Goal: Information Seeking & Learning: Learn about a topic

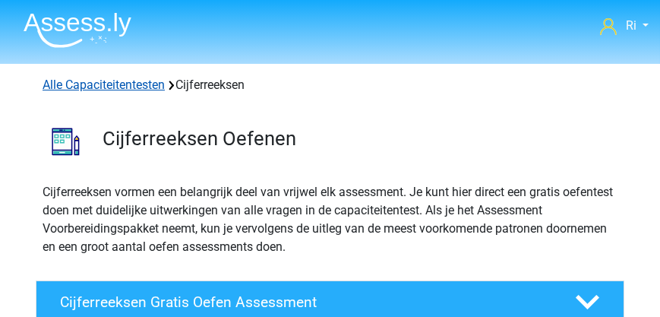
click at [102, 83] on link "Alle Capaciteitentesten" at bounding box center [104, 84] width 122 height 14
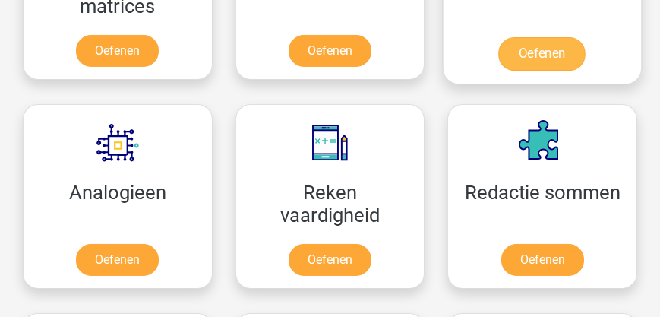
scroll to position [1275, 0]
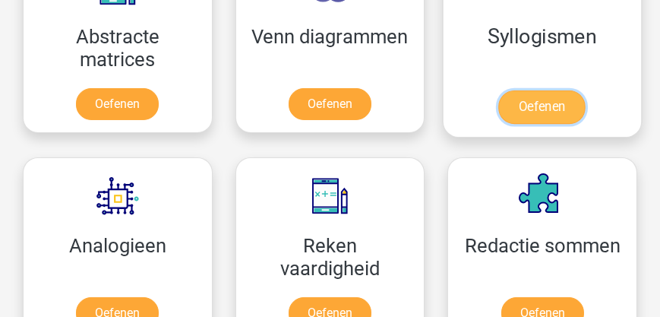
click at [536, 100] on link "Oefenen" at bounding box center [542, 106] width 87 height 33
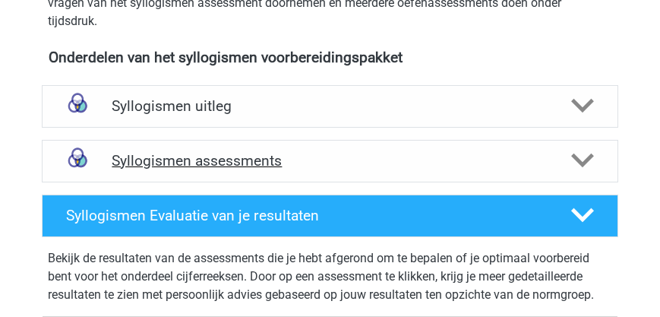
scroll to position [520, 0]
click at [226, 162] on h4 "Syllogismen assessments" at bounding box center [330, 160] width 436 height 17
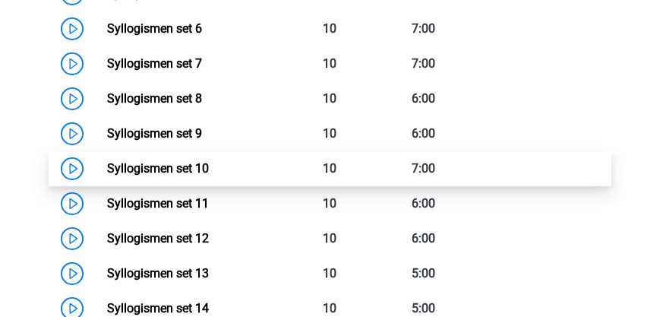
scroll to position [998, 0]
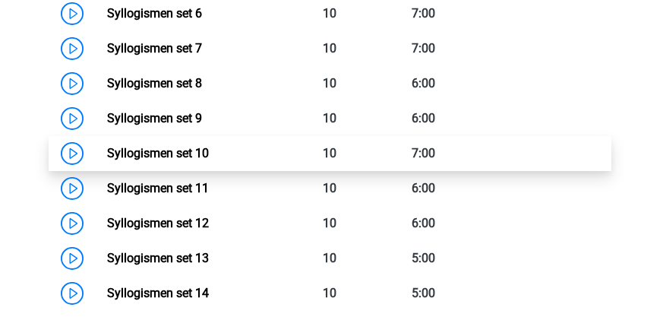
click at [178, 153] on link "Syllogismen set 10" at bounding box center [158, 153] width 102 height 14
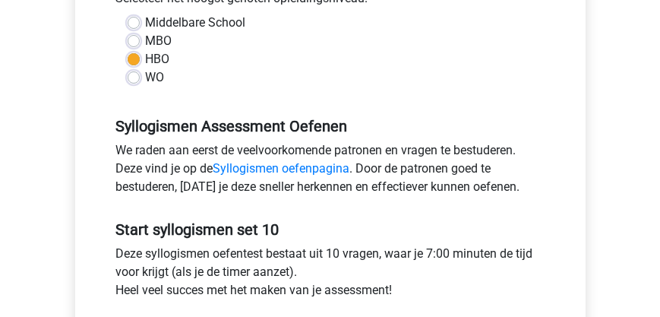
scroll to position [434, 0]
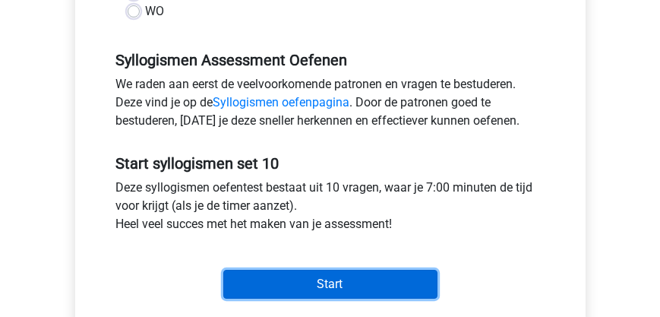
click at [309, 285] on input "Start" at bounding box center [330, 284] width 214 height 29
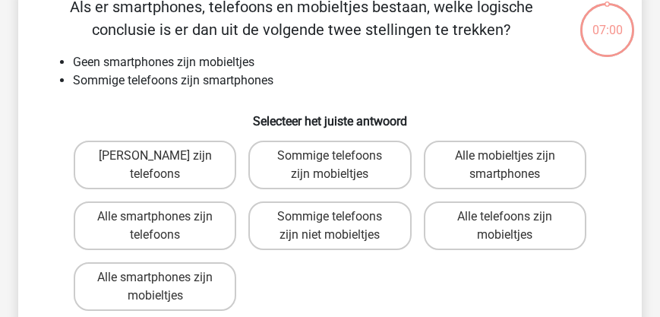
scroll to position [87, 0]
click at [308, 219] on label "Sommige telefoons zijn niet mobieltjes" at bounding box center [329, 225] width 162 height 49
click at [330, 219] on input "Sommige telefoons zijn niet mobieltjes" at bounding box center [335, 221] width 10 height 10
radio input "true"
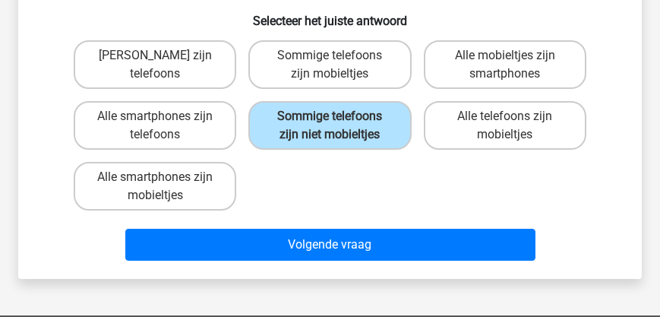
scroll to position [216, 0]
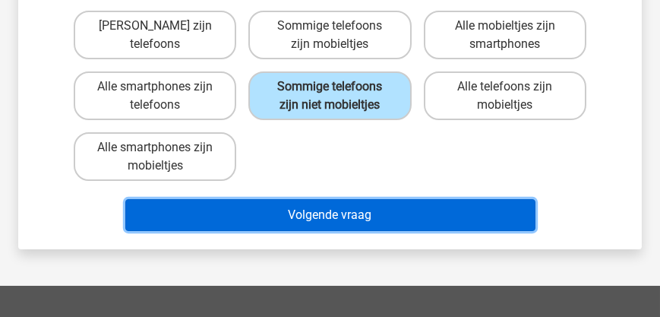
click at [319, 216] on button "Volgende vraag" at bounding box center [330, 215] width 410 height 32
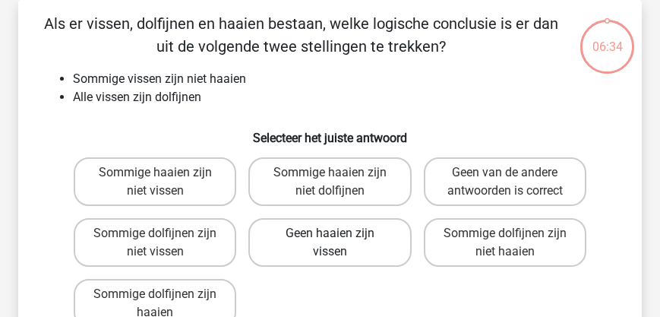
scroll to position [70, 0]
click at [478, 228] on label "Sommige dolfijnen zijn niet haaien" at bounding box center [505, 242] width 162 height 49
click at [505, 233] on input "Sommige dolfijnen zijn niet haaien" at bounding box center [510, 238] width 10 height 10
radio input "true"
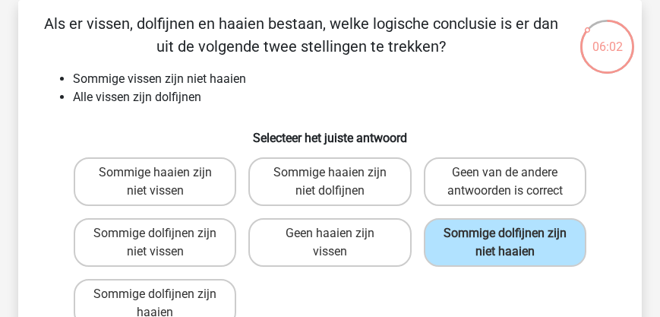
scroll to position [156, 0]
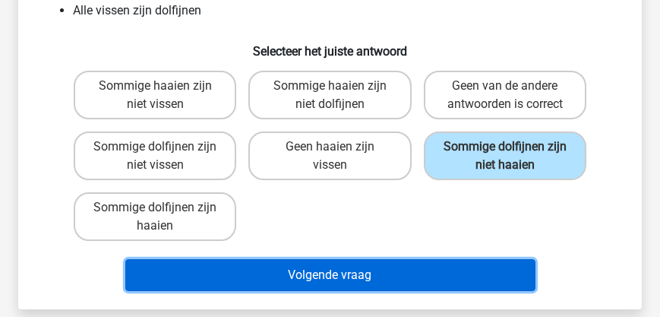
click at [298, 270] on button "Volgende vraag" at bounding box center [330, 275] width 410 height 32
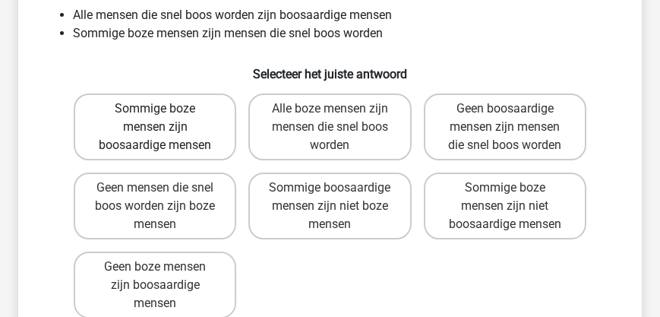
click at [173, 131] on label "Sommige boze mensen zijn boosaardige mensen" at bounding box center [155, 126] width 162 height 67
click at [165, 118] on input "Sommige boze mensen zijn boosaardige mensen" at bounding box center [160, 114] width 10 height 10
radio input "true"
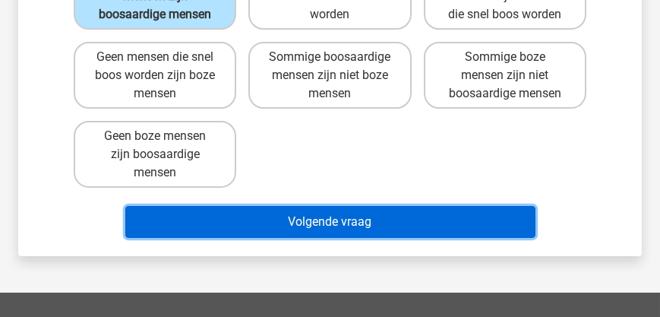
click at [333, 227] on button "Volgende vraag" at bounding box center [330, 222] width 410 height 32
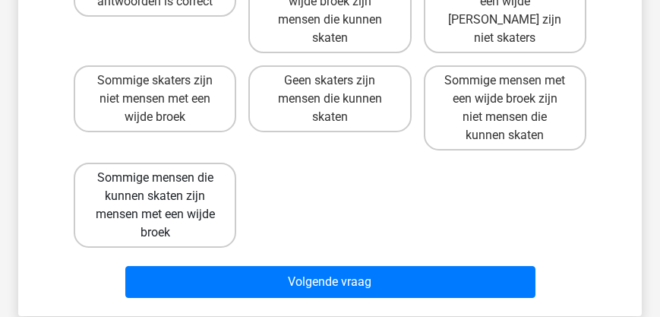
scroll to position [287, 0]
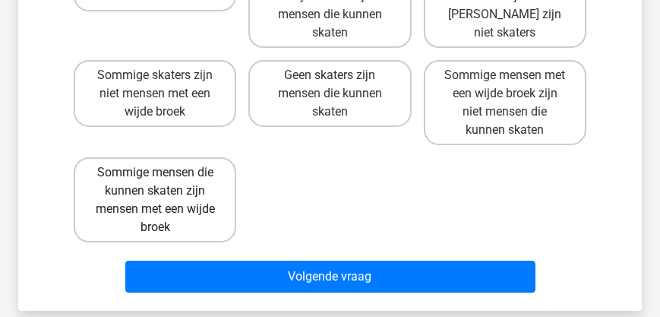
click at [202, 192] on label "Sommige mensen die kunnen skaten zijn mensen met een wijde broek" at bounding box center [155, 199] width 162 height 85
click at [165, 182] on input "Sommige mensen die kunnen skaten zijn mensen met een wijde broek" at bounding box center [160, 177] width 10 height 10
radio input "true"
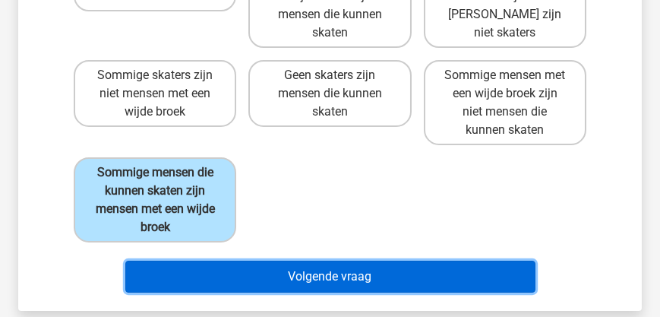
click at [340, 277] on button "Volgende vraag" at bounding box center [330, 276] width 410 height 32
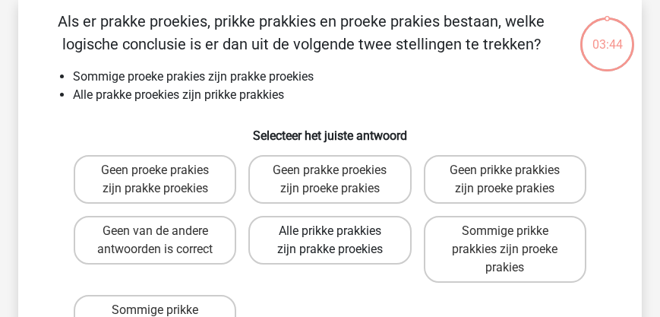
scroll to position [70, 0]
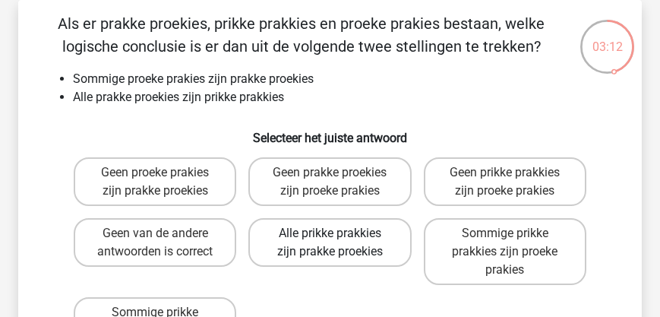
click at [311, 247] on label "Alle prikke prakkies zijn prakke proekies" at bounding box center [329, 242] width 162 height 49
click at [330, 243] on input "Alle prikke prakkies zijn prakke proekies" at bounding box center [335, 238] width 10 height 10
radio input "true"
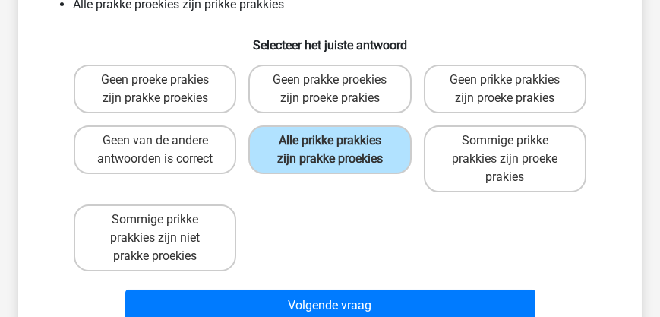
scroll to position [113, 0]
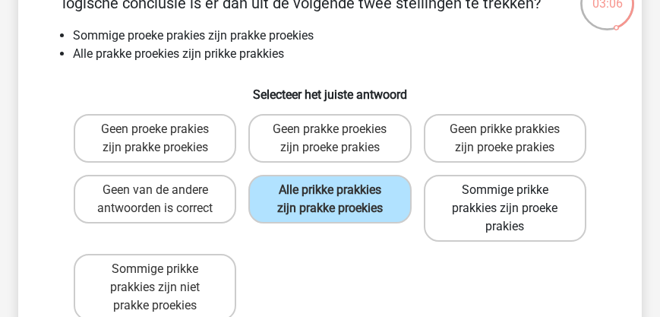
click at [482, 208] on label "Sommige prikke prakkies zijn proeke prakies" at bounding box center [505, 208] width 162 height 67
click at [505, 200] on input "Sommige prikke prakkies zijn proeke prakies" at bounding box center [510, 195] width 10 height 10
radio input "true"
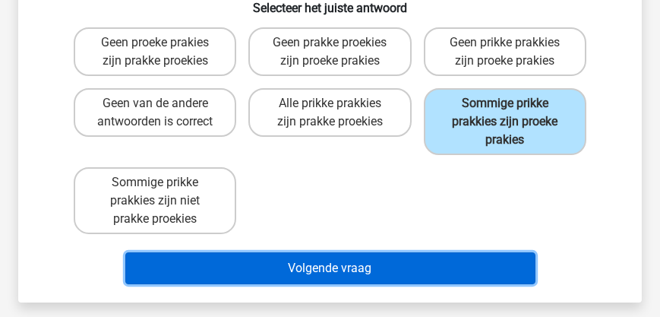
click at [390, 264] on button "Volgende vraag" at bounding box center [330, 268] width 410 height 32
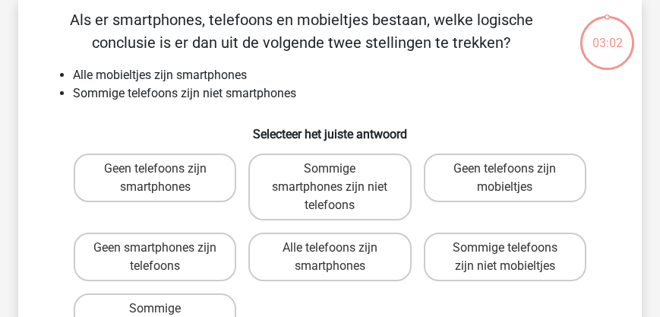
scroll to position [70, 0]
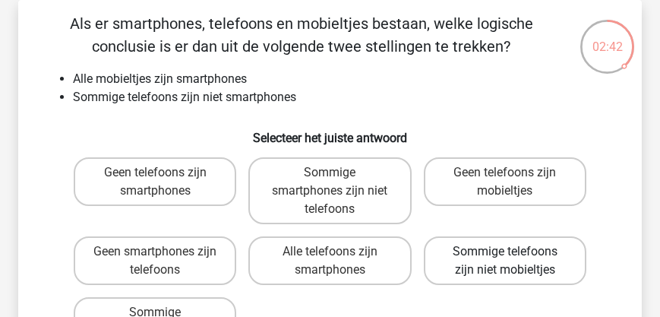
click at [507, 270] on label "Sommige telefoons zijn niet mobieltjes" at bounding box center [505, 260] width 162 height 49
click at [507, 261] on input "Sommige telefoons zijn niet mobieltjes" at bounding box center [510, 256] width 10 height 10
radio input "true"
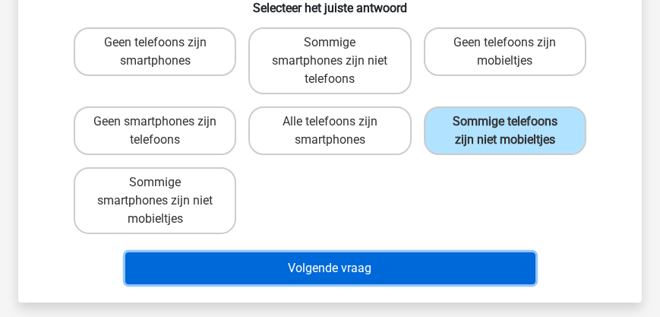
click at [398, 267] on button "Volgende vraag" at bounding box center [330, 268] width 410 height 32
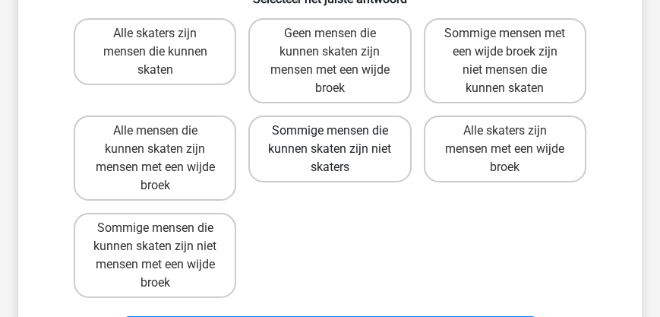
scroll to position [216, 0]
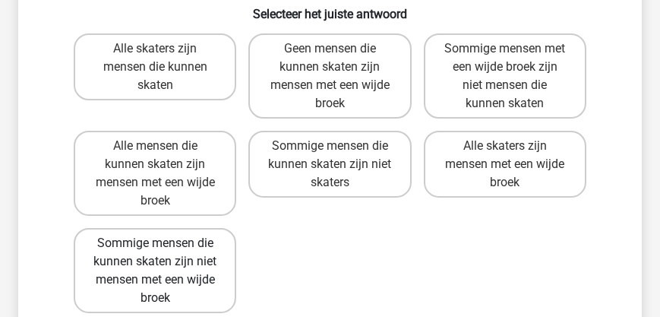
click at [200, 280] on label "Sommige mensen die kunnen skaten zijn niet mensen met een wijde broek" at bounding box center [155, 270] width 162 height 85
click at [165, 253] on input "Sommige mensen die kunnen skaten zijn niet mensen met een wijde broek" at bounding box center [160, 248] width 10 height 10
radio input "true"
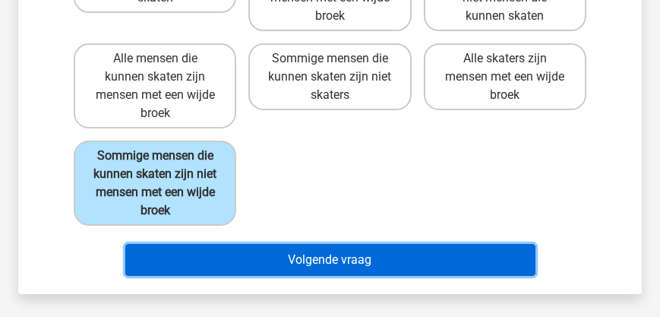
click at [326, 263] on button "Volgende vraag" at bounding box center [330, 260] width 410 height 32
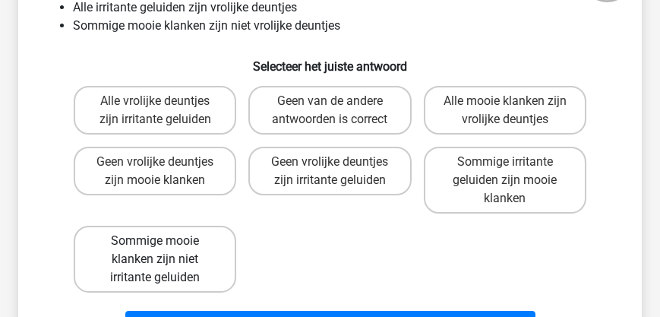
scroll to position [156, 0]
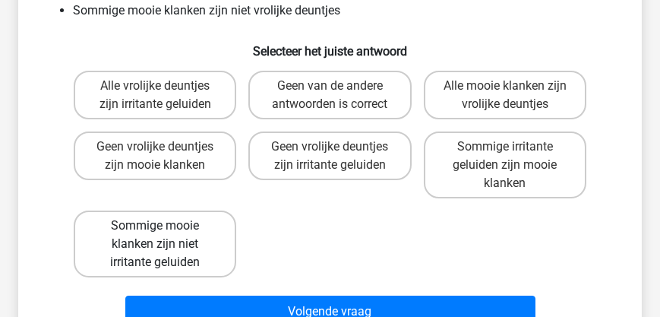
click at [181, 253] on label "Sommige mooie klanken zijn niet irritante geluiden" at bounding box center [155, 243] width 162 height 67
click at [165, 235] on input "Sommige mooie klanken zijn niet irritante geluiden" at bounding box center [160, 231] width 10 height 10
radio input "true"
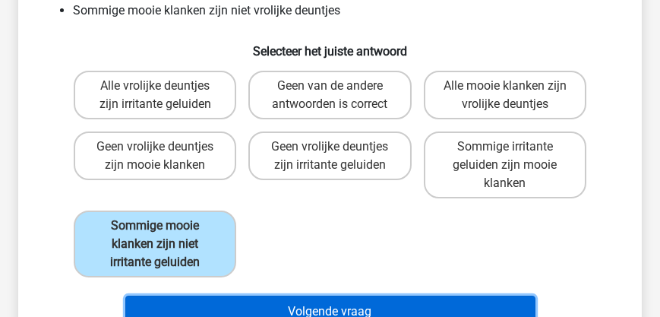
click at [317, 302] on button "Volgende vraag" at bounding box center [330, 311] width 410 height 32
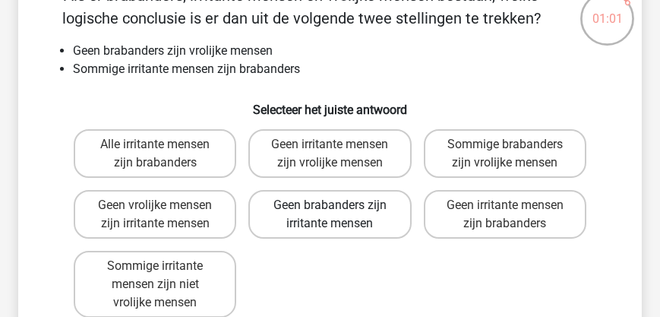
scroll to position [113, 0]
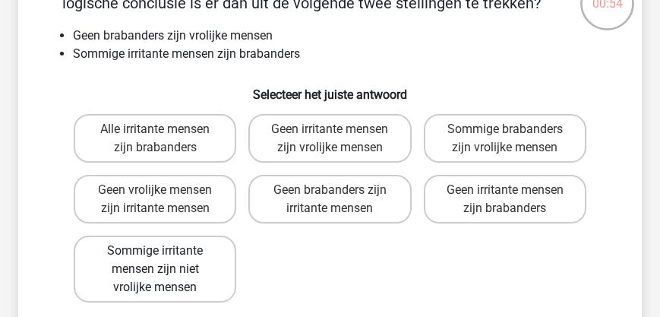
click at [192, 266] on label "Sommige irritante mensen zijn niet vrolijke mensen" at bounding box center [155, 268] width 162 height 67
click at [165, 260] on input "Sommige irritante mensen zijn niet vrolijke mensen" at bounding box center [160, 256] width 10 height 10
radio input "true"
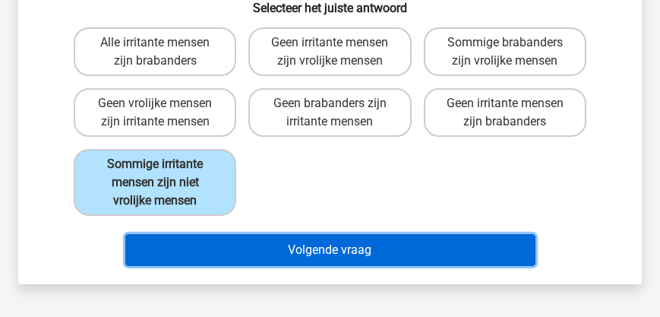
click at [295, 250] on button "Volgende vraag" at bounding box center [330, 250] width 410 height 32
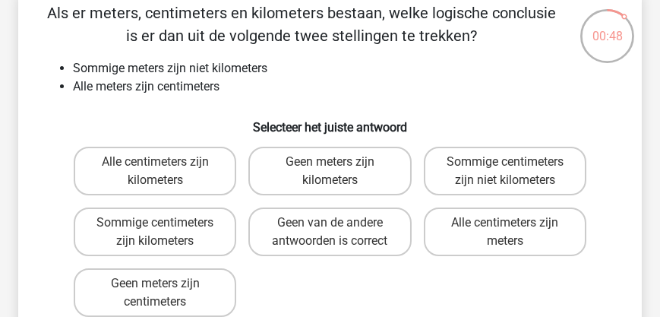
scroll to position [87, 0]
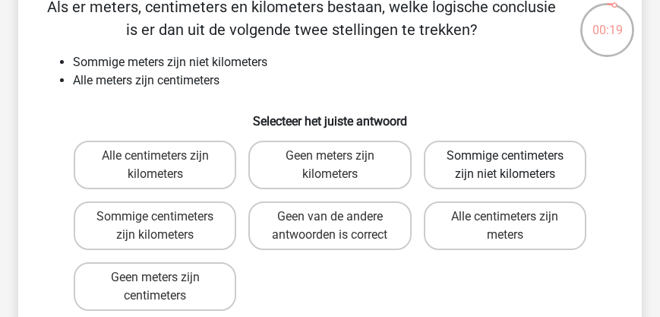
click at [497, 163] on label "Sommige centimeters zijn niet kilometers" at bounding box center [505, 164] width 162 height 49
click at [505, 163] on input "Sommige centimeters zijn niet kilometers" at bounding box center [510, 161] width 10 height 10
radio input "true"
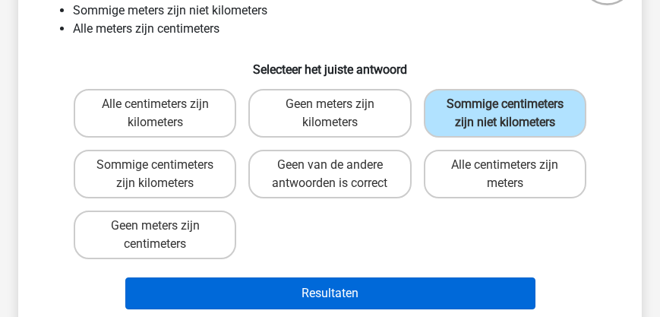
scroll to position [216, 0]
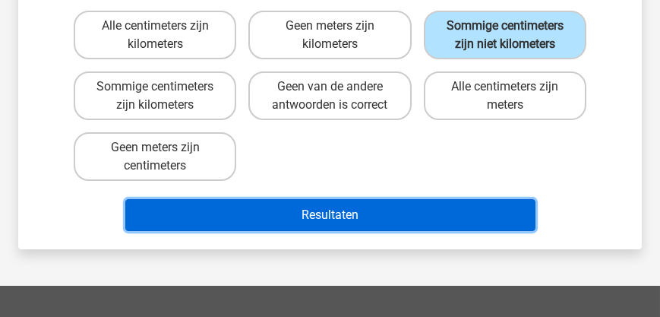
click at [383, 201] on button "Resultaten" at bounding box center [330, 215] width 410 height 32
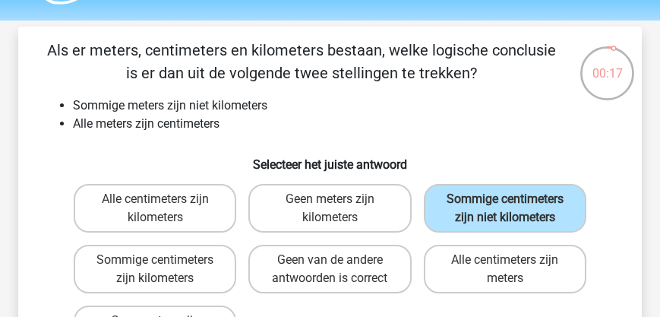
scroll to position [43, 0]
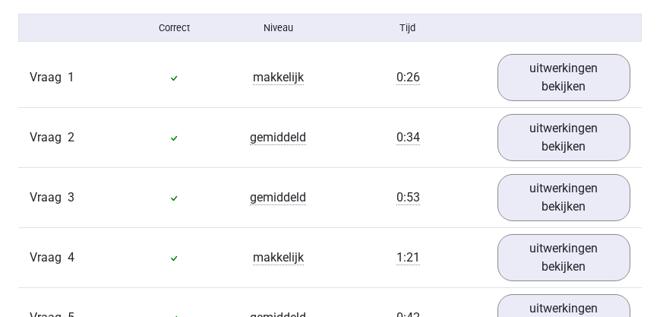
scroll to position [954, 0]
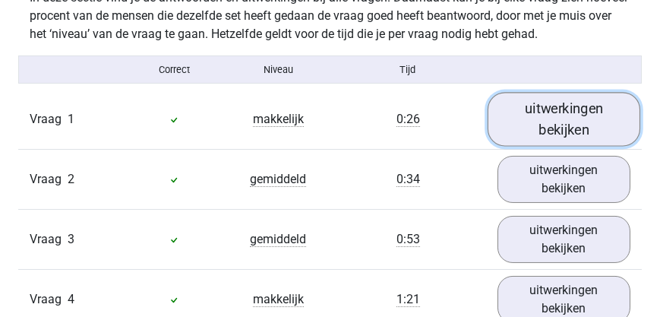
click at [549, 118] on link "uitwerkingen bekijken" at bounding box center [563, 119] width 153 height 54
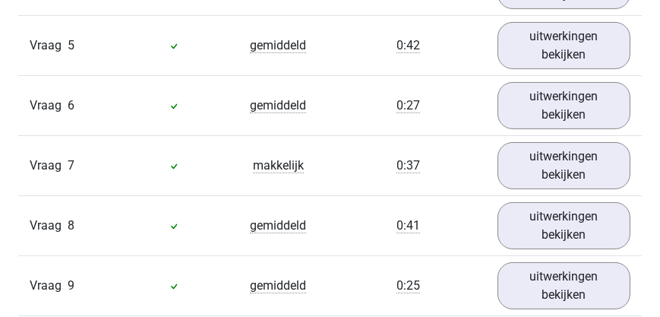
scroll to position [1995, 0]
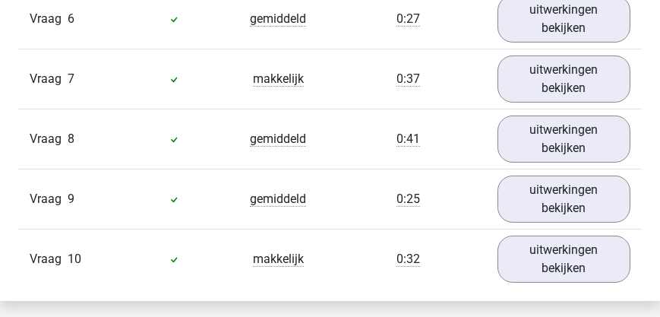
click at [552, 232] on div "Vraag 10 makkelijk 0:32 uitwerkingen bekijken" at bounding box center [329, 259] width 623 height 60
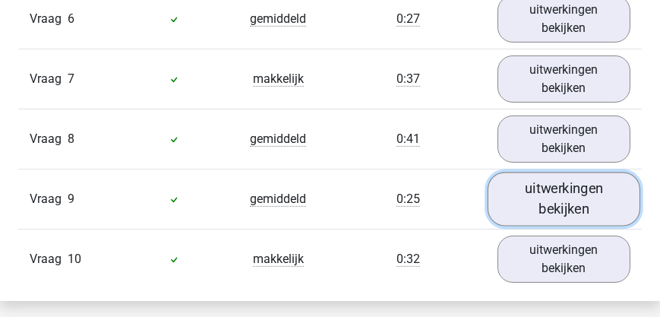
click at [559, 199] on link "uitwerkingen bekijken" at bounding box center [563, 199] width 153 height 54
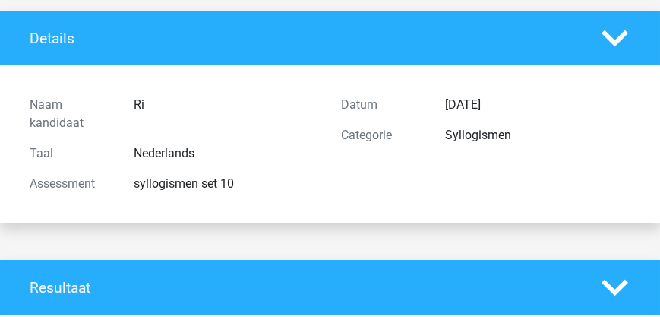
scroll to position [87, 0]
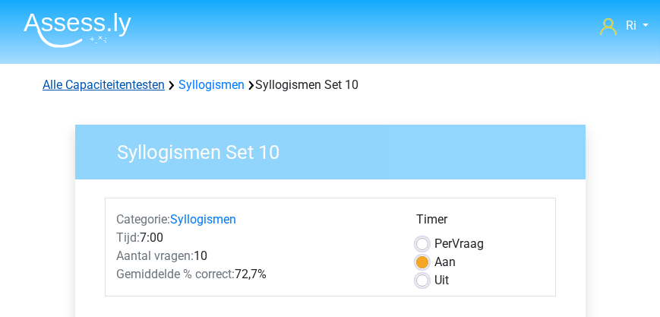
click at [118, 87] on link "Alle Capaciteitentesten" at bounding box center [104, 84] width 122 height 14
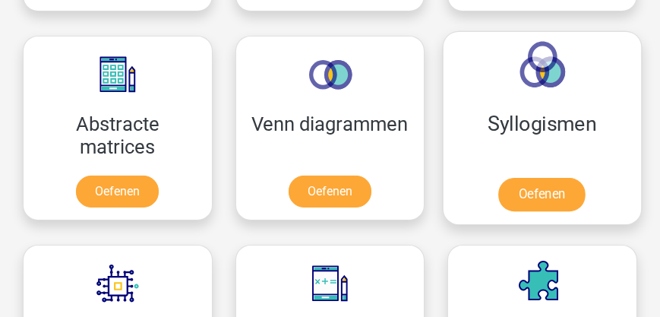
scroll to position [1188, 0]
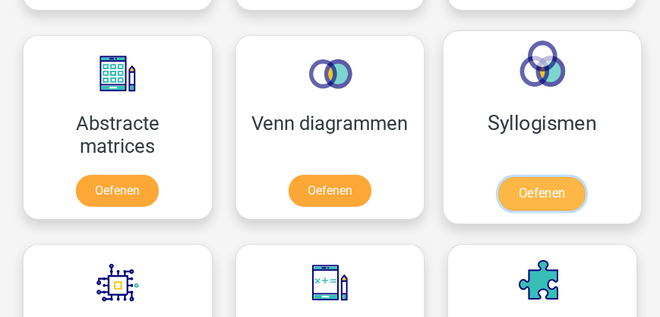
click at [550, 194] on link "Oefenen" at bounding box center [542, 193] width 87 height 33
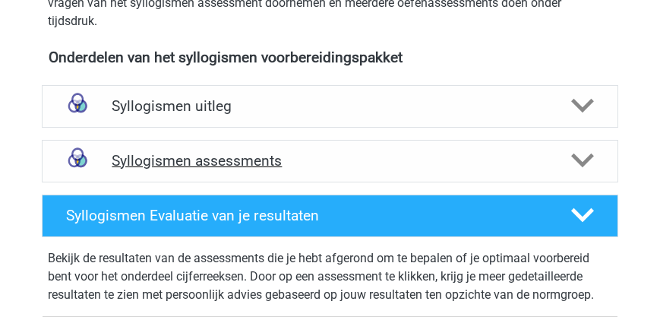
click at [288, 155] on h4 "Syllogismen assessments" at bounding box center [330, 160] width 436 height 17
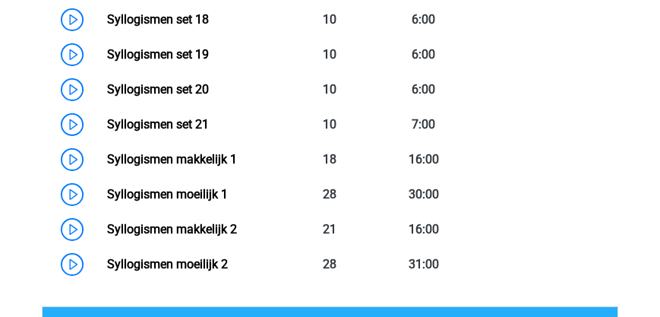
scroll to position [1431, 0]
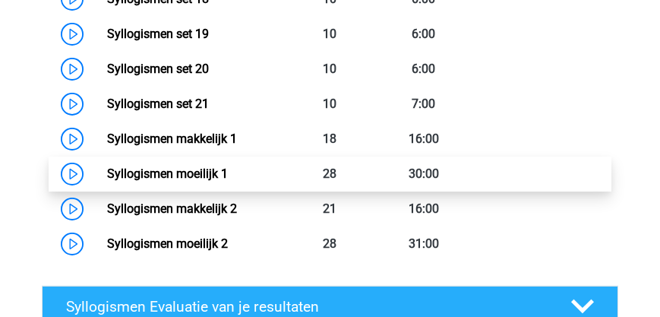
click at [202, 172] on link "Syllogismen moeilijk 1" at bounding box center [167, 173] width 121 height 14
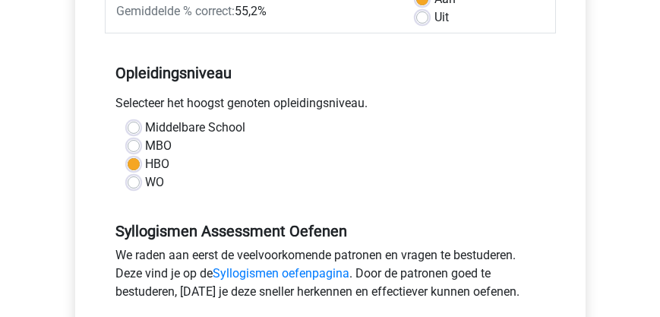
scroll to position [434, 0]
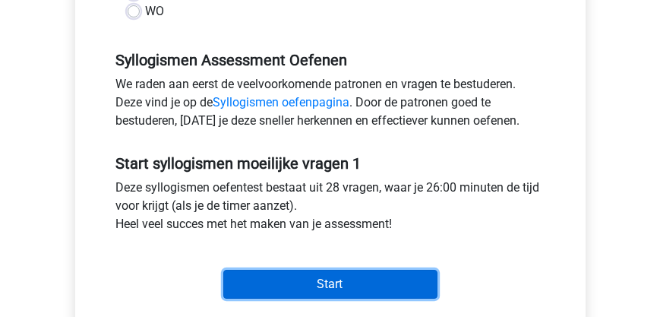
click at [326, 289] on input "Start" at bounding box center [330, 284] width 214 height 29
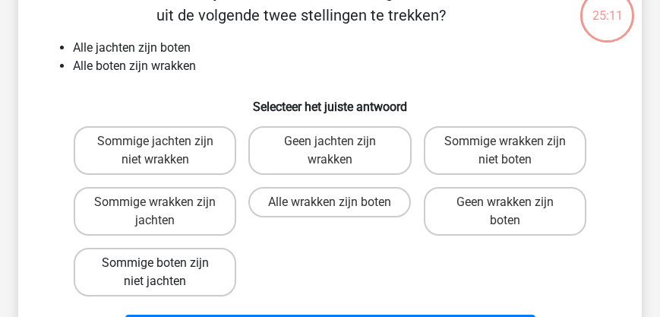
scroll to position [87, 0]
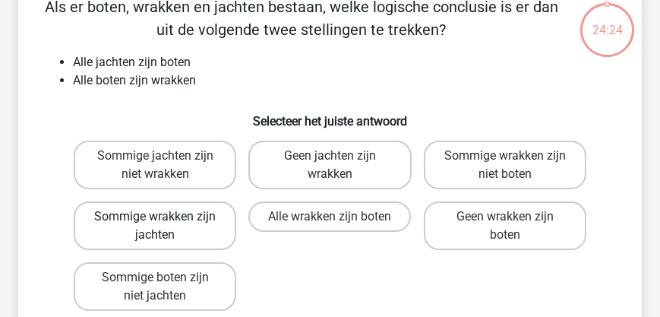
click at [168, 223] on label "Sommige wrakken zijn jachten" at bounding box center [155, 225] width 162 height 49
click at [165, 223] on input "Sommige wrakken zijn jachten" at bounding box center [160, 221] width 10 height 10
radio input "true"
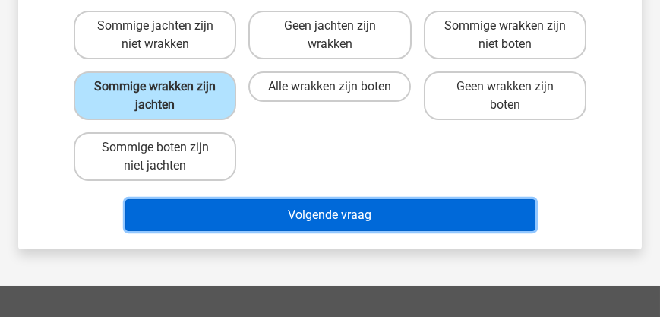
click at [326, 218] on button "Volgende vraag" at bounding box center [330, 215] width 410 height 32
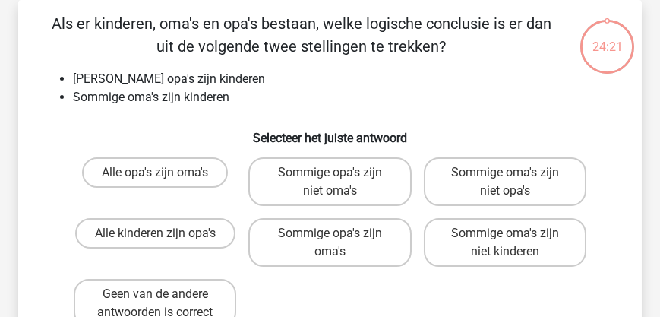
scroll to position [70, 0]
click at [503, 183] on label "Sommige oma's zijn niet opa's" at bounding box center [505, 181] width 162 height 49
click at [505, 182] on input "Sommige oma's zijn niet opa's" at bounding box center [510, 177] width 10 height 10
radio input "true"
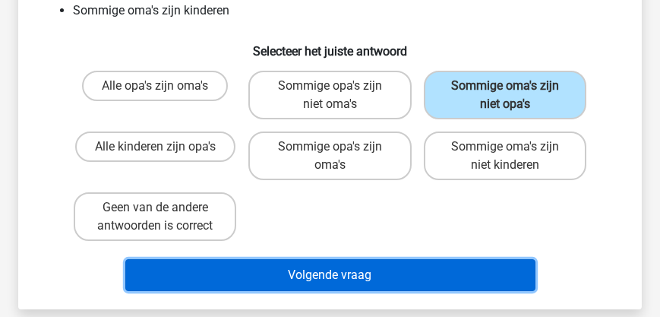
click at [383, 275] on button "Volgende vraag" at bounding box center [330, 275] width 410 height 32
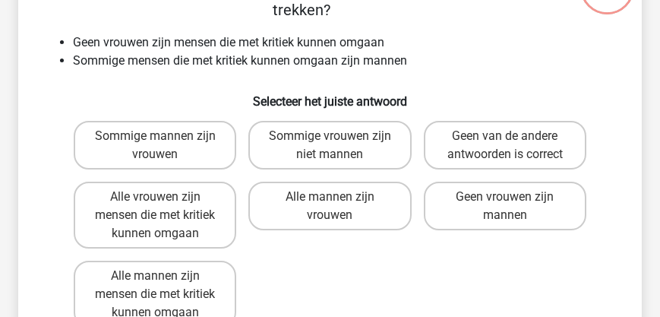
scroll to position [113, 0]
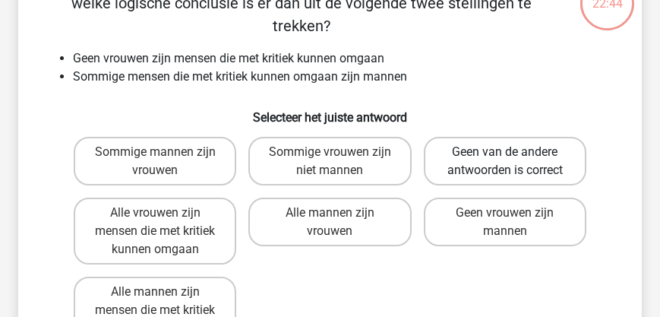
click at [486, 137] on label "Geen van de andere antwoorden is correct" at bounding box center [505, 161] width 162 height 49
click at [505, 152] on input "Geen van de andere antwoorden is correct" at bounding box center [510, 157] width 10 height 10
radio input "true"
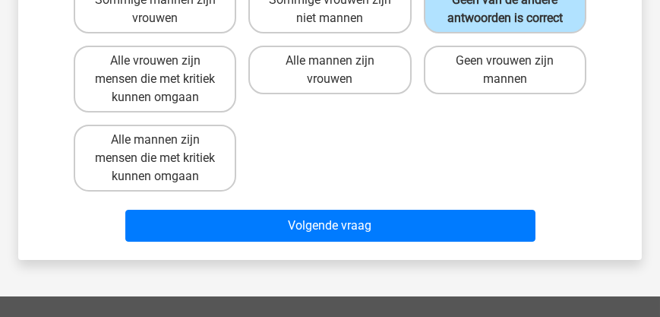
scroll to position [287, 0]
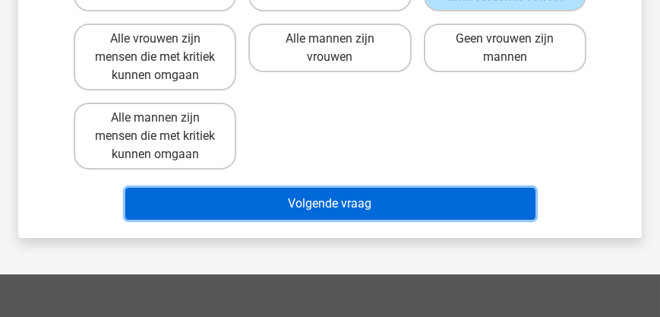
click at [349, 188] on button "Volgende vraag" at bounding box center [330, 204] width 410 height 32
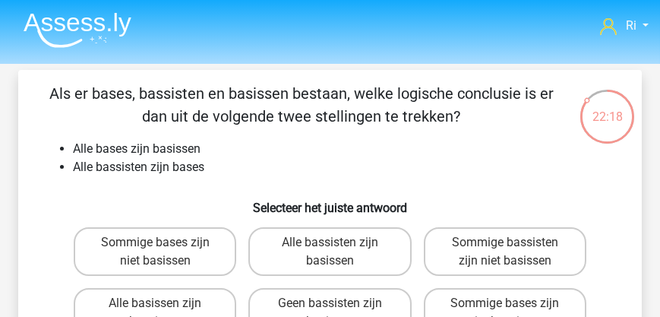
scroll to position [43, 0]
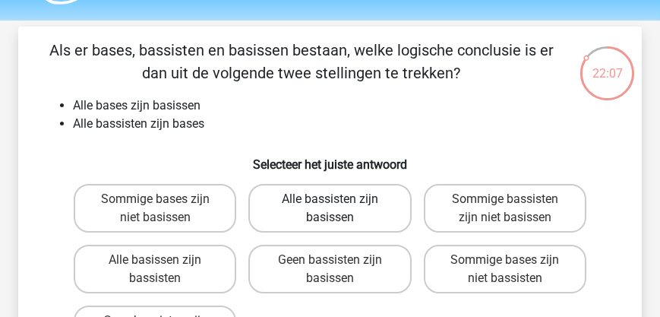
click at [356, 217] on label "Alle bassisten zijn basissen" at bounding box center [329, 208] width 162 height 49
click at [339, 209] on input "Alle bassisten zijn basissen" at bounding box center [335, 204] width 10 height 10
radio input "true"
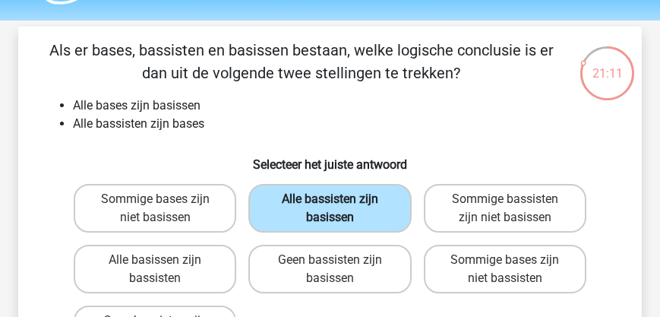
click at [317, 197] on label "Alle bassisten zijn basissen" at bounding box center [329, 208] width 162 height 49
click at [330, 199] on input "Alle bassisten zijn basissen" at bounding box center [335, 204] width 10 height 10
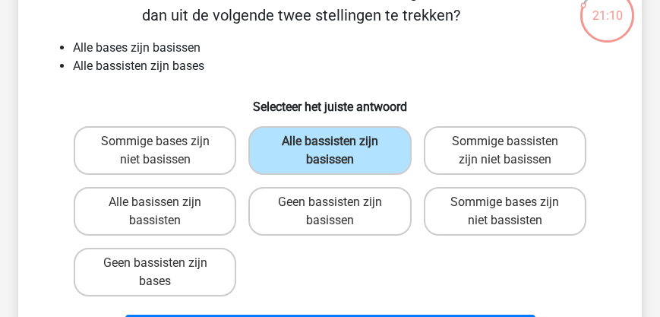
scroll to position [173, 0]
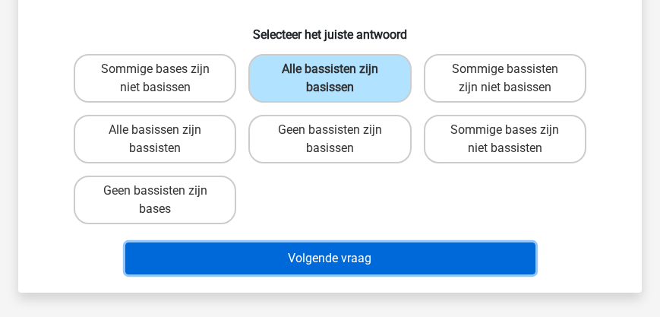
click at [364, 257] on button "Volgende vraag" at bounding box center [330, 258] width 410 height 32
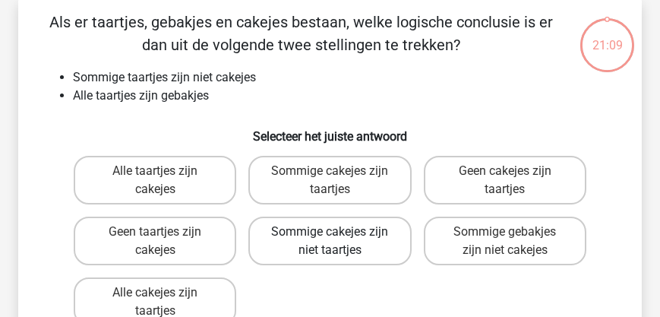
scroll to position [70, 0]
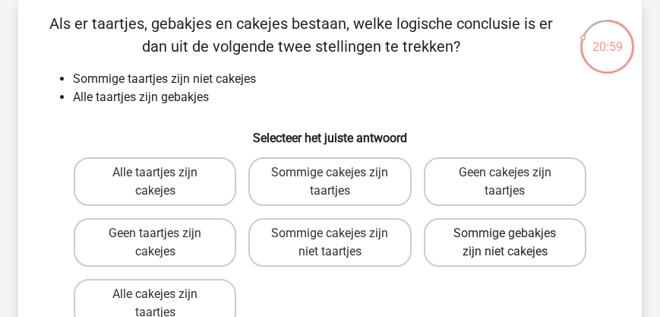
click at [497, 238] on label "Sommige gebakjes zijn niet cakejes" at bounding box center [505, 242] width 162 height 49
click at [505, 238] on input "Sommige gebakjes zijn niet cakejes" at bounding box center [510, 238] width 10 height 10
radio input "true"
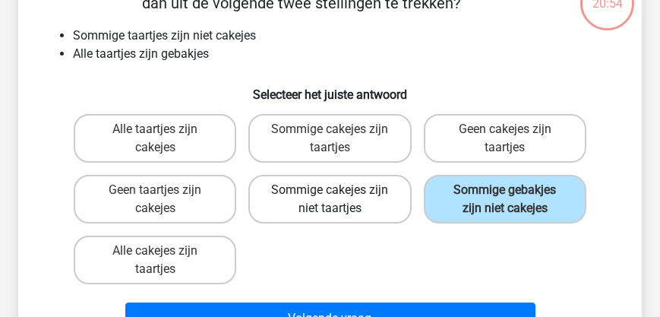
scroll to position [156, 0]
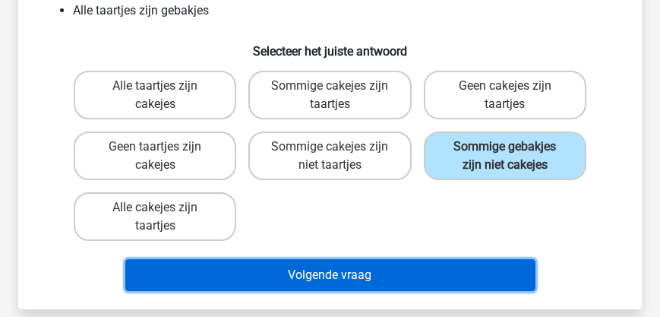
click at [352, 273] on button "Volgende vraag" at bounding box center [330, 275] width 410 height 32
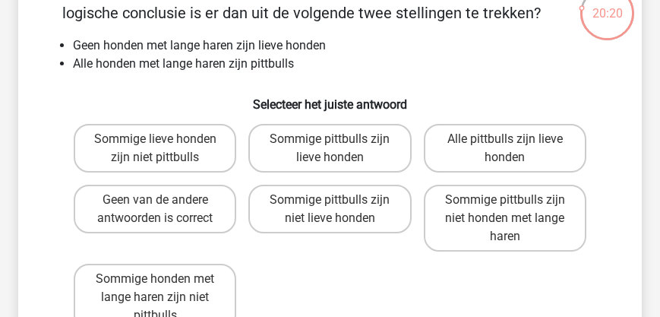
scroll to position [113, 0]
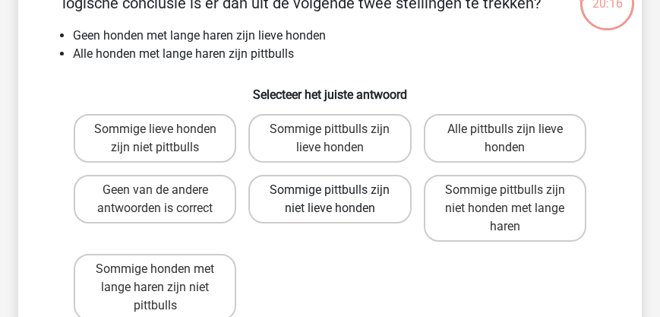
click at [315, 191] on label "Sommige pittbulls zijn niet lieve honden" at bounding box center [329, 199] width 162 height 49
click at [330, 191] on input "Sommige pittbulls zijn niet lieve honden" at bounding box center [335, 195] width 10 height 10
radio input "true"
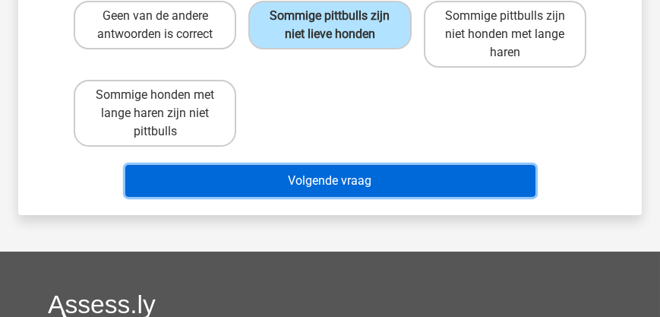
click at [369, 186] on button "Volgende vraag" at bounding box center [330, 181] width 410 height 32
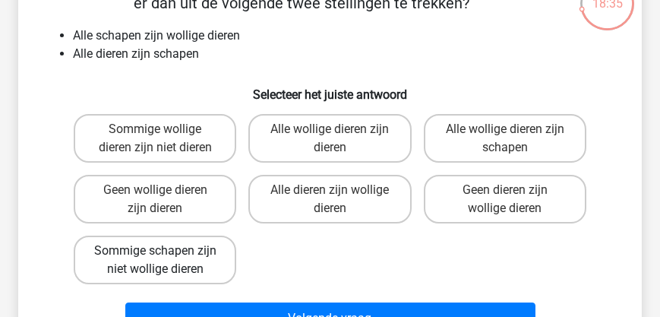
click at [191, 254] on label "Sommige schapen zijn niet wollige dieren" at bounding box center [155, 259] width 162 height 49
click at [165, 254] on input "Sommige schapen zijn niet wollige dieren" at bounding box center [160, 256] width 10 height 10
radio input "true"
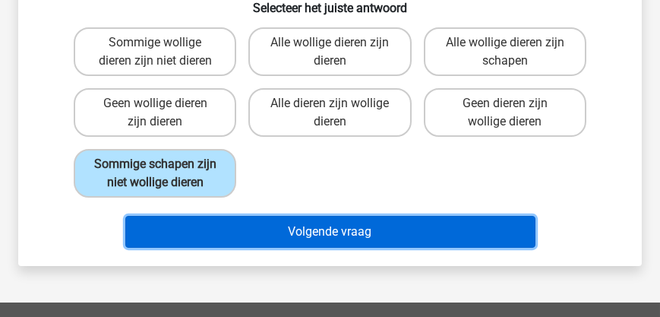
click at [287, 235] on button "Volgende vraag" at bounding box center [330, 232] width 410 height 32
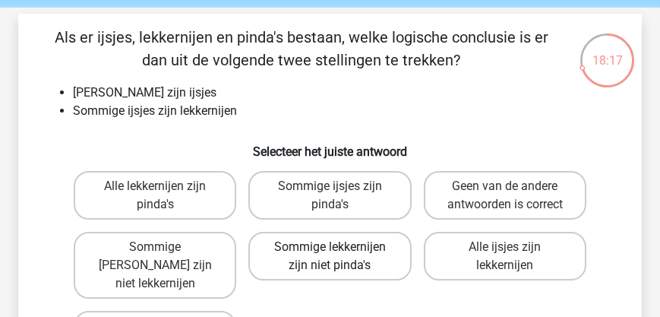
scroll to position [70, 0]
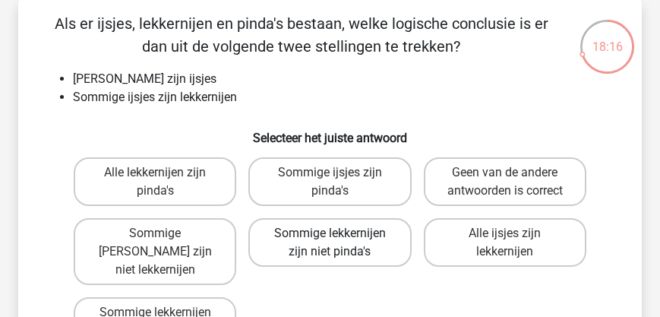
click at [289, 230] on label "Sommige lekkernijen zijn niet pinda's" at bounding box center [329, 242] width 162 height 49
click at [330, 233] on input "Sommige lekkernijen zijn niet pinda's" at bounding box center [335, 238] width 10 height 10
radio input "true"
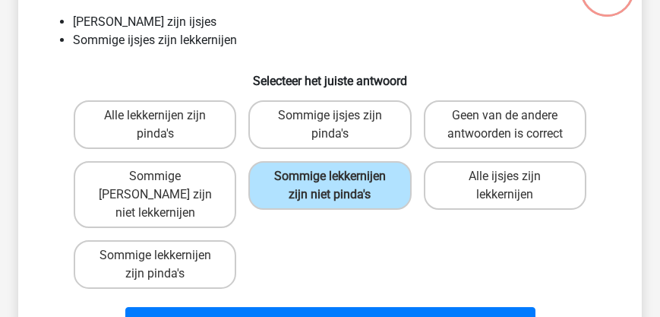
scroll to position [200, 0]
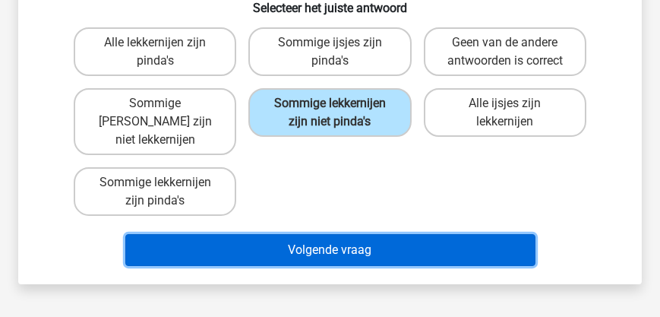
click at [323, 234] on button "Volgende vraag" at bounding box center [330, 250] width 410 height 32
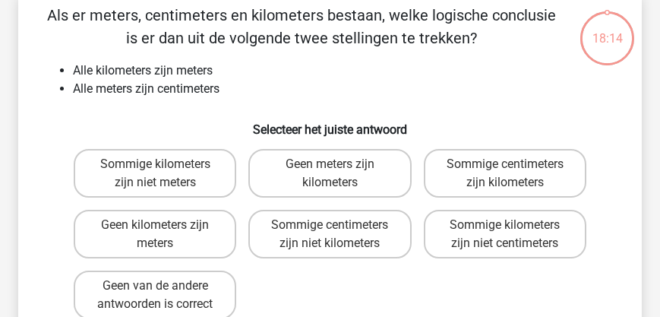
scroll to position [70, 0]
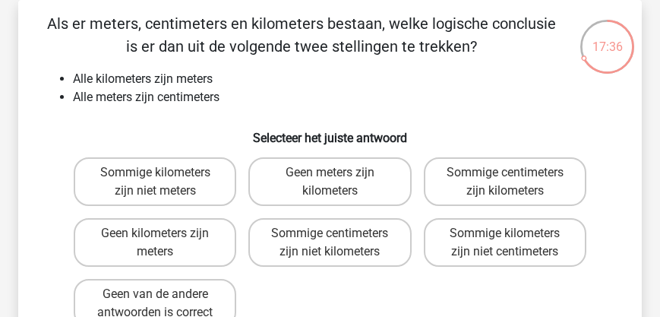
click at [539, 214] on div "Sommige kilometers zijn niet centimeters" at bounding box center [505, 242] width 175 height 61
click at [522, 195] on label "Sommige centimeters zijn kilometers" at bounding box center [505, 181] width 162 height 49
click at [515, 182] on input "Sommige centimeters zijn kilometers" at bounding box center [510, 177] width 10 height 10
radio input "true"
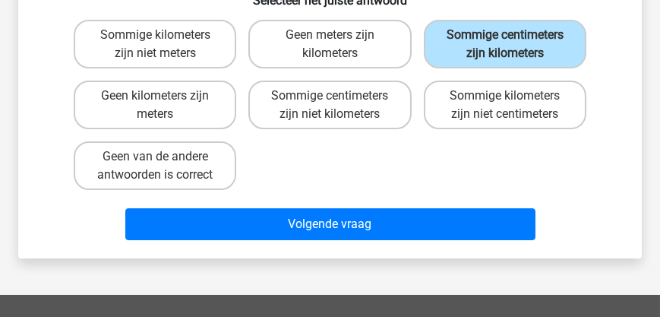
scroll to position [243, 0]
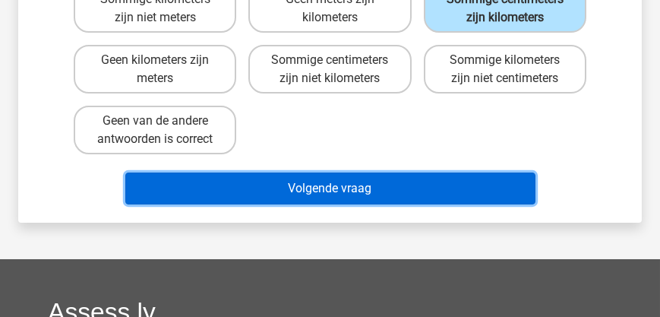
click at [343, 194] on button "Volgende vraag" at bounding box center [330, 188] width 410 height 32
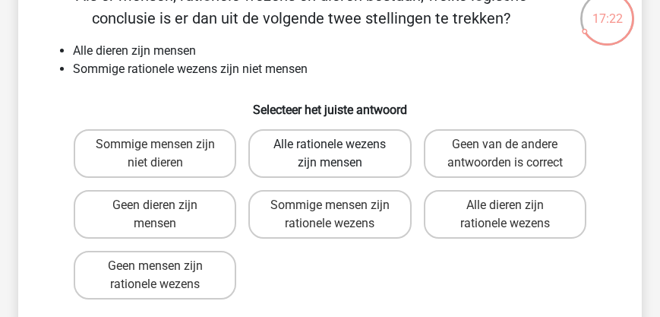
scroll to position [113, 0]
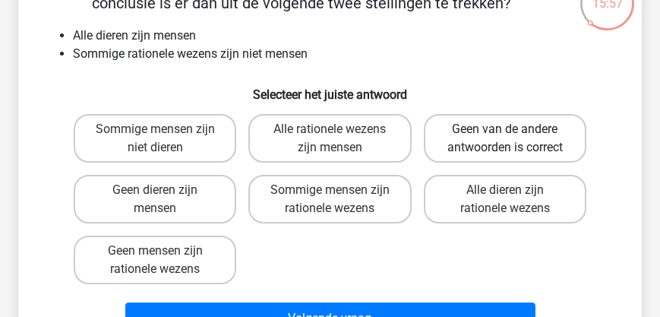
click at [492, 142] on label "Geen van de andere antwoorden is correct" at bounding box center [505, 138] width 162 height 49
click at [505, 139] on input "Geen van de andere antwoorden is correct" at bounding box center [510, 134] width 10 height 10
radio input "true"
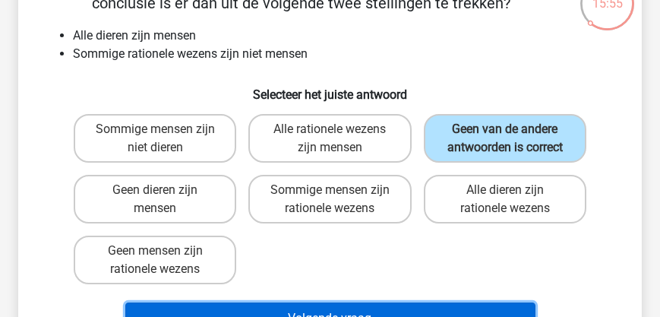
click at [341, 305] on button "Volgende vraag" at bounding box center [330, 318] width 410 height 32
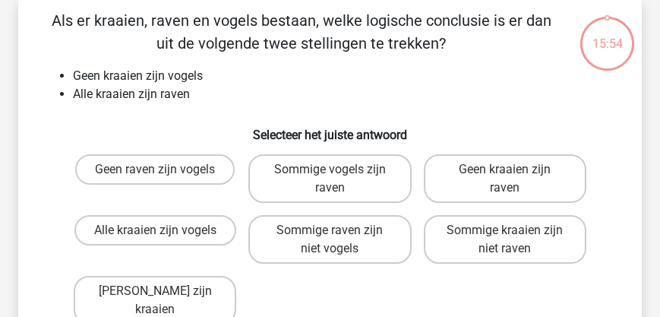
scroll to position [70, 0]
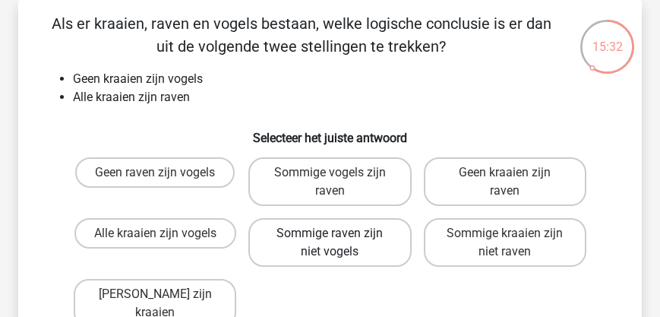
click at [333, 244] on label "Sommige raven zijn niet vogels" at bounding box center [329, 242] width 162 height 49
click at [333, 243] on input "Sommige raven zijn niet vogels" at bounding box center [335, 238] width 10 height 10
radio input "true"
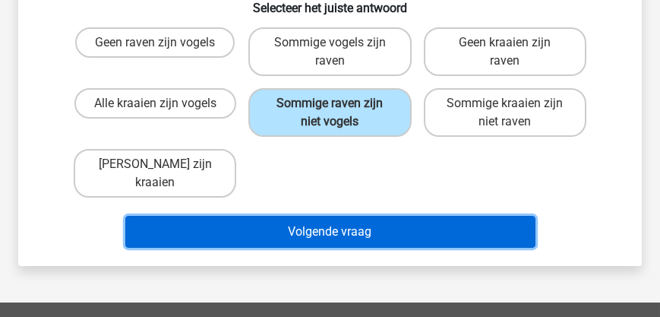
click at [358, 225] on button "Volgende vraag" at bounding box center [330, 232] width 410 height 32
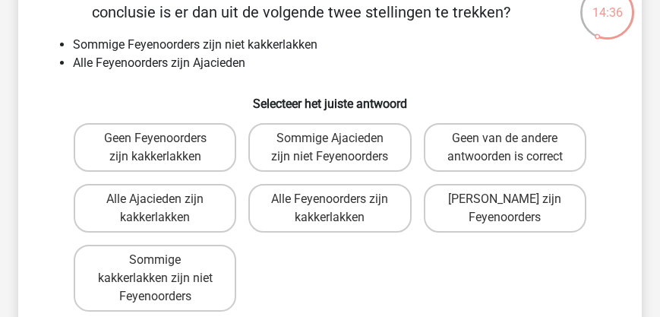
scroll to position [113, 0]
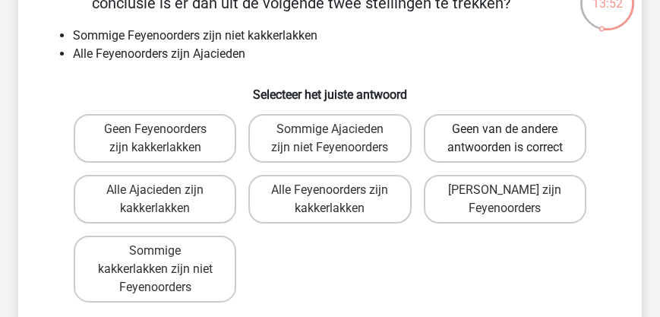
click at [479, 130] on label "Geen van de andere antwoorden is correct" at bounding box center [505, 138] width 162 height 49
click at [505, 130] on input "Geen van de andere antwoorden is correct" at bounding box center [510, 134] width 10 height 10
radio input "true"
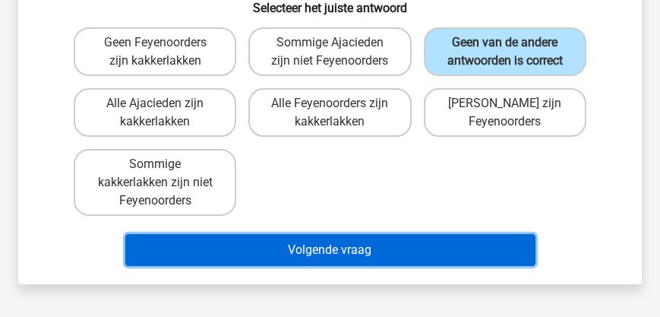
click at [360, 242] on button "Volgende vraag" at bounding box center [330, 250] width 410 height 32
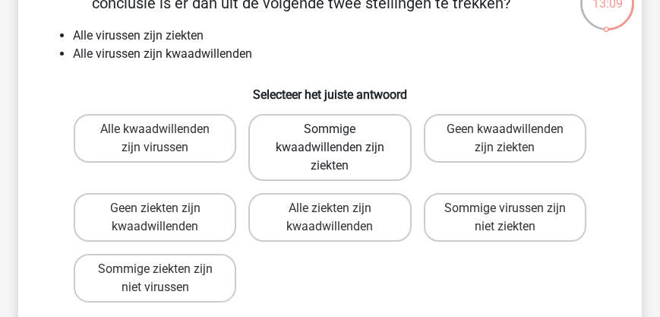
click at [342, 147] on label "Sommige kwaadwillenden zijn ziekten" at bounding box center [329, 147] width 162 height 67
click at [339, 139] on input "Sommige kwaadwillenden zijn ziekten" at bounding box center [335, 134] width 10 height 10
radio input "true"
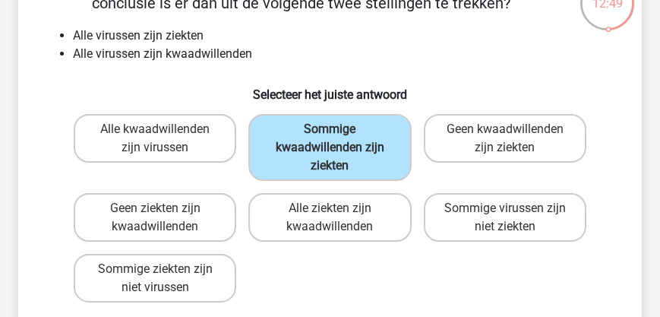
scroll to position [243, 0]
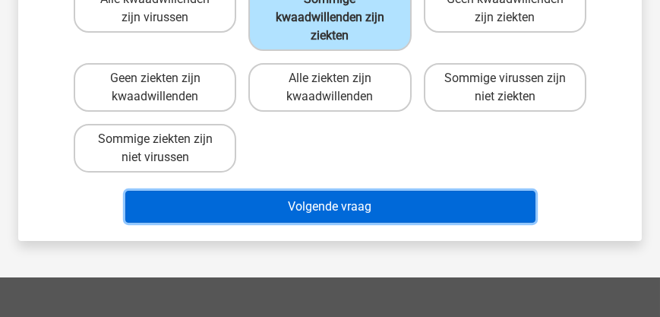
click at [355, 204] on button "Volgende vraag" at bounding box center [330, 207] width 410 height 32
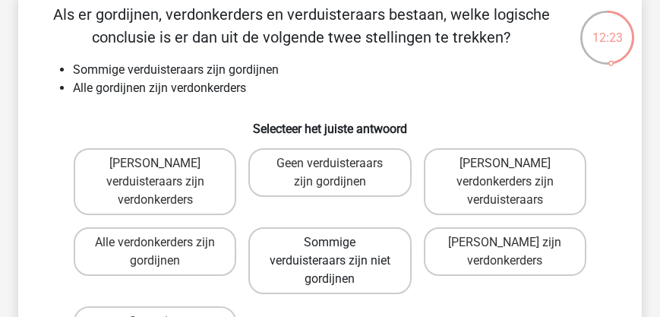
scroll to position [130, 0]
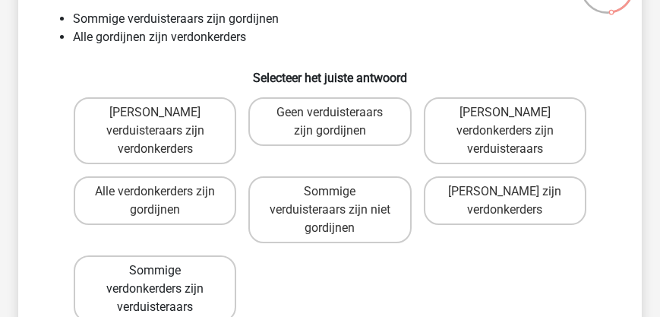
click at [170, 271] on label "Sommige verdonkerders zijn verduisteraars" at bounding box center [155, 288] width 162 height 67
click at [165, 271] on input "Sommige verdonkerders zijn verduisteraars" at bounding box center [160, 275] width 10 height 10
radio input "true"
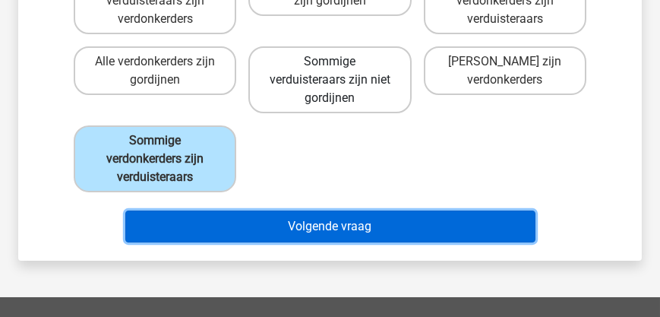
click at [267, 210] on button "Volgende vraag" at bounding box center [330, 226] width 410 height 32
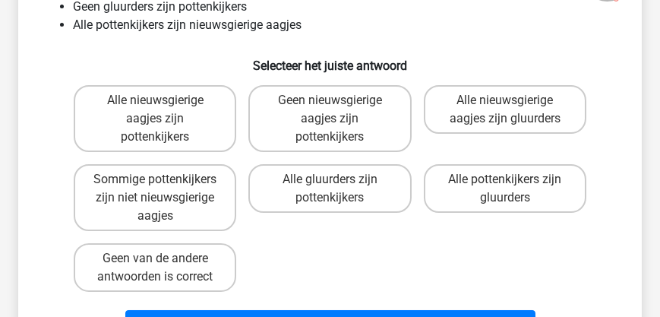
scroll to position [156, 0]
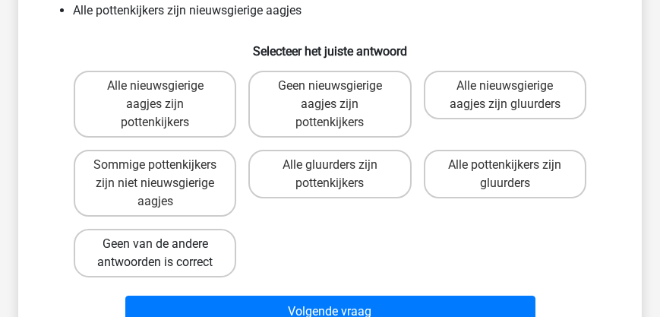
click at [169, 252] on label "Geen van de andere antwoorden is correct" at bounding box center [155, 253] width 162 height 49
click at [165, 252] on input "Geen van de andere antwoorden is correct" at bounding box center [160, 249] width 10 height 10
radio input "true"
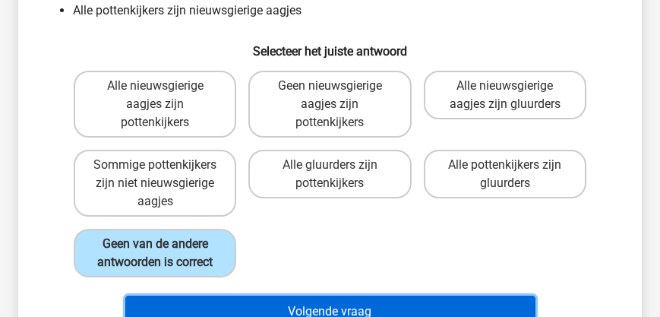
click at [330, 308] on button "Volgende vraag" at bounding box center [330, 311] width 410 height 32
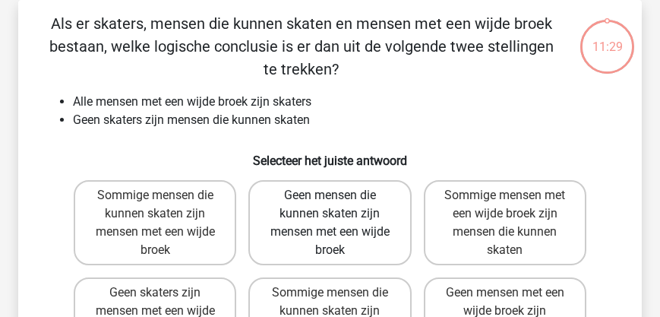
scroll to position [70, 0]
click at [333, 218] on label "Geen mensen die kunnen skaten zijn mensen met een wijde broek" at bounding box center [329, 222] width 162 height 85
click at [333, 205] on input "Geen mensen die kunnen skaten zijn mensen met een wijde broek" at bounding box center [335, 200] width 10 height 10
radio input "true"
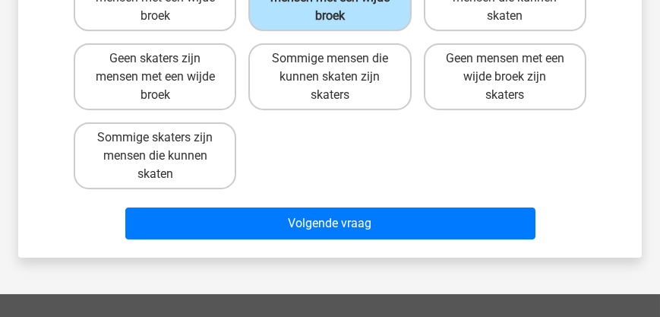
scroll to position [374, 0]
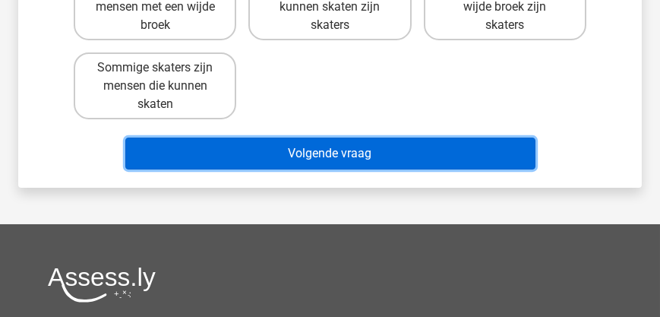
click at [340, 157] on button "Volgende vraag" at bounding box center [330, 153] width 410 height 32
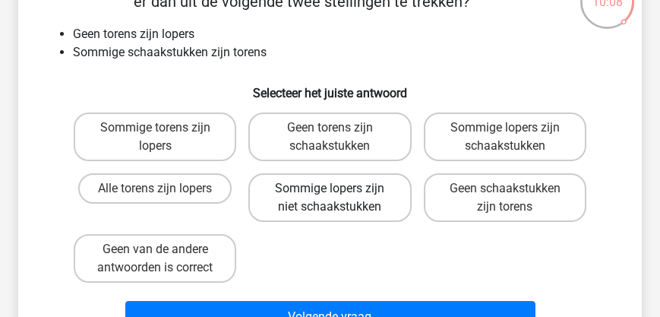
scroll to position [70, 0]
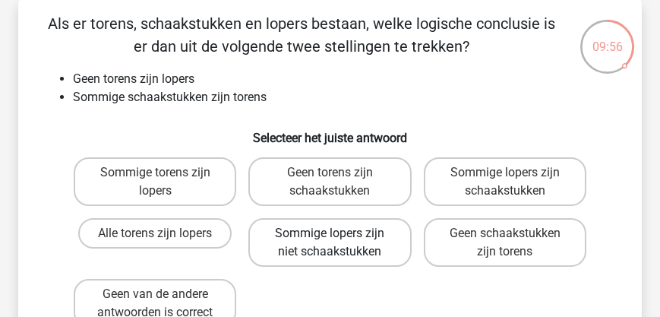
click at [301, 222] on label "Sommige lopers zijn niet schaakstukken" at bounding box center [329, 242] width 162 height 49
click at [330, 233] on input "Sommige lopers zijn niet schaakstukken" at bounding box center [335, 238] width 10 height 10
radio input "true"
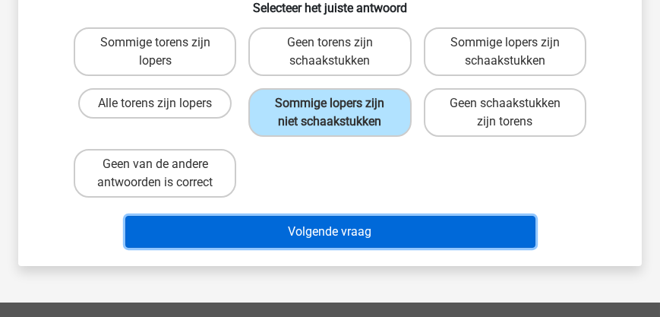
click at [303, 226] on button "Volgende vraag" at bounding box center [330, 232] width 410 height 32
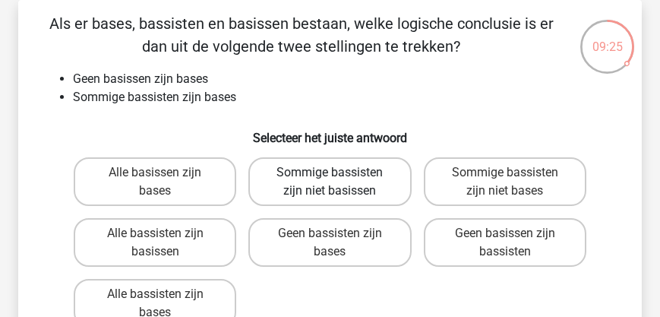
click at [328, 173] on label "Sommige bassisten zijn niet basissen" at bounding box center [329, 181] width 162 height 49
click at [330, 173] on input "Sommige bassisten zijn niet basissen" at bounding box center [335, 177] width 10 height 10
radio input "true"
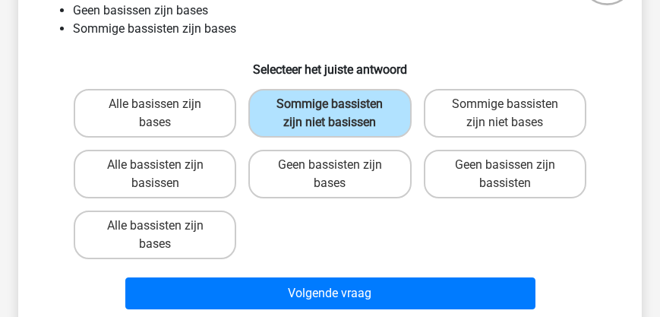
scroll to position [156, 0]
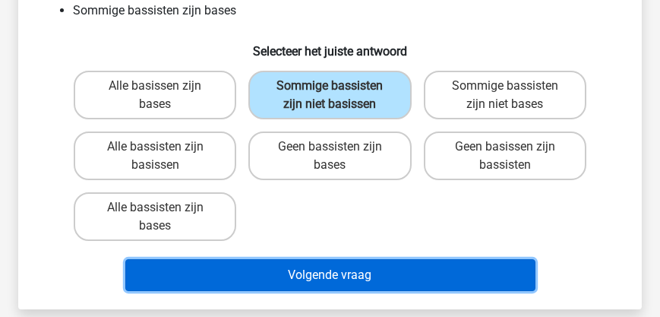
click at [336, 275] on button "Volgende vraag" at bounding box center [330, 275] width 410 height 32
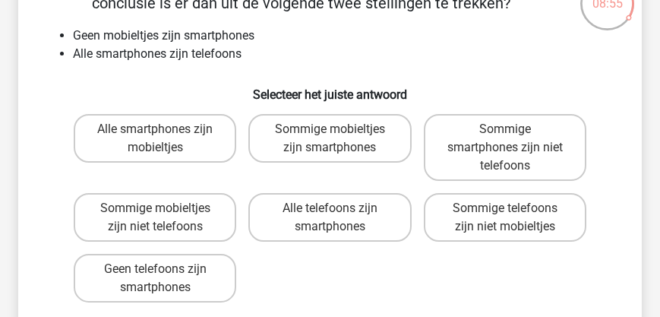
scroll to position [70, 0]
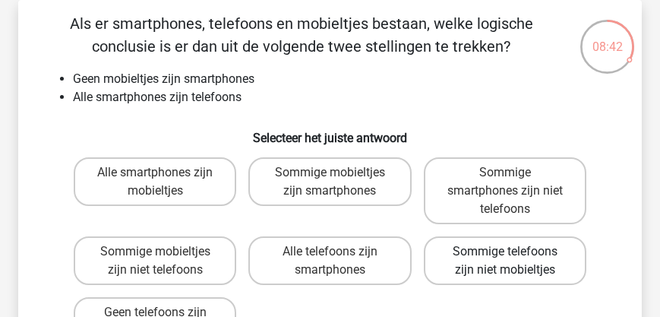
click at [468, 256] on label "Sommige telefoons zijn niet mobieltjes" at bounding box center [505, 260] width 162 height 49
click at [505, 256] on input "Sommige telefoons zijn niet mobieltjes" at bounding box center [510, 256] width 10 height 10
radio input "true"
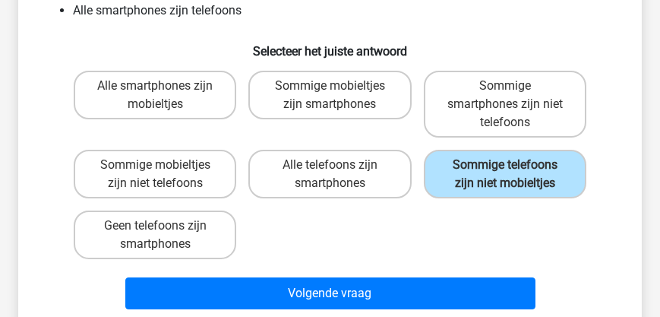
scroll to position [156, 0]
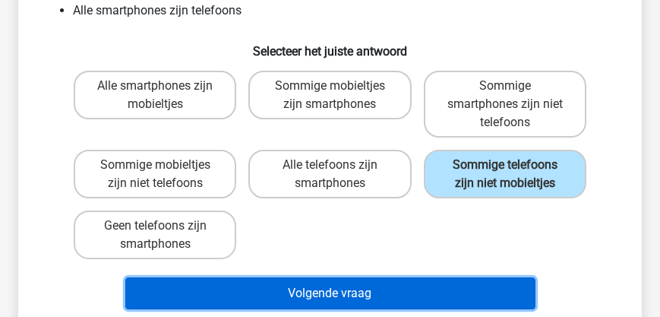
click at [375, 295] on button "Volgende vraag" at bounding box center [330, 293] width 410 height 32
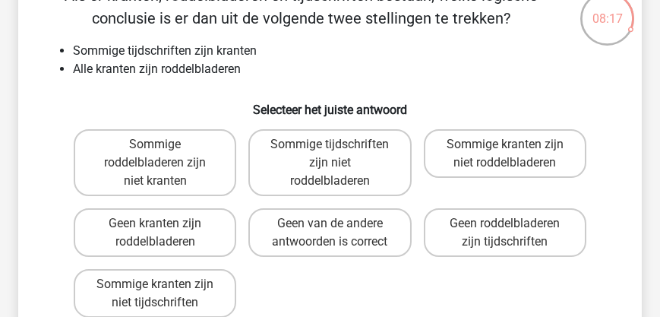
scroll to position [113, 0]
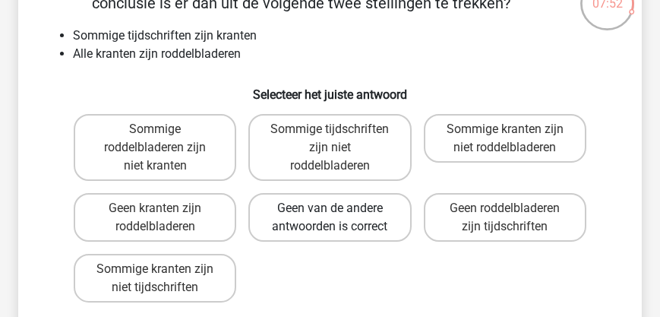
click at [321, 215] on label "Geen van de andere antwoorden is correct" at bounding box center [329, 217] width 162 height 49
click at [330, 215] on input "Geen van de andere antwoorden is correct" at bounding box center [335, 213] width 10 height 10
radio input "true"
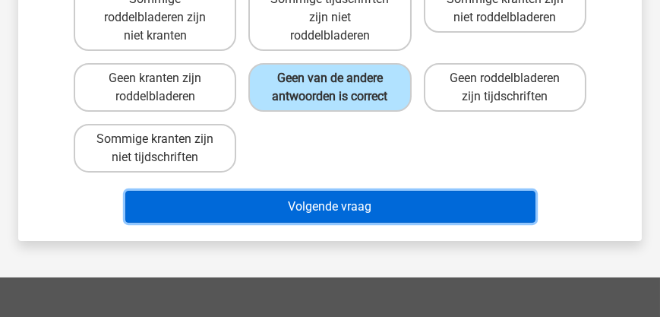
click at [320, 215] on button "Volgende vraag" at bounding box center [330, 207] width 410 height 32
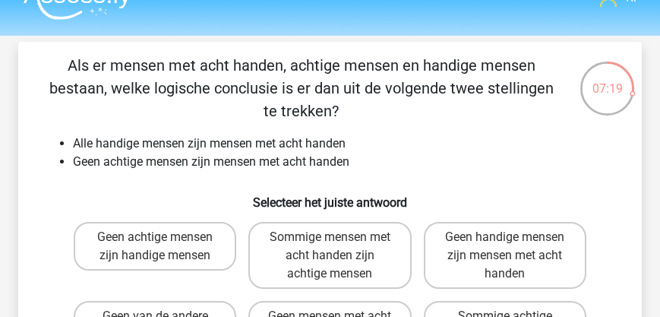
scroll to position [87, 0]
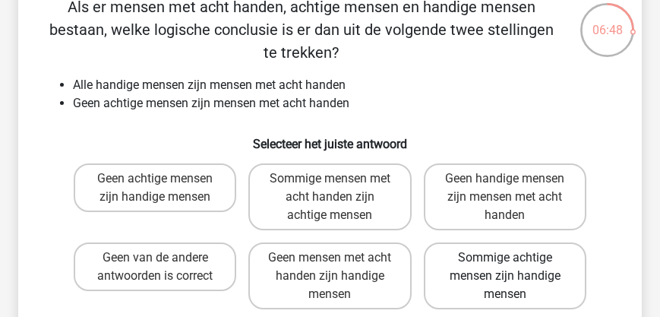
click at [491, 266] on label "Sommige achtige mensen zijn handige mensen" at bounding box center [505, 275] width 162 height 67
click at [505, 266] on input "Sommige achtige mensen zijn handige mensen" at bounding box center [510, 262] width 10 height 10
radio input "true"
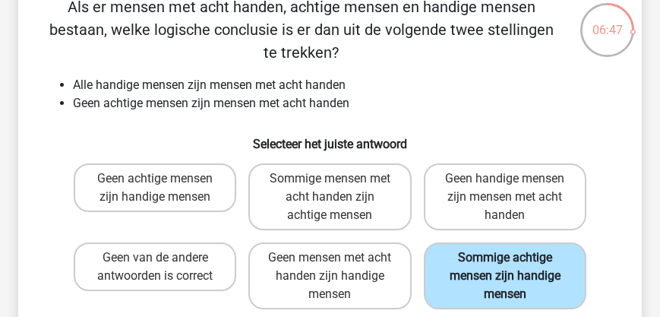
scroll to position [173, 0]
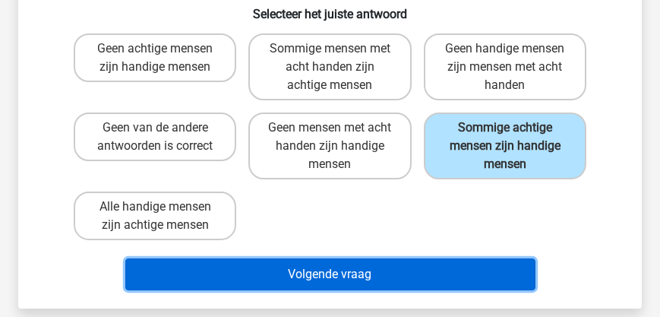
click at [294, 265] on button "Volgende vraag" at bounding box center [330, 274] width 410 height 32
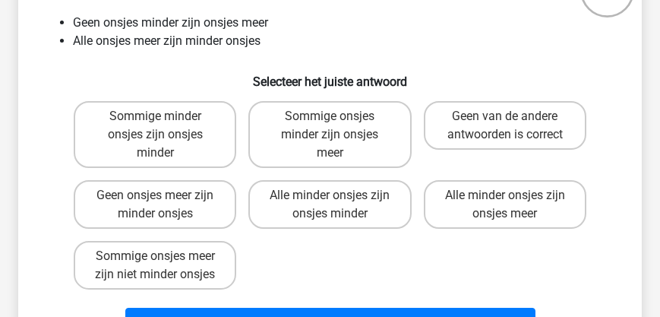
scroll to position [130, 0]
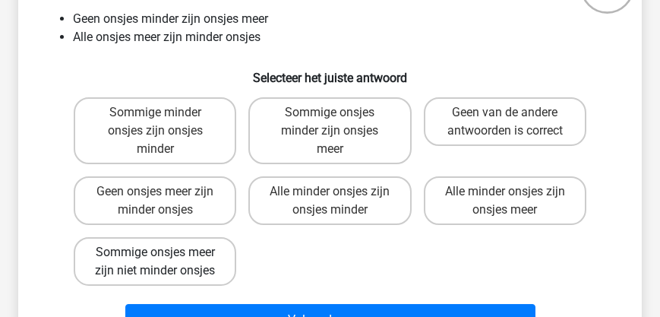
drag, startPoint x: 131, startPoint y: 256, endPoint x: 160, endPoint y: 266, distance: 31.2
click at [131, 256] on label "Sommige onsjes meer zijn niet minder onsjes" at bounding box center [155, 261] width 162 height 49
click at [155, 256] on input "Sommige onsjes meer zijn niet minder onsjes" at bounding box center [160, 257] width 10 height 10
radio input "true"
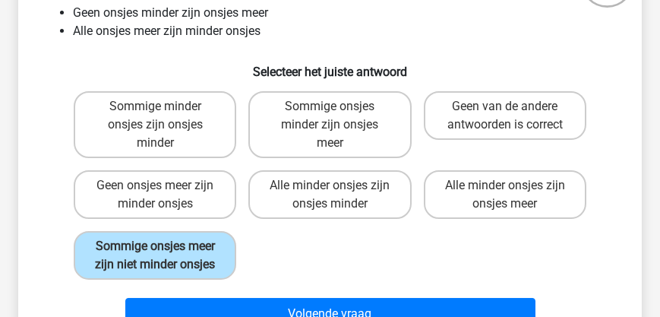
scroll to position [216, 0]
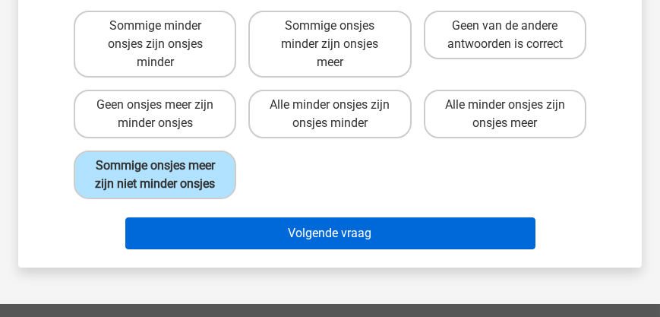
click at [293, 248] on div "Volgende vraag" at bounding box center [330, 236] width 525 height 38
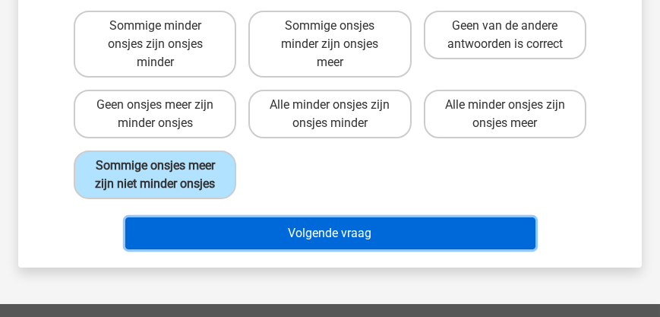
click at [287, 238] on button "Volgende vraag" at bounding box center [330, 233] width 410 height 32
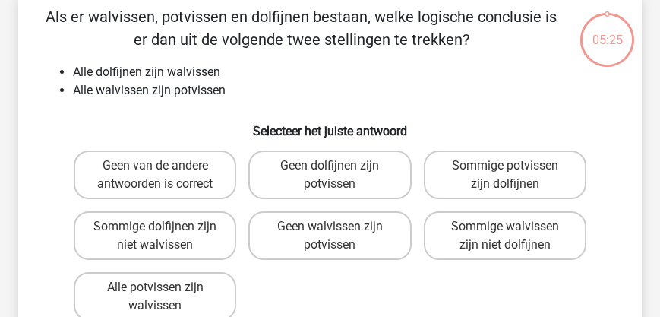
scroll to position [70, 0]
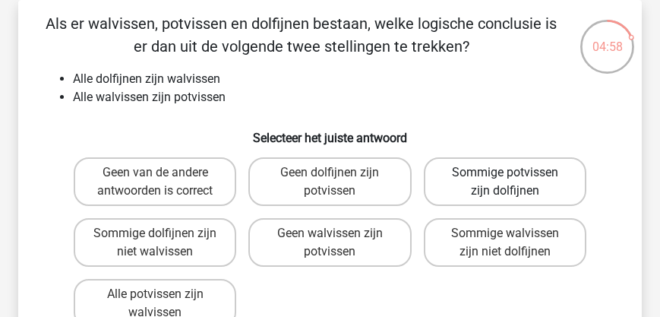
click at [496, 185] on label "Sommige potvissen zijn dolfijnen" at bounding box center [505, 181] width 162 height 49
click at [505, 182] on input "Sommige potvissen zijn dolfijnen" at bounding box center [510, 177] width 10 height 10
radio input "true"
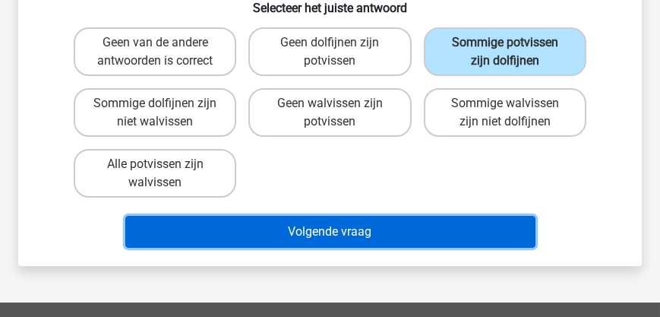
click at [364, 229] on button "Volgende vraag" at bounding box center [330, 232] width 410 height 32
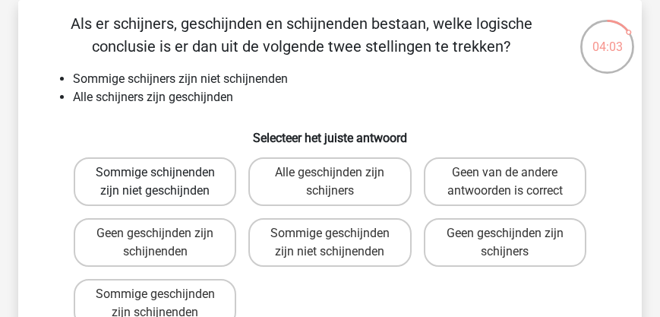
click at [170, 186] on label "Sommige schijnenden zijn niet geschijnden" at bounding box center [155, 181] width 162 height 49
click at [165, 182] on input "Sommige schijnenden zijn niet geschijnden" at bounding box center [160, 177] width 10 height 10
radio input "true"
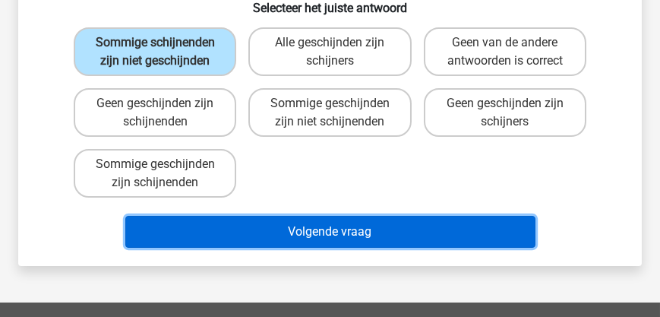
click at [362, 243] on button "Volgende vraag" at bounding box center [330, 232] width 410 height 32
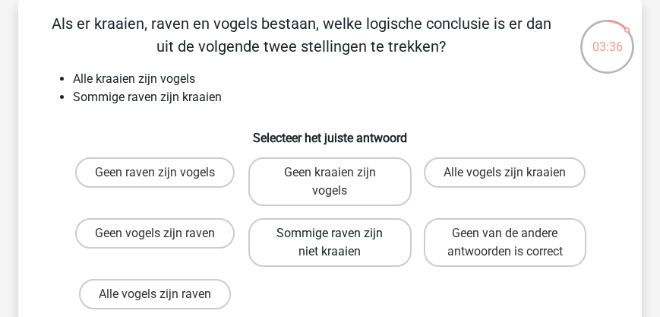
scroll to position [113, 0]
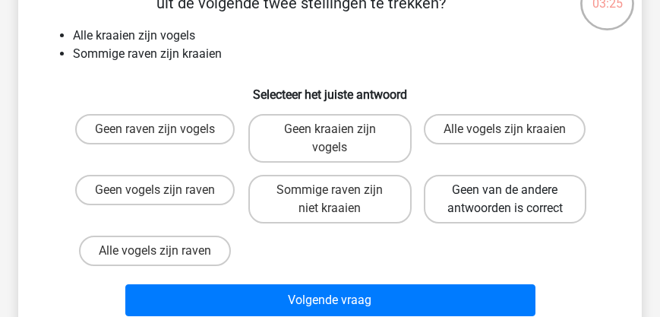
click at [483, 196] on label "Geen van de andere antwoorden is correct" at bounding box center [505, 199] width 162 height 49
click at [505, 196] on input "Geen van de andere antwoorden is correct" at bounding box center [510, 195] width 10 height 10
radio input "true"
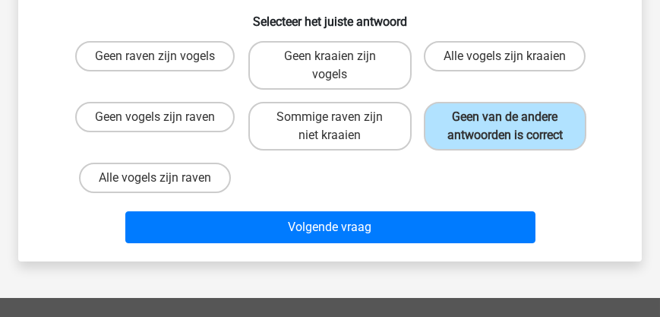
scroll to position [200, 0]
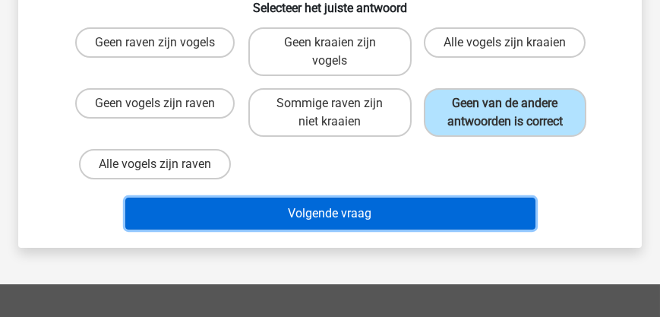
click at [386, 221] on button "Volgende vraag" at bounding box center [330, 213] width 410 height 32
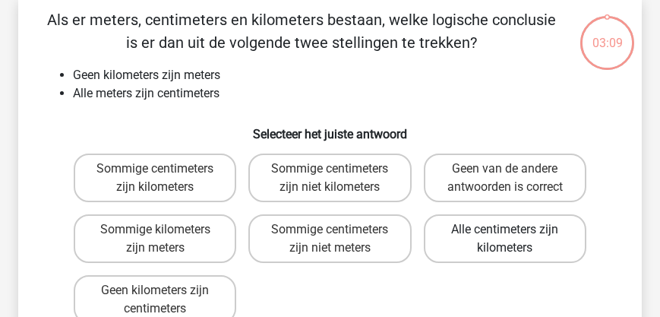
scroll to position [70, 0]
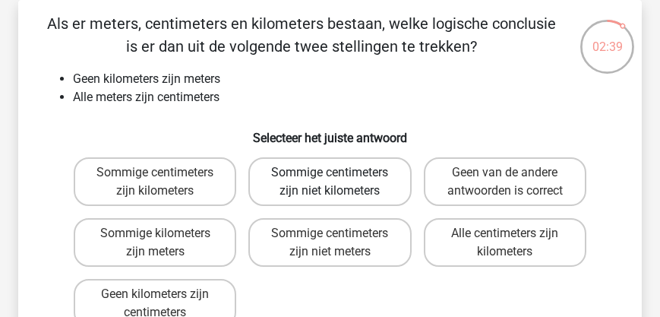
click at [348, 185] on label "Sommige centimeters zijn niet kilometers" at bounding box center [329, 181] width 162 height 49
click at [339, 182] on input "Sommige centimeters zijn niet kilometers" at bounding box center [335, 177] width 10 height 10
radio input "true"
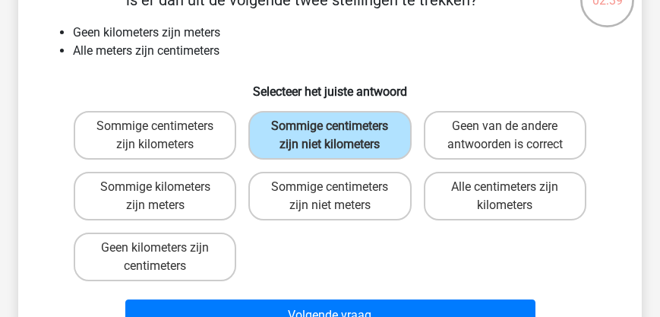
scroll to position [156, 0]
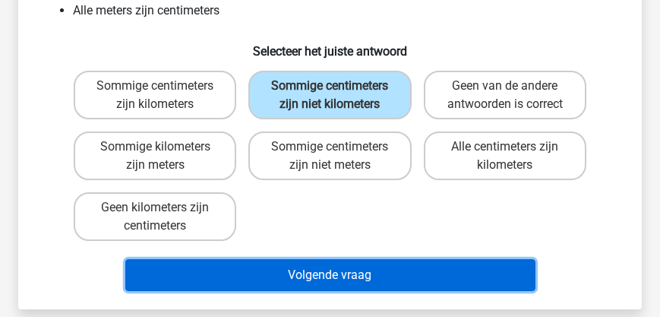
click at [371, 276] on button "Volgende vraag" at bounding box center [330, 275] width 410 height 32
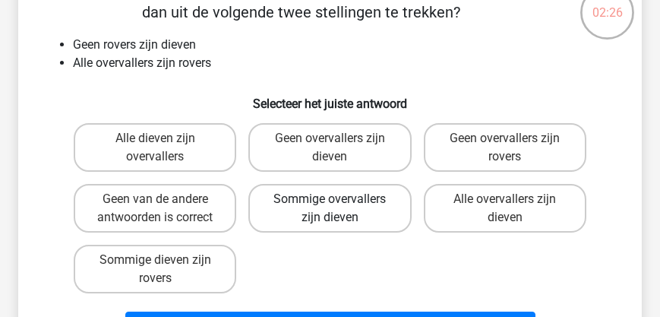
scroll to position [113, 0]
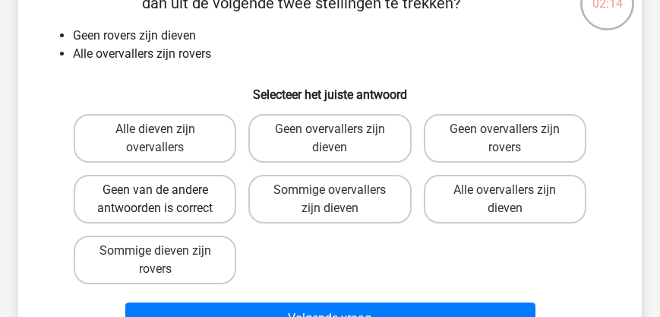
click at [170, 209] on label "Geen van de andere antwoorden is correct" at bounding box center [155, 199] width 162 height 49
click at [165, 200] on input "Geen van de andere antwoorden is correct" at bounding box center [160, 195] width 10 height 10
radio input "true"
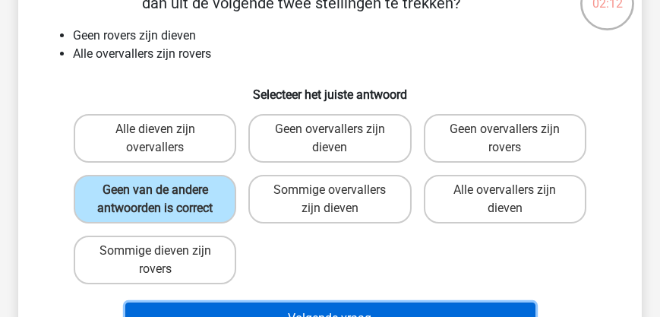
click at [337, 310] on button "Volgende vraag" at bounding box center [330, 318] width 410 height 32
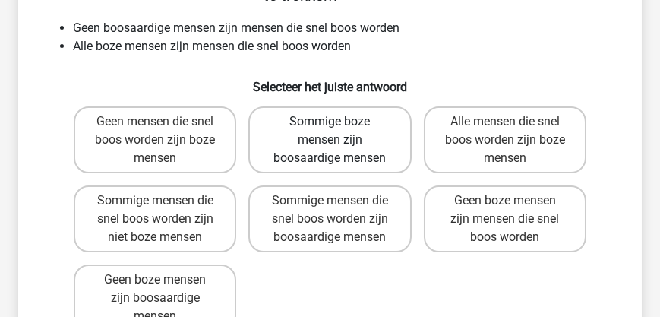
scroll to position [130, 0]
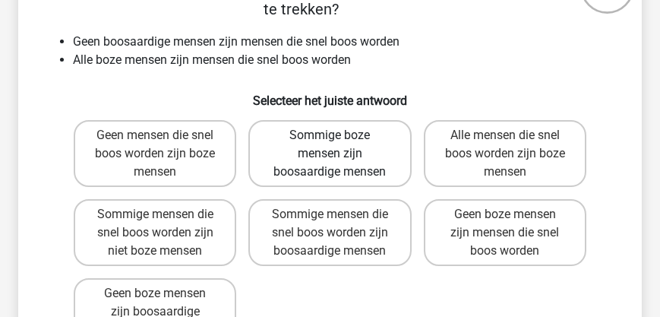
click at [336, 156] on label "Sommige boze mensen zijn boosaardige mensen" at bounding box center [329, 153] width 162 height 67
click at [336, 145] on input "Sommige boze mensen zijn boosaardige mensen" at bounding box center [335, 140] width 10 height 10
radio input "true"
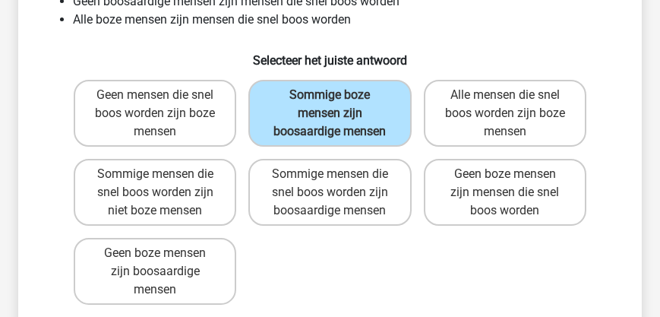
scroll to position [216, 0]
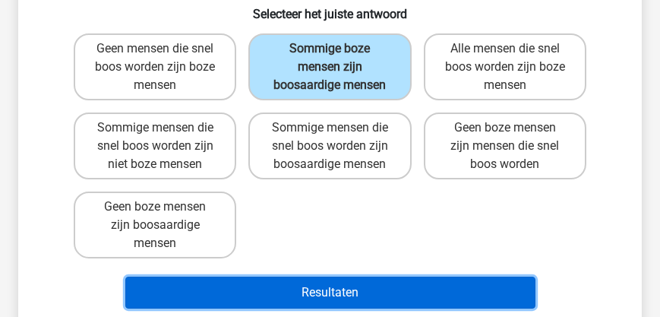
click at [352, 291] on button "Resultaten" at bounding box center [330, 292] width 410 height 32
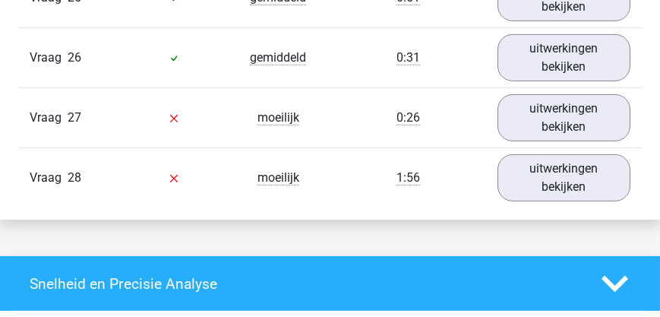
scroll to position [2516, 0]
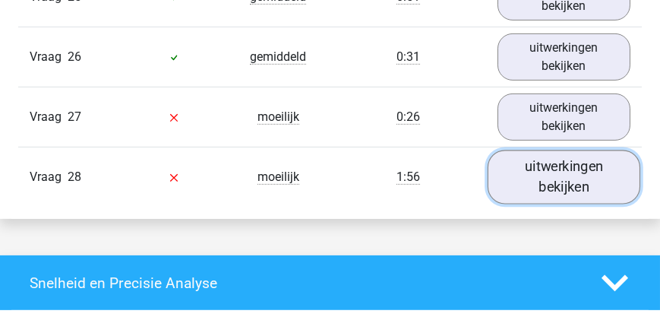
click at [563, 176] on link "uitwerkingen bekijken" at bounding box center [563, 177] width 153 height 54
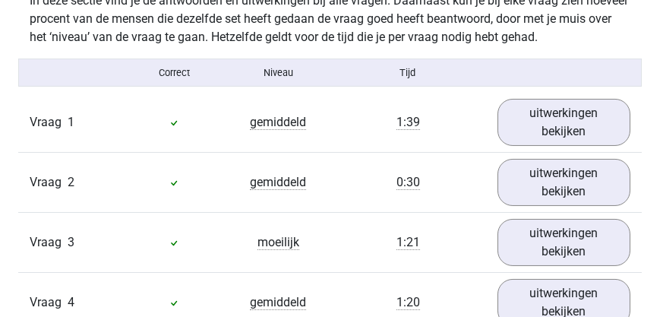
scroll to position [911, 0]
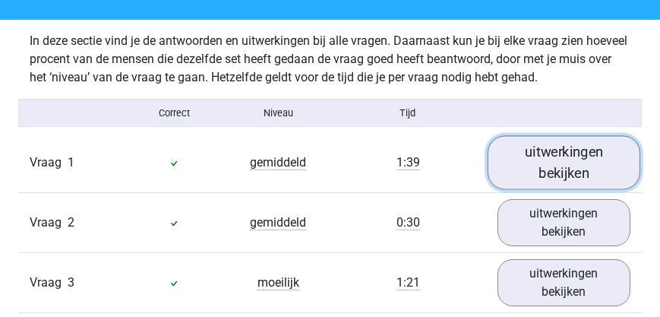
click at [552, 166] on link "uitwerkingen bekijken" at bounding box center [563, 162] width 153 height 54
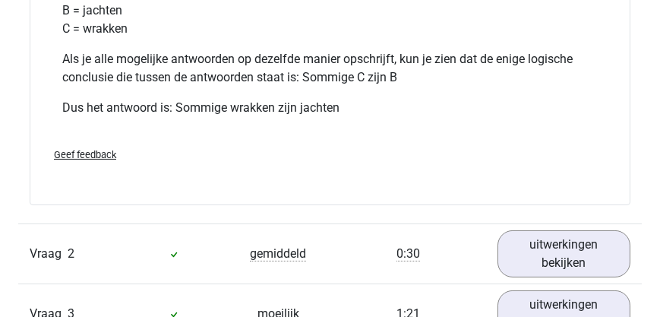
scroll to position [1605, 0]
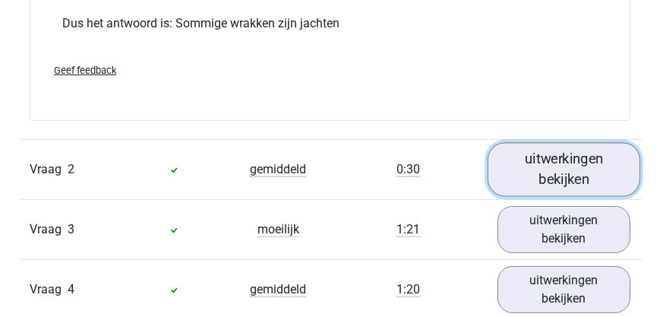
click at [569, 167] on link "uitwerkingen bekijken" at bounding box center [563, 170] width 153 height 54
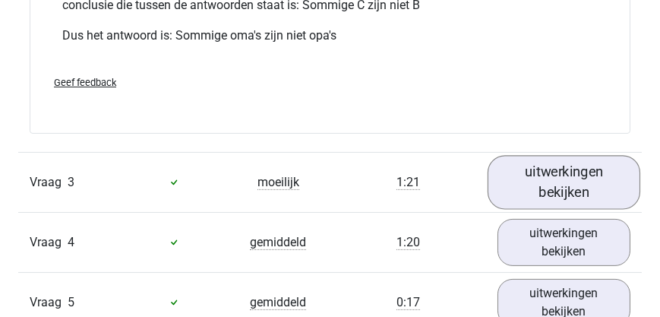
scroll to position [2299, 0]
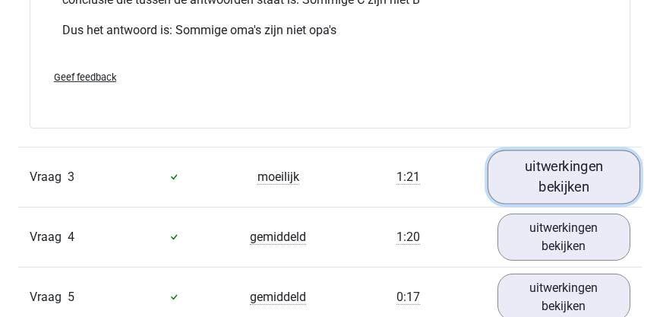
click at [581, 173] on link "uitwerkingen bekijken" at bounding box center [563, 177] width 153 height 54
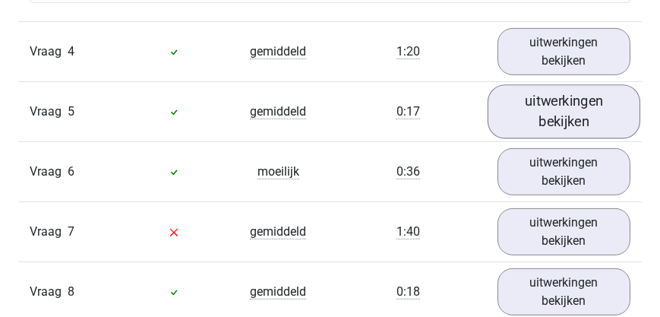
scroll to position [3080, 0]
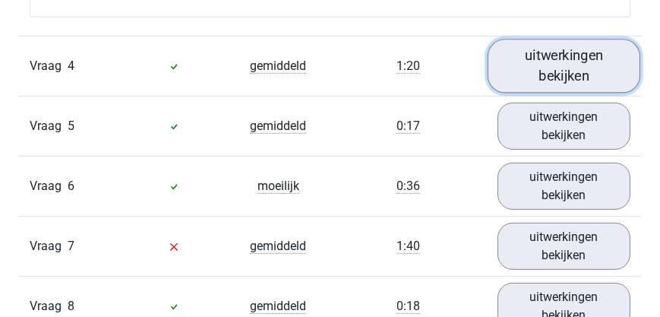
click at [591, 67] on link "uitwerkingen bekijken" at bounding box center [563, 66] width 153 height 54
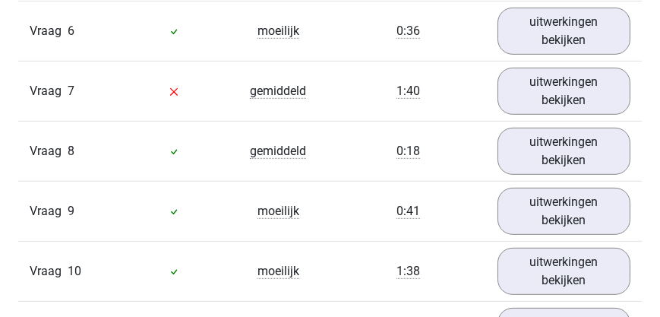
scroll to position [3861, 0]
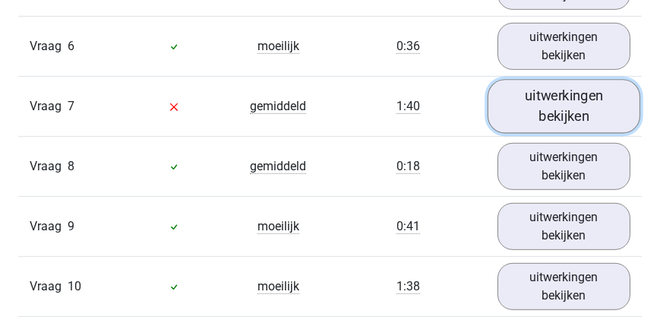
click at [560, 106] on link "uitwerkingen bekijken" at bounding box center [563, 106] width 153 height 54
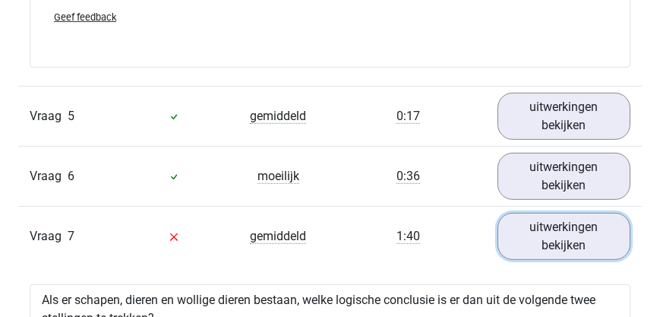
scroll to position [3731, 0]
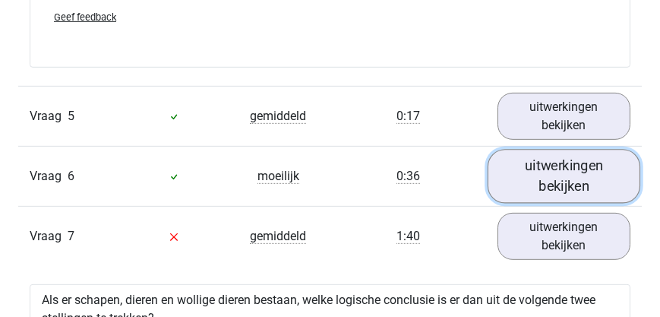
click at [550, 179] on link "uitwerkingen bekijken" at bounding box center [563, 176] width 153 height 54
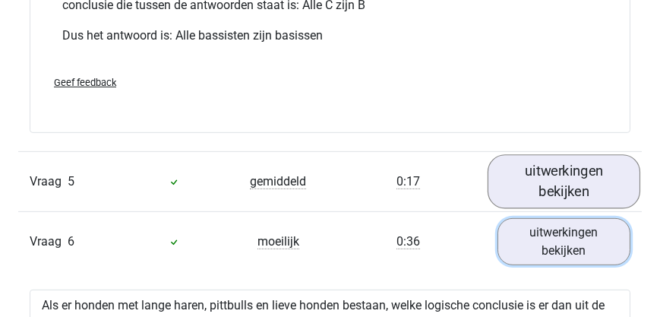
scroll to position [3645, 0]
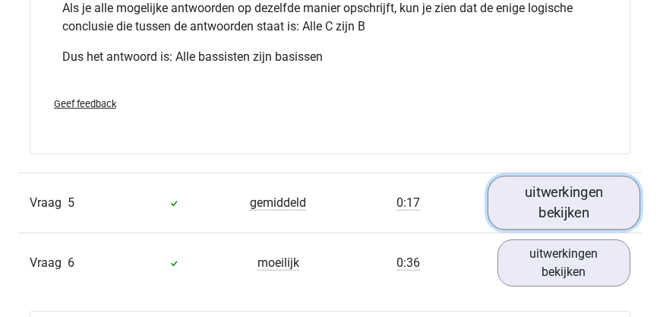
click at [555, 200] on link "uitwerkingen bekijken" at bounding box center [563, 202] width 153 height 54
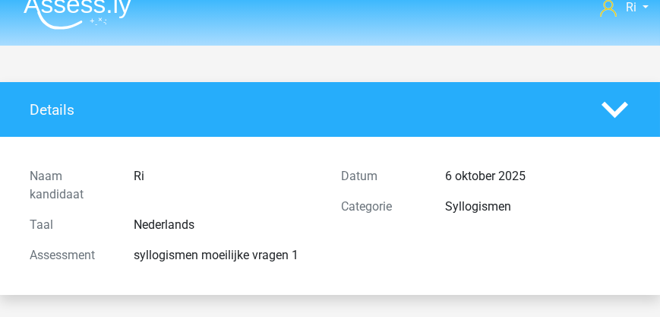
scroll to position [0, 0]
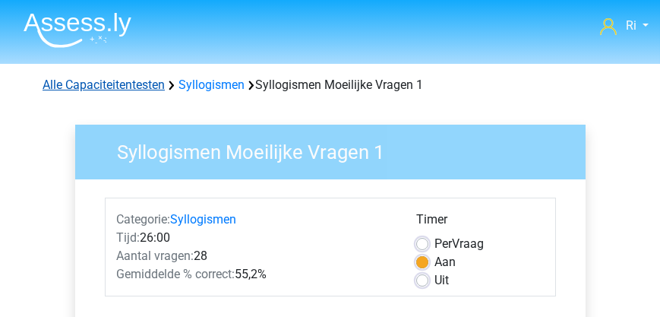
click at [97, 87] on link "Alle Capaciteitentesten" at bounding box center [104, 84] width 122 height 14
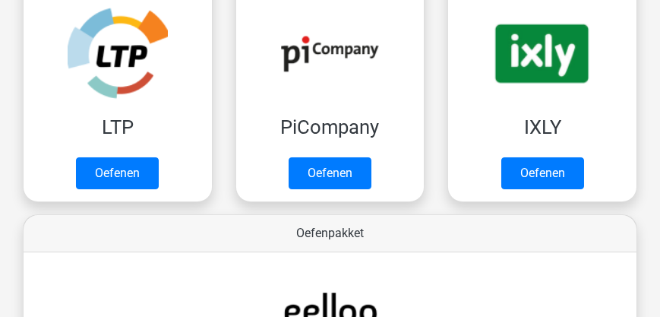
scroll to position [364, 0]
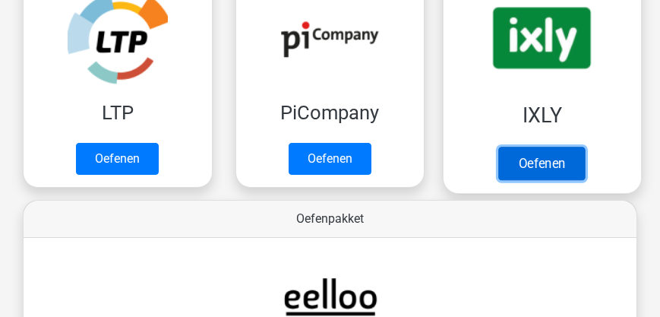
click at [533, 162] on link "Oefenen" at bounding box center [542, 163] width 87 height 33
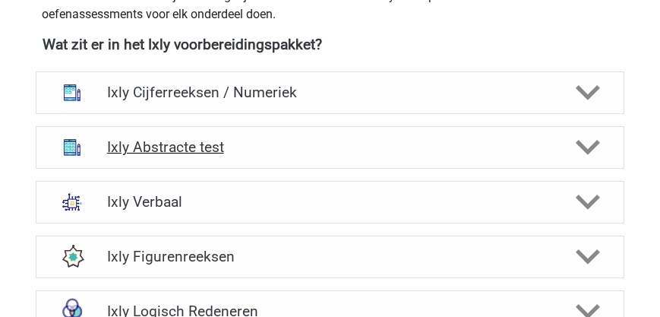
scroll to position [607, 0]
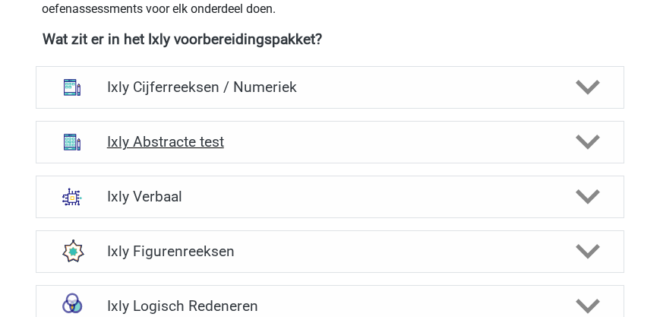
click at [207, 144] on h4 "Ixly Abstracte test" at bounding box center [330, 141] width 446 height 17
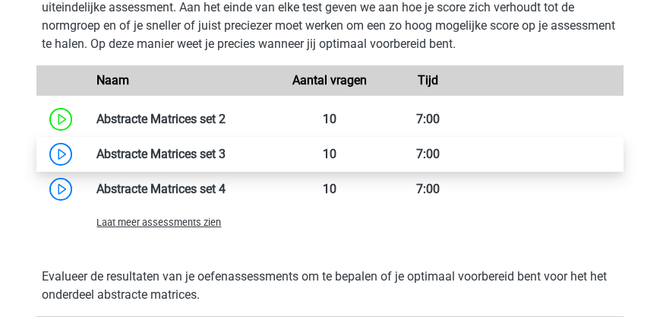
scroll to position [1258, 0]
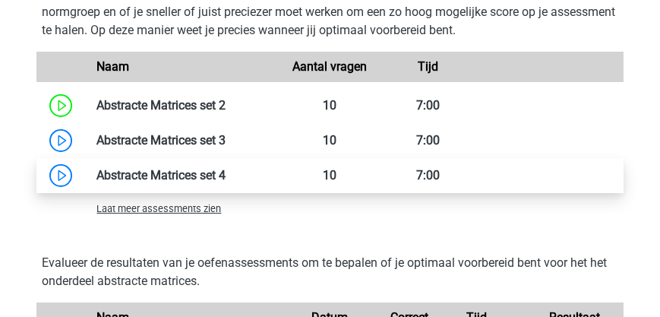
click at [226, 173] on link at bounding box center [226, 175] width 0 height 14
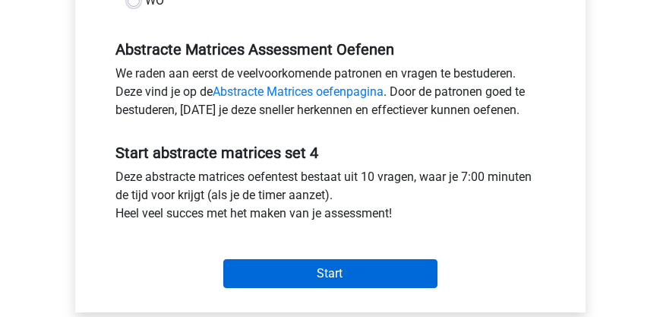
scroll to position [477, 0]
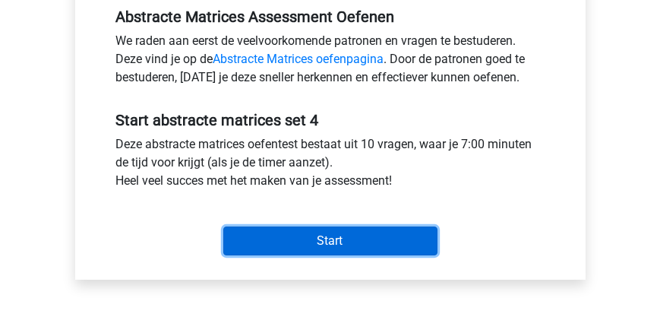
click at [320, 239] on input "Start" at bounding box center [330, 240] width 214 height 29
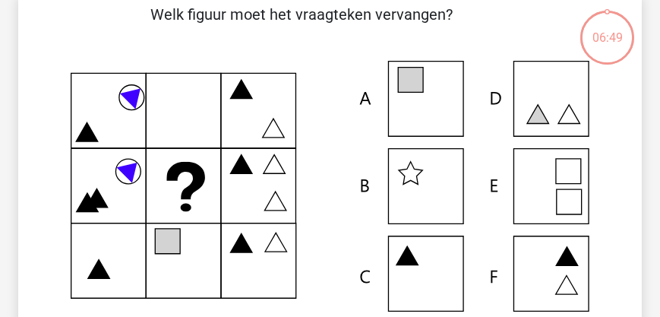
scroll to position [87, 0]
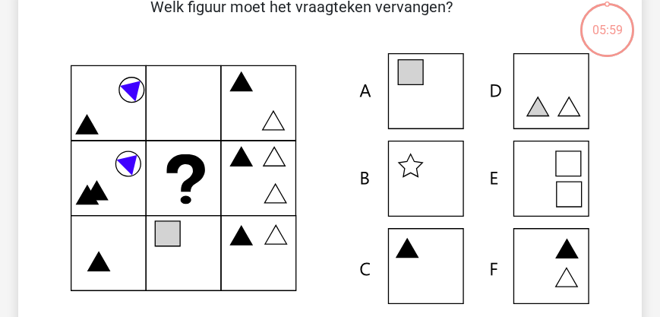
click at [554, 166] on icon at bounding box center [330, 178] width 550 height 251
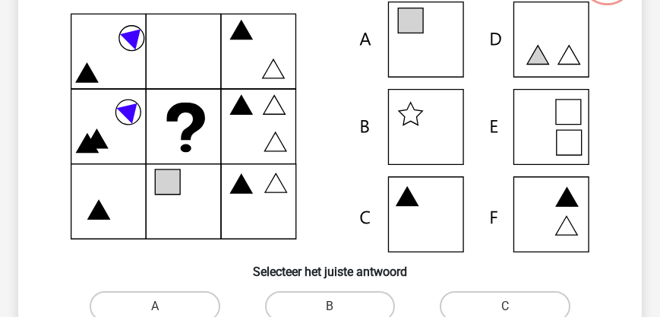
scroll to position [216, 0]
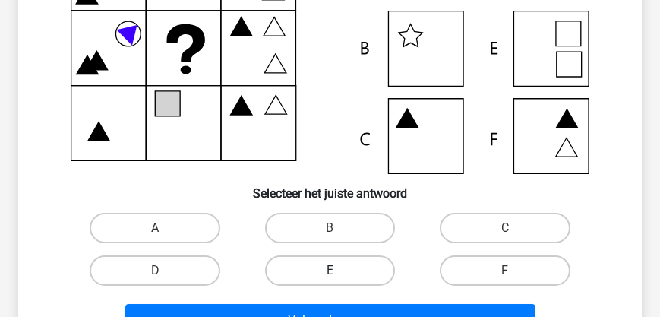
click at [350, 266] on label "E" at bounding box center [330, 270] width 130 height 30
click at [339, 270] on input "E" at bounding box center [335, 275] width 10 height 10
radio input "true"
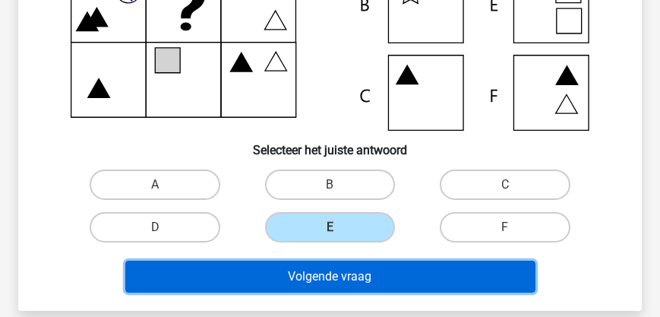
click at [333, 278] on button "Volgende vraag" at bounding box center [330, 276] width 410 height 32
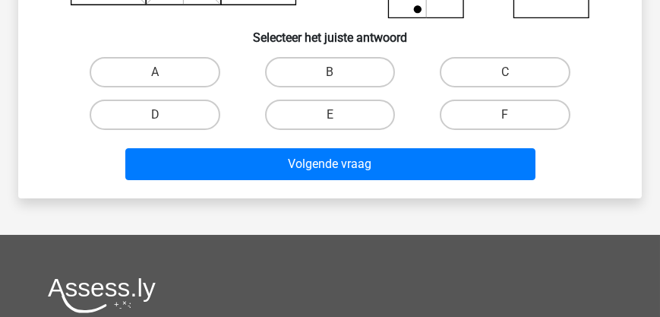
scroll to position [374, 0]
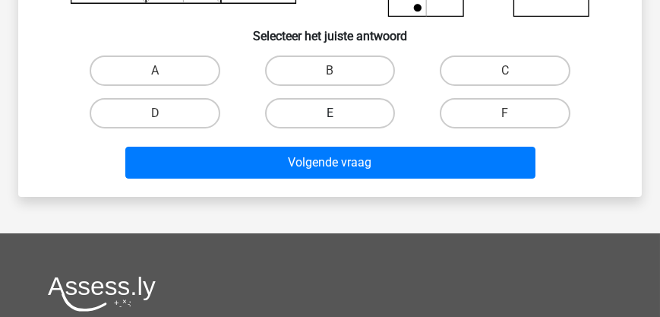
click at [314, 109] on label "E" at bounding box center [330, 113] width 130 height 30
click at [330, 113] on input "E" at bounding box center [335, 118] width 10 height 10
radio input "true"
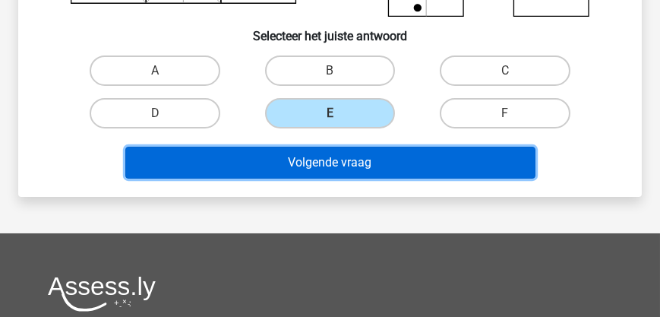
click at [316, 174] on button "Volgende vraag" at bounding box center [330, 163] width 410 height 32
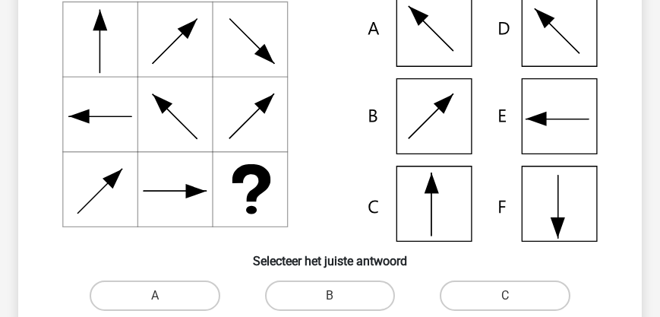
scroll to position [200, 0]
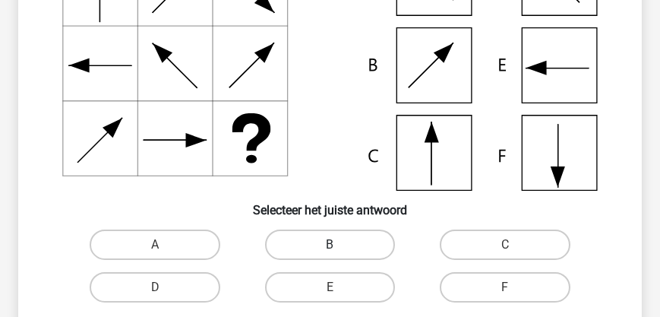
click at [336, 240] on label "B" at bounding box center [330, 244] width 130 height 30
click at [336, 244] on input "B" at bounding box center [335, 249] width 10 height 10
radio input "true"
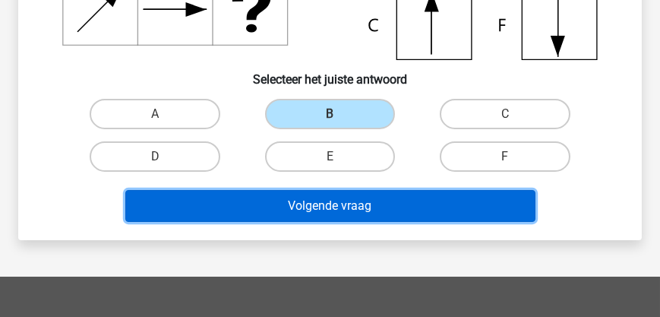
click at [312, 210] on button "Volgende vraag" at bounding box center [330, 206] width 410 height 32
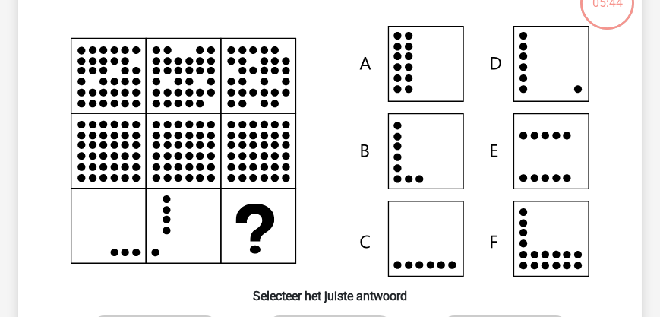
scroll to position [243, 0]
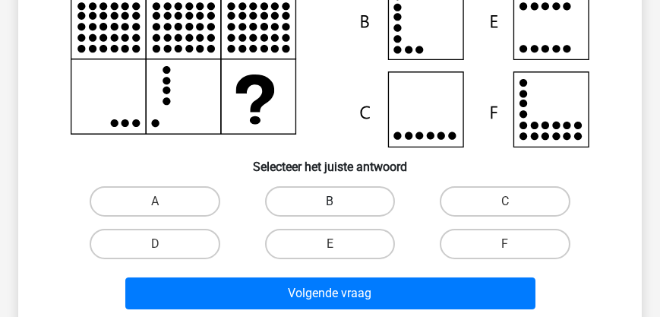
click at [360, 205] on label "B" at bounding box center [330, 201] width 130 height 30
click at [339, 205] on input "B" at bounding box center [335, 206] width 10 height 10
radio input "true"
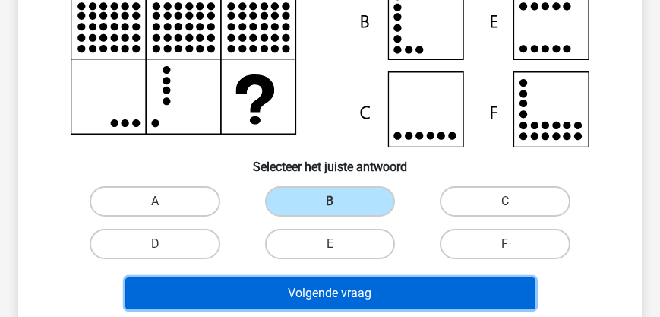
click at [346, 290] on button "Volgende vraag" at bounding box center [330, 293] width 410 height 32
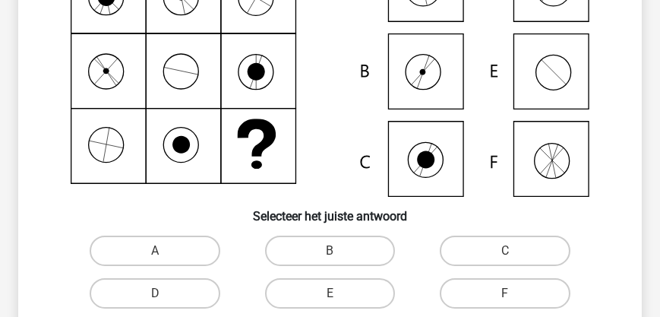
scroll to position [200, 0]
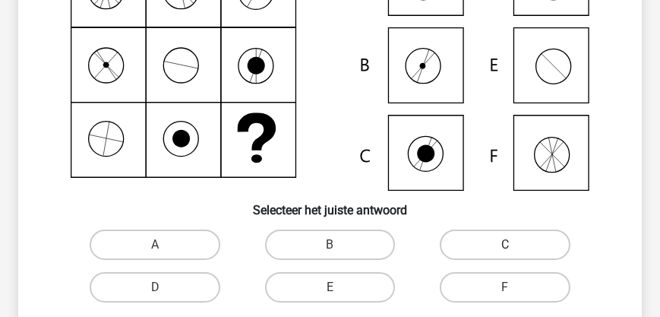
click at [478, 244] on label "C" at bounding box center [505, 244] width 130 height 30
click at [505, 244] on input "C" at bounding box center [510, 249] width 10 height 10
radio input "true"
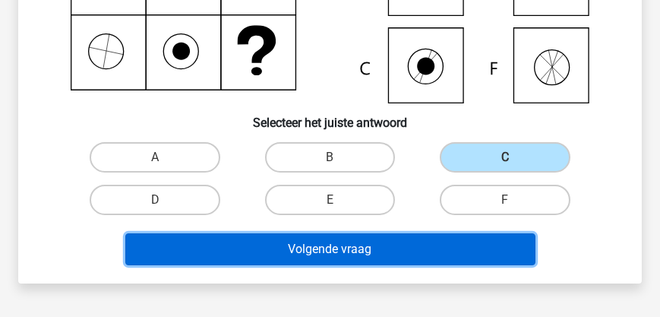
click at [343, 250] on button "Volgende vraag" at bounding box center [330, 249] width 410 height 32
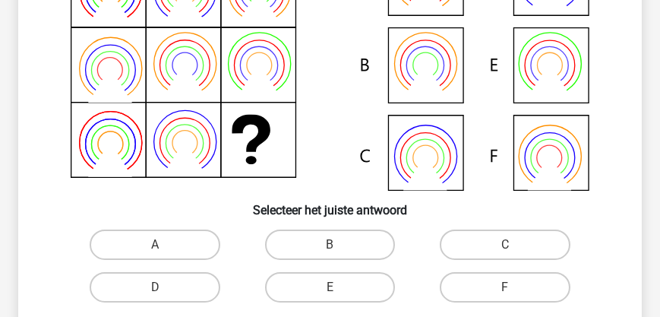
click at [547, 78] on icon at bounding box center [549, 80] width 43 height 35
click at [340, 289] on label "E" at bounding box center [330, 287] width 130 height 30
click at [339, 289] on input "E" at bounding box center [335, 292] width 10 height 10
radio input "true"
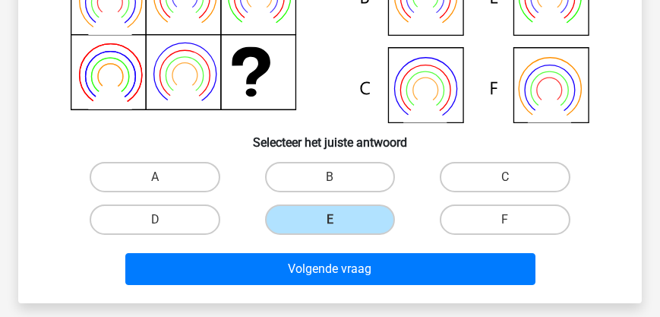
scroll to position [417, 0]
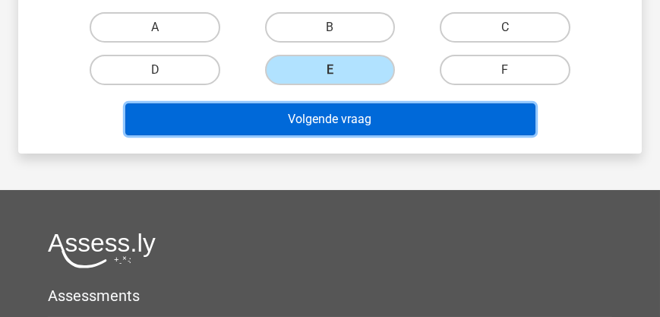
click at [326, 114] on button "Volgende vraag" at bounding box center [330, 119] width 410 height 32
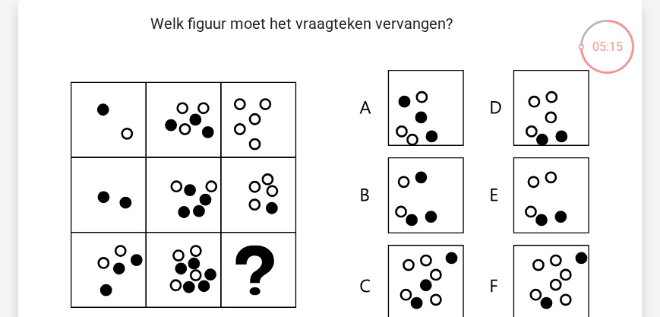
scroll to position [113, 0]
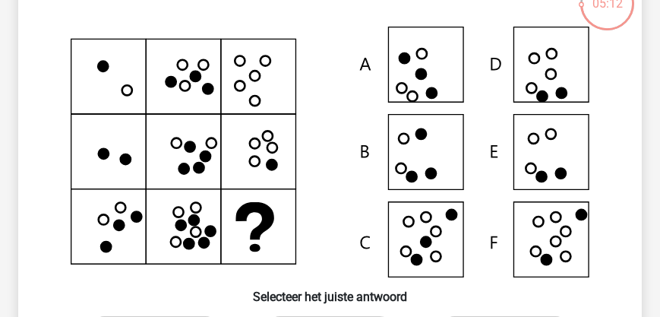
click at [566, 147] on icon at bounding box center [330, 152] width 550 height 251
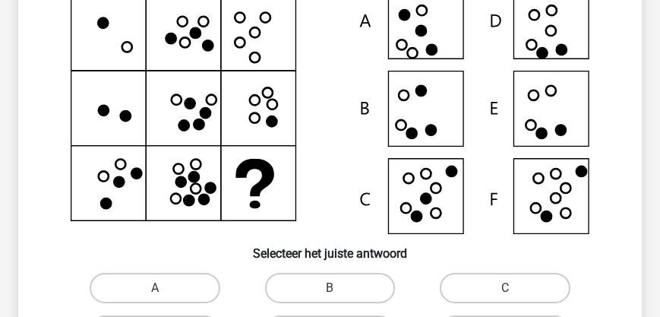
click at [553, 110] on icon at bounding box center [330, 108] width 550 height 251
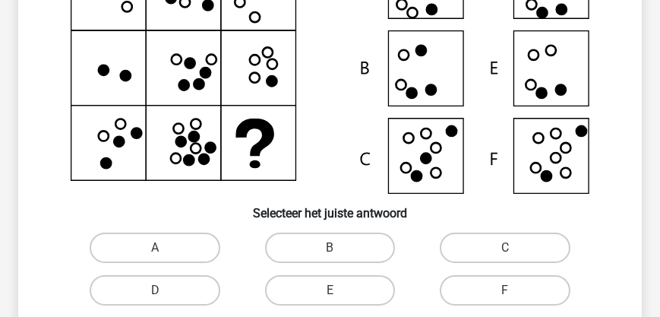
scroll to position [243, 0]
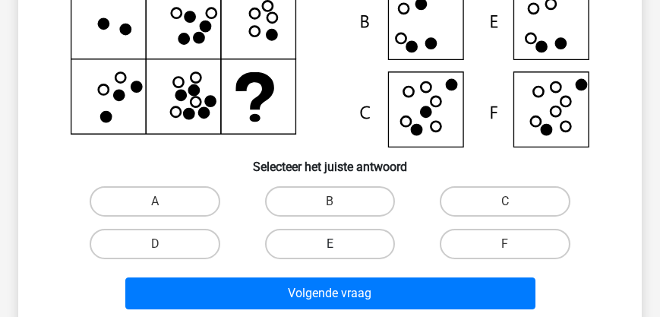
click at [347, 238] on label "E" at bounding box center [330, 244] width 130 height 30
click at [339, 244] on input "E" at bounding box center [335, 249] width 10 height 10
radio input "true"
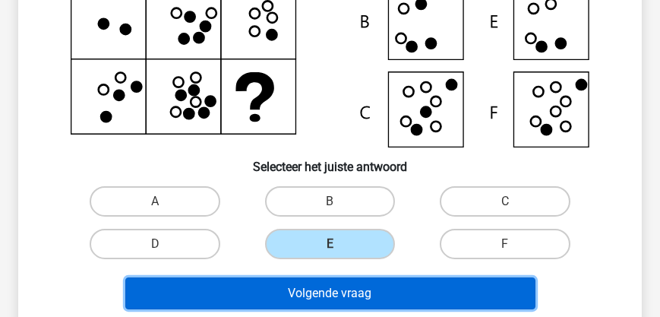
click at [344, 294] on button "Volgende vraag" at bounding box center [330, 293] width 410 height 32
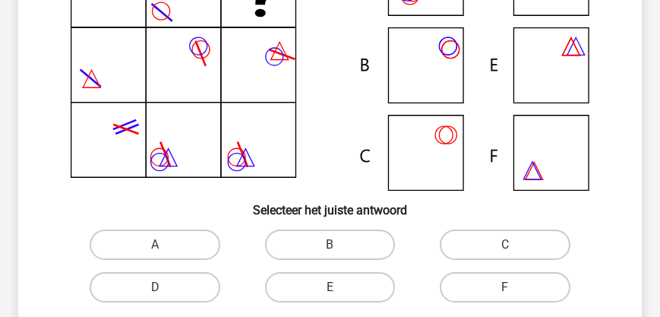
scroll to position [113, 0]
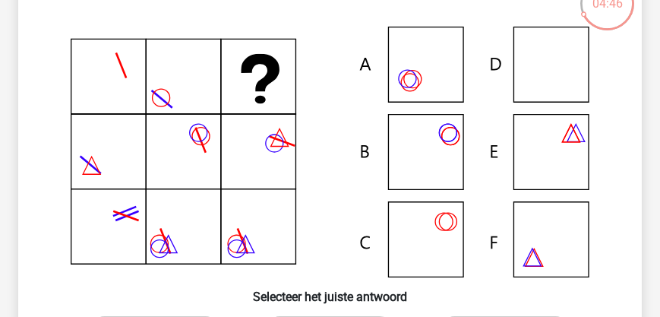
click at [554, 161] on icon at bounding box center [330, 152] width 550 height 251
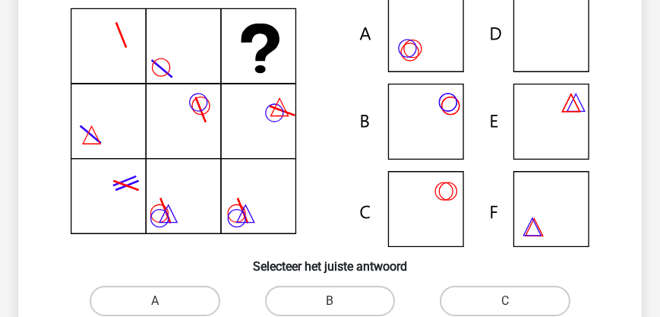
scroll to position [156, 0]
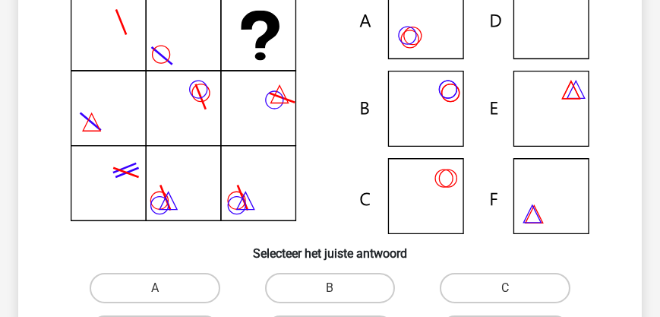
click at [453, 116] on icon at bounding box center [330, 108] width 550 height 251
click at [336, 293] on input "B" at bounding box center [335, 293] width 10 height 10
radio input "true"
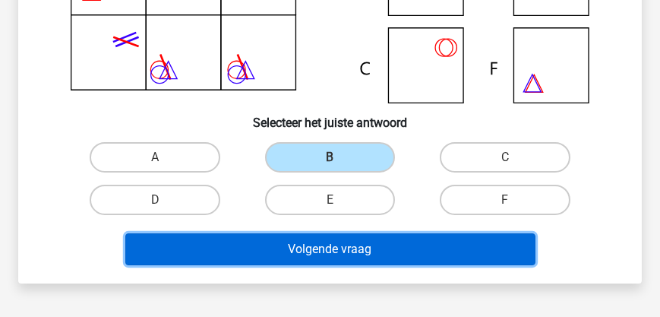
click at [347, 254] on button "Volgende vraag" at bounding box center [330, 249] width 410 height 32
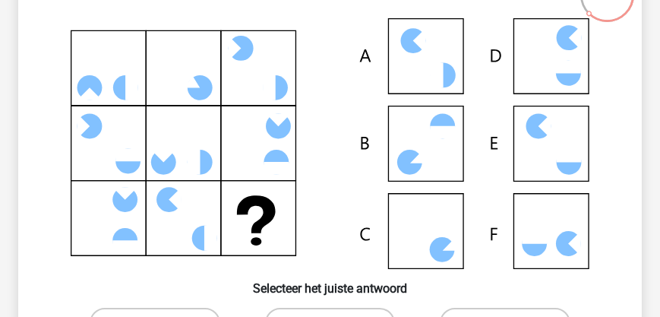
scroll to position [200, 0]
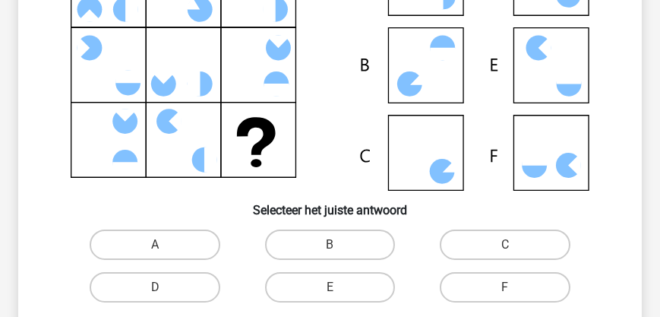
click at [546, 153] on icon at bounding box center [534, 159] width 25 height 13
click at [497, 290] on label "F" at bounding box center [505, 287] width 130 height 30
click at [505, 290] on input "F" at bounding box center [510, 292] width 10 height 10
radio input "true"
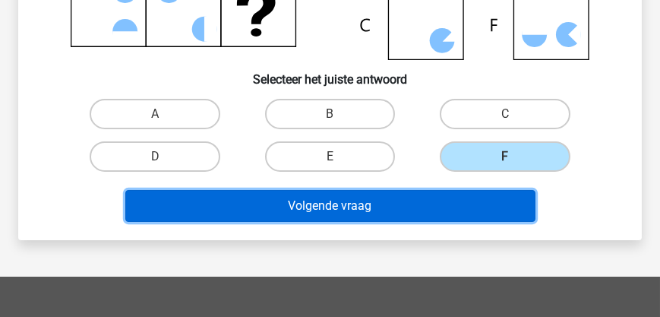
click at [340, 212] on button "Volgende vraag" at bounding box center [330, 206] width 410 height 32
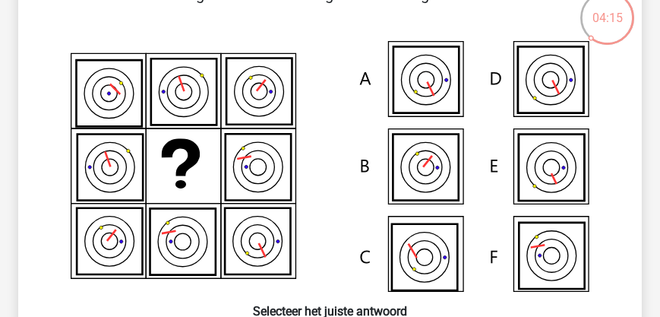
scroll to position [113, 0]
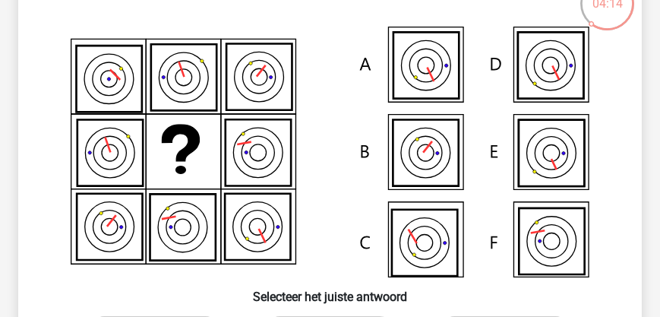
click at [542, 147] on icon at bounding box center [551, 153] width 65 height 66
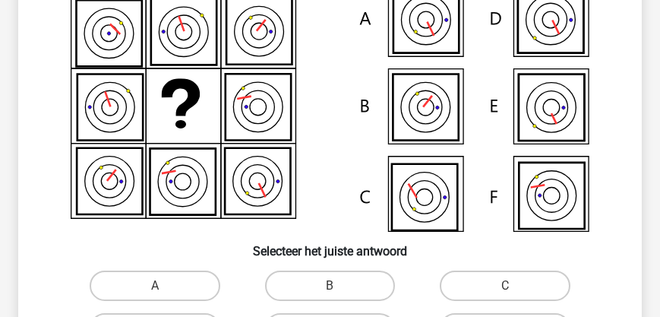
scroll to position [200, 0]
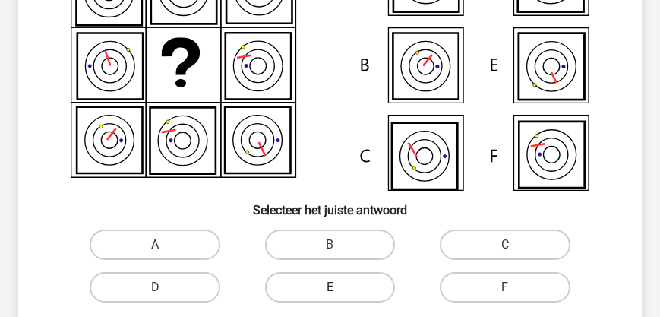
click at [361, 285] on label "E" at bounding box center [330, 287] width 130 height 30
click at [339, 287] on input "E" at bounding box center [335, 292] width 10 height 10
radio input "true"
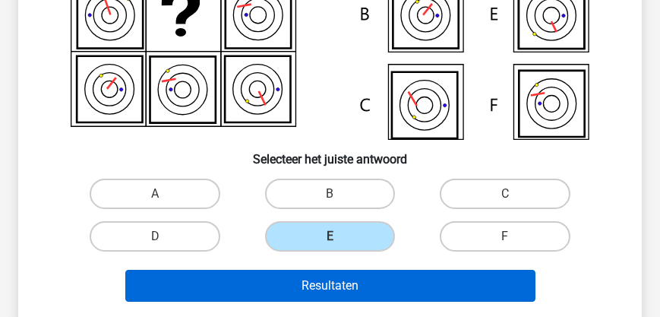
scroll to position [287, 0]
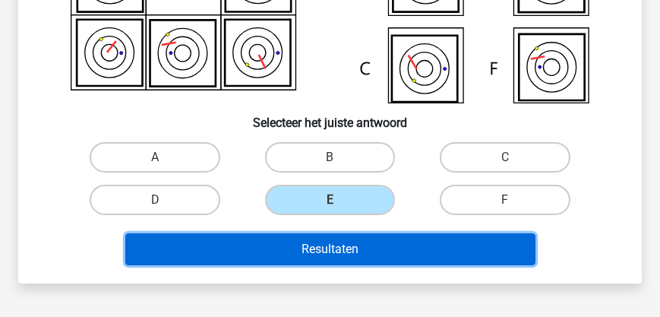
click at [379, 249] on button "Resultaten" at bounding box center [330, 249] width 410 height 32
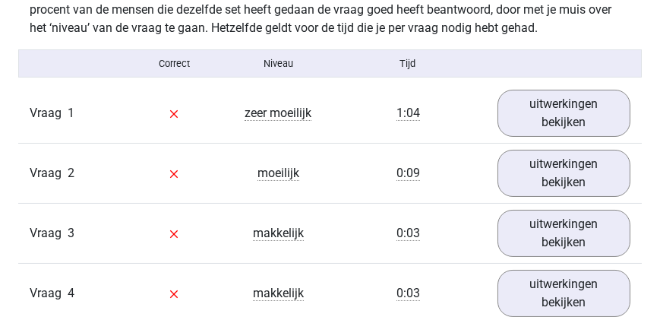
scroll to position [911, 0]
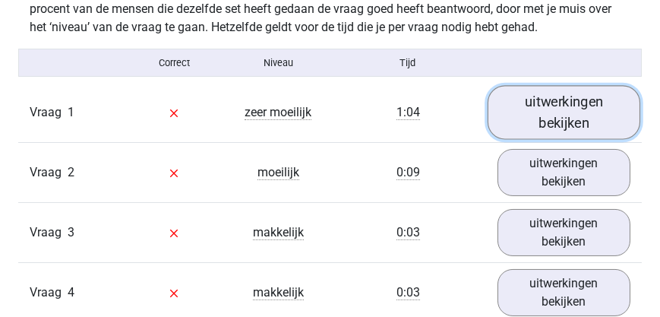
click at [552, 128] on link "uitwerkingen bekijken" at bounding box center [563, 112] width 153 height 54
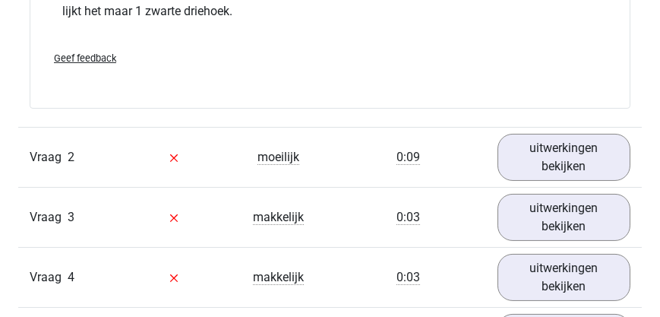
scroll to position [1648, 0]
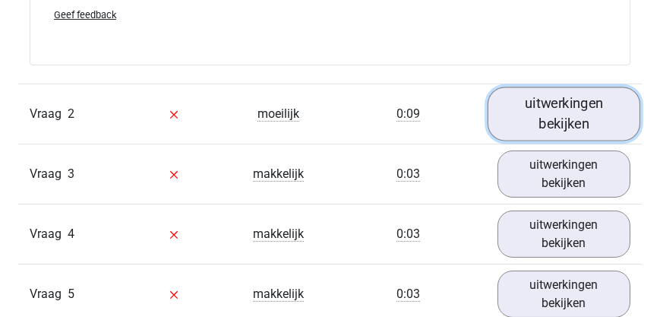
click at [559, 117] on link "uitwerkingen bekijken" at bounding box center [563, 114] width 153 height 54
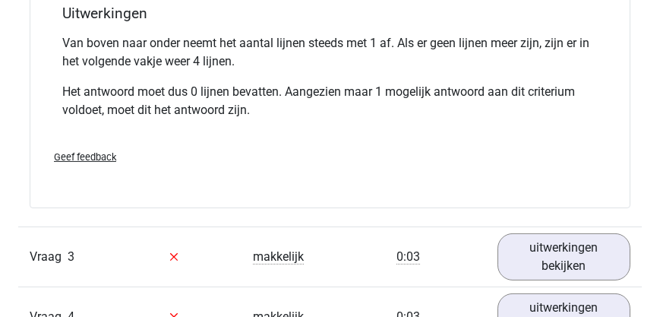
scroll to position [2256, 0]
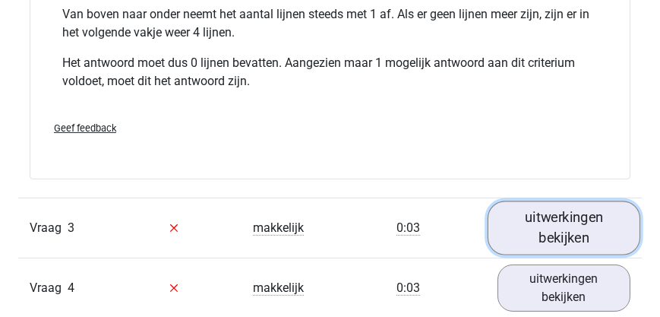
click at [573, 225] on link "uitwerkingen bekijken" at bounding box center [563, 227] width 153 height 54
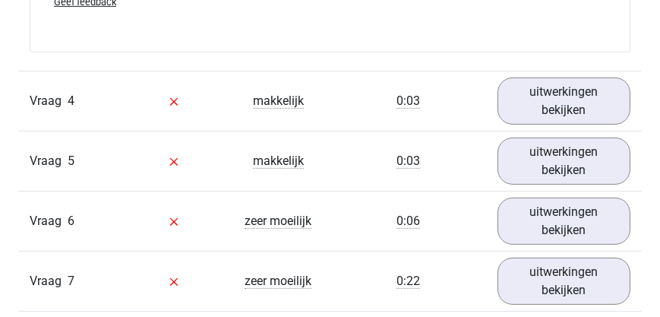
scroll to position [3037, 0]
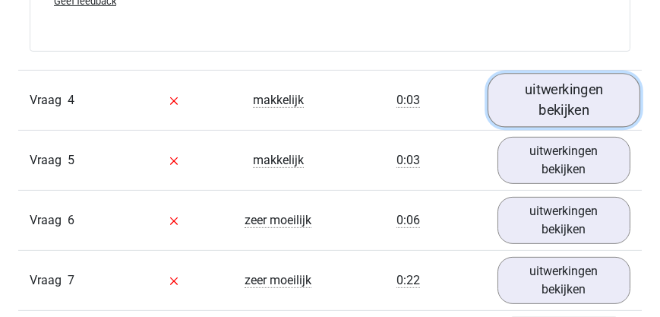
click at [554, 115] on link "uitwerkingen bekijken" at bounding box center [563, 100] width 153 height 54
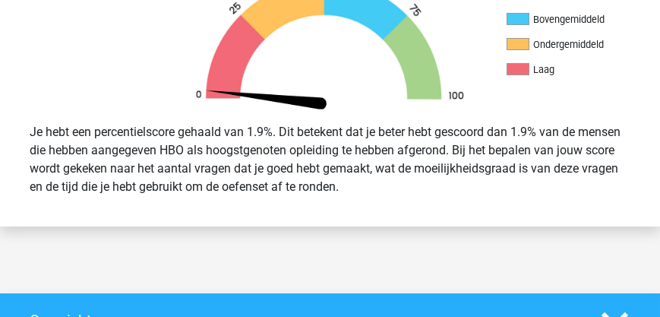
scroll to position [520, 0]
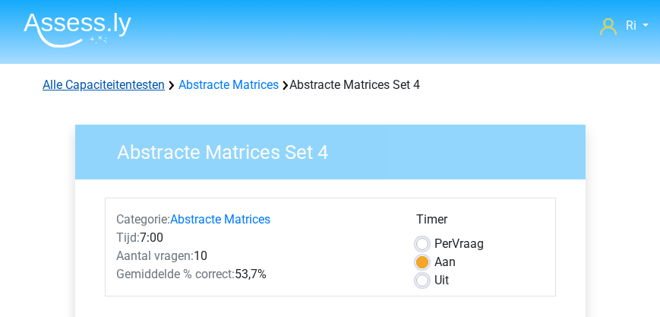
click at [113, 90] on link "Alle Capaciteitentesten" at bounding box center [104, 84] width 122 height 14
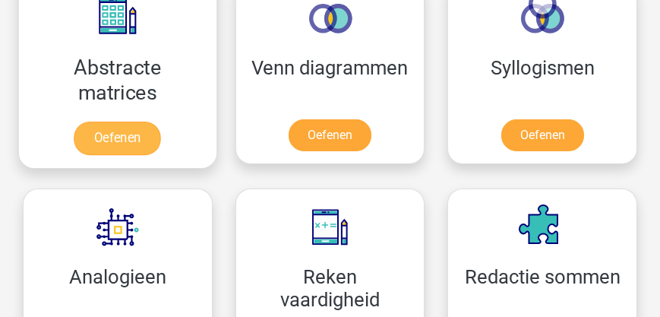
scroll to position [1145, 0]
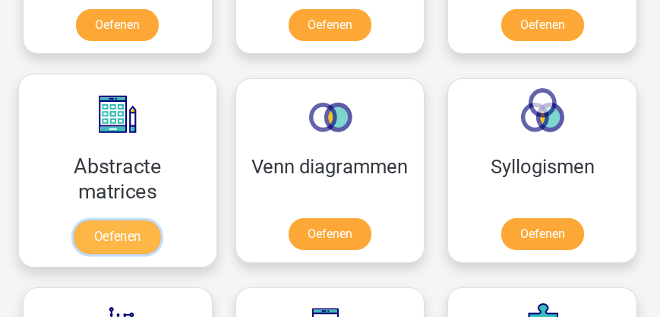
click at [119, 231] on link "Oefenen" at bounding box center [117, 236] width 87 height 33
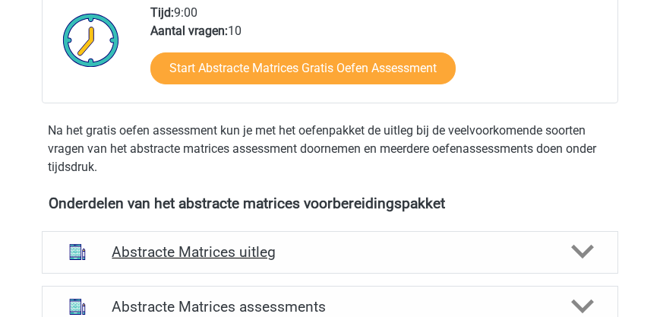
scroll to position [477, 0]
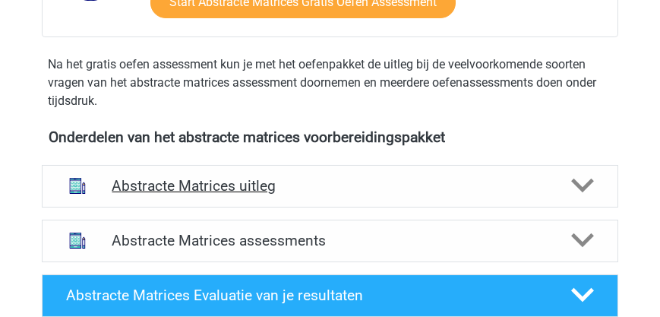
click at [256, 188] on h4 "Abstracte Matrices uitleg" at bounding box center [330, 185] width 436 height 17
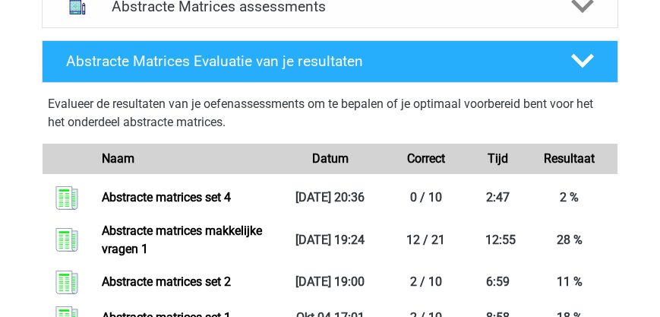
scroll to position [998, 0]
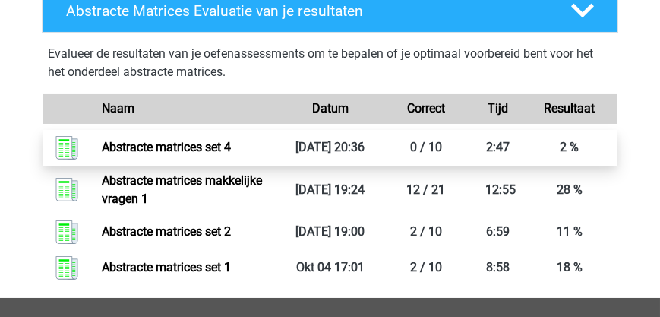
click at [191, 147] on link "Abstracte matrices set 4" at bounding box center [166, 147] width 129 height 14
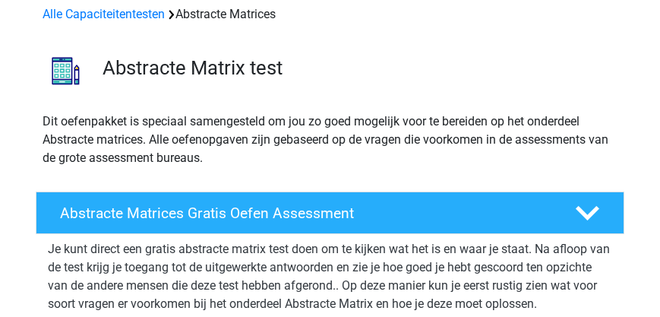
scroll to position [0, 0]
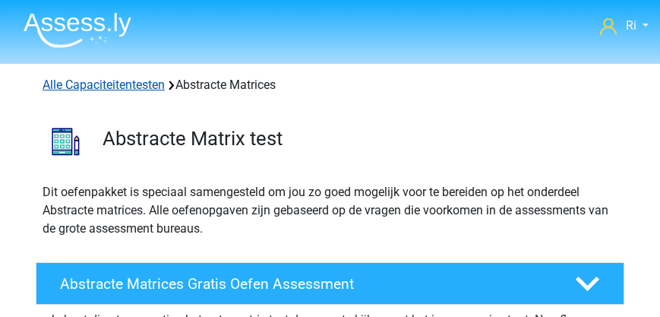
click at [77, 87] on link "Alle Capaciteitentesten" at bounding box center [104, 84] width 122 height 14
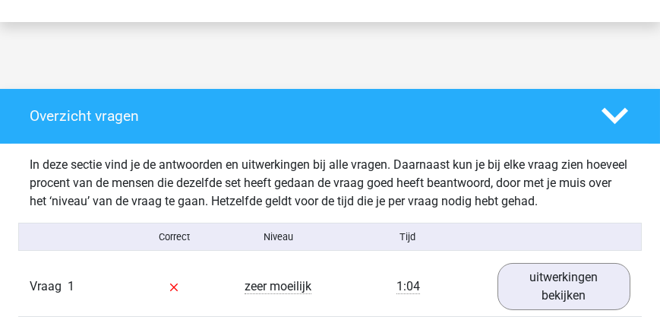
scroll to position [867, 0]
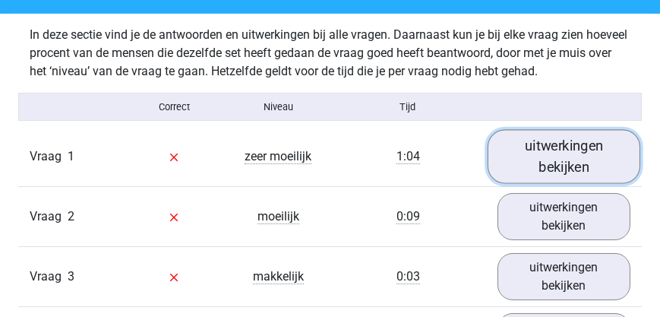
click at [547, 166] on link "uitwerkingen bekijken" at bounding box center [563, 156] width 153 height 54
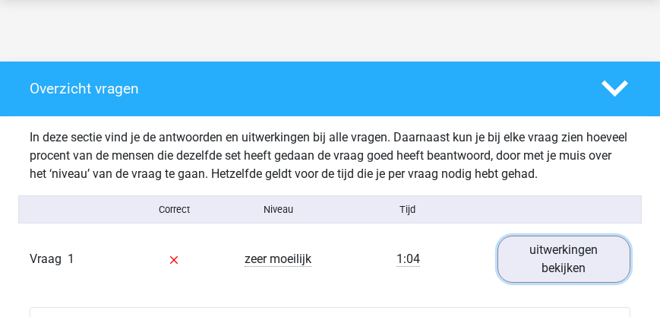
scroll to position [737, 0]
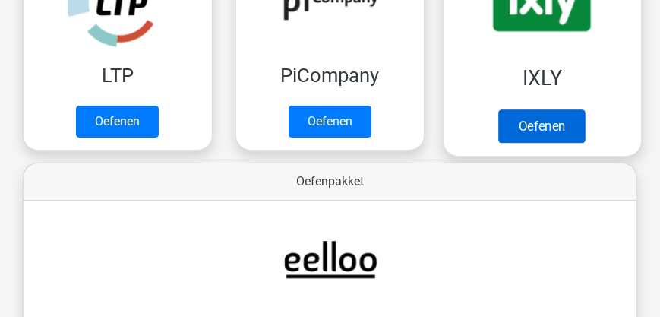
scroll to position [320, 0]
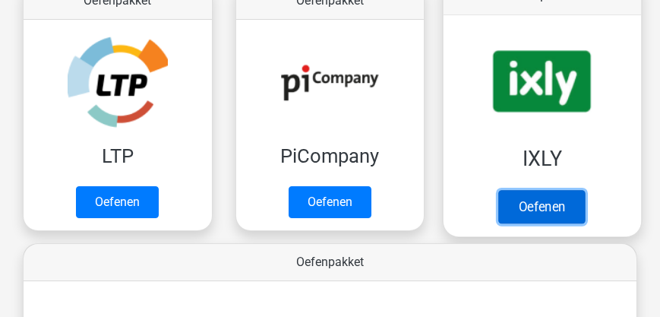
click at [548, 208] on link "Oefenen" at bounding box center [542, 206] width 87 height 33
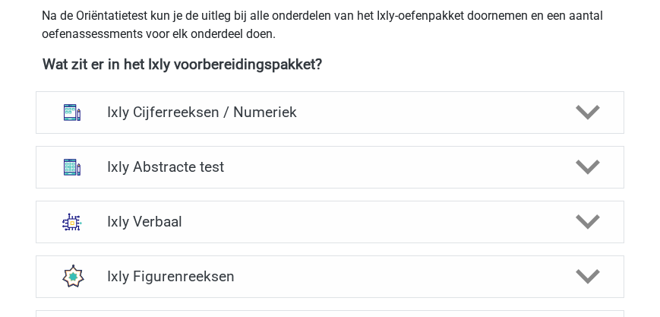
scroll to position [651, 0]
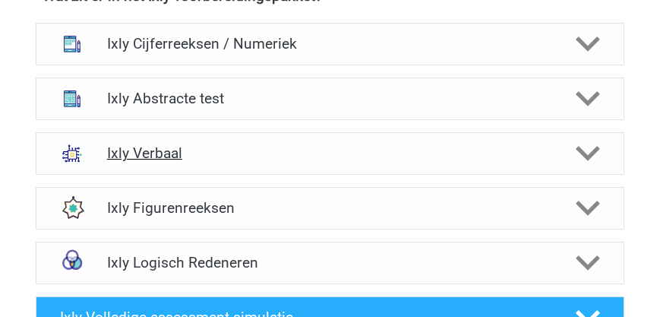
click at [526, 144] on h4 "Ixly Verbaal" at bounding box center [330, 152] width 446 height 17
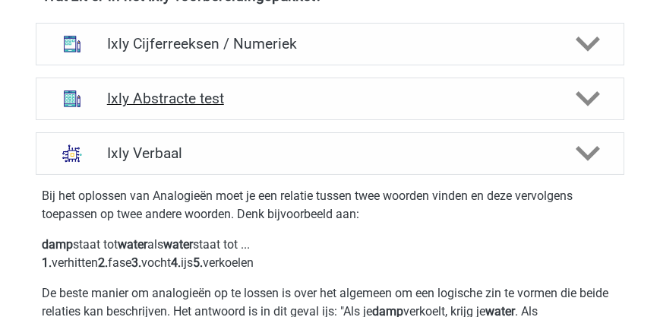
click at [412, 100] on h4 "Ixly Abstracte test" at bounding box center [330, 98] width 446 height 17
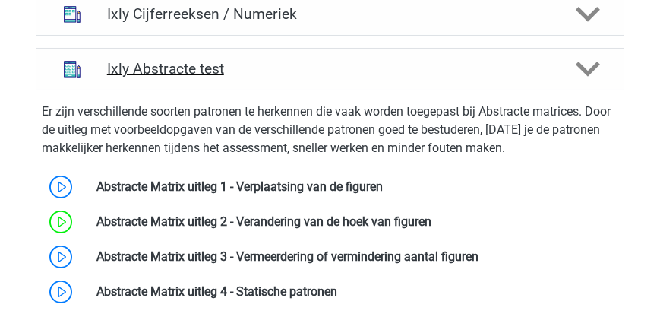
scroll to position [737, 0]
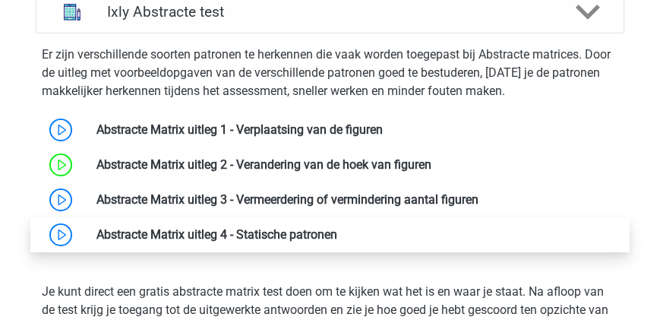
click at [337, 233] on link at bounding box center [337, 234] width 0 height 14
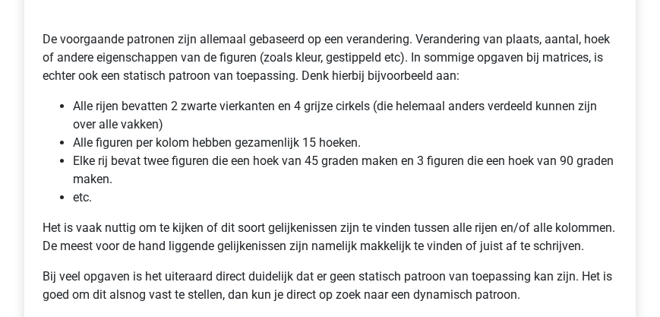
scroll to position [434, 0]
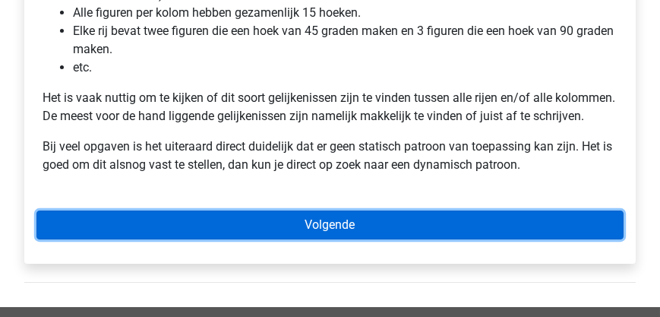
click at [333, 239] on link "Volgende" at bounding box center [329, 224] width 587 height 29
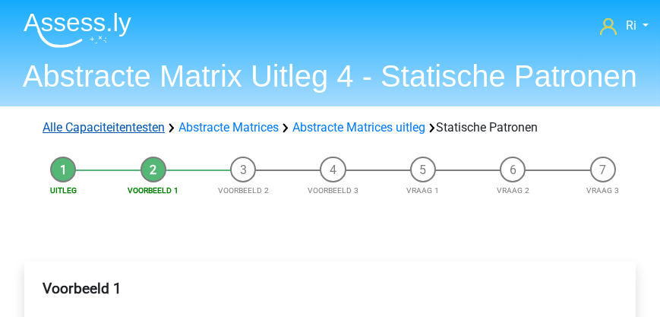
click at [113, 128] on link "Alle Capaciteitentesten" at bounding box center [104, 127] width 122 height 14
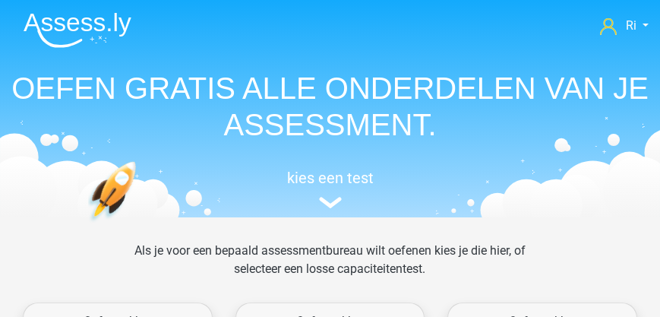
scroll to position [1101, 0]
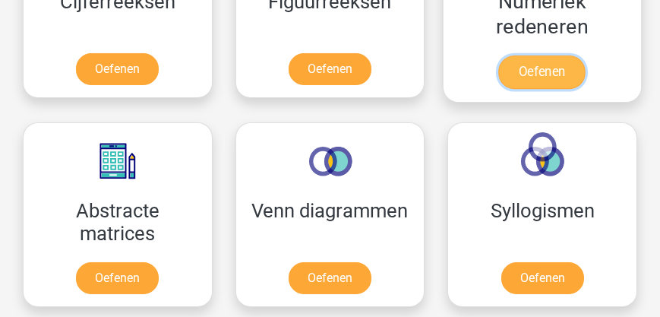
click at [551, 69] on link "Oefenen" at bounding box center [542, 71] width 87 height 33
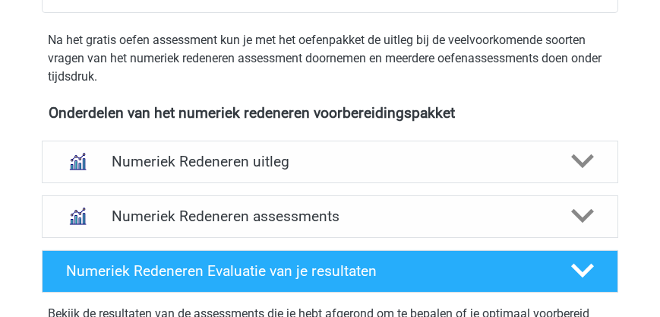
scroll to position [520, 0]
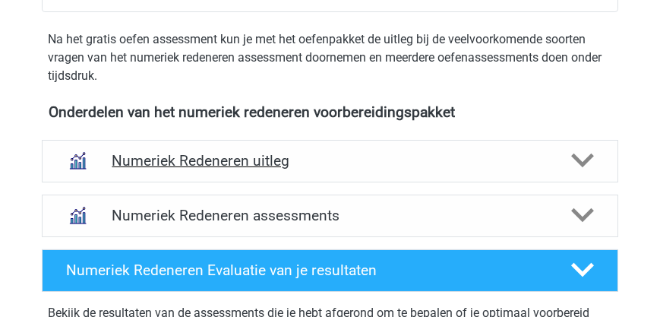
click at [260, 159] on h4 "Numeriek Redeneren uitleg" at bounding box center [330, 160] width 436 height 17
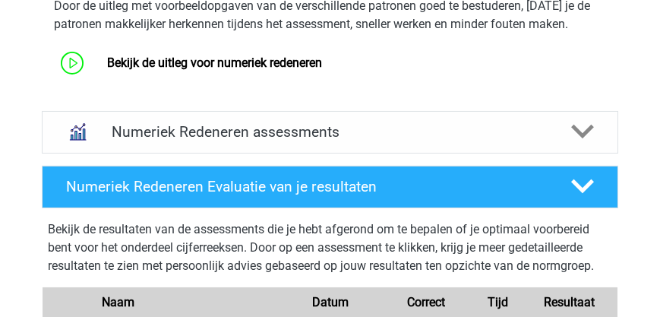
scroll to position [737, 0]
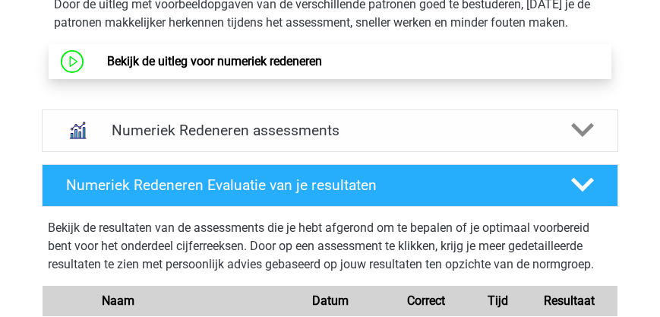
click at [228, 68] on link "Bekijk de uitleg voor numeriek redeneren" at bounding box center [214, 61] width 215 height 14
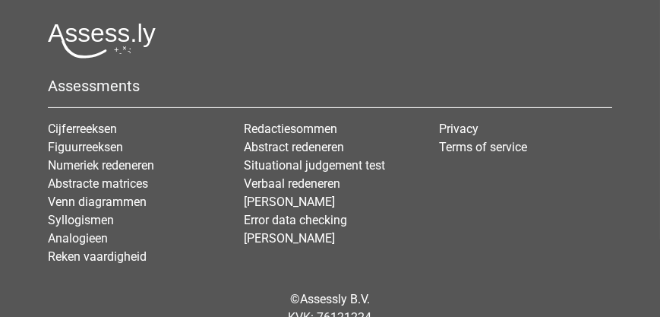
scroll to position [1692, 0]
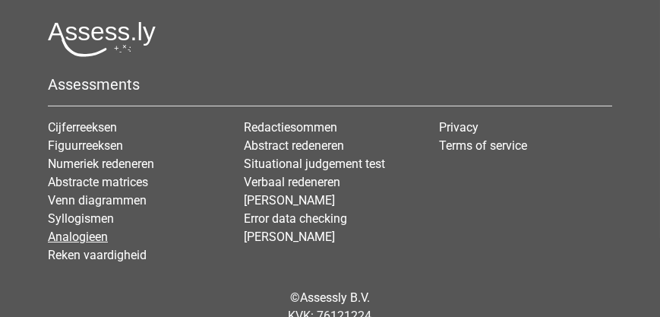
click at [77, 235] on link "Analogieen" at bounding box center [78, 236] width 60 height 14
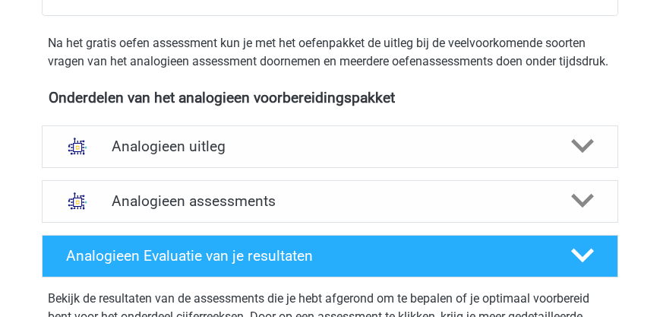
scroll to position [477, 0]
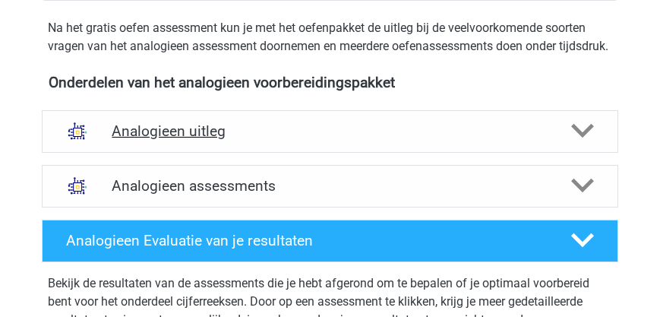
click at [184, 140] on h4 "Analogieen uitleg" at bounding box center [330, 130] width 436 height 17
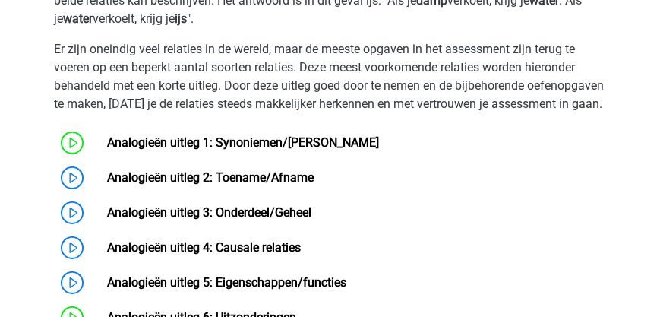
scroll to position [824, 0]
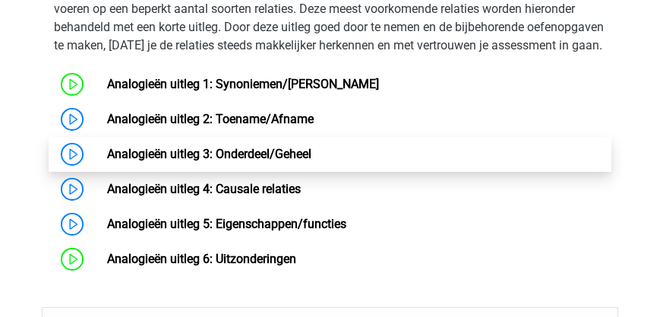
click at [244, 161] on link "Analogieën uitleg 3: Onderdeel/Geheel" at bounding box center [209, 154] width 204 height 14
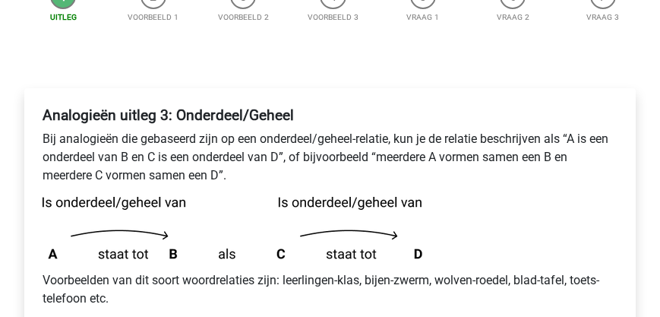
scroll to position [347, 0]
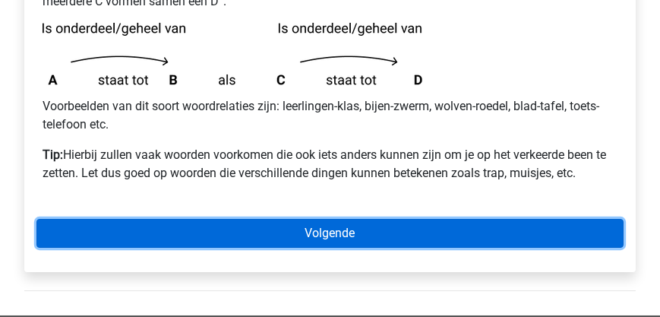
click at [305, 235] on link "Volgende" at bounding box center [329, 233] width 587 height 29
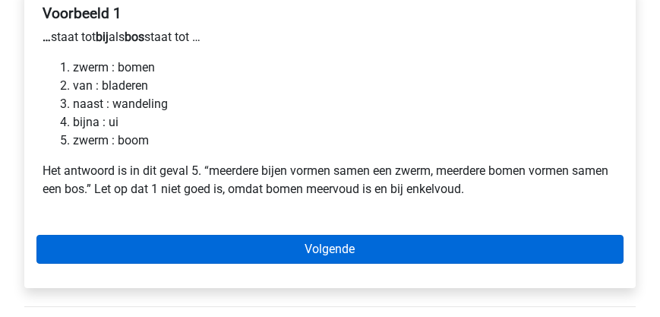
scroll to position [260, 0]
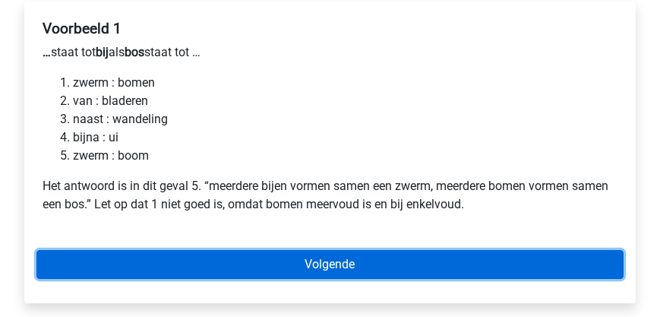
click at [330, 263] on link "Volgende" at bounding box center [329, 264] width 587 height 29
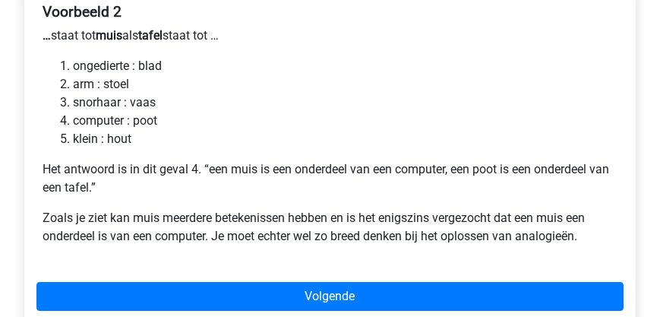
scroll to position [304, 0]
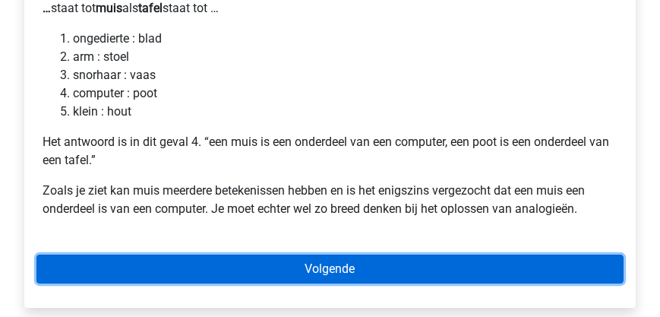
click at [342, 269] on link "Volgende" at bounding box center [329, 268] width 587 height 29
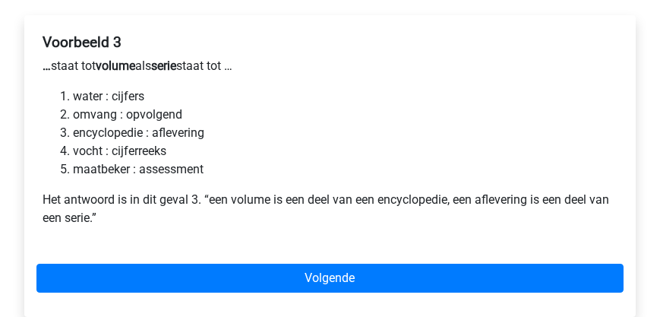
scroll to position [304, 0]
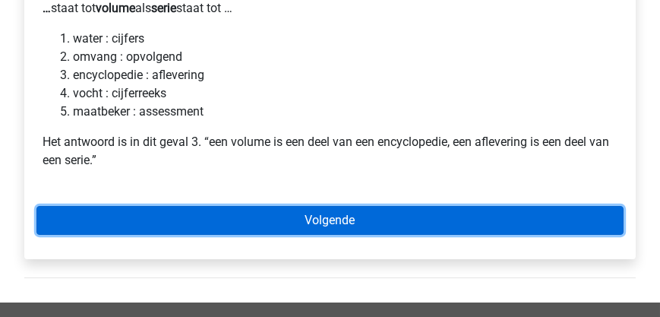
click at [330, 221] on link "Volgende" at bounding box center [329, 220] width 587 height 29
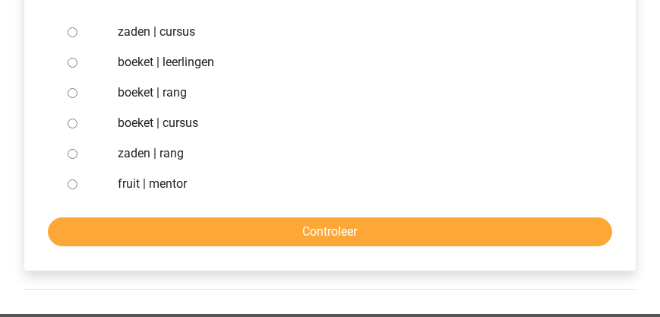
scroll to position [260, 0]
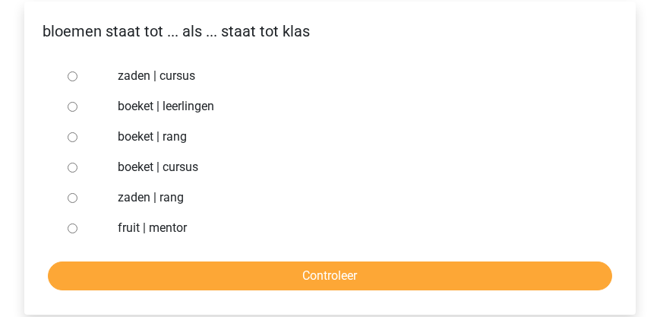
click at [71, 104] on input "boeket | leerlingen" at bounding box center [73, 107] width 10 height 10
radio input "true"
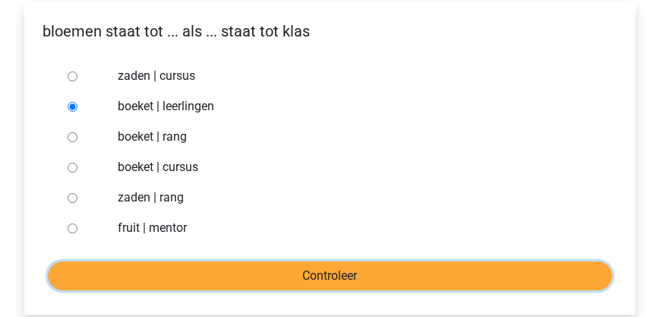
click at [325, 285] on input "Controleer" at bounding box center [330, 275] width 564 height 29
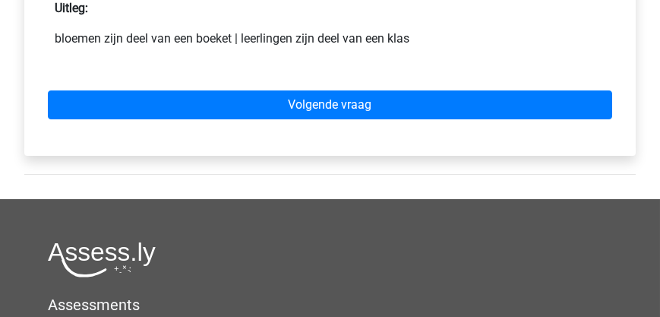
scroll to position [563, 0]
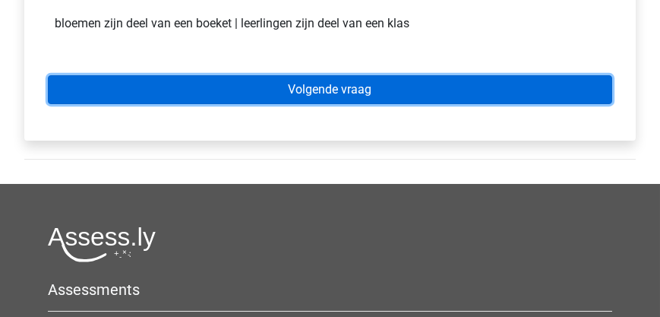
click at [295, 94] on link "Volgende vraag" at bounding box center [330, 89] width 564 height 29
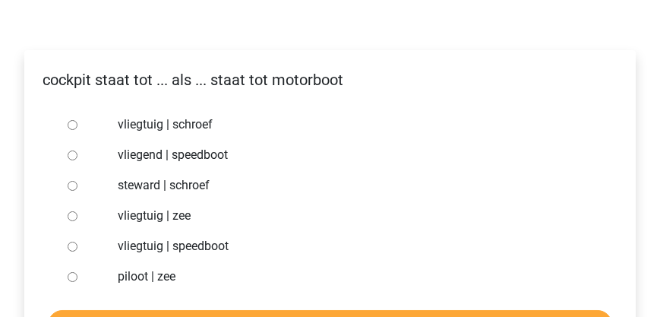
scroll to position [216, 0]
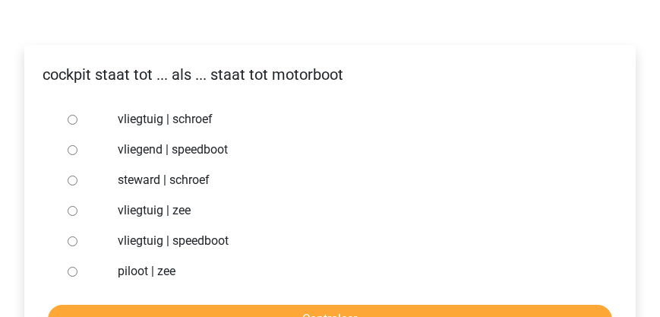
click at [73, 119] on input "vliegtuig | schroef" at bounding box center [73, 120] width 10 height 10
radio input "true"
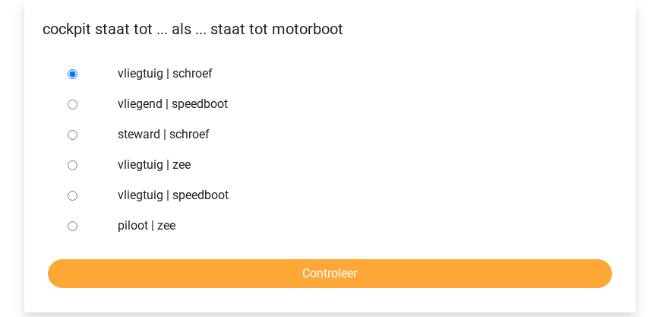
scroll to position [304, 0]
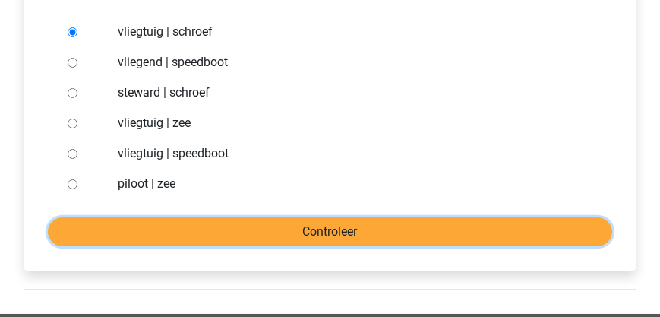
click at [304, 223] on input "Controleer" at bounding box center [330, 231] width 564 height 29
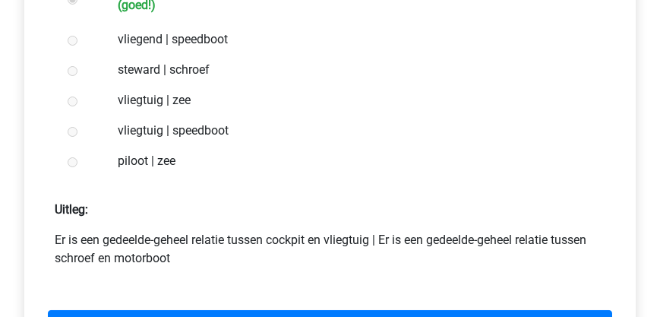
scroll to position [434, 0]
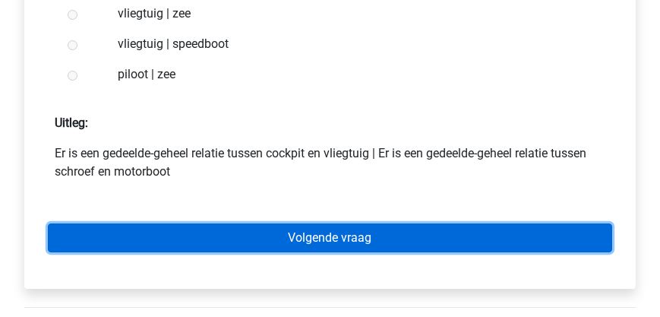
click at [313, 235] on link "Volgende vraag" at bounding box center [330, 237] width 564 height 29
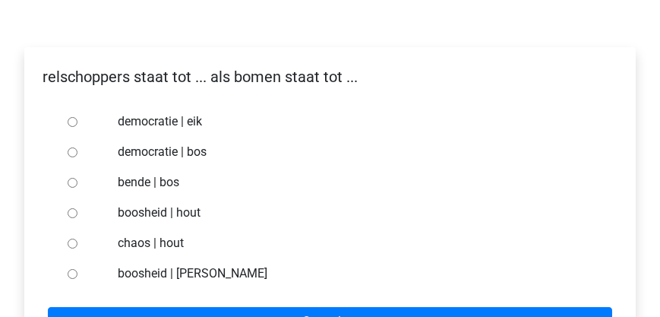
scroll to position [216, 0]
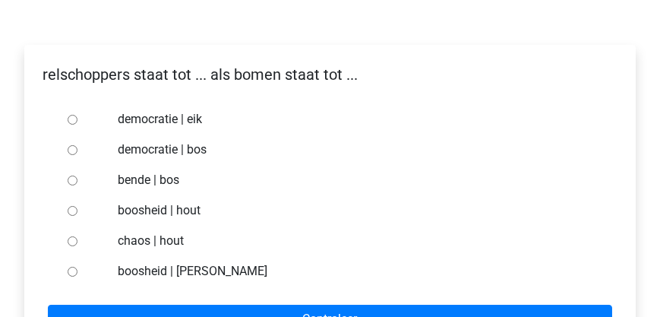
click at [74, 178] on input "bende | bos" at bounding box center [73, 180] width 10 height 10
radio input "true"
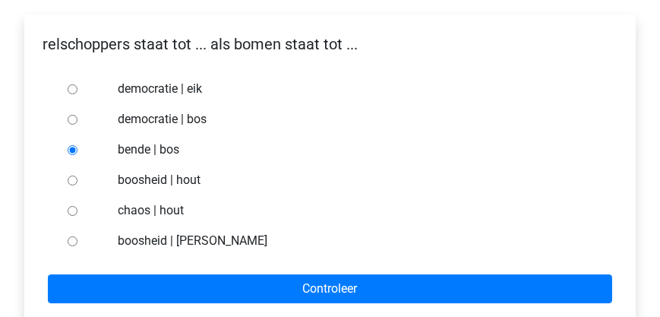
scroll to position [304, 0]
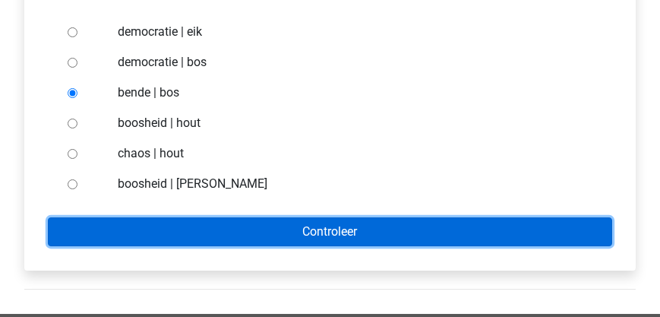
click at [313, 227] on input "Controleer" at bounding box center [330, 231] width 564 height 29
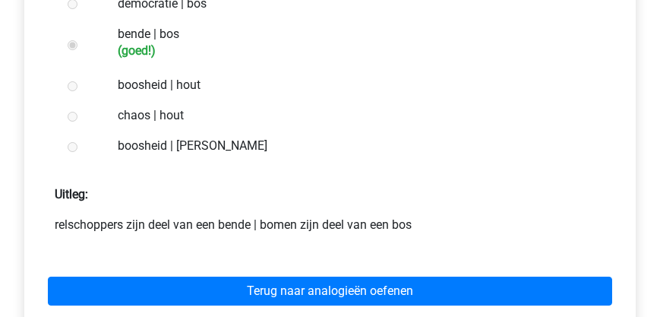
scroll to position [390, 0]
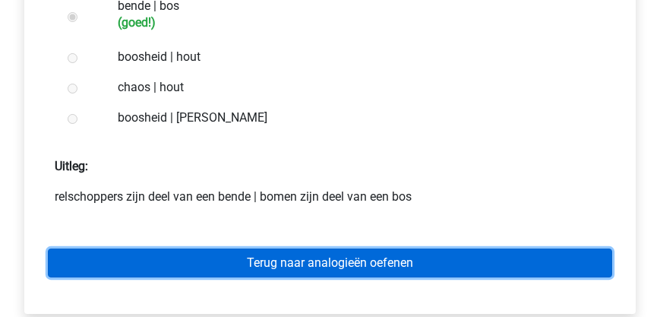
click at [326, 262] on link "Terug naar analogieën oefenen" at bounding box center [330, 262] width 564 height 29
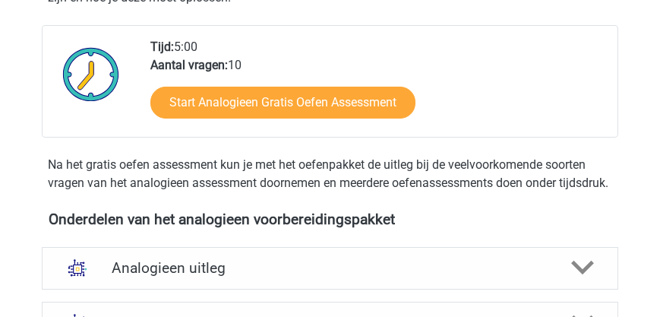
scroll to position [477, 0]
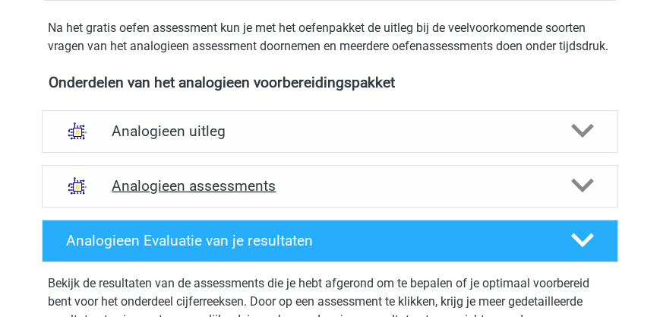
click at [238, 194] on h4 "Analogieen assessments" at bounding box center [330, 185] width 436 height 17
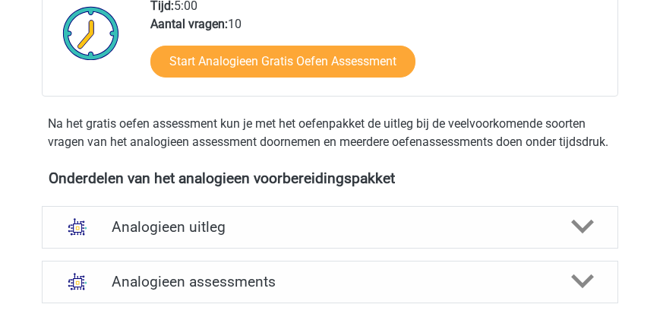
scroll to position [434, 0]
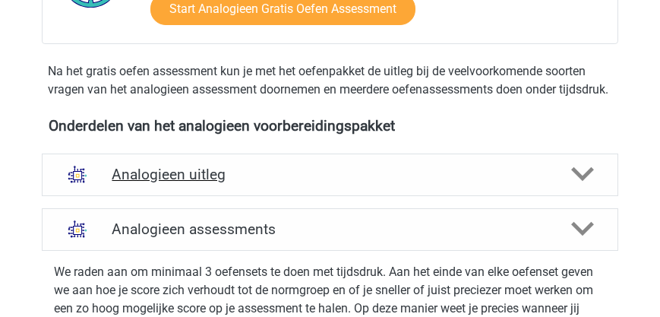
click at [220, 183] on h4 "Analogieen uitleg" at bounding box center [330, 174] width 436 height 17
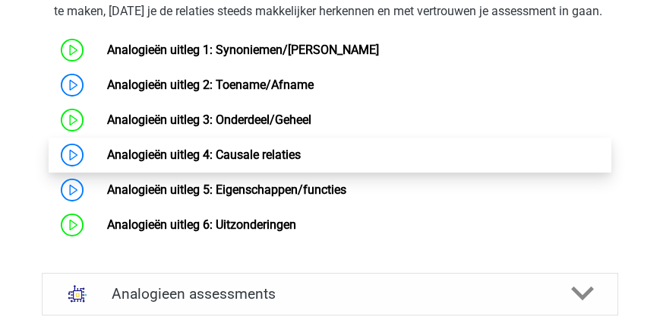
scroll to position [867, 0]
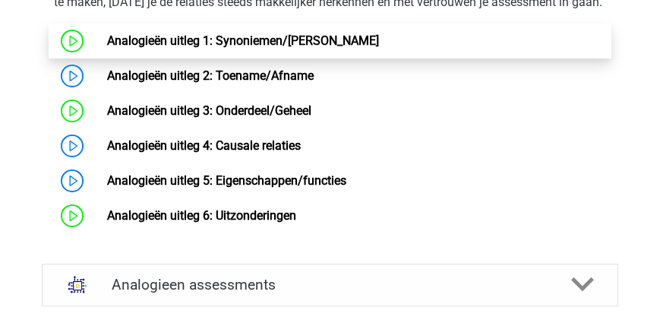
click at [249, 48] on link "Analogieën uitleg 1: Synoniemen/[PERSON_NAME]" at bounding box center [243, 40] width 272 height 14
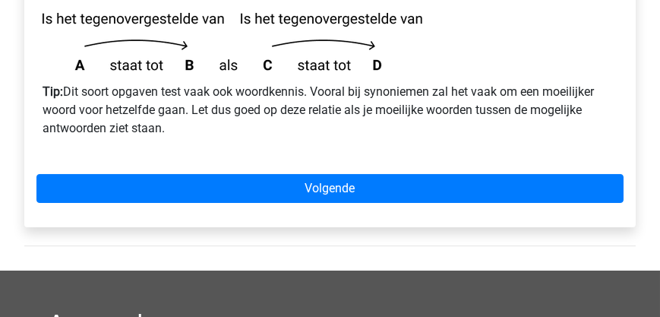
scroll to position [563, 0]
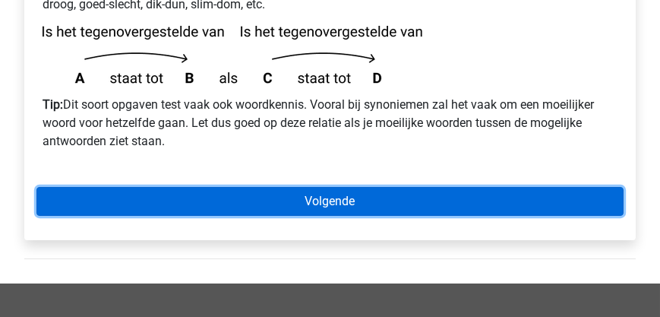
click at [277, 187] on link "Volgende" at bounding box center [329, 201] width 587 height 29
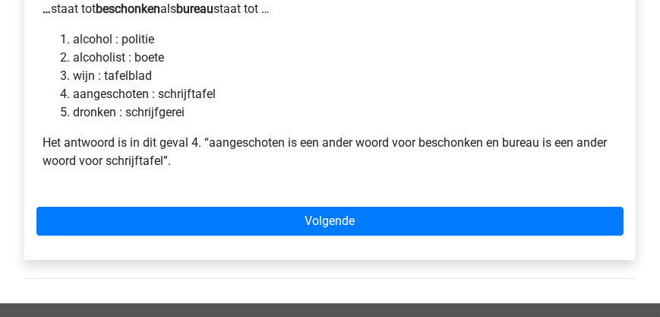
scroll to position [390, 0]
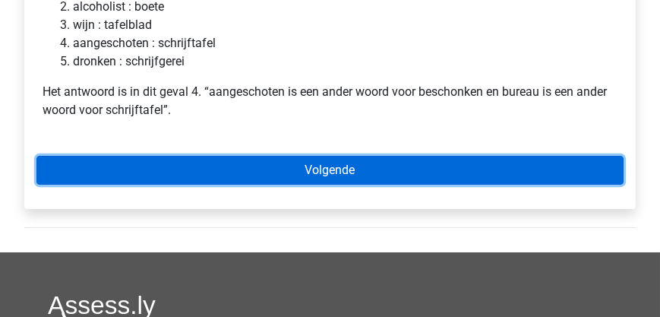
click at [283, 156] on link "Volgende" at bounding box center [329, 170] width 587 height 29
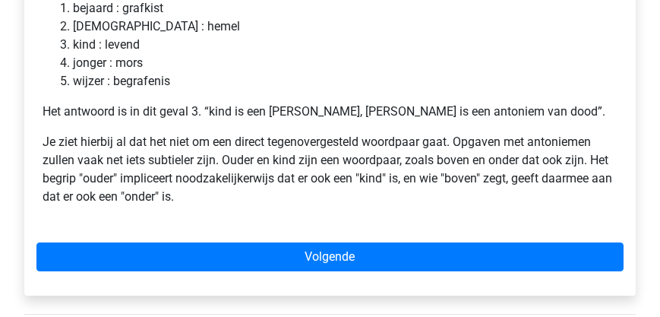
scroll to position [390, 0]
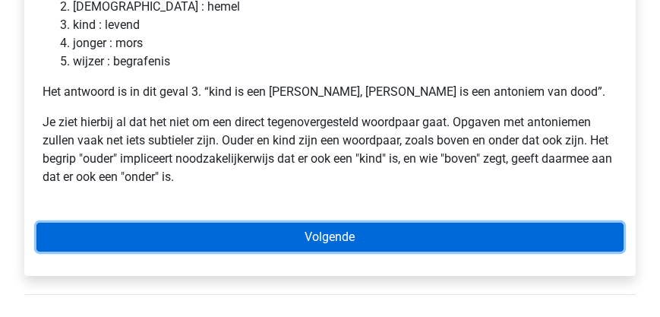
click at [304, 222] on link "Volgende" at bounding box center [329, 236] width 587 height 29
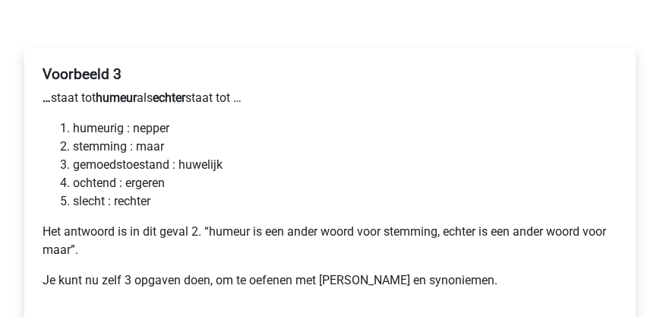
scroll to position [304, 0]
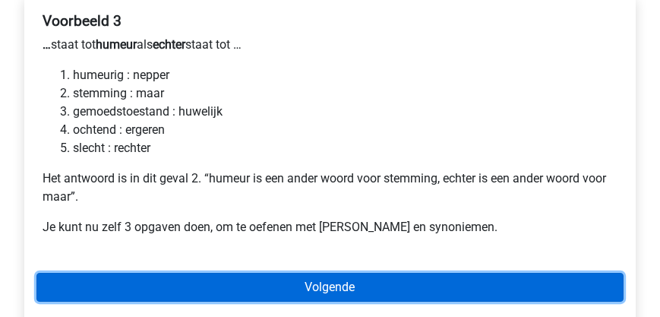
click at [286, 273] on link "Volgende" at bounding box center [329, 287] width 587 height 29
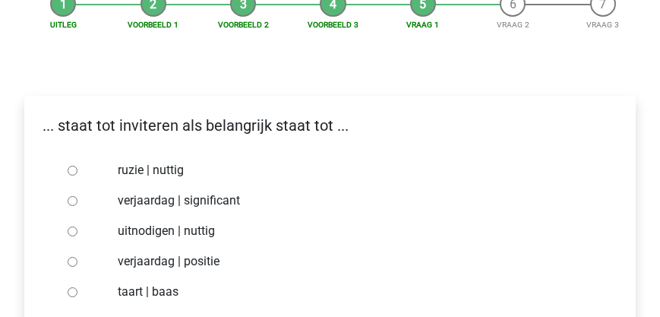
scroll to position [216, 0]
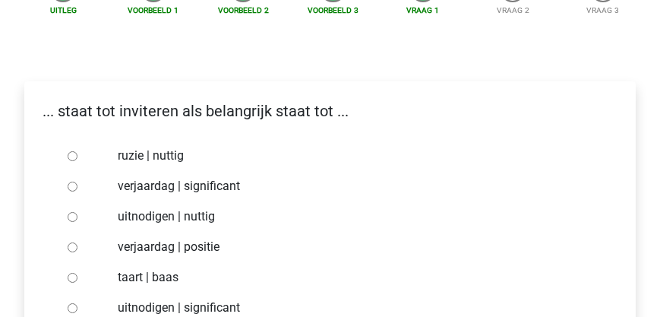
click at [71, 303] on input "uitnodigen | significant" at bounding box center [73, 308] width 10 height 10
radio input "true"
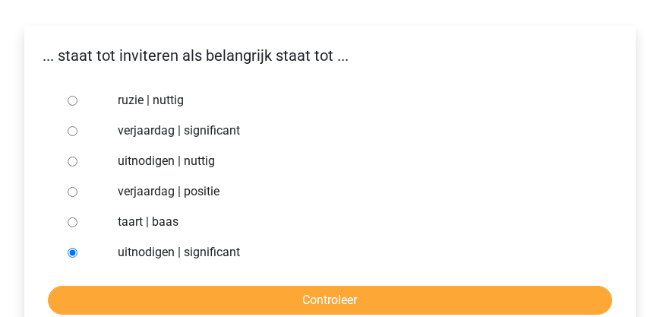
scroll to position [347, 0]
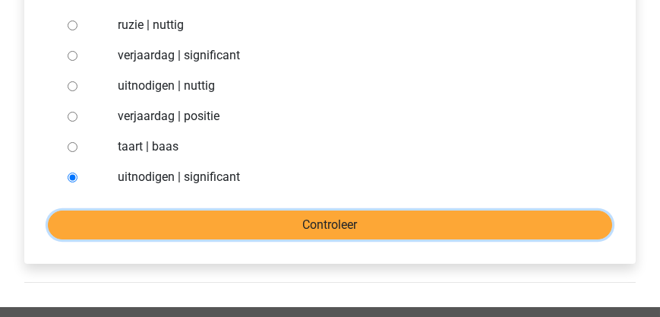
click at [289, 210] on input "Controleer" at bounding box center [330, 224] width 564 height 29
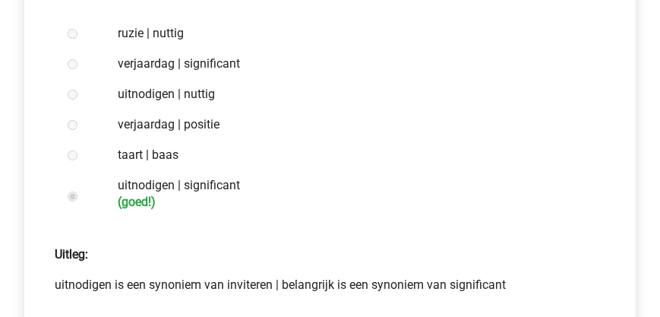
scroll to position [390, 0]
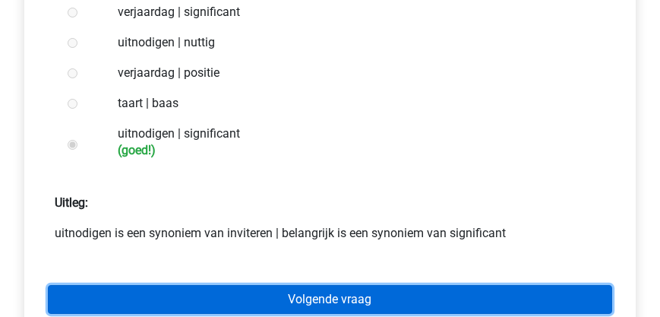
click at [302, 285] on link "Volgende vraag" at bounding box center [330, 299] width 564 height 29
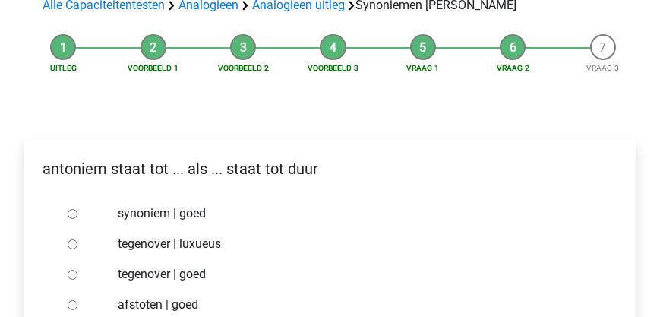
scroll to position [216, 0]
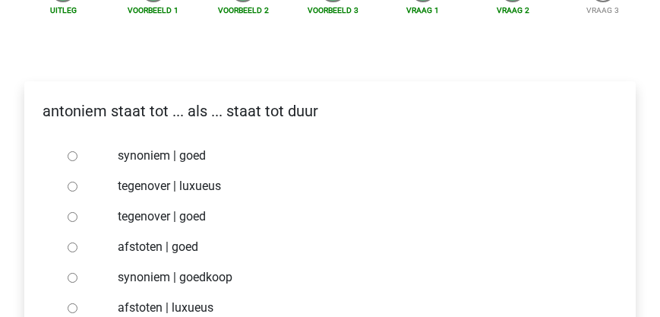
click at [73, 273] on input "synoniem | goedkoop" at bounding box center [73, 278] width 10 height 10
radio input "true"
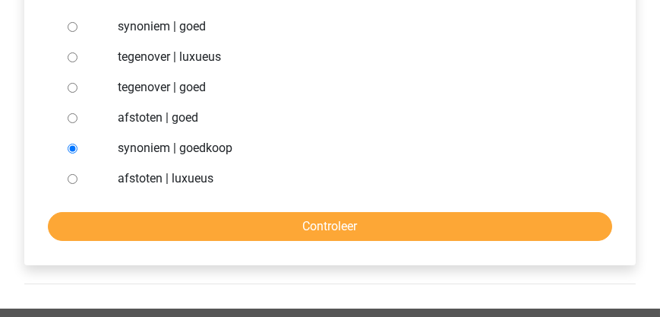
scroll to position [347, 0]
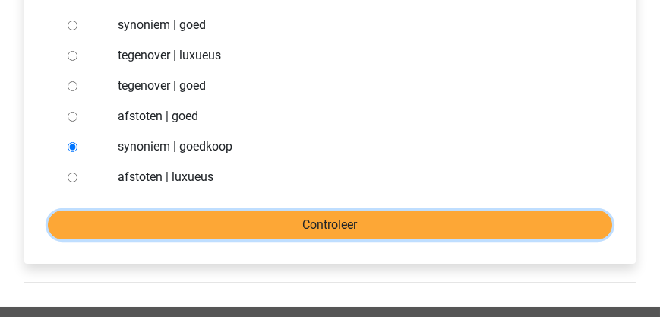
click at [280, 210] on input "Controleer" at bounding box center [330, 224] width 564 height 29
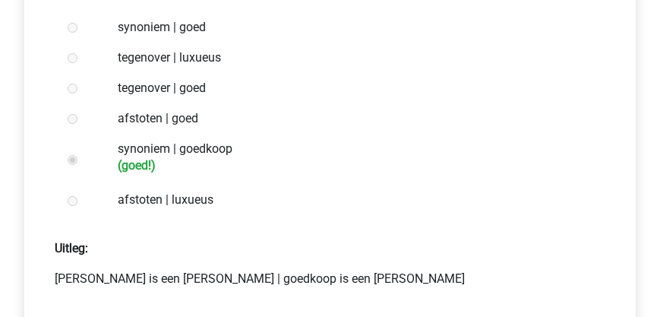
scroll to position [347, 0]
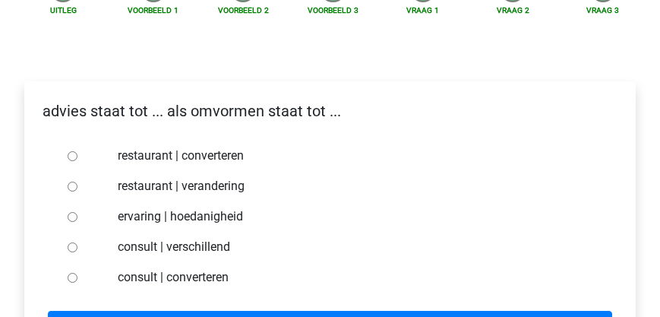
scroll to position [173, 0]
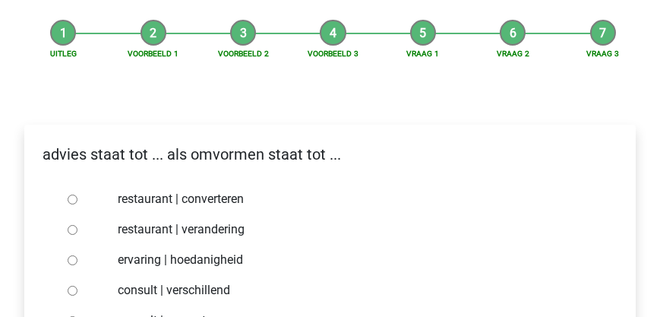
click at [70, 316] on input "consult | converteren" at bounding box center [73, 321] width 10 height 10
radio input "true"
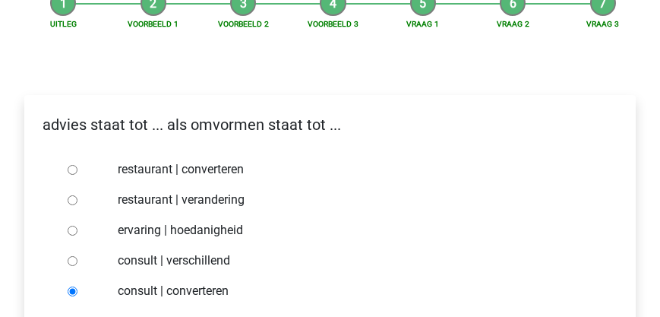
scroll to position [260, 0]
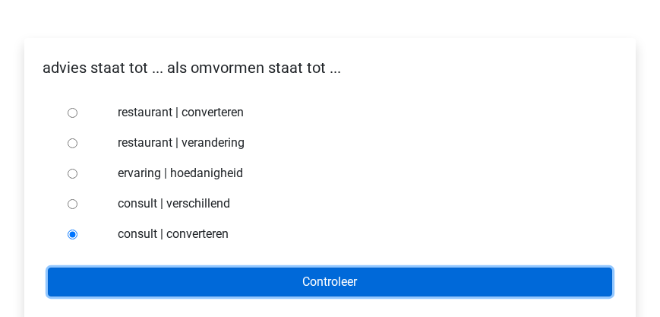
click at [299, 267] on input "Controleer" at bounding box center [330, 281] width 564 height 29
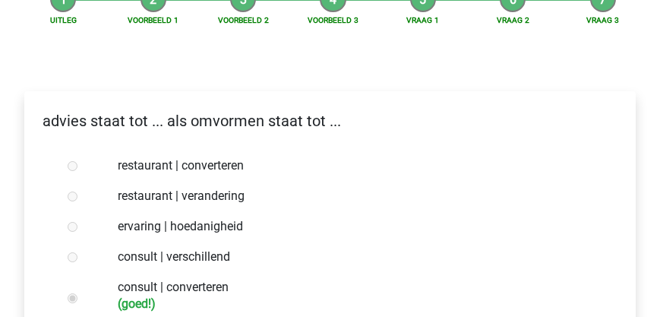
scroll to position [304, 0]
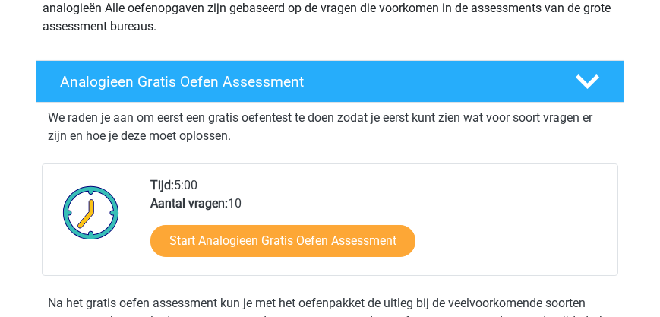
scroll to position [216, 0]
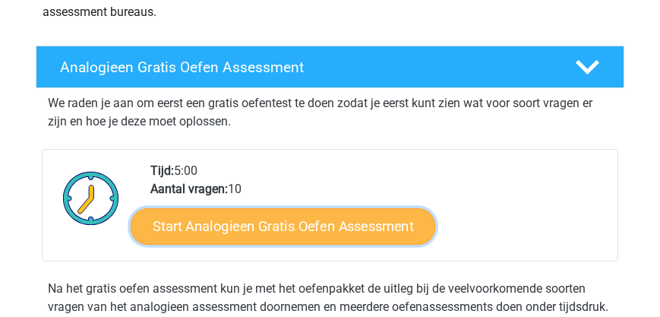
click at [253, 229] on link "Start Analogieen Gratis Oefen Assessment" at bounding box center [283, 226] width 304 height 36
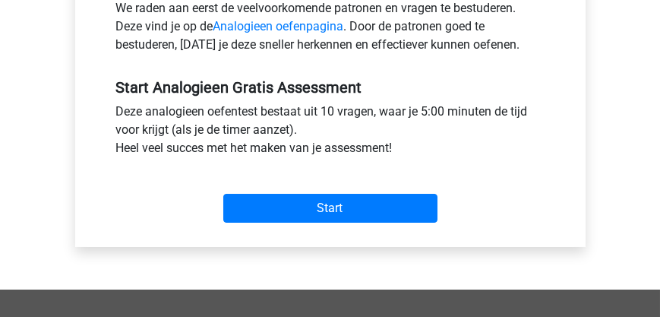
scroll to position [563, 0]
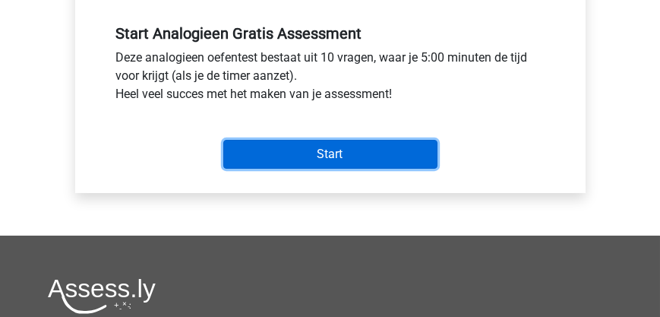
click at [299, 155] on input "Start" at bounding box center [330, 154] width 214 height 29
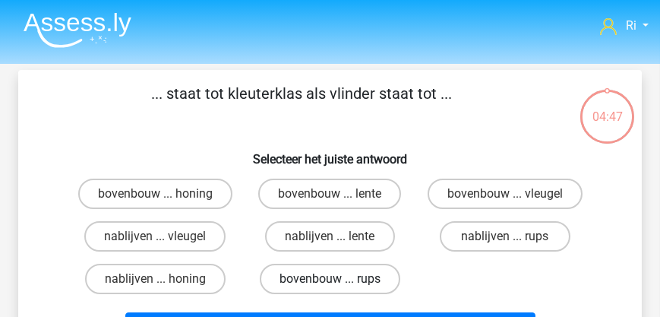
click at [307, 275] on label "bovenbouw ... rups" at bounding box center [330, 278] width 140 height 30
click at [330, 279] on input "bovenbouw ... rups" at bounding box center [335, 284] width 10 height 10
radio input "true"
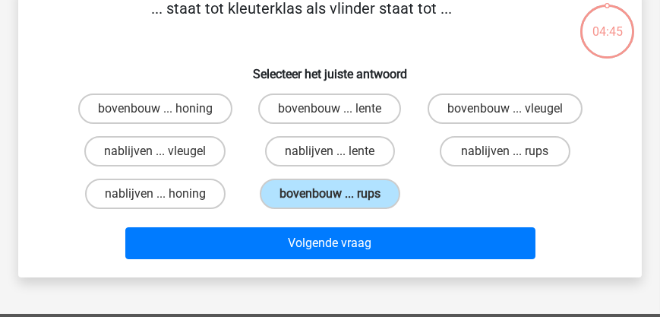
scroll to position [87, 0]
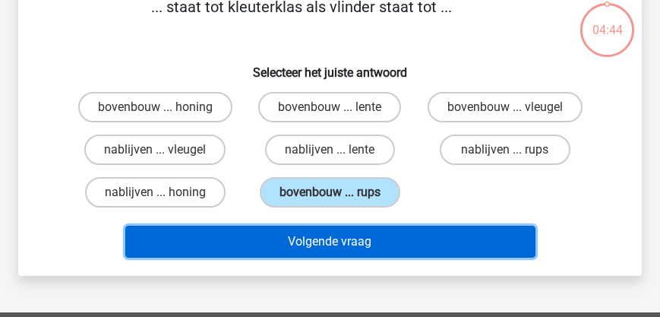
click at [310, 240] on button "Volgende vraag" at bounding box center [330, 242] width 410 height 32
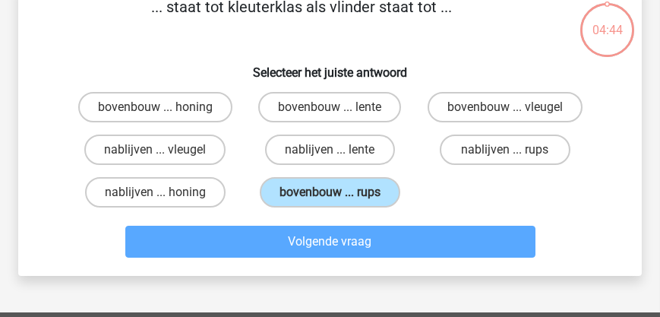
scroll to position [70, 0]
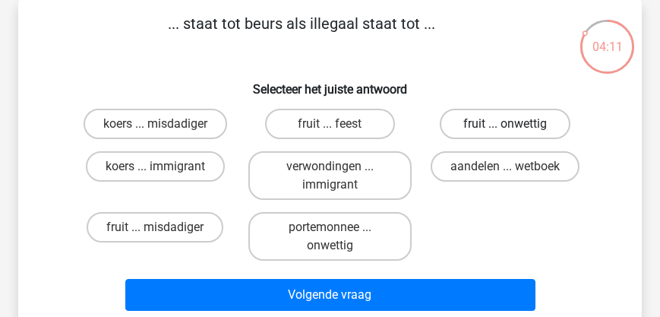
click at [530, 121] on label "fruit ... onwettig" at bounding box center [505, 124] width 130 height 30
click at [515, 124] on input "fruit ... onwettig" at bounding box center [510, 129] width 10 height 10
radio input "true"
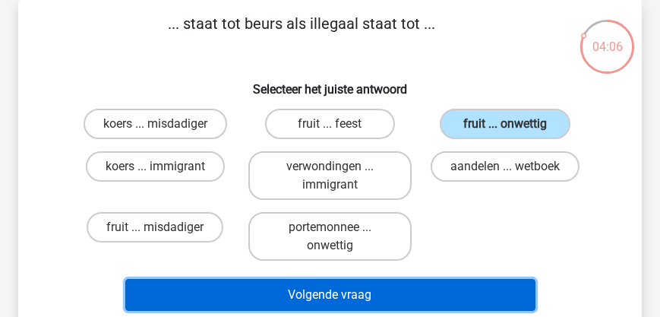
click at [345, 301] on button "Volgende vraag" at bounding box center [330, 295] width 410 height 32
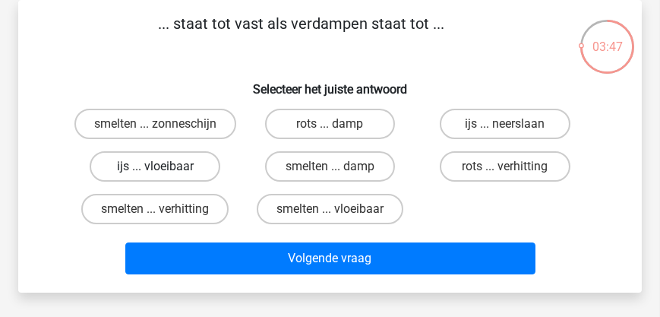
click at [140, 181] on label "ijs ... vloeibaar" at bounding box center [155, 166] width 130 height 30
click at [155, 176] on input "ijs ... vloeibaar" at bounding box center [160, 171] width 10 height 10
radio input "true"
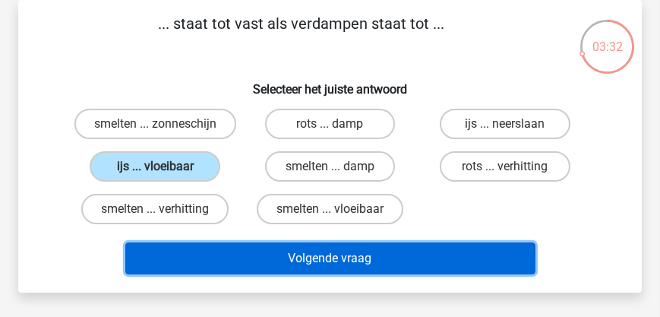
click at [371, 274] on button "Volgende vraag" at bounding box center [330, 258] width 410 height 32
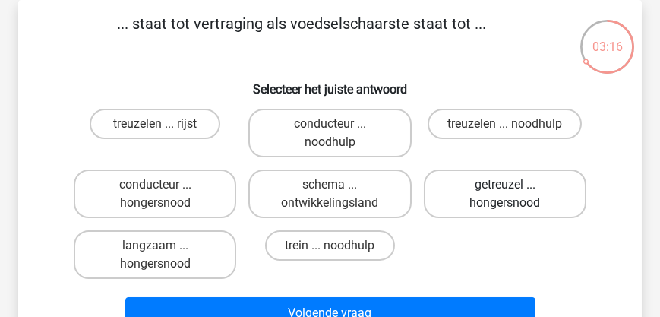
click at [506, 200] on label "getreuzel ... hongersnood" at bounding box center [505, 193] width 162 height 49
click at [506, 194] on input "getreuzel ... hongersnood" at bounding box center [510, 190] width 10 height 10
radio input "true"
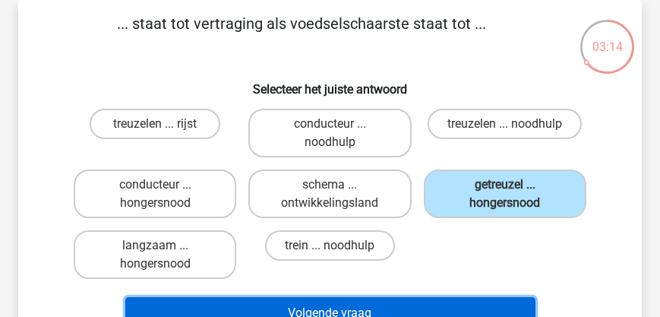
click at [392, 304] on button "Volgende vraag" at bounding box center [330, 313] width 410 height 32
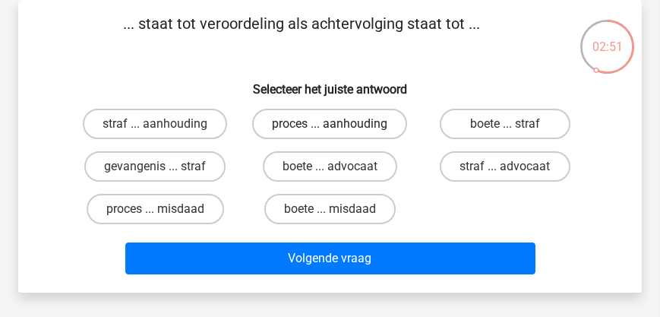
click at [301, 128] on label "proces ... aanhouding" at bounding box center [329, 124] width 155 height 30
click at [330, 128] on input "proces ... aanhouding" at bounding box center [335, 129] width 10 height 10
radio input "true"
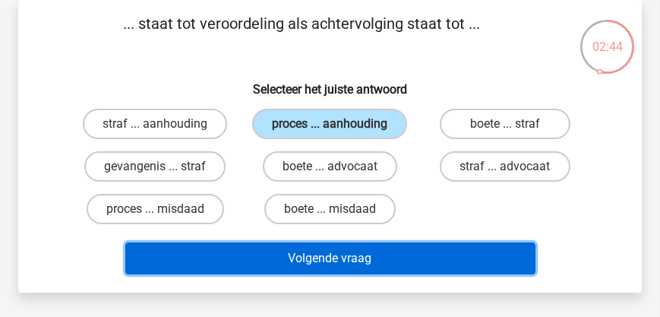
click at [289, 255] on button "Volgende vraag" at bounding box center [330, 258] width 410 height 32
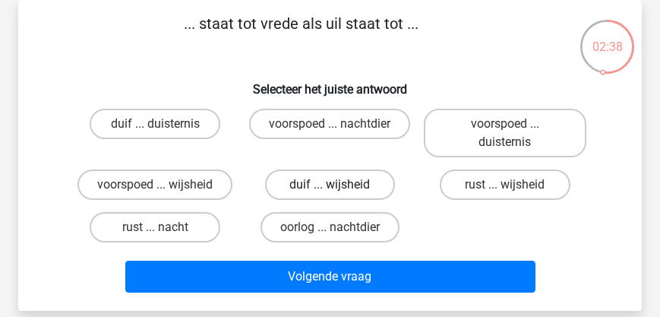
click at [341, 182] on label "duif ... wijsheid" at bounding box center [330, 184] width 130 height 30
click at [339, 185] on input "duif ... wijsheid" at bounding box center [335, 190] width 10 height 10
radio input "true"
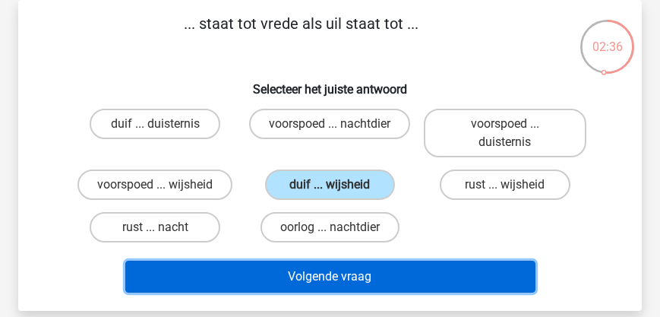
click at [329, 280] on button "Volgende vraag" at bounding box center [330, 276] width 410 height 32
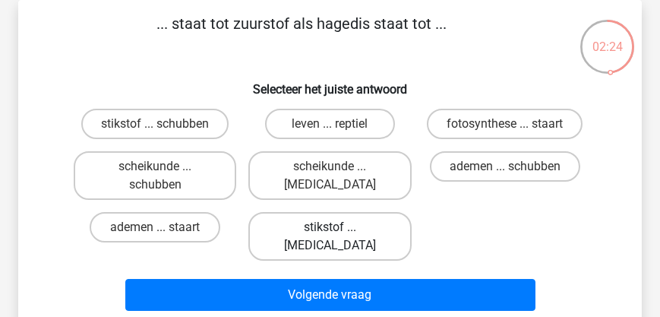
click at [348, 223] on label "stikstof ... krokodil" at bounding box center [329, 236] width 162 height 49
click at [339, 227] on input "stikstof ... krokodil" at bounding box center [335, 232] width 10 height 10
radio input "true"
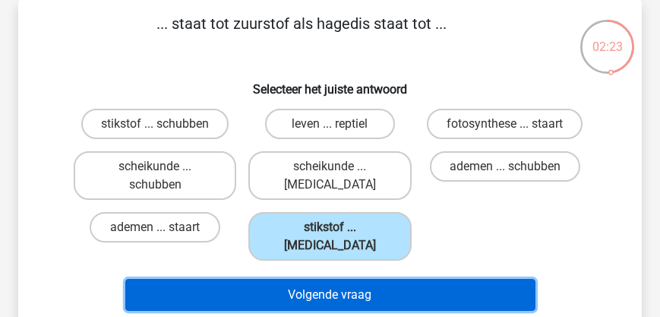
click at [328, 279] on button "Volgende vraag" at bounding box center [330, 295] width 410 height 32
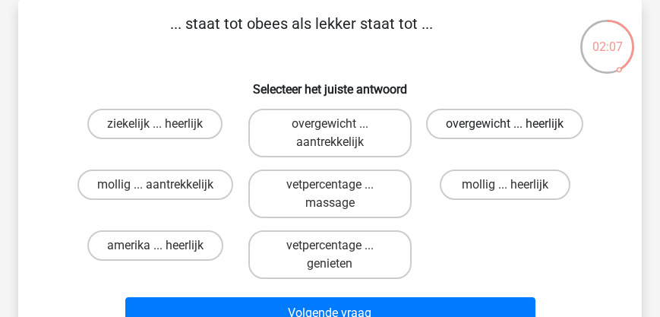
click at [471, 121] on label "overgewicht ... heerlijk" at bounding box center [504, 124] width 157 height 30
click at [505, 124] on input "overgewicht ... heerlijk" at bounding box center [510, 129] width 10 height 10
radio input "true"
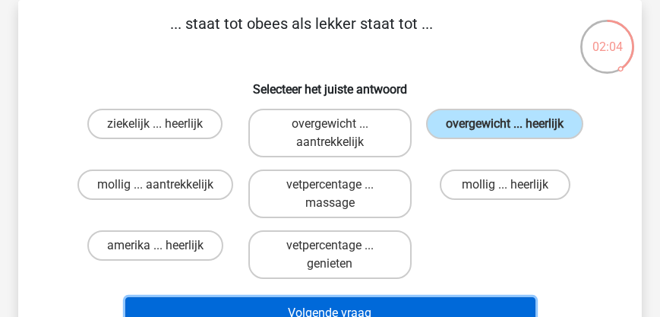
click at [330, 308] on button "Volgende vraag" at bounding box center [330, 313] width 410 height 32
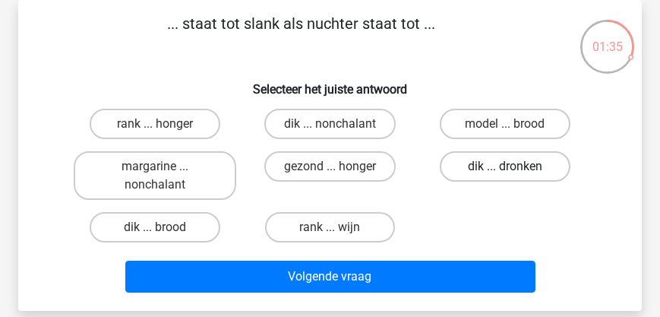
click at [474, 162] on label "dik ... dronken" at bounding box center [505, 166] width 130 height 30
click at [505, 166] on input "dik ... dronken" at bounding box center [510, 171] width 10 height 10
radio input "true"
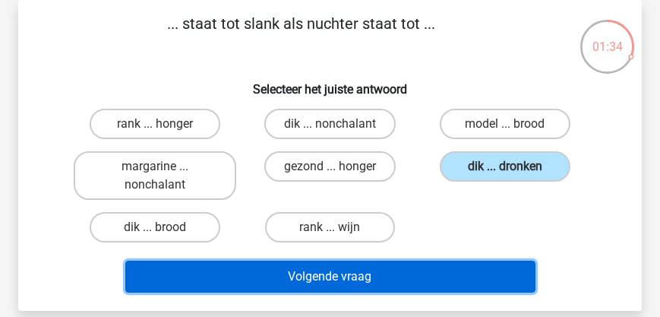
click at [360, 281] on button "Volgende vraag" at bounding box center [330, 276] width 410 height 32
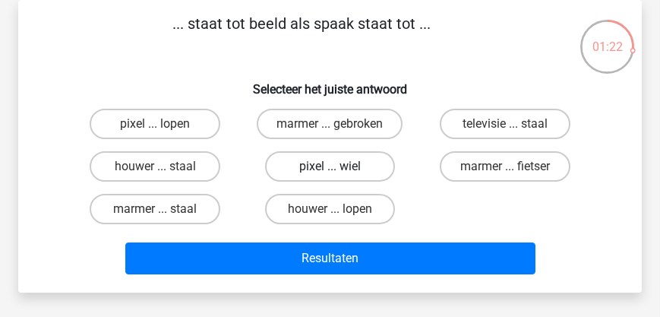
click at [340, 164] on label "pixel ... wiel" at bounding box center [330, 166] width 130 height 30
click at [339, 166] on input "pixel ... wiel" at bounding box center [335, 171] width 10 height 10
radio input "true"
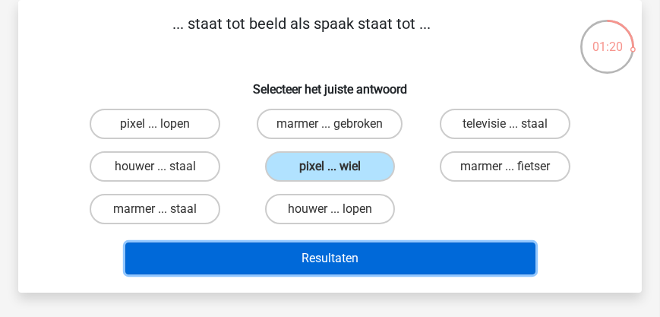
click at [315, 264] on button "Resultaten" at bounding box center [330, 258] width 410 height 32
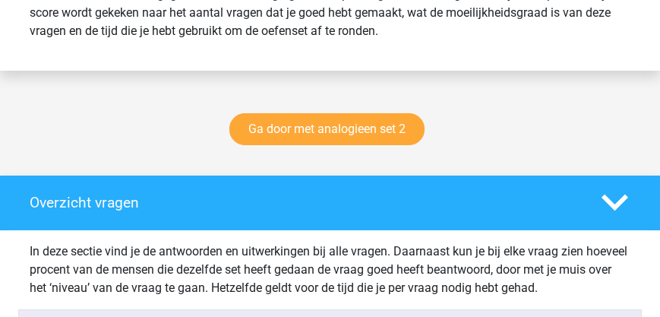
scroll to position [694, 0]
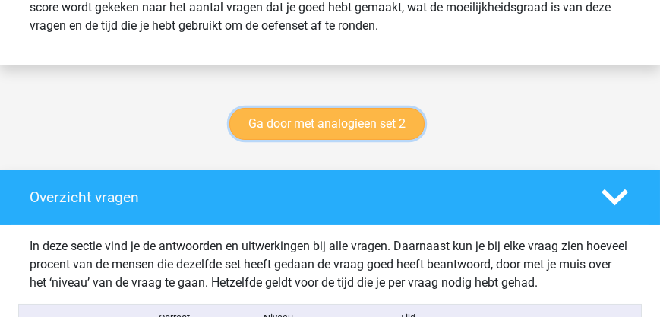
click at [348, 137] on link "Ga door met analogieen set 2" at bounding box center [326, 124] width 195 height 32
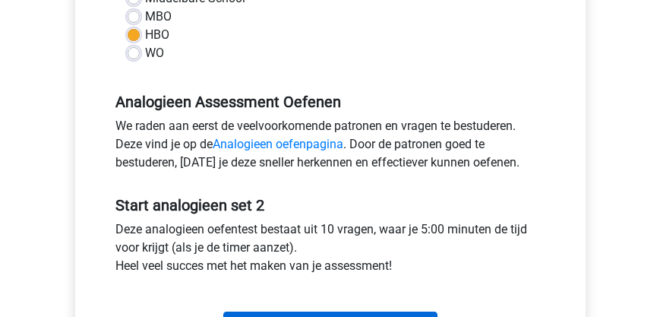
scroll to position [477, 0]
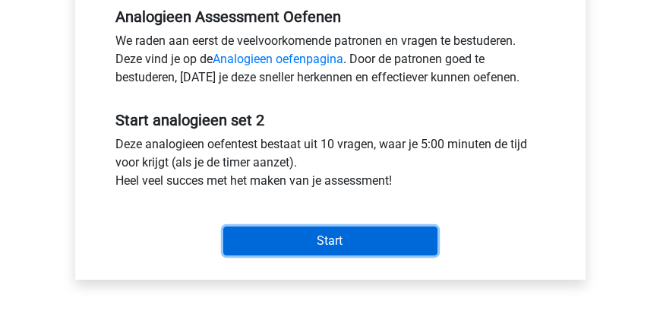
click at [307, 238] on input "Start" at bounding box center [330, 240] width 214 height 29
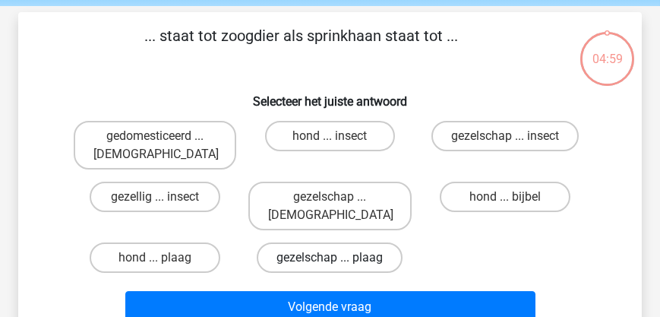
scroll to position [43, 0]
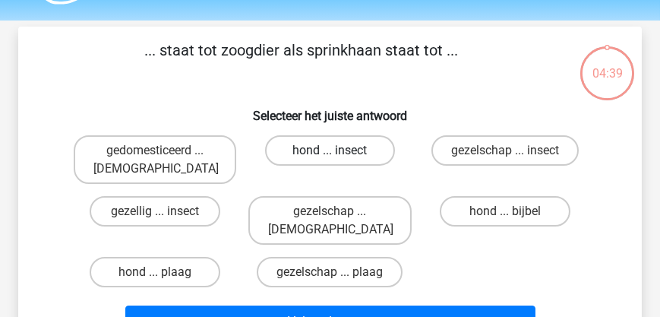
click at [316, 147] on label "hond ... insect" at bounding box center [330, 150] width 130 height 30
click at [330, 150] on input "hond ... insect" at bounding box center [335, 155] width 10 height 10
radio input "true"
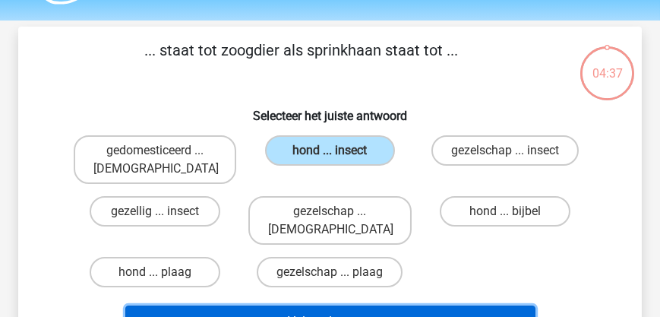
click at [345, 305] on button "Volgende vraag" at bounding box center [330, 321] width 410 height 32
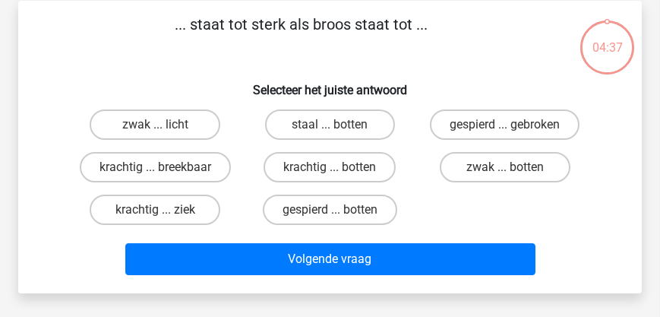
scroll to position [70, 0]
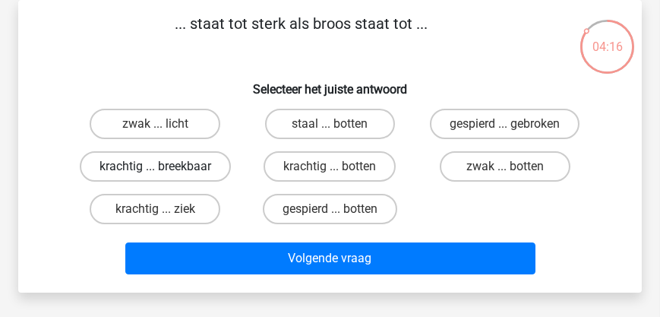
click at [174, 167] on label "krachtig ... breekbaar" at bounding box center [155, 166] width 151 height 30
click at [165, 167] on input "krachtig ... breekbaar" at bounding box center [160, 171] width 10 height 10
radio input "true"
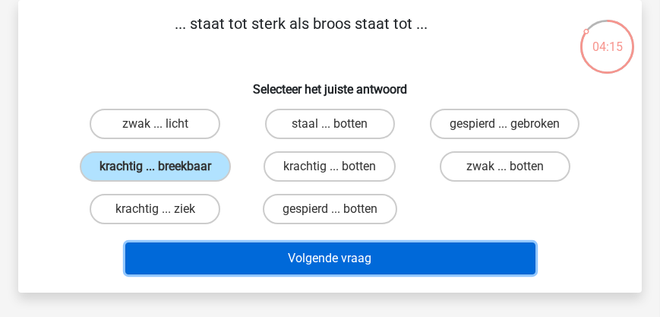
click at [320, 259] on button "Volgende vraag" at bounding box center [330, 258] width 410 height 32
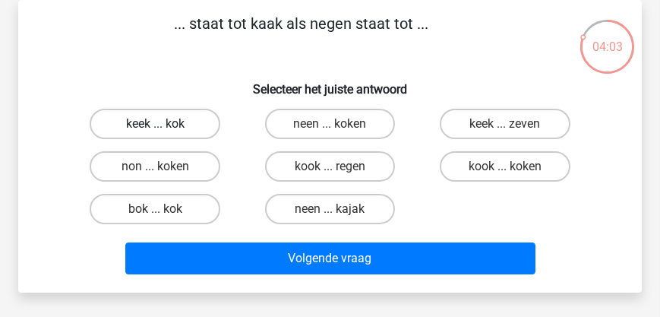
click at [154, 121] on label "keek ... kok" at bounding box center [155, 124] width 130 height 30
click at [155, 124] on input "keek ... kok" at bounding box center [160, 129] width 10 height 10
radio input "true"
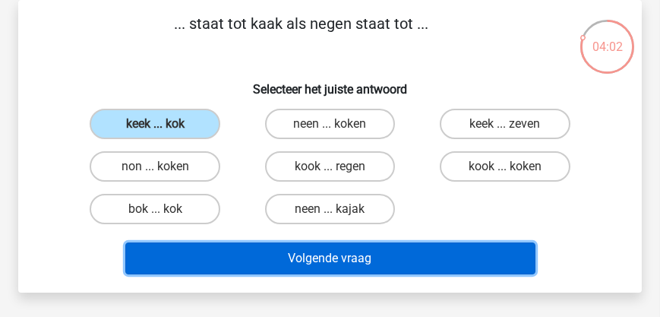
click at [365, 258] on button "Volgende vraag" at bounding box center [330, 258] width 410 height 32
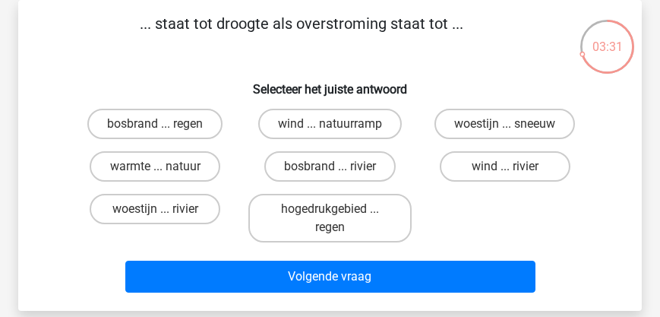
click at [156, 212] on input "woestijn ... rivier" at bounding box center [160, 214] width 10 height 10
radio input "true"
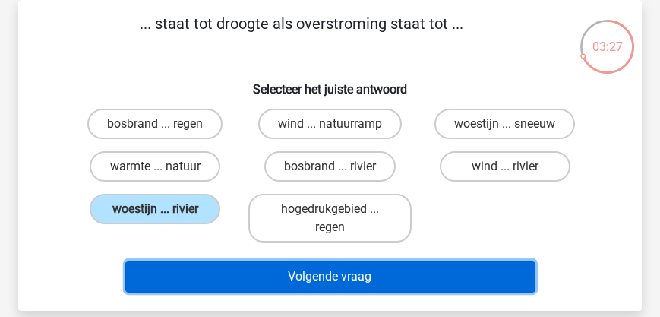
click at [342, 273] on button "Volgende vraag" at bounding box center [330, 276] width 410 height 32
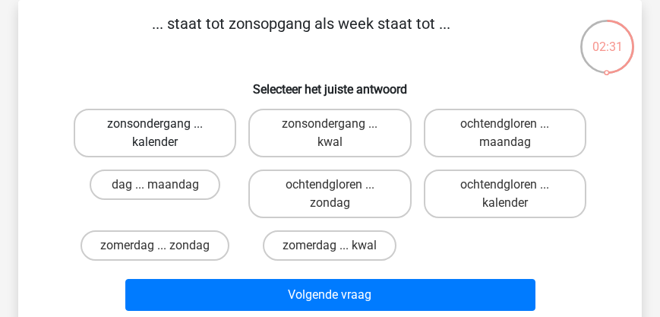
click at [158, 137] on label "zonsondergang ... kalender" at bounding box center [155, 133] width 162 height 49
click at [158, 134] on input "zonsondergang ... kalender" at bounding box center [160, 129] width 10 height 10
radio input "true"
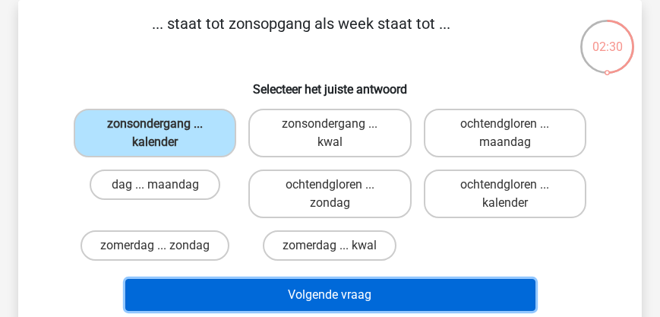
click at [287, 292] on button "Volgende vraag" at bounding box center [330, 295] width 410 height 32
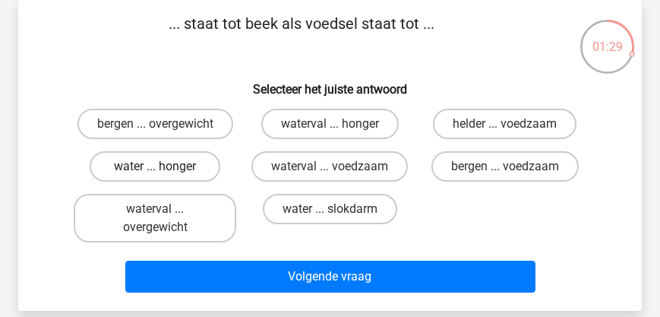
click at [166, 166] on label "water ... honger" at bounding box center [155, 166] width 130 height 30
click at [165, 166] on input "water ... honger" at bounding box center [160, 171] width 10 height 10
radio input "true"
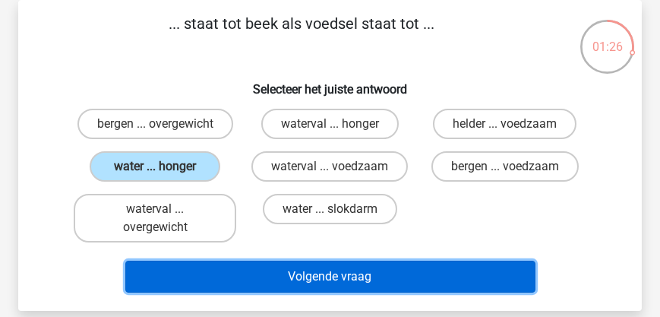
click at [306, 276] on button "Volgende vraag" at bounding box center [330, 276] width 410 height 32
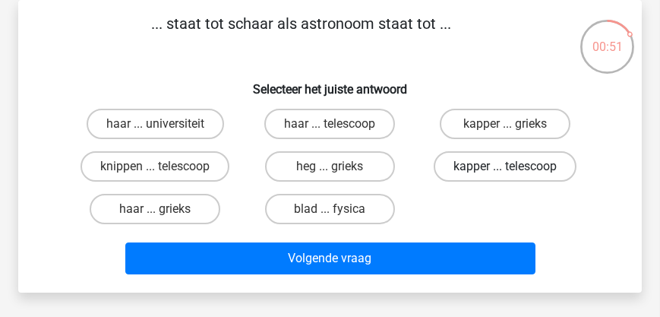
click at [487, 166] on label "kapper ... telescoop" at bounding box center [505, 166] width 143 height 30
click at [505, 166] on input "kapper ... telescoop" at bounding box center [510, 171] width 10 height 10
radio input "true"
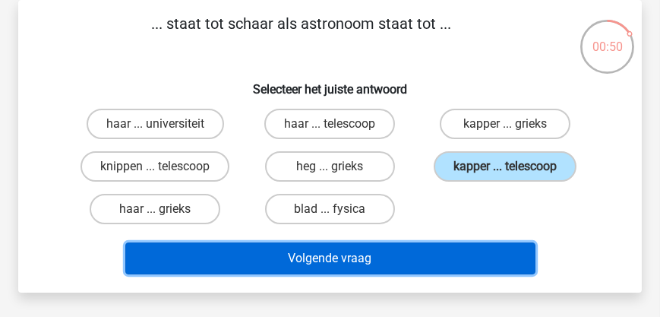
click at [393, 261] on button "Volgende vraag" at bounding box center [330, 258] width 410 height 32
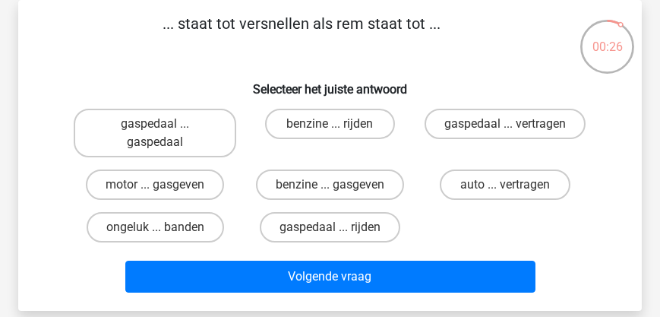
click at [506, 132] on input "gaspedaal ... vertragen" at bounding box center [510, 129] width 10 height 10
radio input "true"
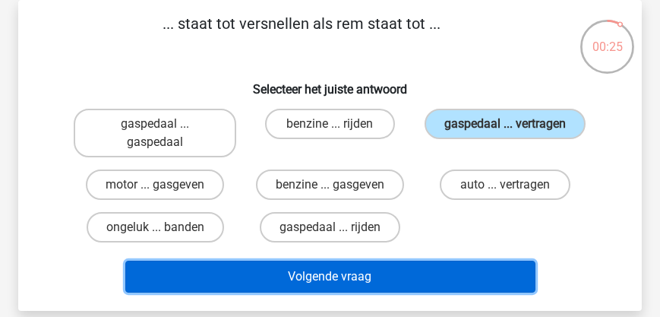
click at [386, 280] on button "Volgende vraag" at bounding box center [330, 276] width 410 height 32
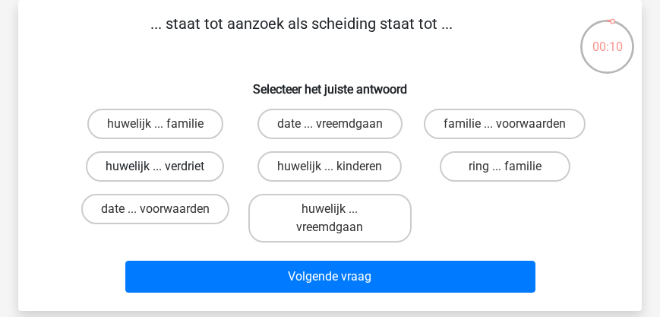
click at [138, 166] on label "huwelijk ... verdriet" at bounding box center [155, 166] width 138 height 30
click at [155, 166] on input "huwelijk ... verdriet" at bounding box center [160, 171] width 10 height 10
radio input "true"
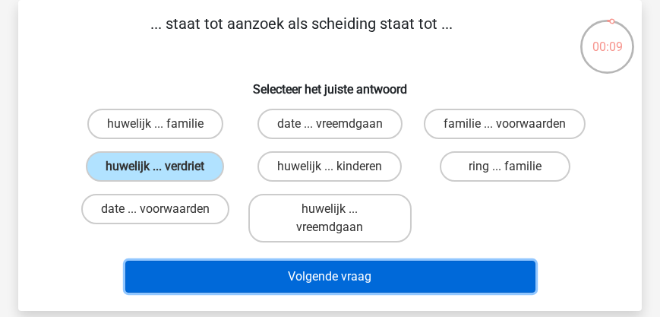
click at [243, 276] on button "Volgende vraag" at bounding box center [330, 276] width 410 height 32
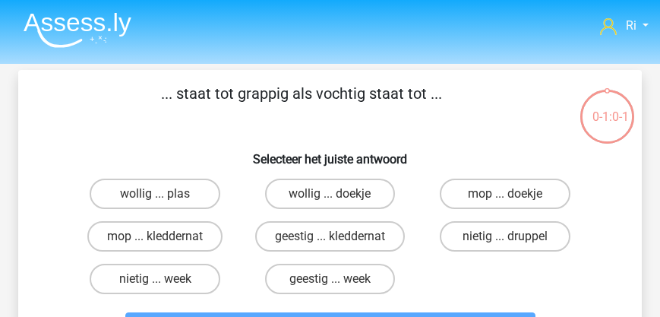
scroll to position [70, 0]
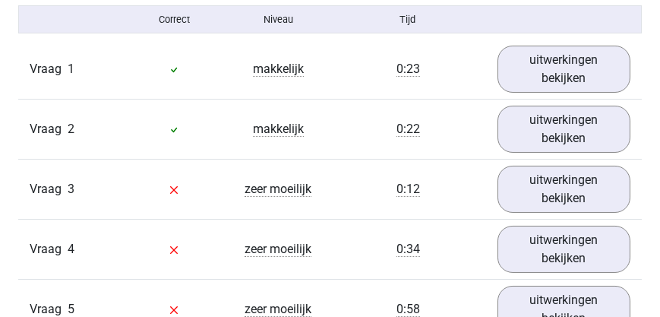
scroll to position [954, 0]
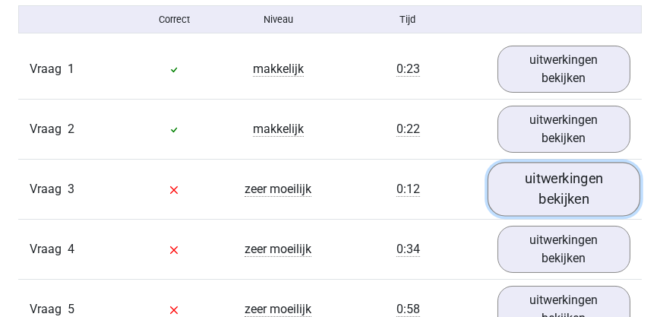
click at [550, 207] on link "uitwerkingen bekijken" at bounding box center [563, 189] width 153 height 54
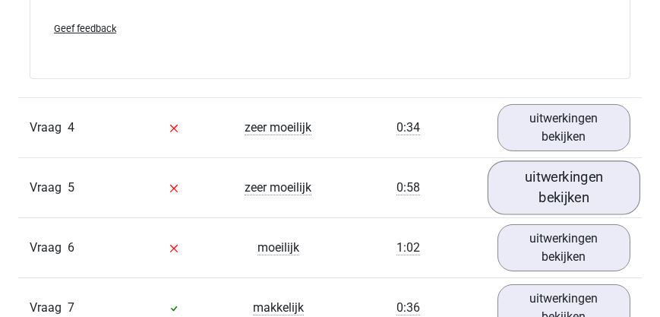
scroll to position [1475, 0]
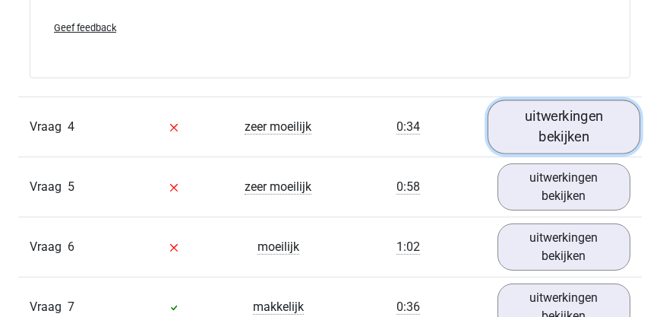
click at [554, 139] on link "uitwerkingen bekijken" at bounding box center [563, 127] width 153 height 54
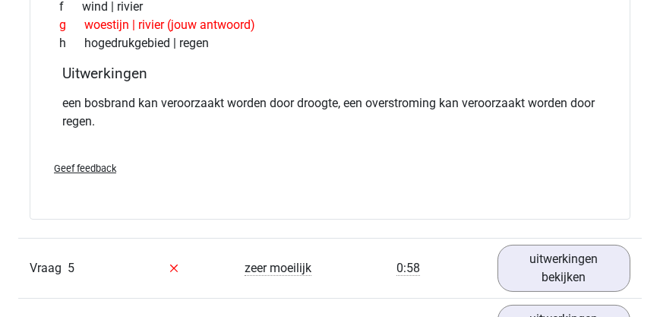
scroll to position [1909, 0]
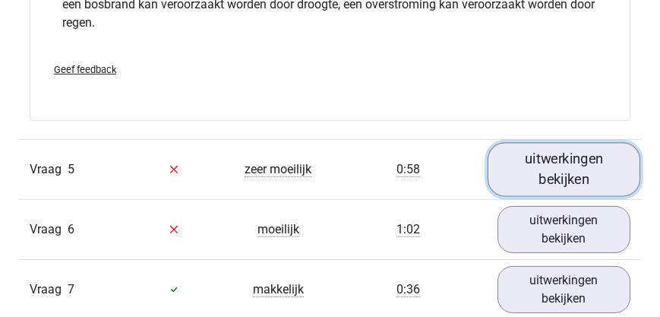
click at [542, 181] on link "uitwerkingen bekijken" at bounding box center [563, 169] width 153 height 54
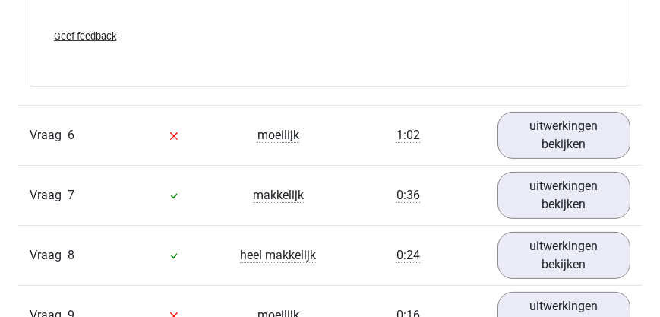
scroll to position [2386, 0]
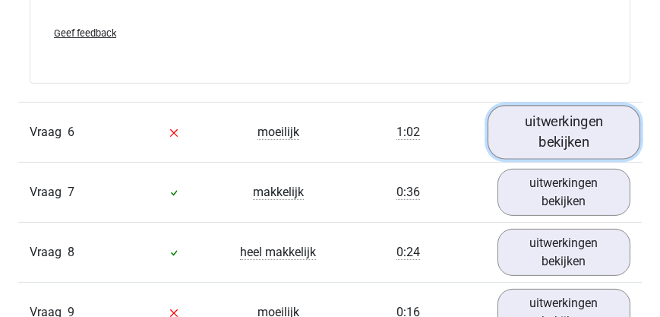
click at [590, 150] on link "uitwerkingen bekijken" at bounding box center [563, 132] width 153 height 54
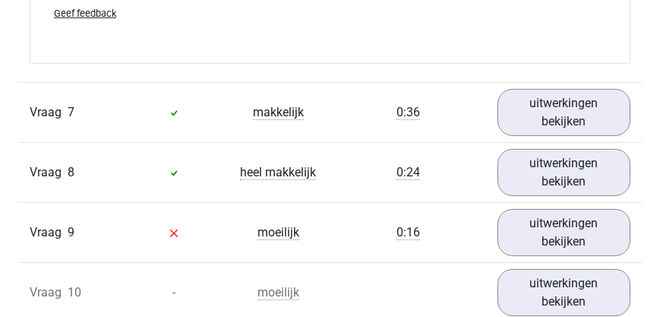
scroll to position [2863, 0]
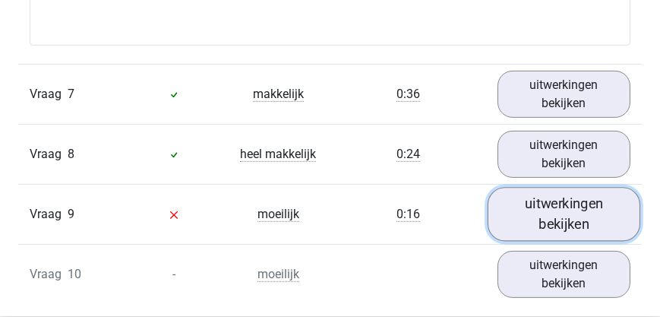
click at [561, 228] on link "uitwerkingen bekijken" at bounding box center [563, 214] width 153 height 54
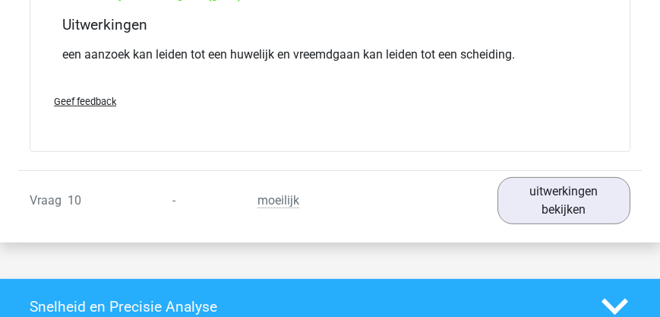
scroll to position [3384, 0]
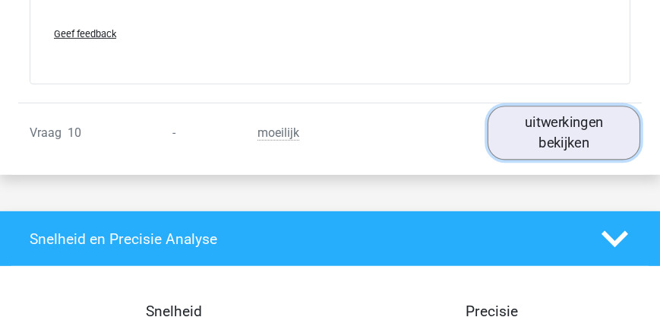
click at [579, 147] on link "uitwerkingen bekijken" at bounding box center [563, 133] width 153 height 54
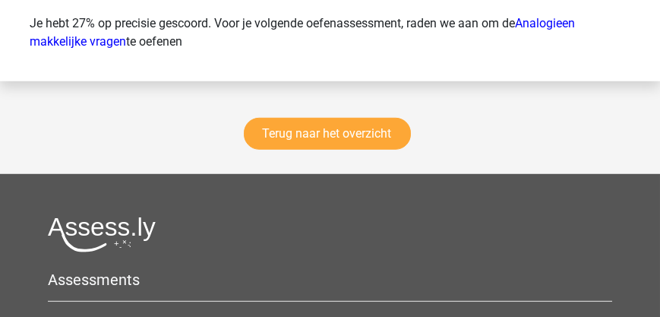
scroll to position [4772, 0]
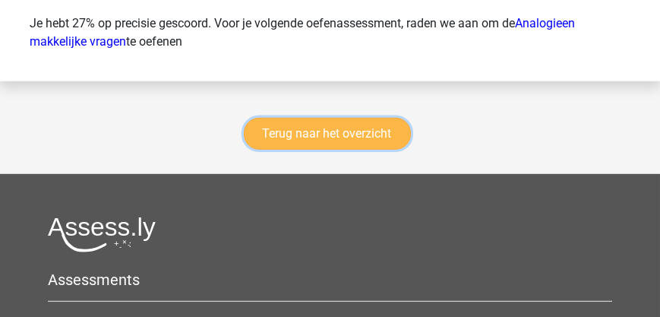
click at [342, 142] on link "Terug naar het overzicht" at bounding box center [327, 134] width 167 height 32
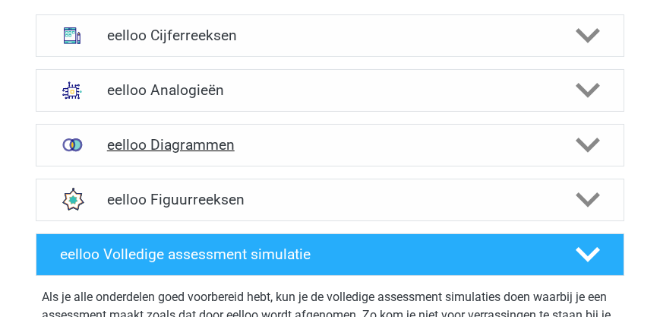
scroll to position [651, 0]
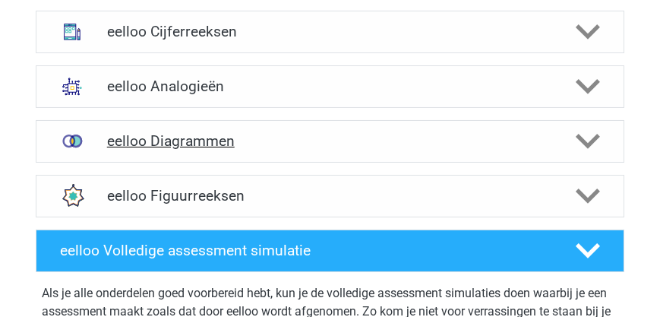
click at [213, 144] on h4 "eelloo Diagrammen" at bounding box center [330, 140] width 446 height 17
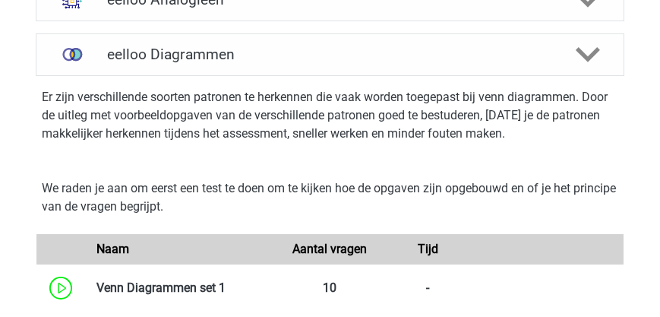
scroll to position [607, 0]
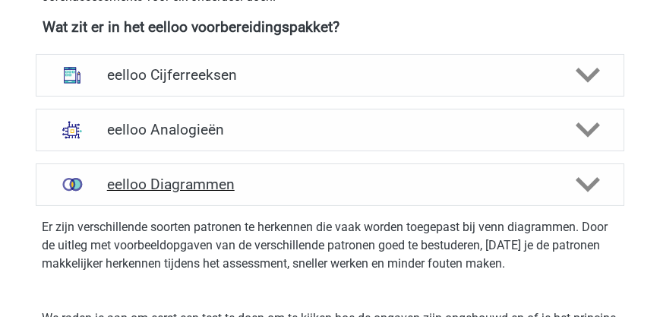
click at [210, 183] on h4 "eelloo Diagrammen" at bounding box center [330, 183] width 446 height 17
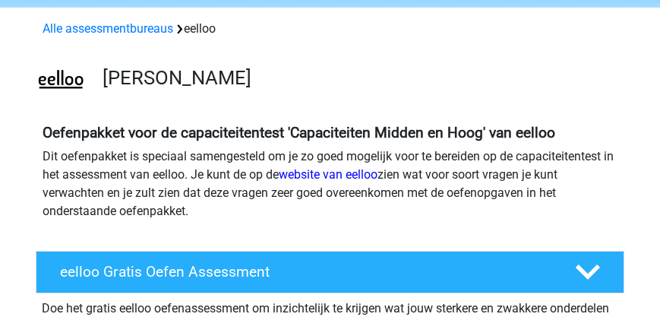
scroll to position [0, 0]
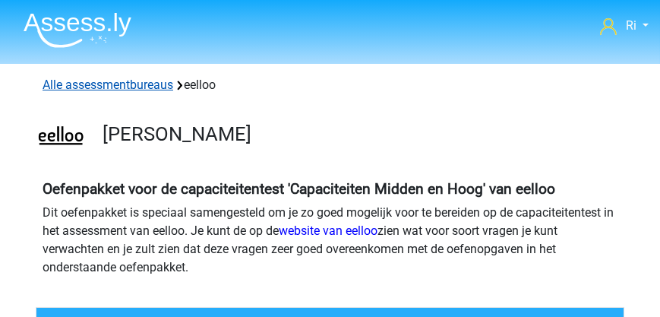
click at [95, 85] on link "Alle assessmentbureaus" at bounding box center [108, 84] width 131 height 14
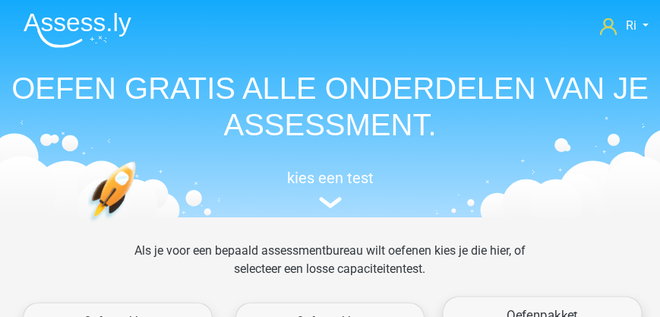
scroll to position [241, 0]
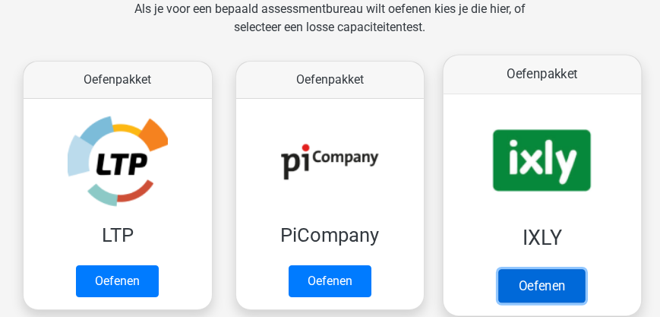
click at [538, 291] on link "Oefenen" at bounding box center [542, 285] width 87 height 33
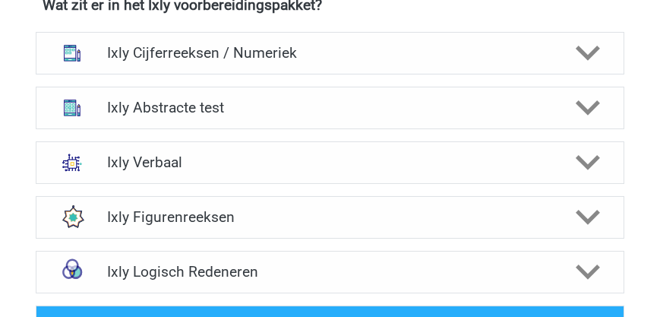
scroll to position [651, 0]
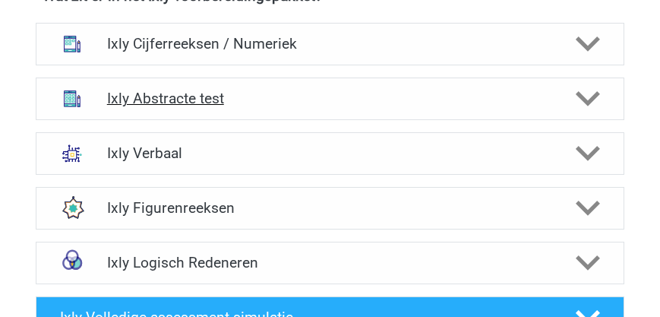
click at [219, 98] on h4 "Ixly Abstracte test" at bounding box center [330, 98] width 446 height 17
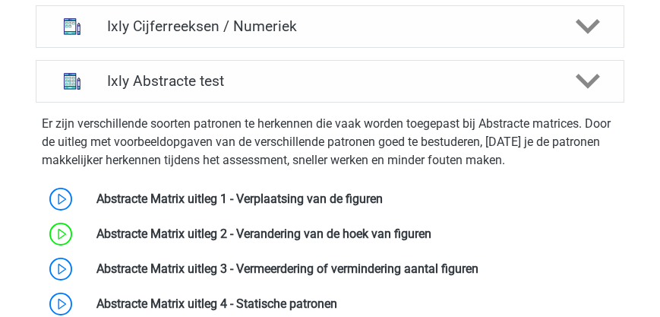
scroll to position [607, 0]
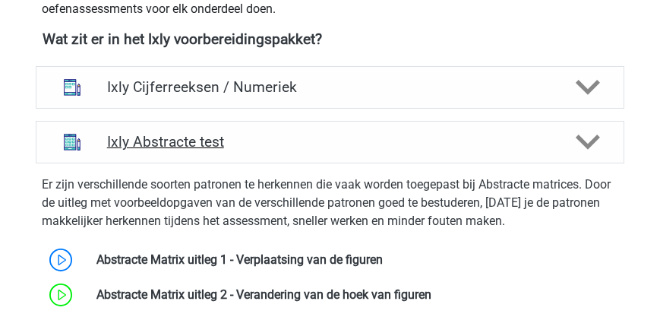
click at [191, 148] on h4 "Ixly Abstracte test" at bounding box center [330, 141] width 446 height 17
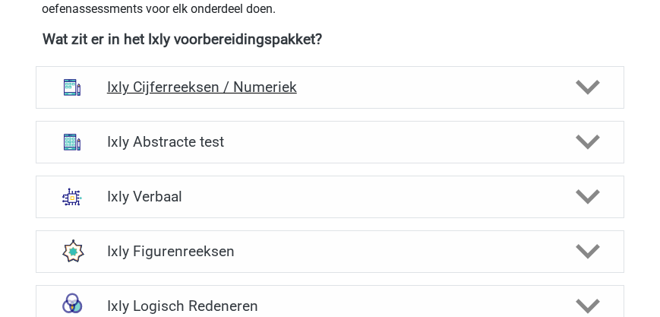
click at [240, 85] on h4 "Ixly Cijferreeksen / Numeriek" at bounding box center [330, 86] width 446 height 17
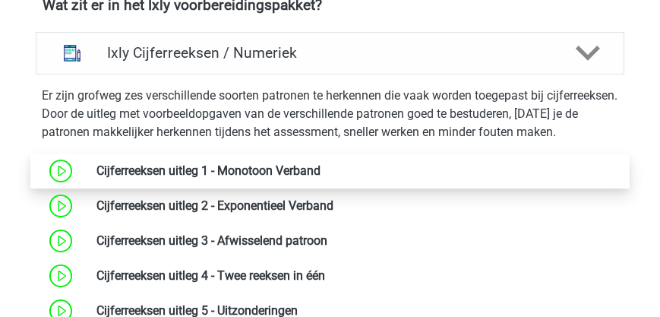
scroll to position [694, 0]
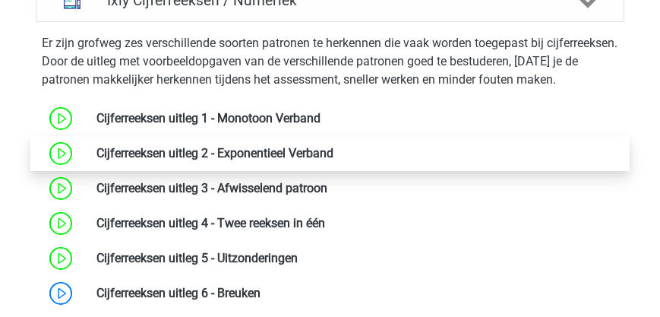
click at [333, 149] on link at bounding box center [333, 153] width 0 height 14
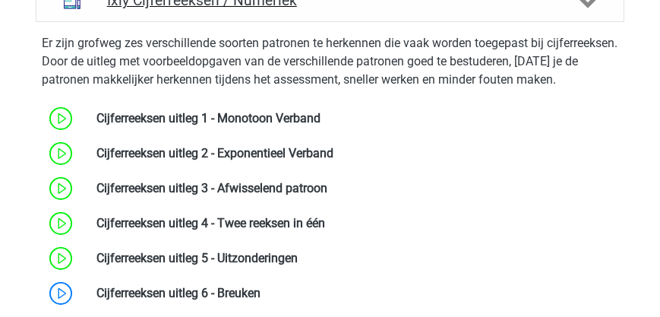
scroll to position [693, 0]
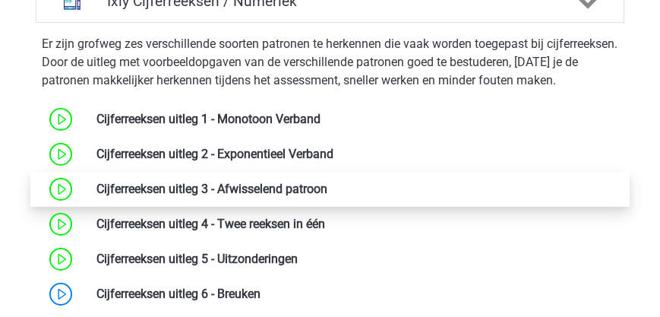
click at [327, 186] on link at bounding box center [327, 188] width 0 height 14
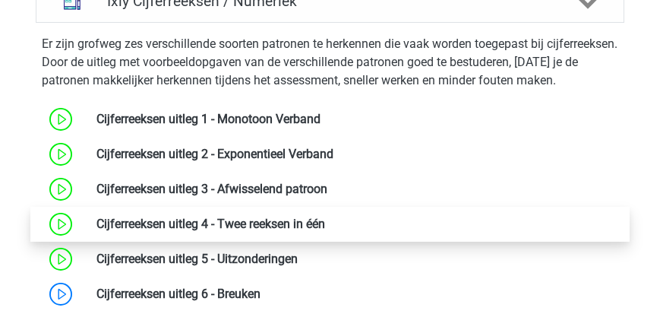
click at [325, 226] on link at bounding box center [325, 223] width 0 height 14
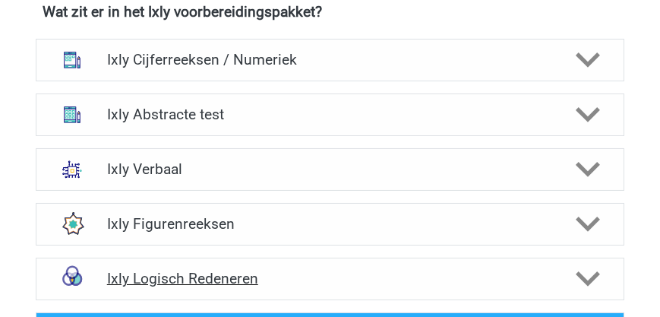
scroll to position [693, 0]
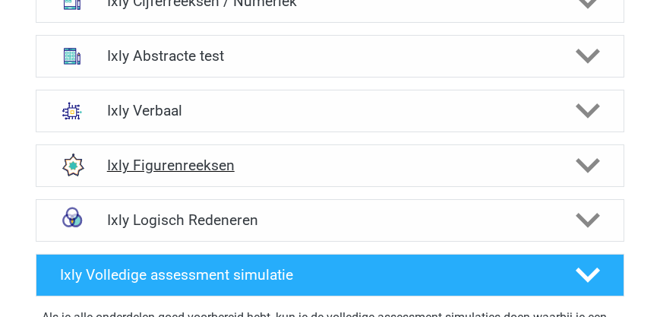
click at [182, 166] on h4 "Ixly Figurenreeksen" at bounding box center [330, 164] width 446 height 17
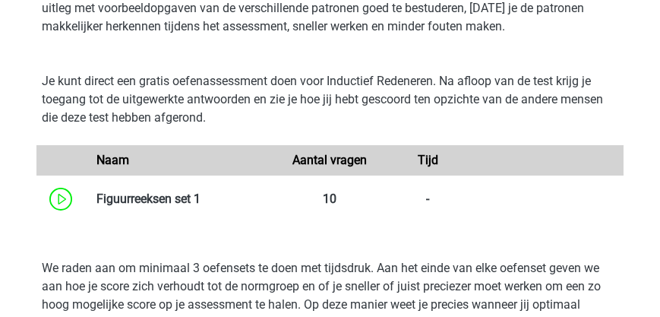
scroll to position [910, 0]
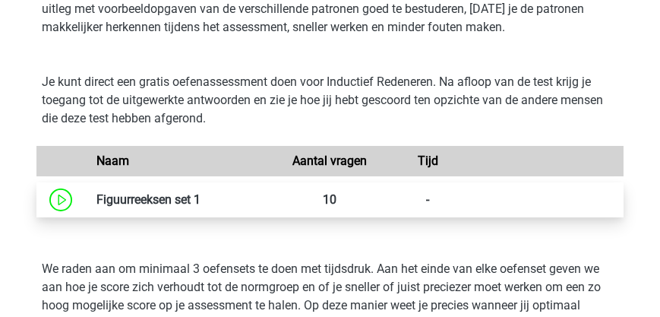
click at [200, 196] on link at bounding box center [200, 199] width 0 height 14
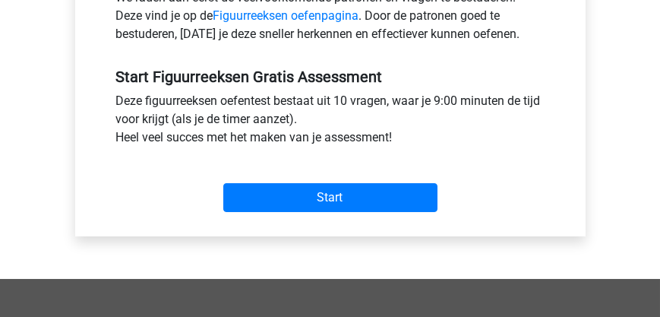
scroll to position [520, 0]
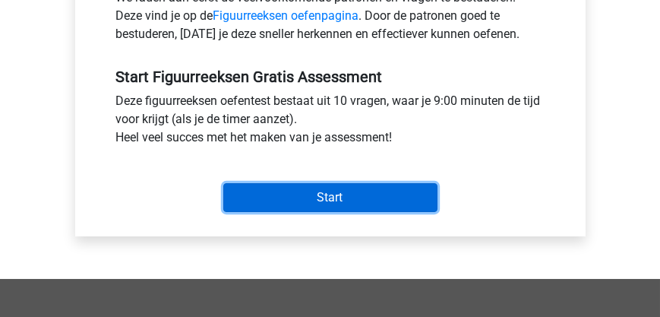
click at [308, 205] on input "Start" at bounding box center [330, 197] width 214 height 29
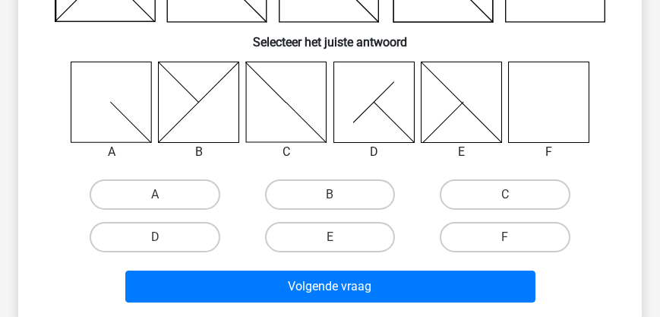
scroll to position [216, 0]
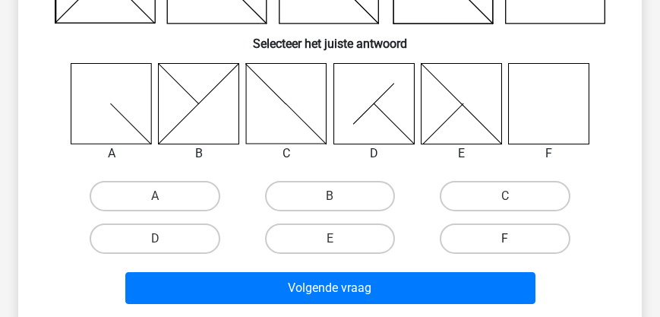
click at [512, 235] on label "F" at bounding box center [505, 238] width 130 height 30
click at [512, 238] on input "F" at bounding box center [510, 243] width 10 height 10
radio input "true"
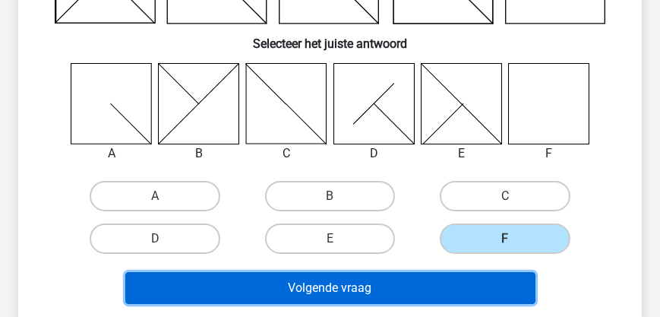
click at [408, 292] on button "Volgende vraag" at bounding box center [330, 288] width 410 height 32
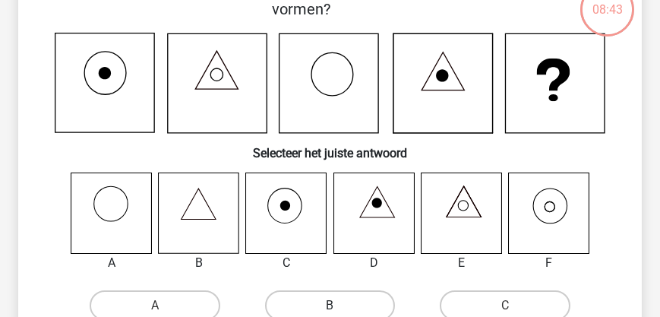
scroll to position [122, 0]
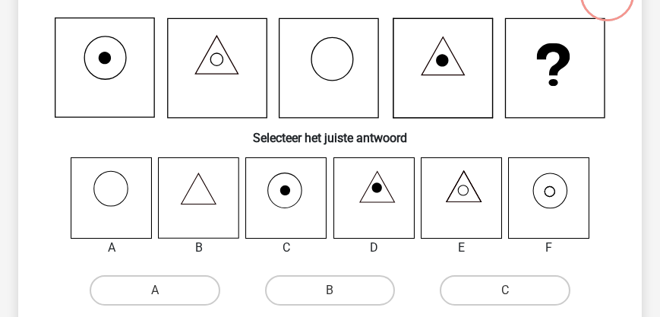
click at [566, 197] on icon at bounding box center [550, 190] width 34 height 35
click at [547, 201] on icon at bounding box center [548, 197] width 80 height 80
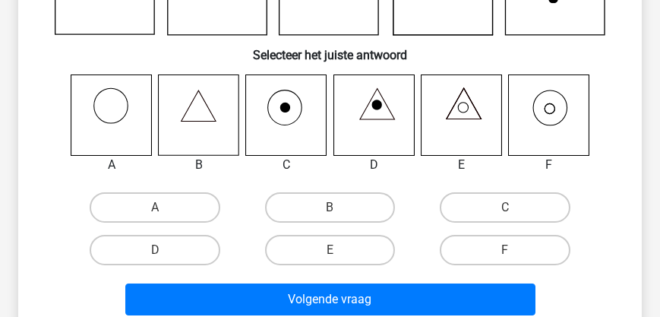
scroll to position [295, 0]
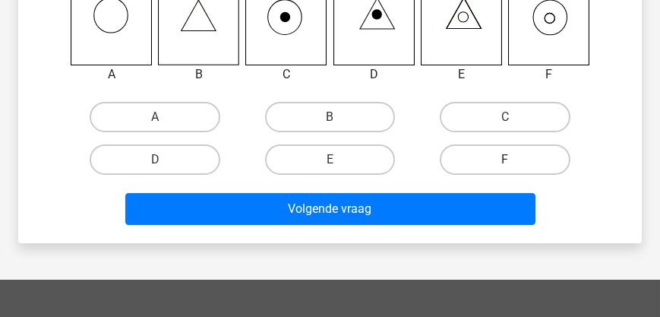
drag, startPoint x: 497, startPoint y: 150, endPoint x: 487, endPoint y: 163, distance: 16.9
click at [496, 150] on label "F" at bounding box center [505, 159] width 130 height 30
click at [505, 159] on input "F" at bounding box center [510, 164] width 10 height 10
radio input "true"
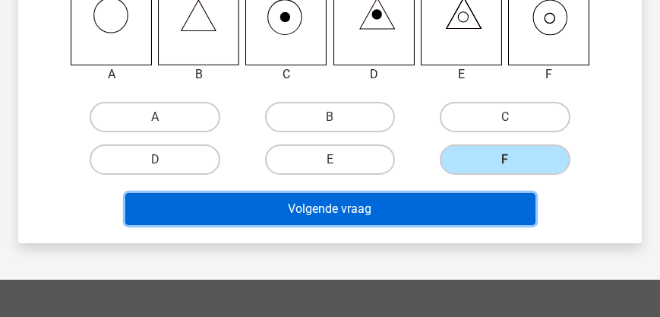
click at [436, 212] on button "Volgende vraag" at bounding box center [330, 209] width 410 height 32
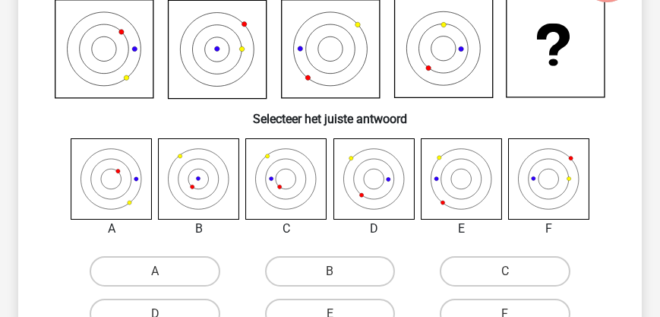
scroll to position [156, 0]
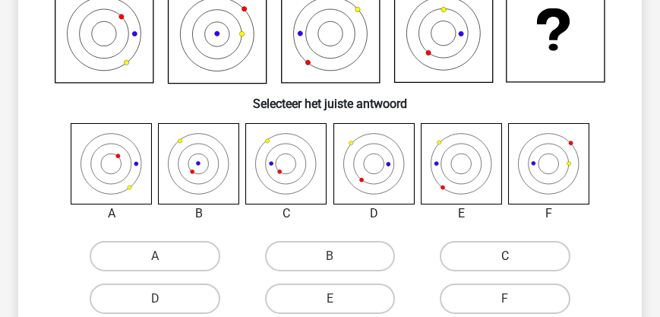
click at [478, 252] on label "C" at bounding box center [505, 256] width 130 height 30
click at [505, 256] on input "C" at bounding box center [510, 261] width 10 height 10
radio input "true"
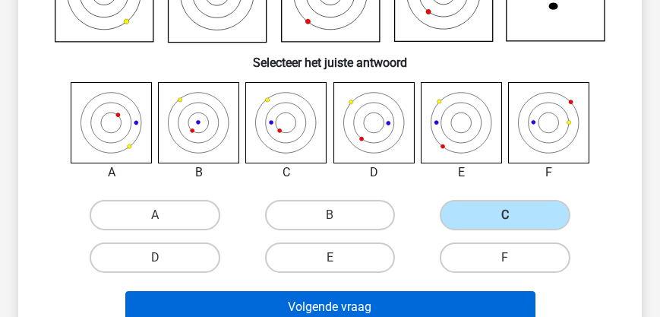
scroll to position [287, 0]
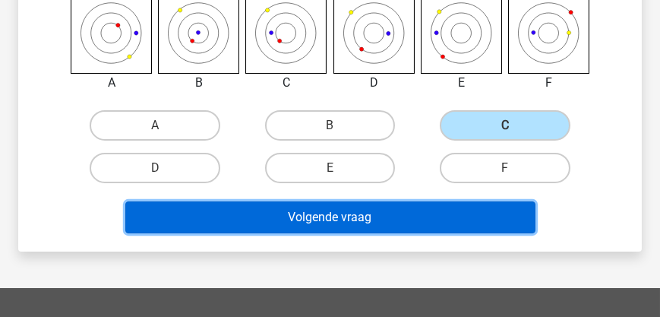
click at [312, 217] on button "Volgende vraag" at bounding box center [330, 217] width 410 height 32
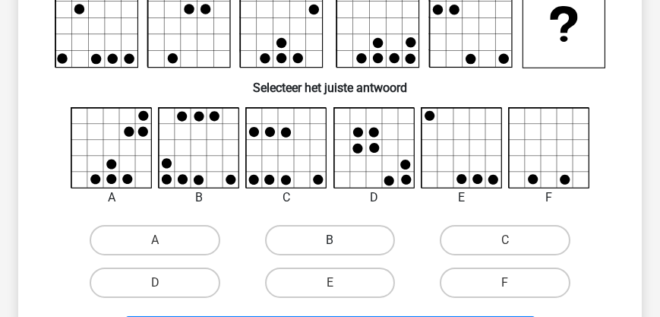
scroll to position [156, 0]
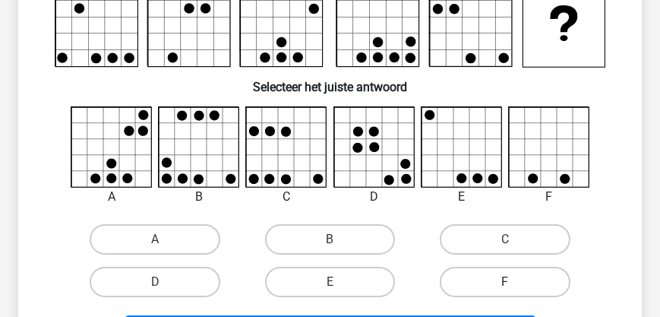
click at [475, 279] on label "F" at bounding box center [505, 282] width 130 height 30
click at [505, 282] on input "F" at bounding box center [510, 287] width 10 height 10
radio input "true"
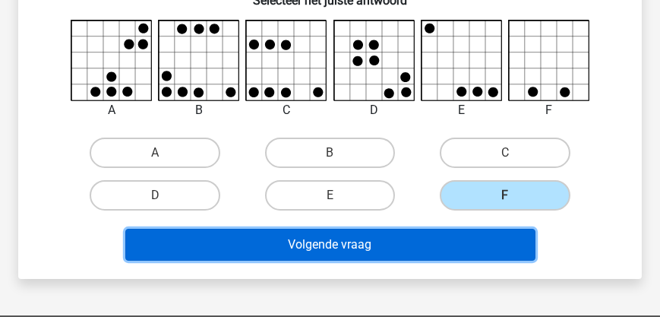
click at [352, 234] on button "Volgende vraag" at bounding box center [330, 245] width 410 height 32
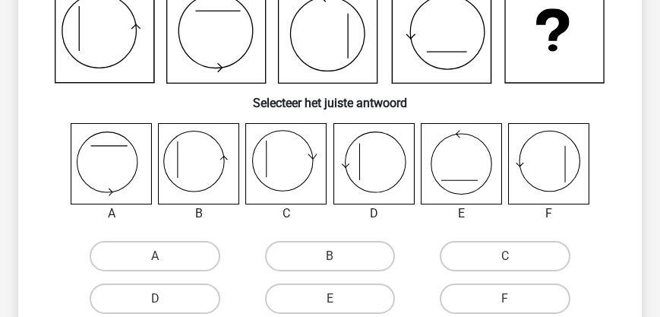
click at [271, 166] on icon at bounding box center [286, 163] width 80 height 80
click at [483, 249] on label "C" at bounding box center [505, 256] width 130 height 30
click at [505, 256] on input "C" at bounding box center [510, 261] width 10 height 10
radio input "true"
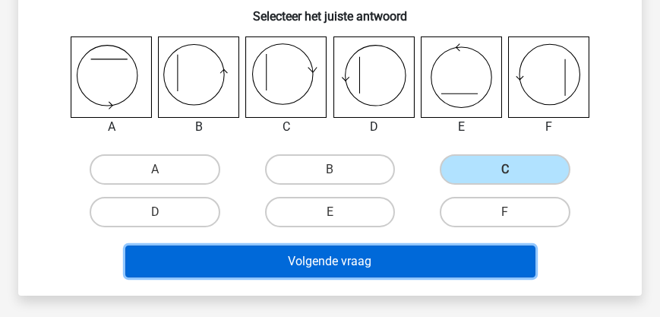
click at [340, 256] on button "Volgende vraag" at bounding box center [330, 261] width 410 height 32
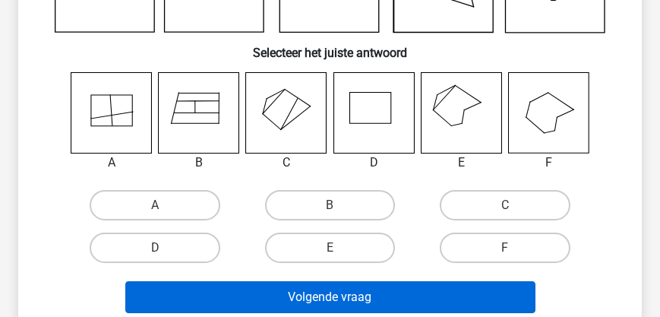
scroll to position [243, 0]
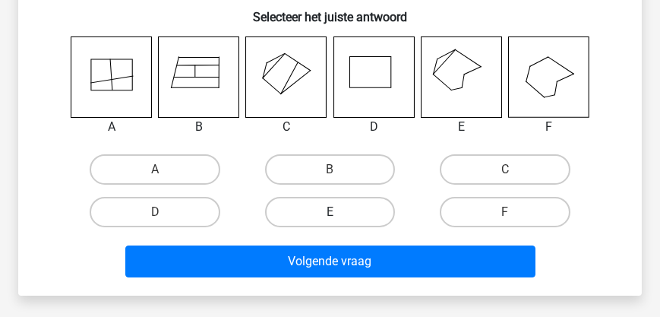
click at [318, 207] on label "E" at bounding box center [330, 212] width 130 height 30
click at [330, 212] on input "E" at bounding box center [335, 217] width 10 height 10
radio input "true"
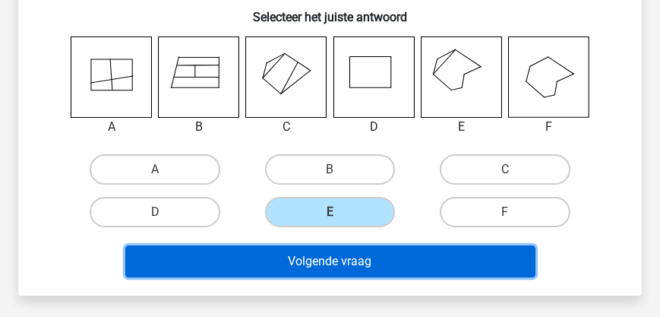
click at [323, 269] on button "Volgende vraag" at bounding box center [330, 261] width 410 height 32
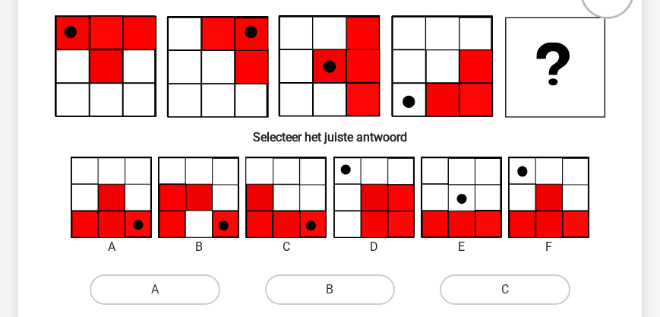
scroll to position [200, 0]
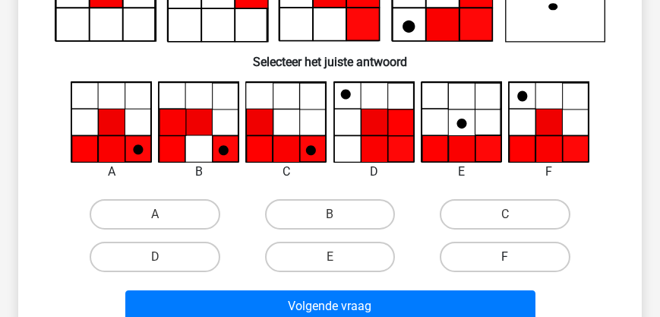
click at [490, 257] on label "F" at bounding box center [505, 256] width 130 height 30
click at [505, 257] on input "F" at bounding box center [510, 262] width 10 height 10
radio input "true"
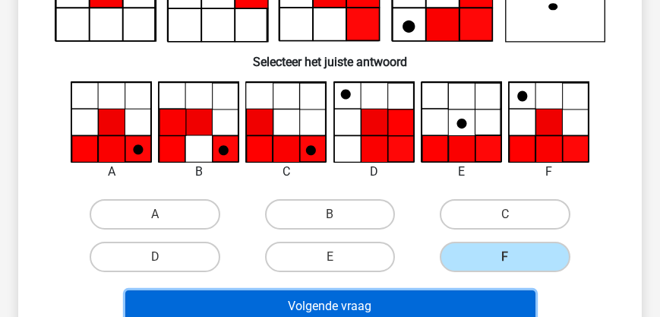
click at [417, 304] on button "Volgende vraag" at bounding box center [330, 306] width 410 height 32
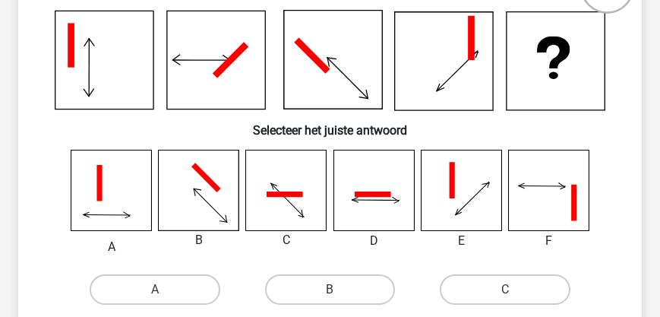
scroll to position [173, 0]
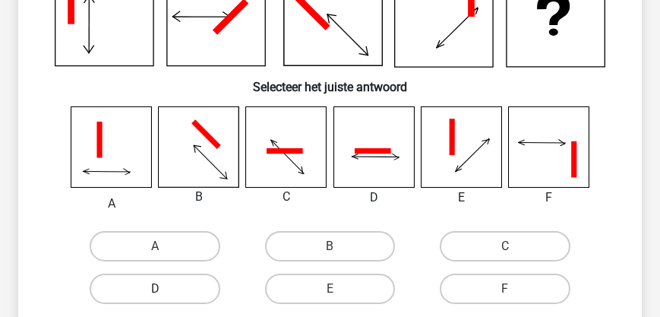
click at [183, 289] on label "D" at bounding box center [155, 288] width 130 height 30
click at [165, 289] on input "D" at bounding box center [160, 294] width 10 height 10
radio input "true"
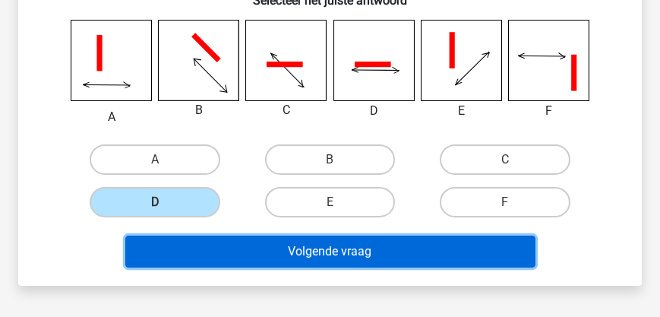
click at [380, 246] on button "Volgende vraag" at bounding box center [330, 251] width 410 height 32
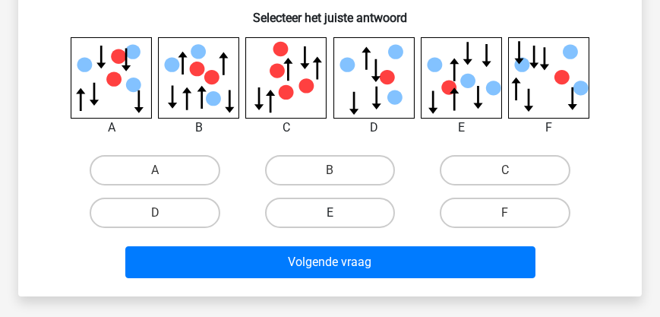
scroll to position [243, 0]
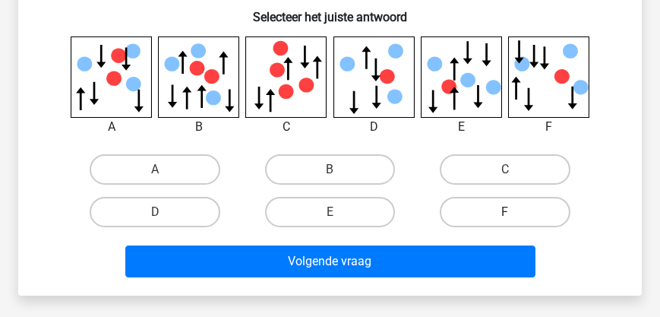
click at [522, 209] on label "F" at bounding box center [505, 212] width 130 height 30
click at [515, 212] on input "F" at bounding box center [510, 217] width 10 height 10
radio input "true"
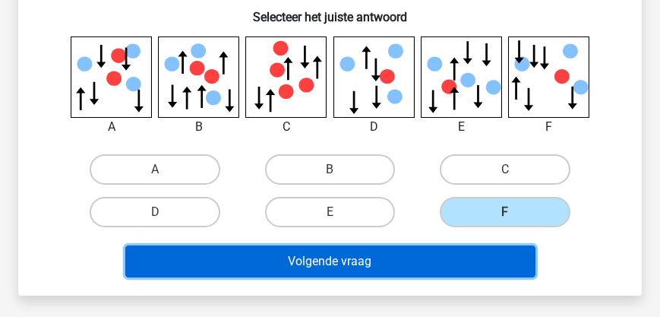
click at [440, 263] on button "Volgende vraag" at bounding box center [330, 261] width 410 height 32
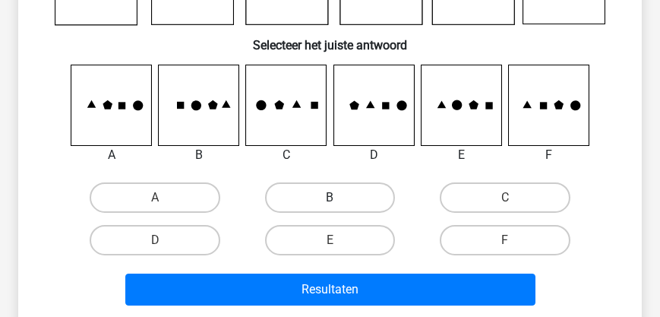
scroll to position [200, 0]
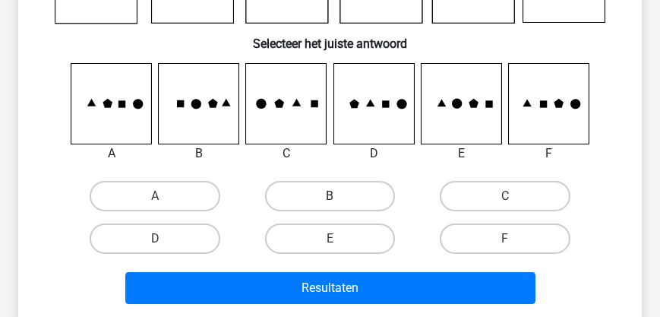
click at [319, 195] on label "B" at bounding box center [330, 196] width 130 height 30
click at [330, 196] on input "B" at bounding box center [335, 201] width 10 height 10
radio input "true"
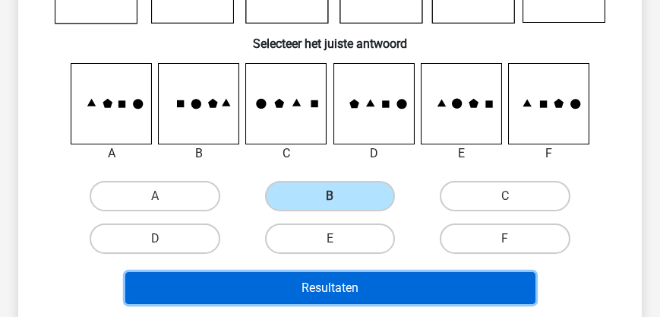
click at [328, 286] on button "Resultaten" at bounding box center [330, 288] width 410 height 32
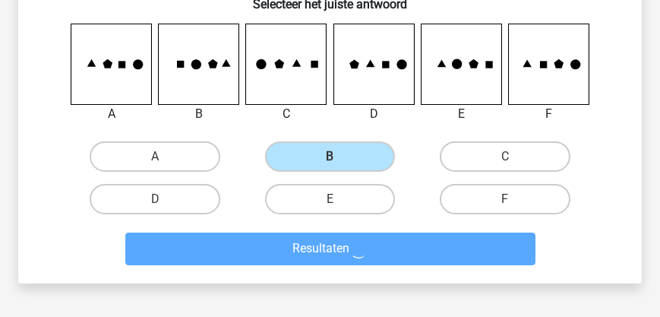
scroll to position [287, 0]
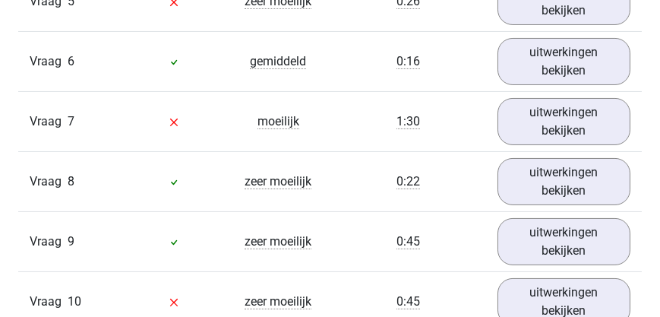
scroll to position [1345, 0]
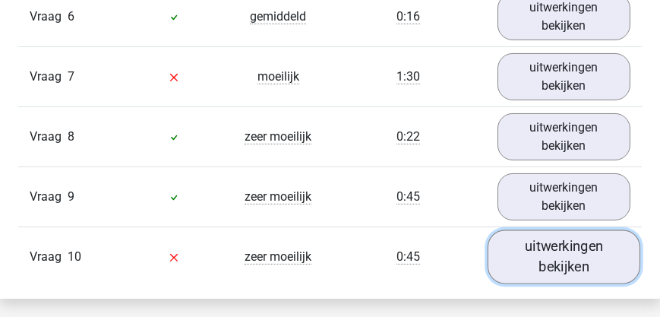
click at [535, 265] on link "uitwerkingen bekijken" at bounding box center [563, 256] width 153 height 54
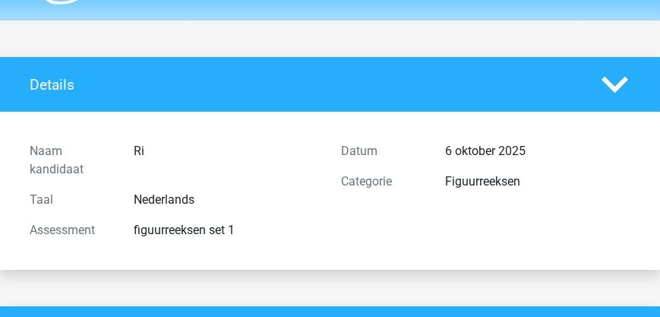
scroll to position [0, 0]
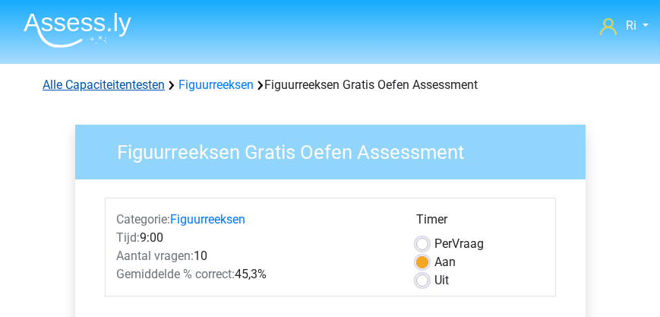
click at [103, 86] on link "Alle Capaciteitentesten" at bounding box center [104, 84] width 122 height 14
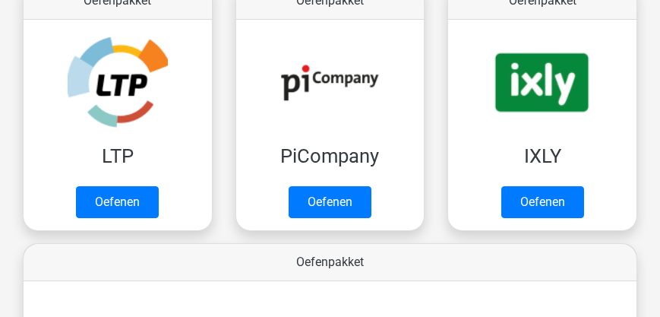
scroll to position [277, 0]
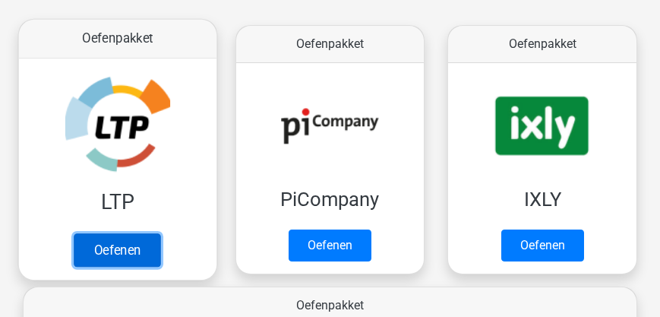
click at [122, 251] on link "Oefenen" at bounding box center [117, 249] width 87 height 33
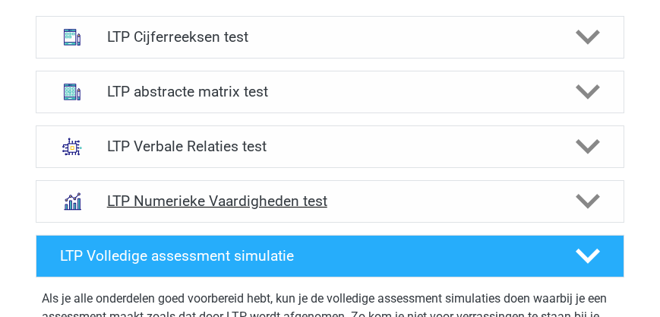
scroll to position [651, 0]
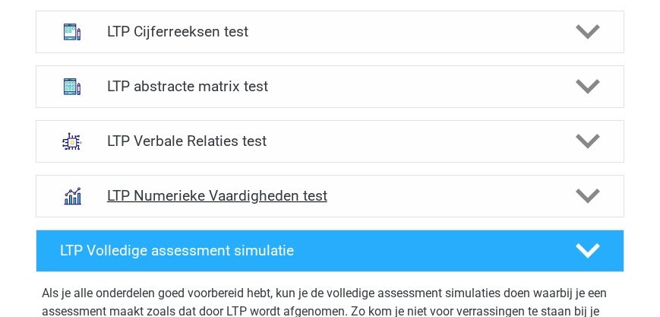
click at [199, 193] on h4 "LTP Numerieke Vaardigheden test" at bounding box center [330, 195] width 446 height 17
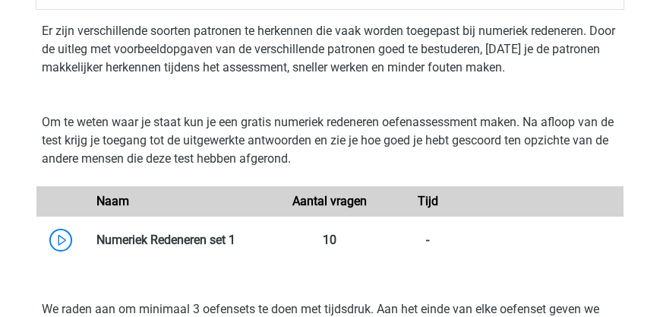
scroll to position [911, 0]
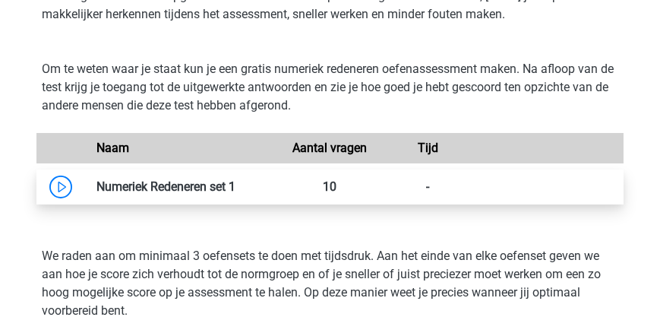
click at [235, 185] on link at bounding box center [235, 186] width 0 height 14
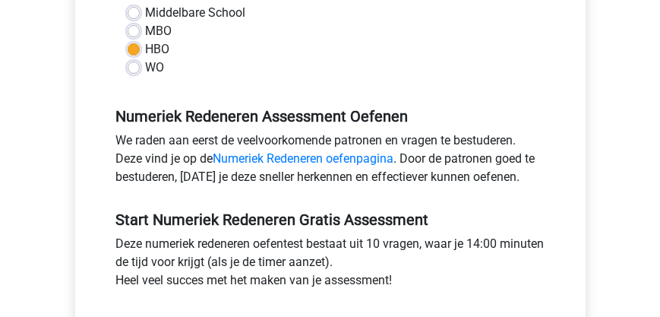
scroll to position [477, 0]
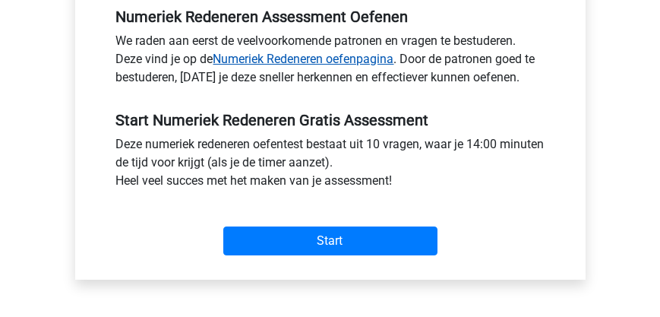
click at [285, 56] on link "Numeriek Redeneren oefenpagina" at bounding box center [303, 59] width 181 height 14
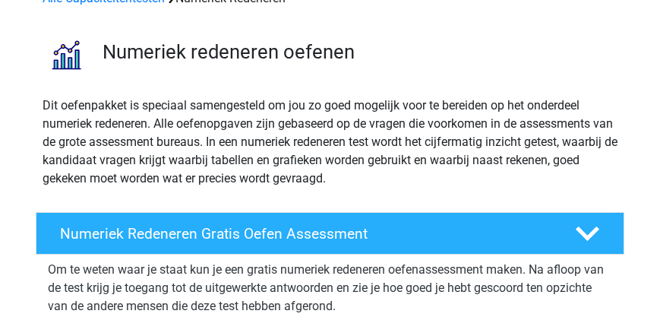
scroll to position [216, 0]
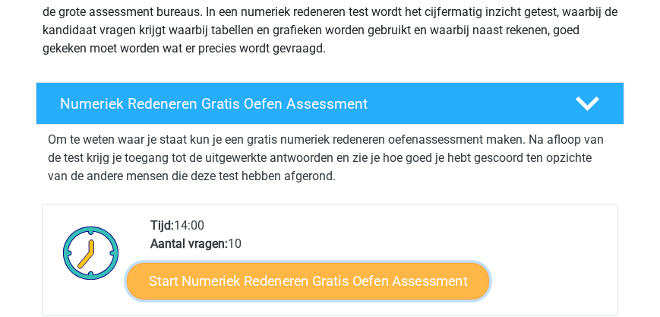
click at [274, 282] on link "Start Numeriek Redeneren Gratis Oefen Assessment" at bounding box center [308, 281] width 362 height 36
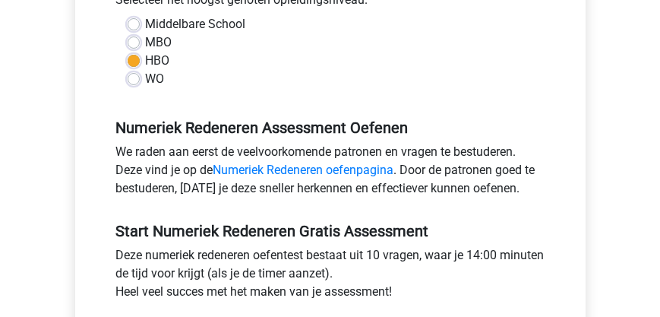
scroll to position [477, 0]
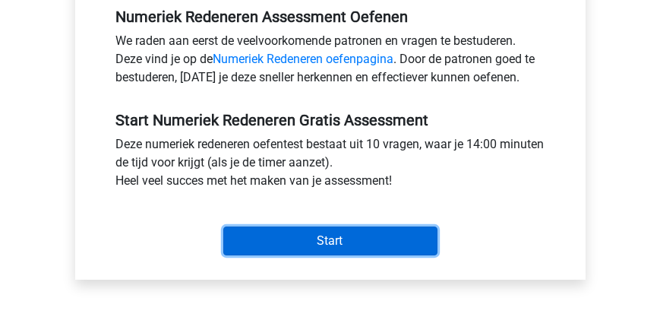
click at [267, 244] on input "Start" at bounding box center [330, 240] width 214 height 29
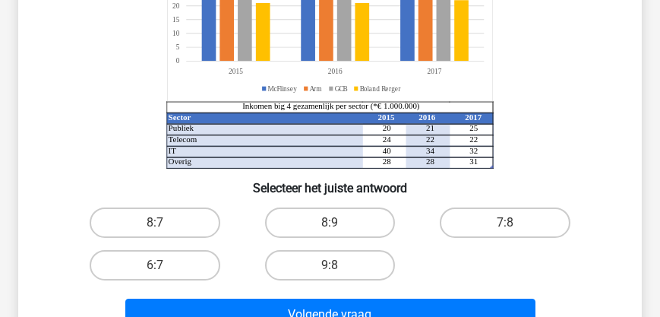
scroll to position [173, 0]
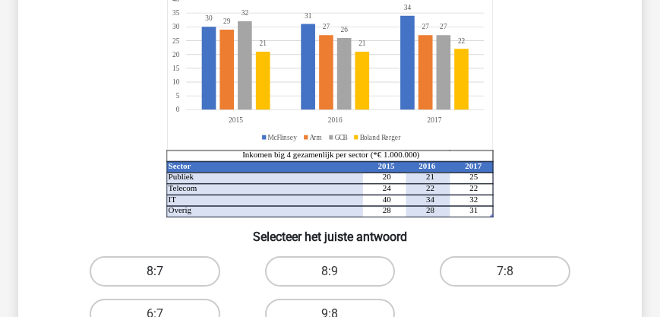
click at [147, 269] on label "8:7" at bounding box center [155, 271] width 130 height 30
click at [155, 271] on input "8:7" at bounding box center [160, 276] width 10 height 10
radio input "true"
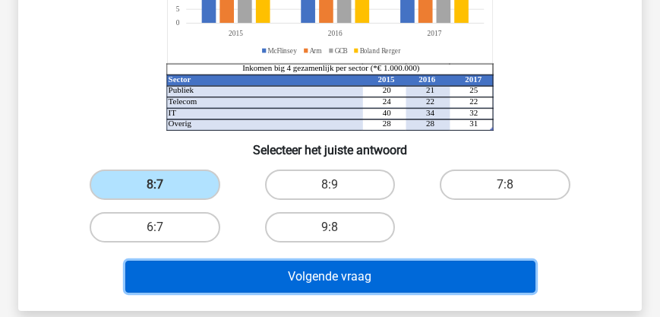
click at [266, 268] on button "Volgende vraag" at bounding box center [330, 276] width 410 height 32
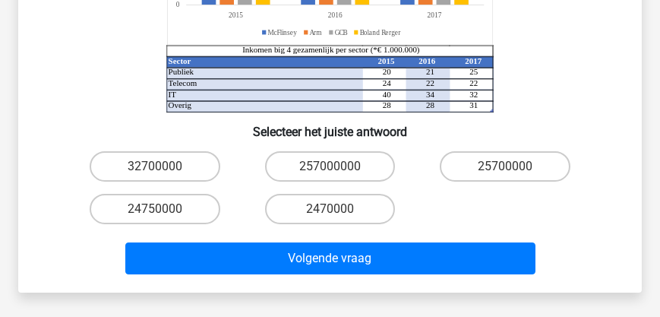
scroll to position [347, 0]
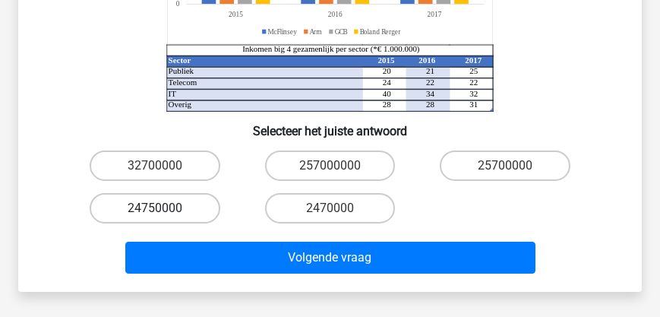
click at [169, 211] on label "24750000" at bounding box center [155, 208] width 130 height 30
click at [165, 211] on input "24750000" at bounding box center [160, 213] width 10 height 10
radio input "true"
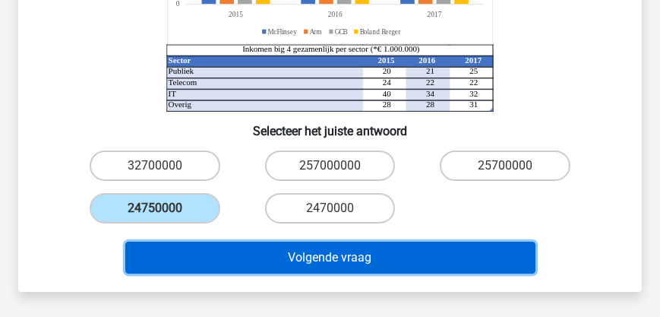
click at [244, 272] on button "Volgende vraag" at bounding box center [330, 257] width 410 height 32
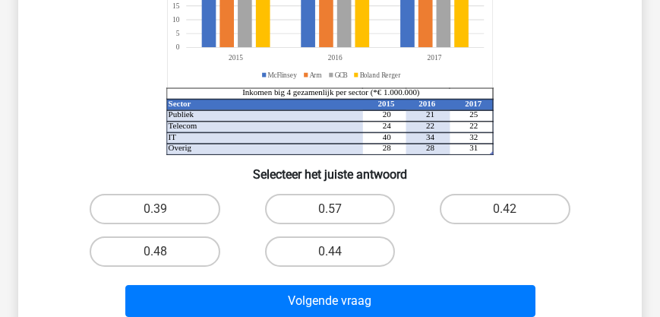
scroll to position [304, 0]
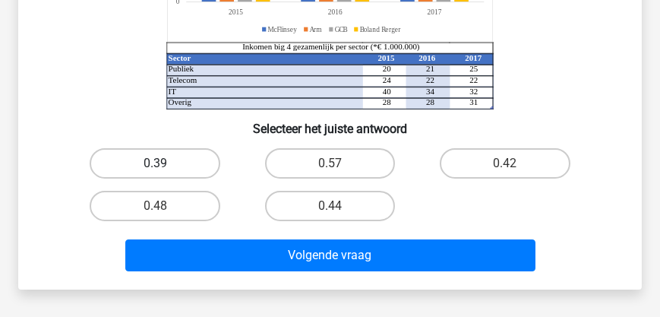
click at [185, 168] on label "0.39" at bounding box center [155, 163] width 130 height 30
click at [165, 168] on input "0.39" at bounding box center [160, 168] width 10 height 10
radio input "true"
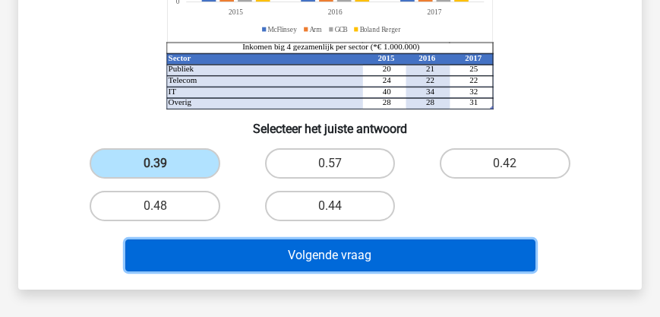
click at [302, 251] on button "Volgende vraag" at bounding box center [330, 255] width 410 height 32
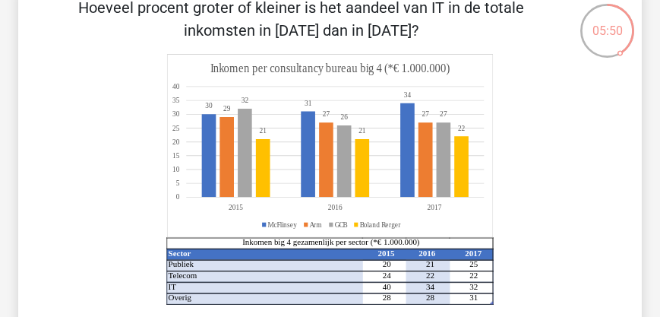
scroll to position [200, 0]
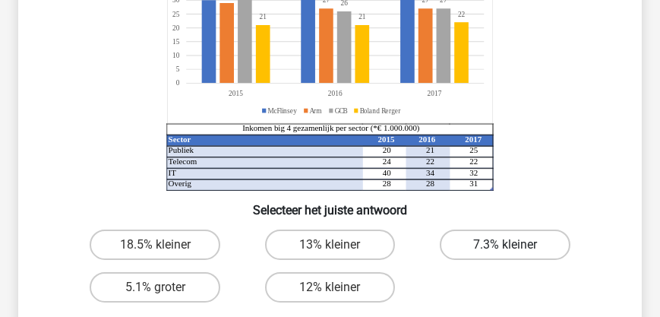
click at [468, 252] on label "7.3% kleiner" at bounding box center [505, 244] width 130 height 30
click at [505, 252] on input "7.3% kleiner" at bounding box center [510, 249] width 10 height 10
radio input "true"
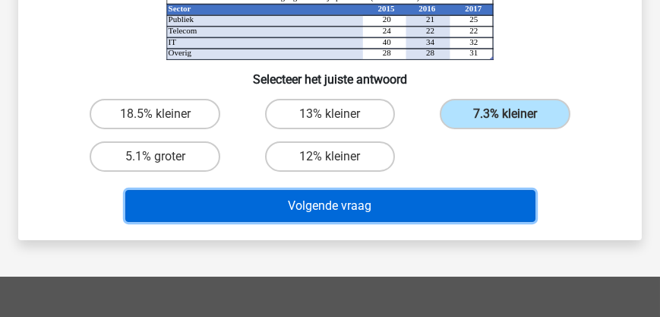
click at [314, 206] on button "Volgende vraag" at bounding box center [330, 206] width 410 height 32
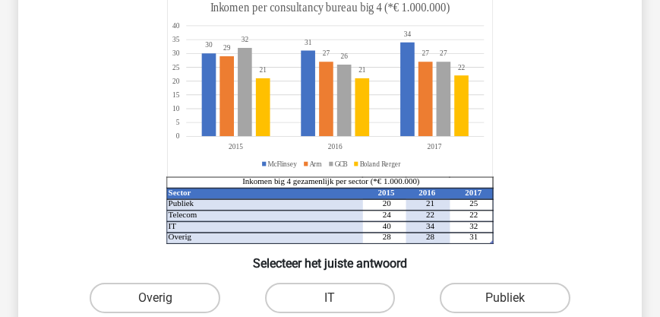
scroll to position [156, 0]
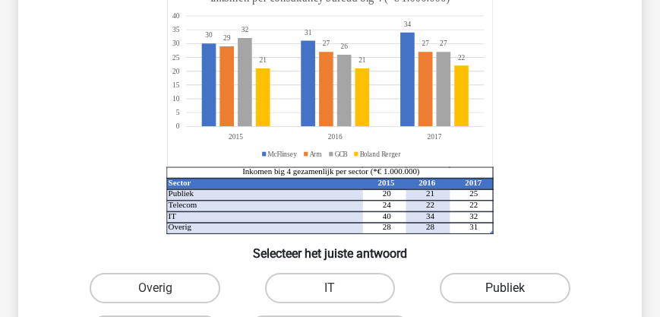
click at [481, 285] on label "Publiek" at bounding box center [505, 288] width 130 height 30
click at [505, 288] on input "Publiek" at bounding box center [510, 293] width 10 height 10
radio input "true"
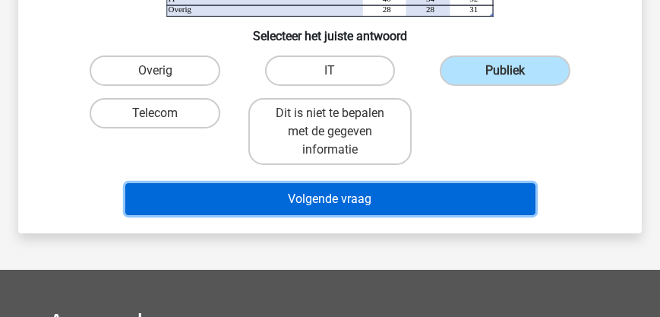
click at [328, 199] on button "Volgende vraag" at bounding box center [330, 199] width 410 height 32
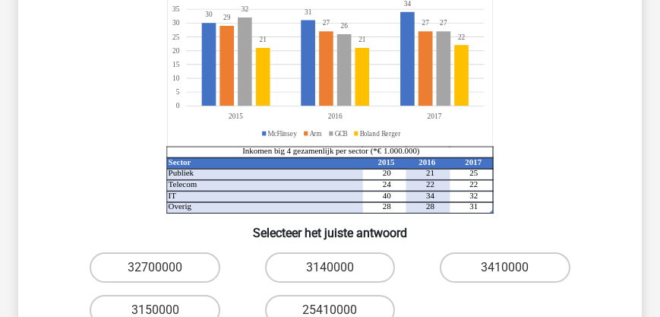
scroll to position [287, 0]
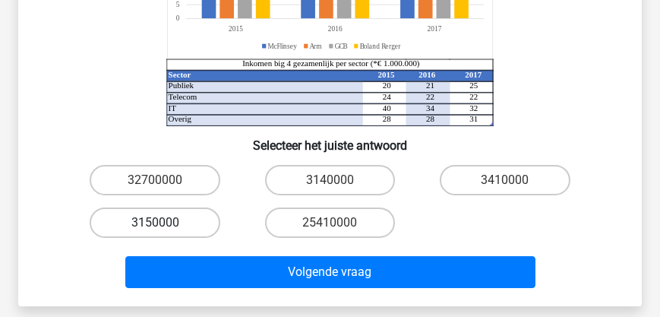
click at [165, 221] on label "3150000" at bounding box center [155, 222] width 130 height 30
click at [165, 222] on input "3150000" at bounding box center [160, 227] width 10 height 10
radio input "true"
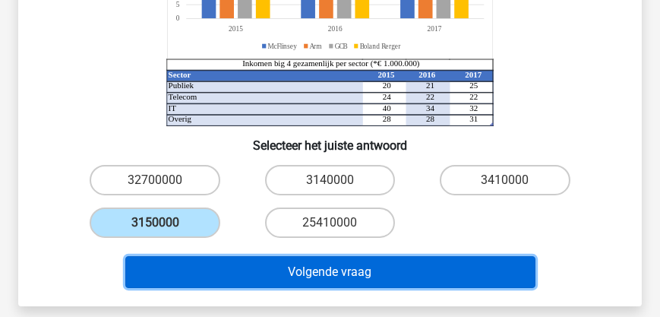
click at [330, 279] on button "Volgende vraag" at bounding box center [330, 272] width 410 height 32
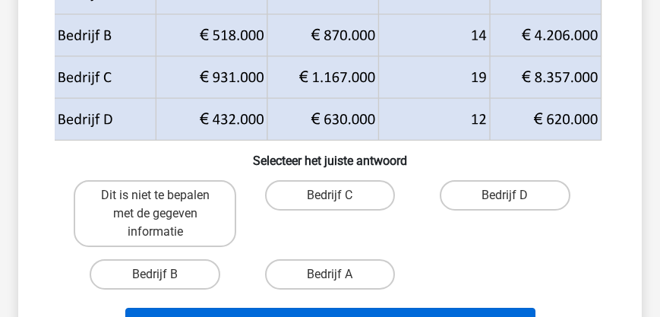
scroll to position [243, 0]
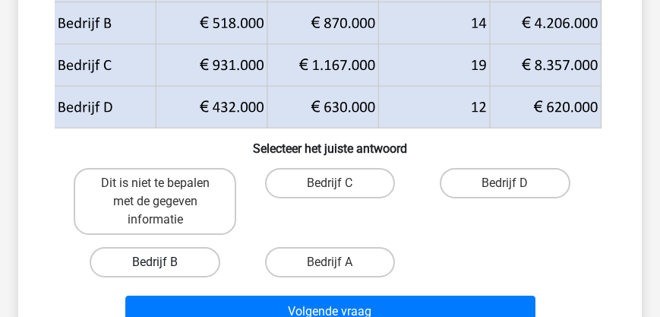
click at [175, 267] on label "Bedrijf B" at bounding box center [155, 262] width 130 height 30
click at [165, 267] on input "Bedrijf B" at bounding box center [160, 267] width 10 height 10
radio input "true"
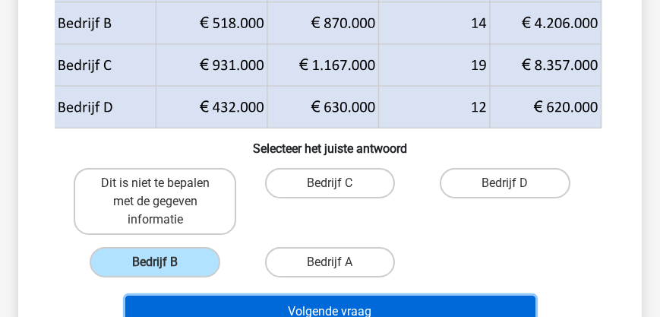
click at [319, 305] on button "Volgende vraag" at bounding box center [330, 311] width 410 height 32
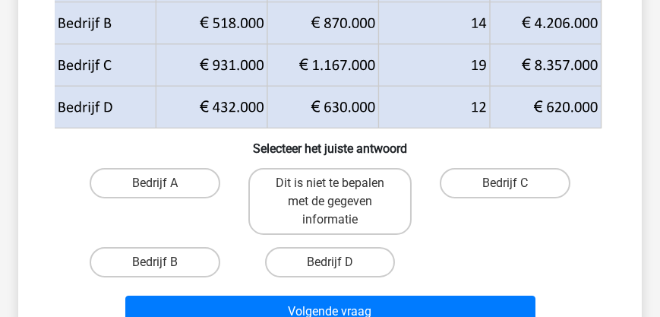
click at [335, 263] on input "Bedrijf D" at bounding box center [335, 267] width 10 height 10
radio input "true"
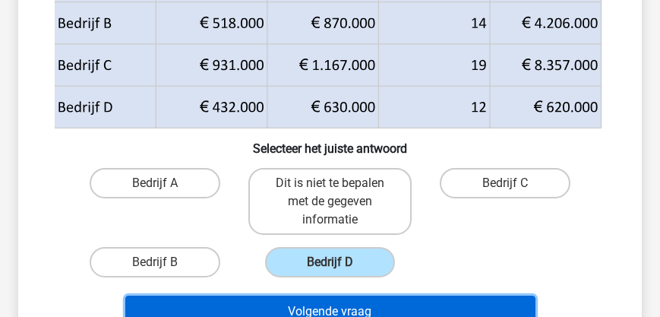
click at [334, 298] on button "Volgende vraag" at bounding box center [330, 311] width 410 height 32
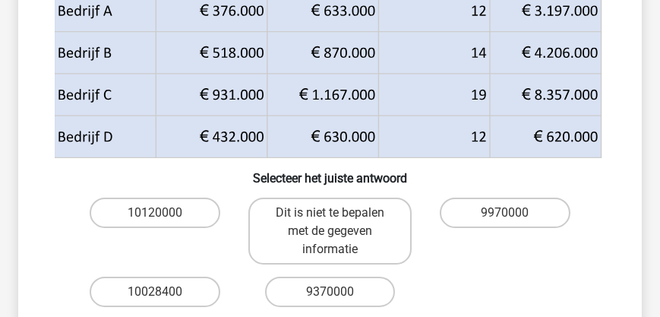
scroll to position [260, 0]
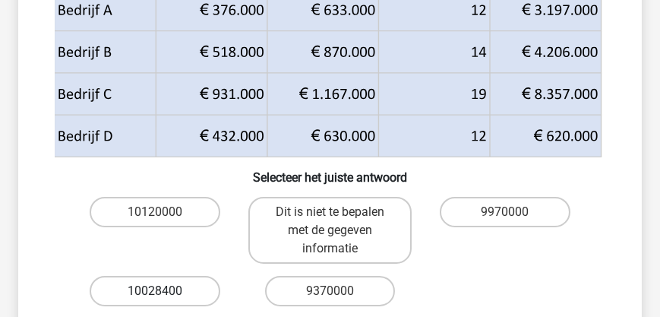
click at [178, 291] on label "10028400" at bounding box center [155, 291] width 130 height 30
click at [165, 291] on input "10028400" at bounding box center [160, 296] width 10 height 10
radio input "true"
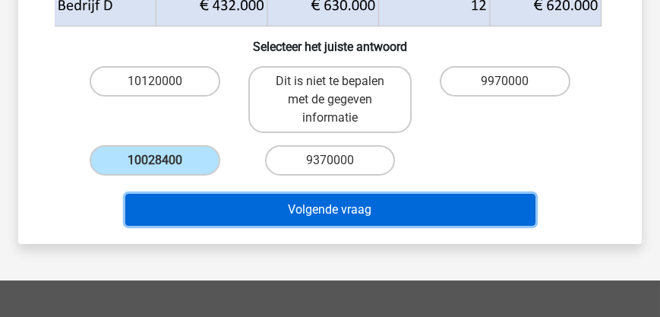
click at [303, 215] on button "Volgende vraag" at bounding box center [330, 210] width 410 height 32
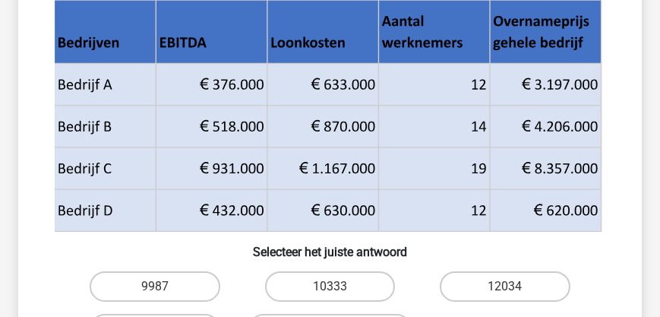
scroll to position [243, 0]
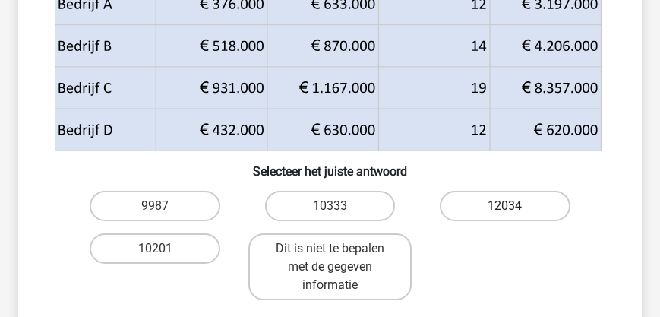
click at [488, 203] on label "12034" at bounding box center [505, 206] width 130 height 30
click at [505, 206] on input "12034" at bounding box center [510, 211] width 10 height 10
radio input "true"
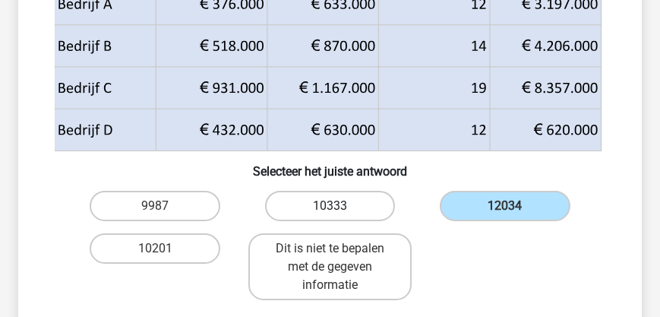
click at [326, 203] on label "10333" at bounding box center [330, 206] width 130 height 30
click at [330, 206] on input "10333" at bounding box center [335, 211] width 10 height 10
radio input "true"
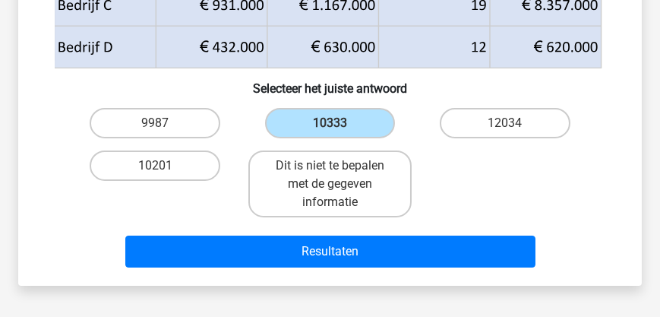
scroll to position [374, 0]
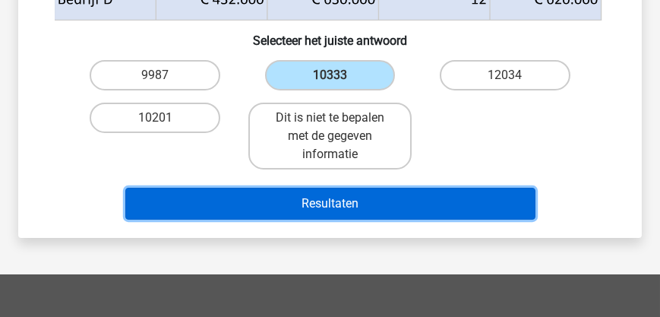
click at [331, 209] on button "Resultaten" at bounding box center [330, 204] width 410 height 32
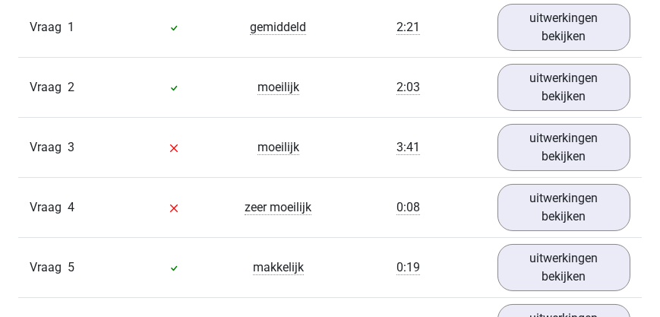
scroll to position [998, 0]
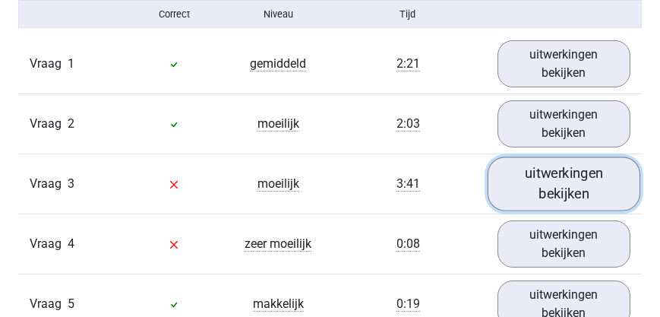
click at [563, 197] on link "uitwerkingen bekijken" at bounding box center [563, 183] width 153 height 54
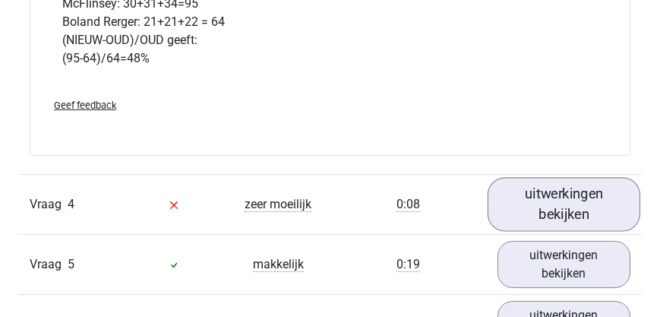
scroll to position [1735, 0]
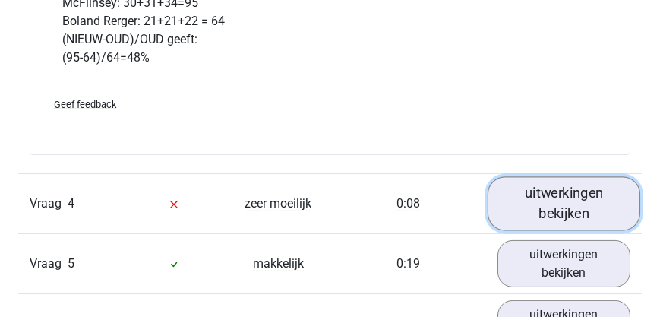
click at [560, 216] on link "uitwerkingen bekijken" at bounding box center [563, 204] width 153 height 54
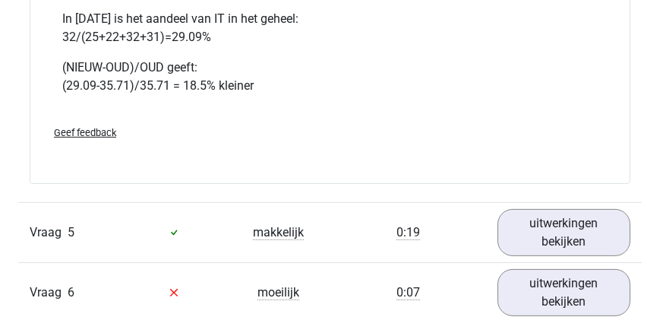
scroll to position [2473, 0]
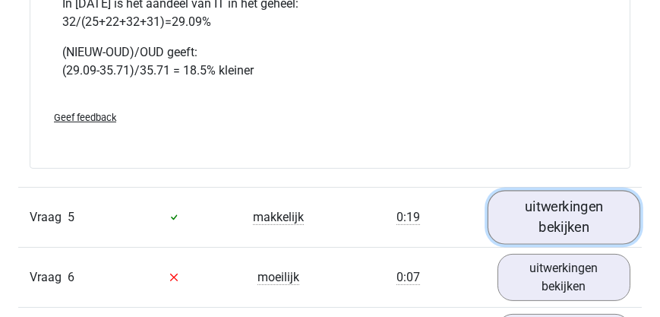
click at [592, 227] on link "uitwerkingen bekijken" at bounding box center [563, 217] width 153 height 54
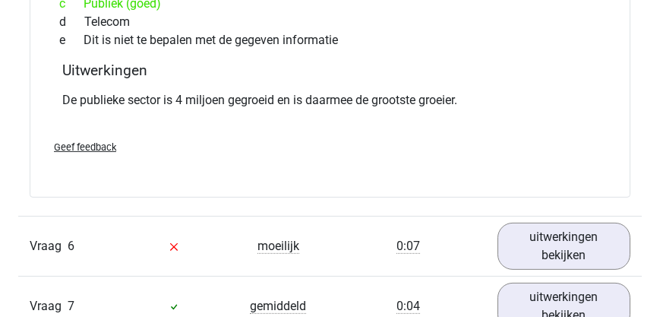
scroll to position [3080, 0]
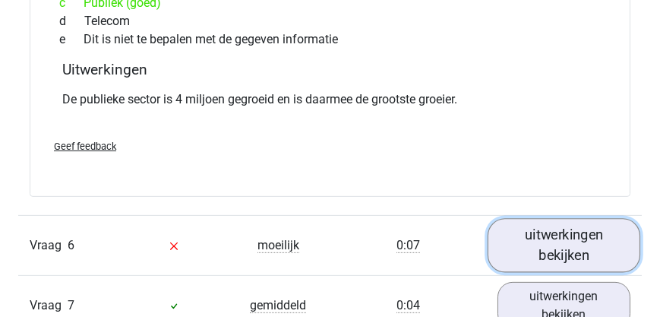
click at [569, 237] on link "uitwerkingen bekijken" at bounding box center [563, 245] width 153 height 54
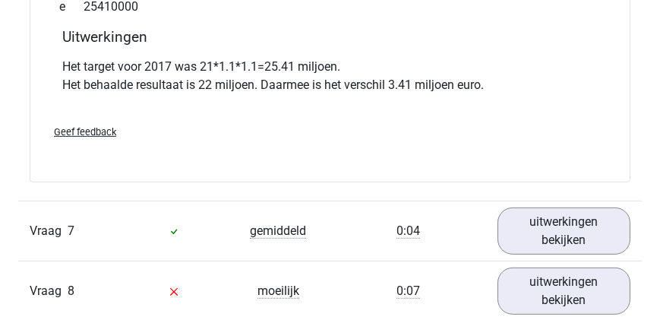
scroll to position [3904, 0]
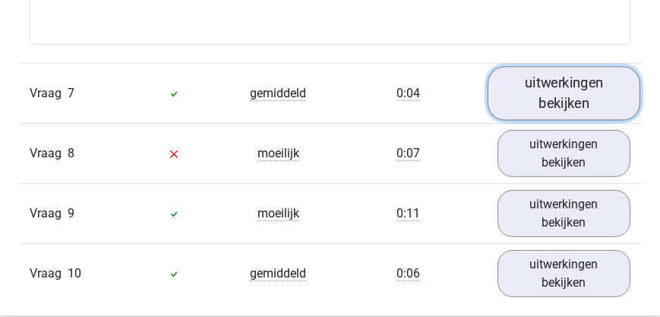
click at [539, 113] on link "uitwerkingen bekijken" at bounding box center [563, 93] width 153 height 54
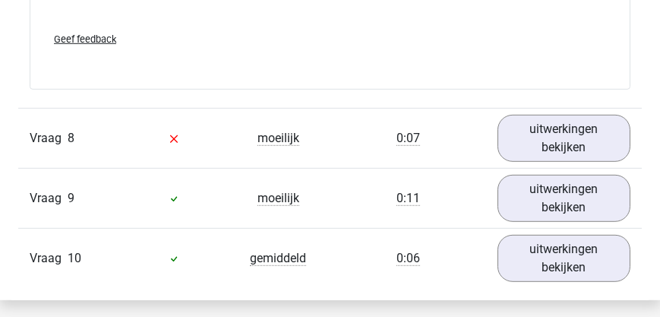
scroll to position [4556, 0]
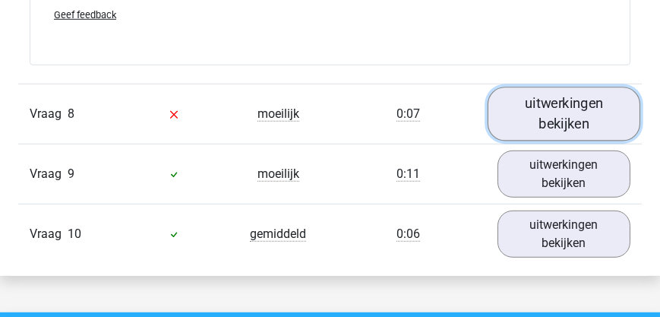
click at [564, 133] on link "uitwerkingen bekijken" at bounding box center [563, 114] width 153 height 54
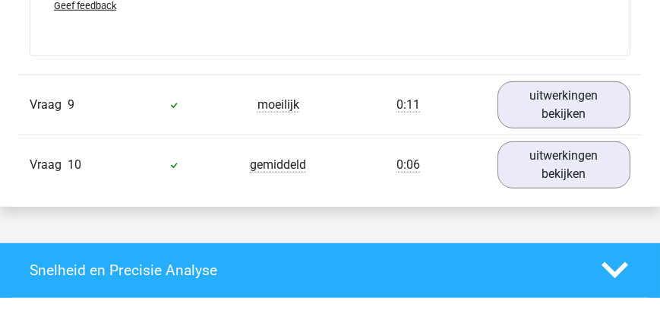
scroll to position [5250, 0]
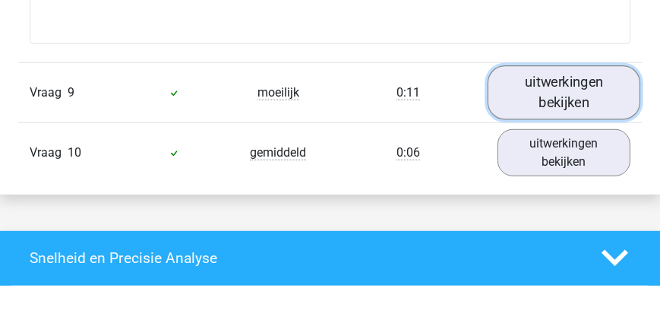
click at [563, 101] on link "uitwerkingen bekijken" at bounding box center [563, 92] width 153 height 54
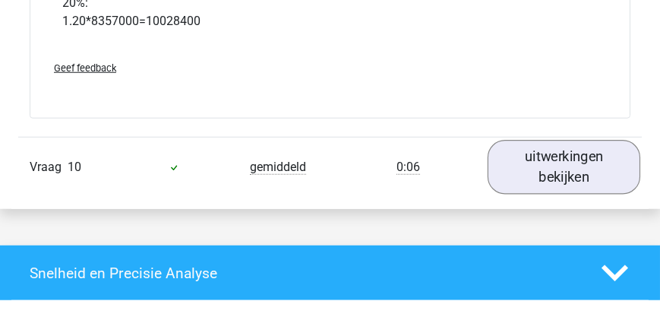
scroll to position [5900, 0]
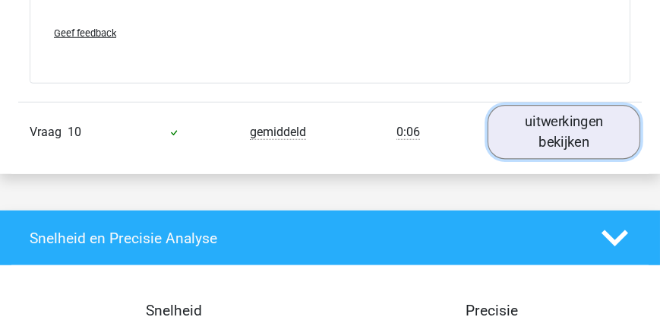
click at [569, 134] on link "uitwerkingen bekijken" at bounding box center [563, 133] width 153 height 54
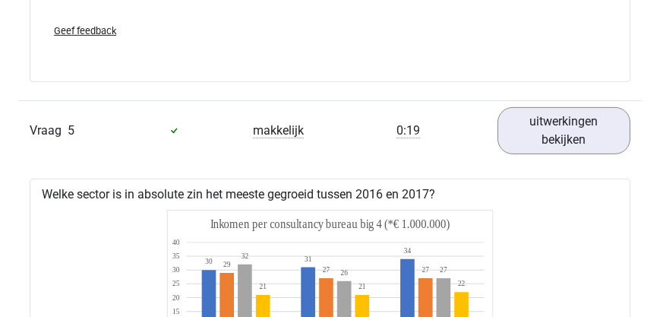
scroll to position [2299, 0]
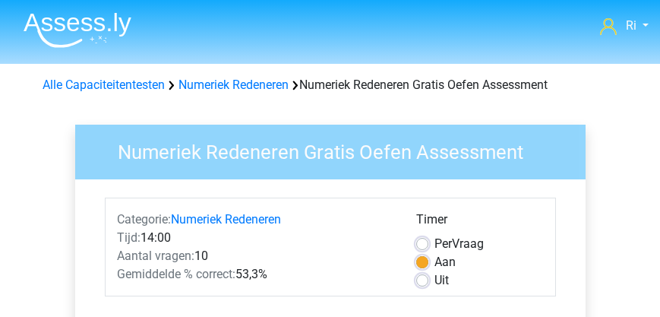
scroll to position [477, 0]
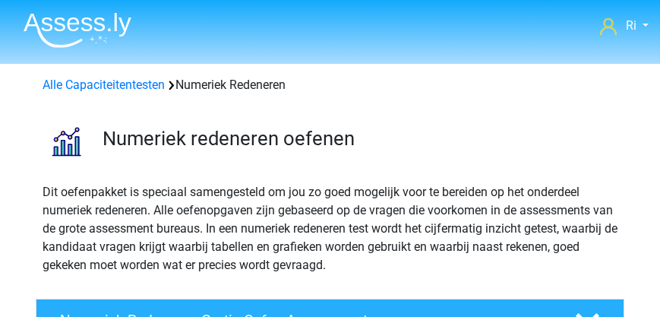
scroll to position [43, 0]
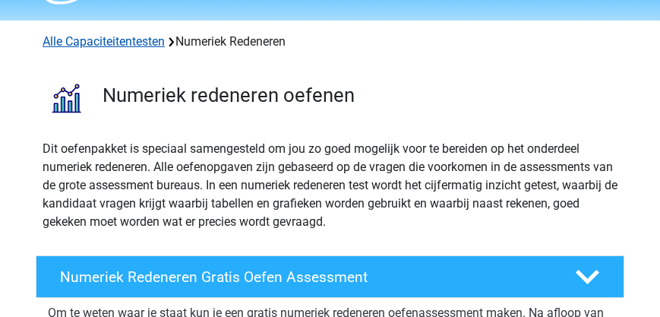
click at [100, 43] on link "Alle Capaciteitentesten" at bounding box center [104, 41] width 122 height 14
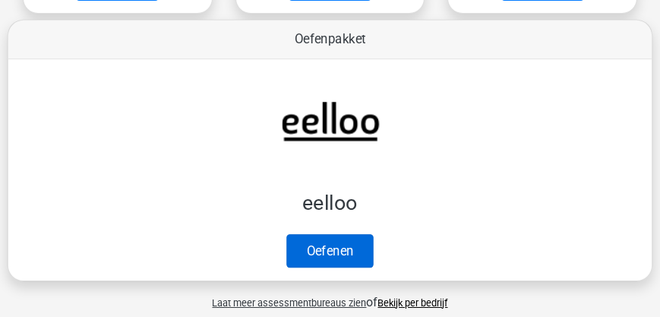
scroll to position [364, 0]
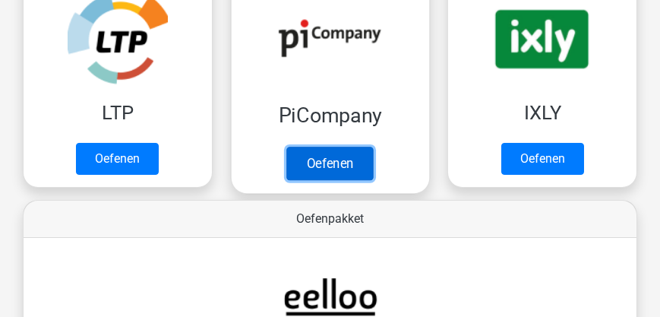
click at [317, 156] on link "Oefenen" at bounding box center [329, 163] width 87 height 33
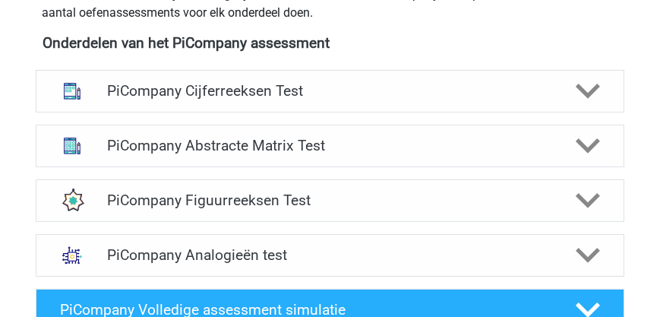
scroll to position [607, 0]
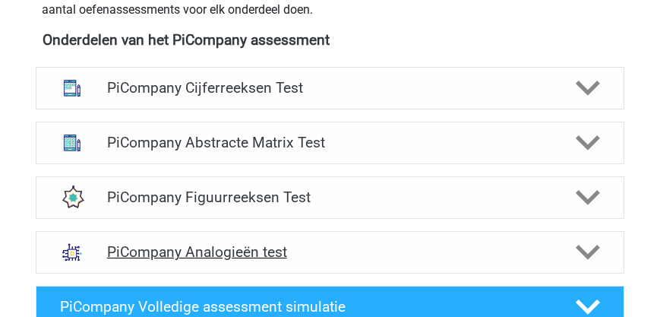
click at [253, 249] on h4 "PiCompany Analogieën test" at bounding box center [330, 251] width 446 height 17
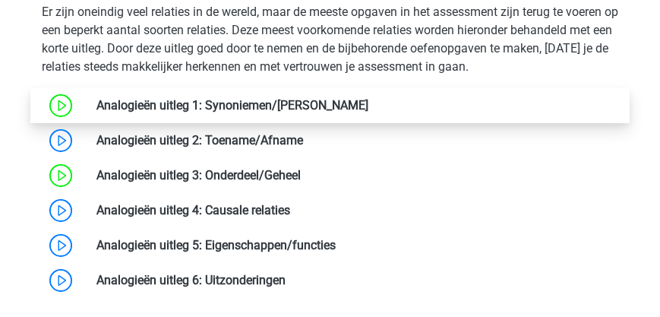
scroll to position [1083, 0]
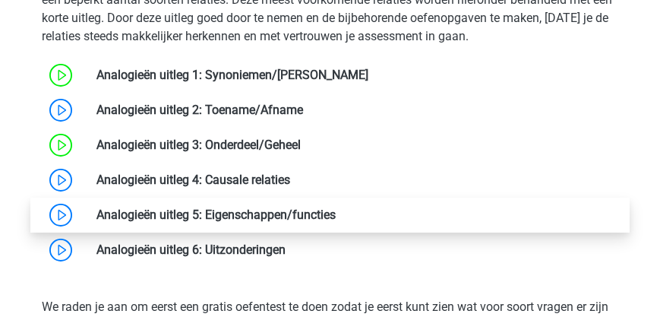
click at [336, 211] on link at bounding box center [336, 214] width 0 height 14
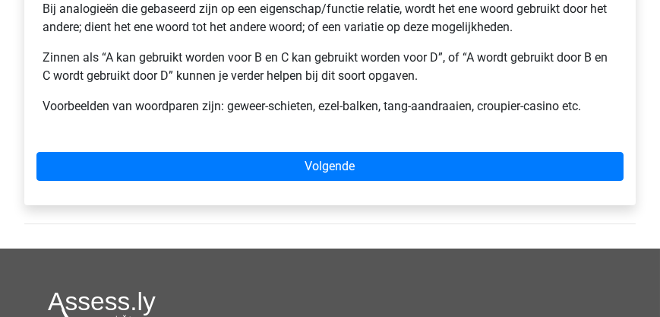
scroll to position [304, 0]
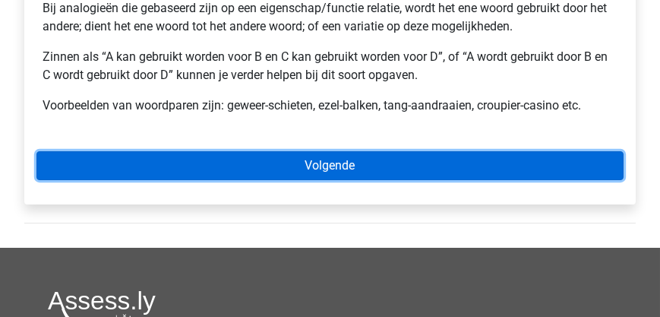
click at [292, 168] on link "Volgende" at bounding box center [329, 165] width 587 height 29
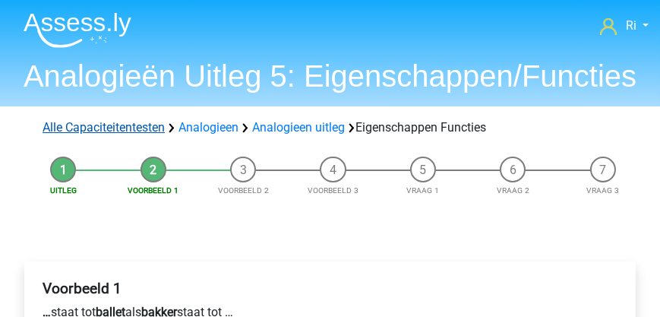
click at [109, 129] on link "Alle Capaciteitentesten" at bounding box center [104, 127] width 122 height 14
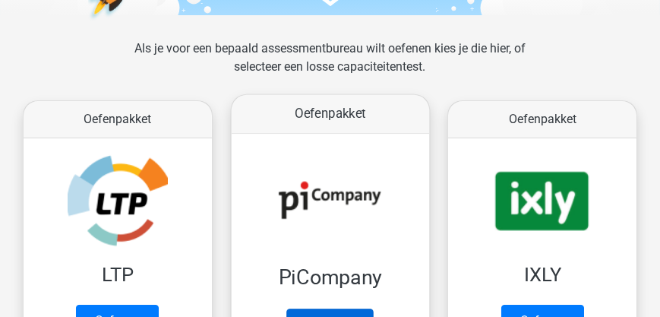
scroll to position [277, 0]
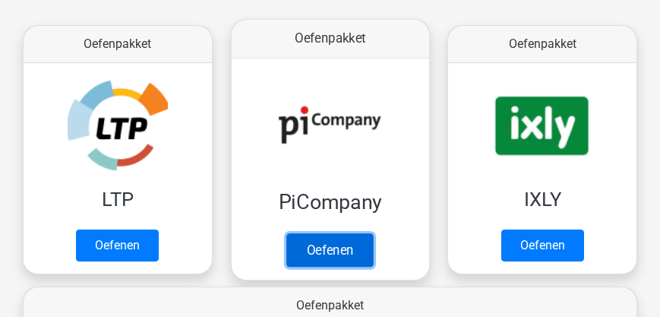
click at [346, 245] on link "Oefenen" at bounding box center [329, 249] width 87 height 33
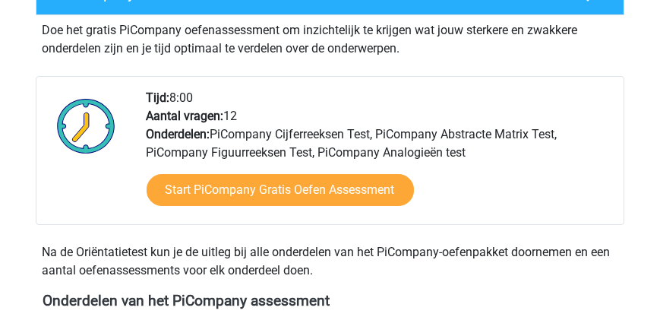
scroll to position [347, 0]
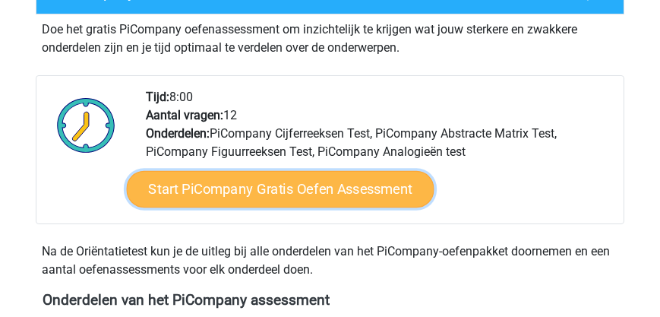
click at [267, 186] on link "Start PiCompany Gratis Oefen Assessment" at bounding box center [280, 188] width 308 height 36
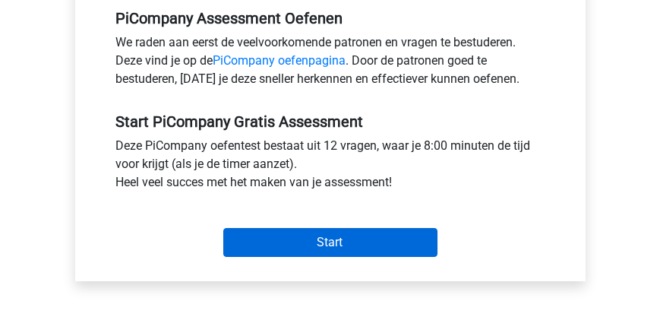
scroll to position [520, 0]
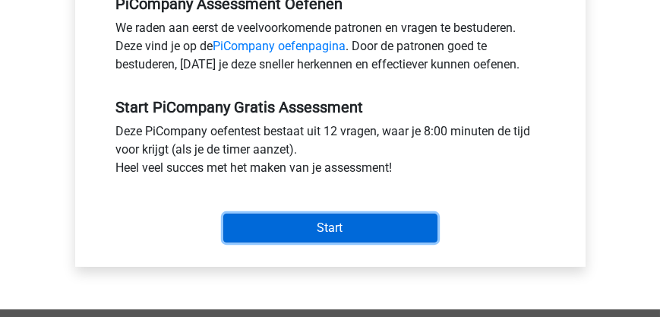
click at [314, 223] on input "Start" at bounding box center [330, 227] width 214 height 29
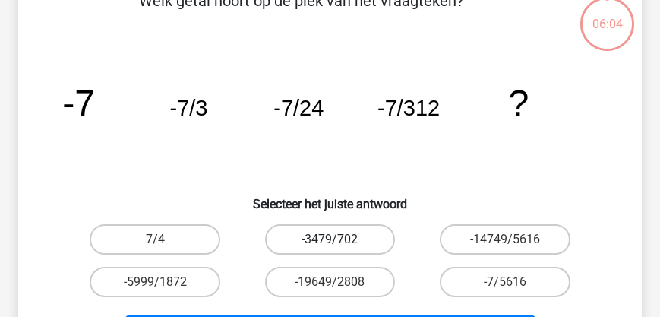
scroll to position [173, 0]
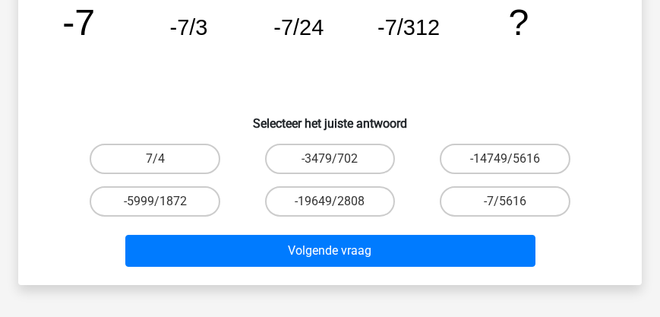
click at [334, 202] on input "-19649/2808" at bounding box center [335, 206] width 10 height 10
radio input "true"
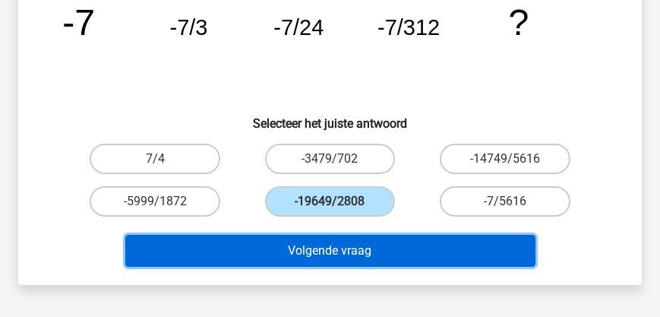
click at [352, 250] on button "Volgende vraag" at bounding box center [330, 251] width 410 height 32
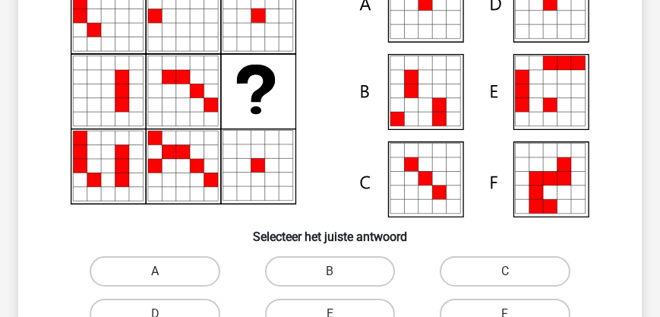
click at [146, 271] on label "A" at bounding box center [155, 271] width 130 height 30
click at [155, 271] on input "A" at bounding box center [160, 276] width 10 height 10
radio input "true"
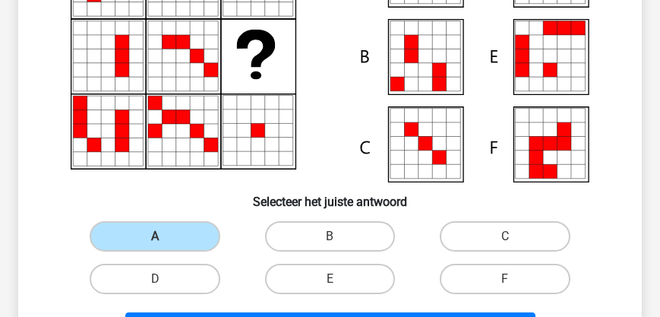
scroll to position [304, 0]
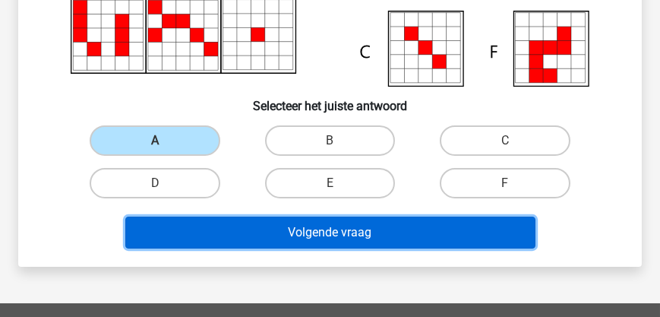
click at [347, 240] on button "Volgende vraag" at bounding box center [330, 232] width 410 height 32
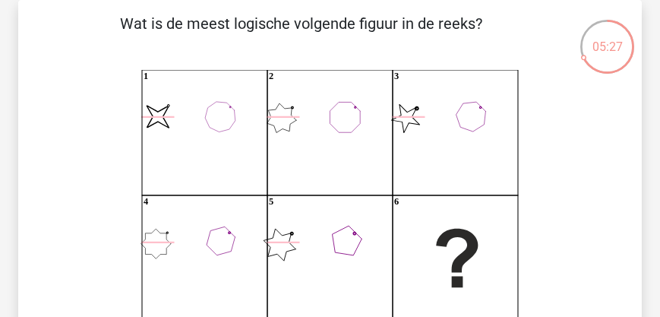
scroll to position [0, 0]
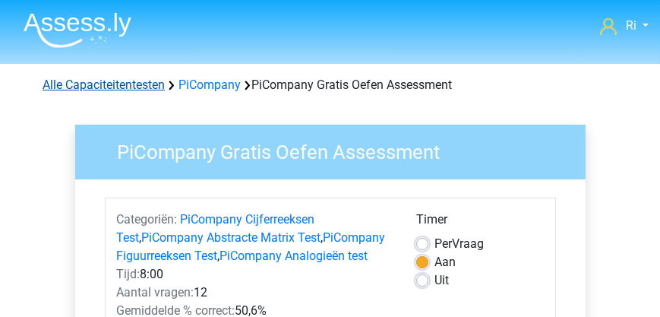
click at [114, 87] on link "Alle Capaciteitentesten" at bounding box center [104, 84] width 122 height 14
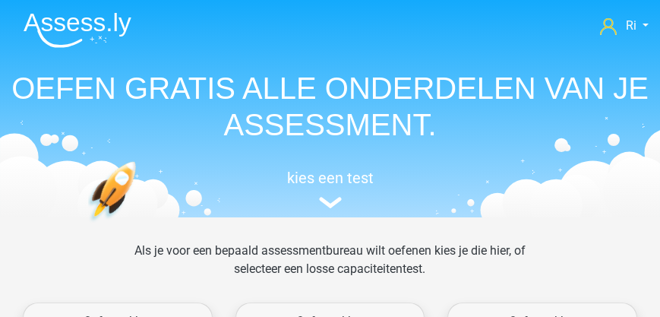
scroll to position [928, 0]
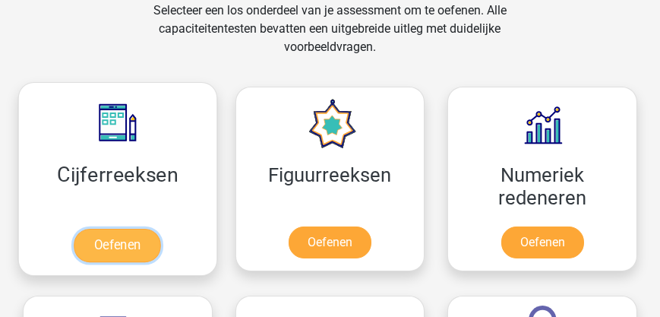
click at [122, 241] on link "Oefenen" at bounding box center [117, 245] width 87 height 33
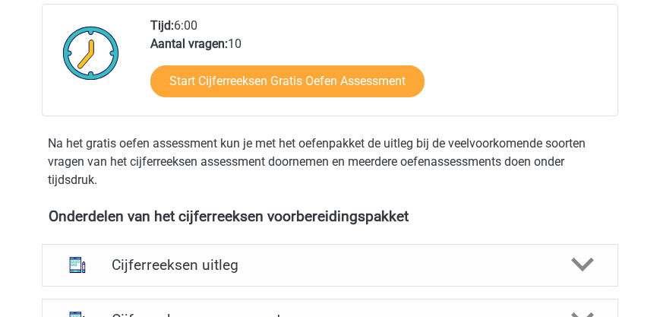
scroll to position [477, 0]
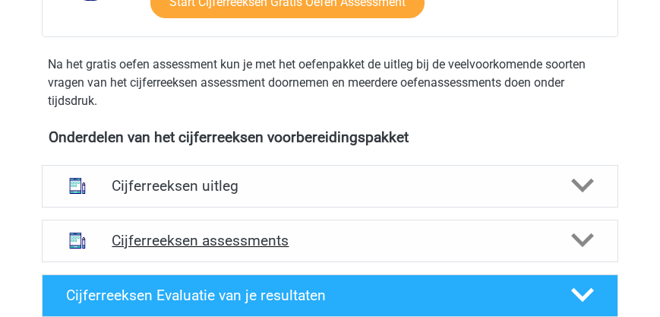
click at [254, 238] on h4 "Cijferreeksen assessments" at bounding box center [330, 240] width 436 height 17
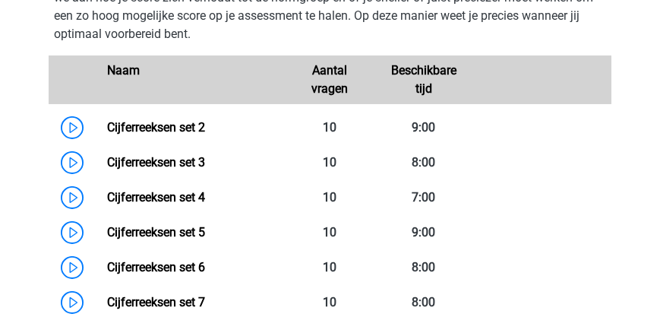
scroll to position [563, 0]
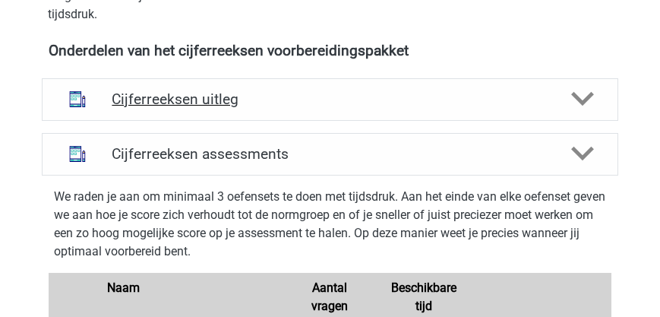
click at [219, 96] on h4 "Cijferreeksen uitleg" at bounding box center [330, 98] width 436 height 17
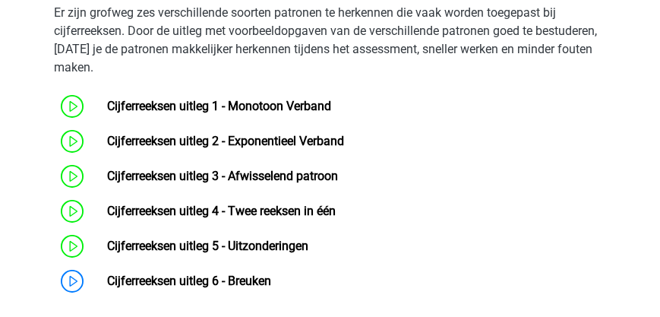
scroll to position [694, 0]
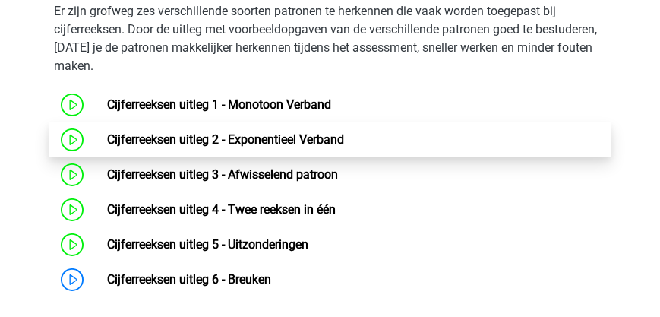
click at [276, 139] on link "Cijferreeksen uitleg 2 - Exponentieel Verband" at bounding box center [225, 139] width 237 height 14
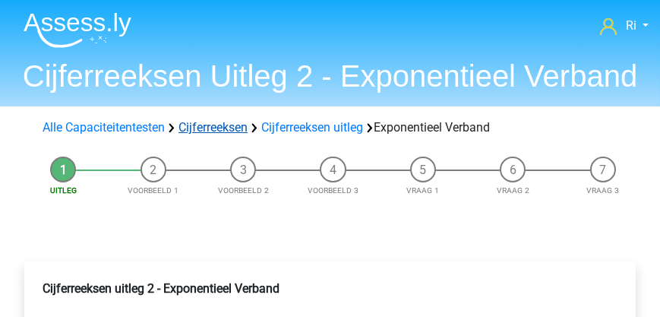
click at [193, 130] on link "Cijferreeksen" at bounding box center [212, 127] width 69 height 14
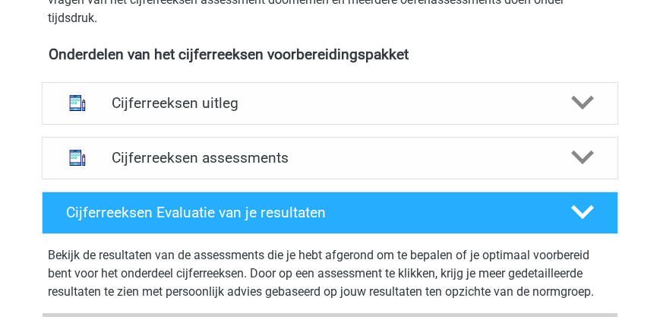
scroll to position [563, 0]
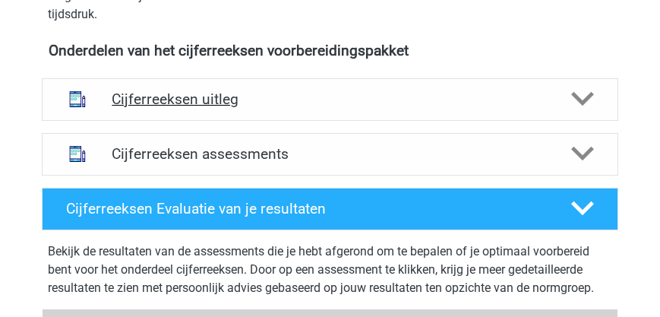
click at [216, 104] on h4 "Cijferreeksen uitleg" at bounding box center [330, 98] width 436 height 17
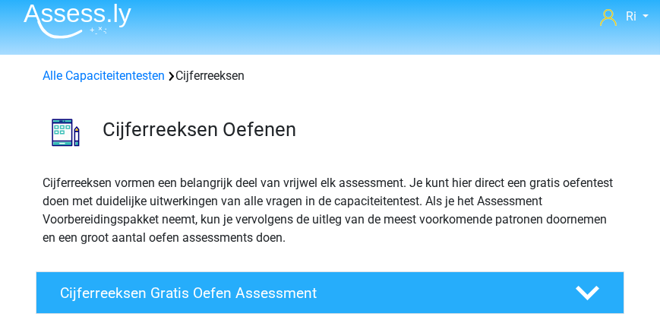
scroll to position [0, 0]
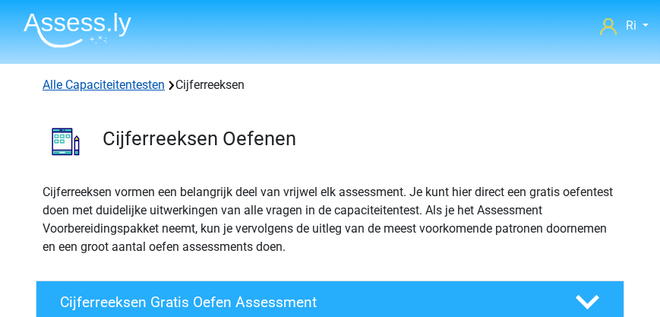
click at [120, 84] on link "Alle Capaciteitentesten" at bounding box center [104, 84] width 122 height 14
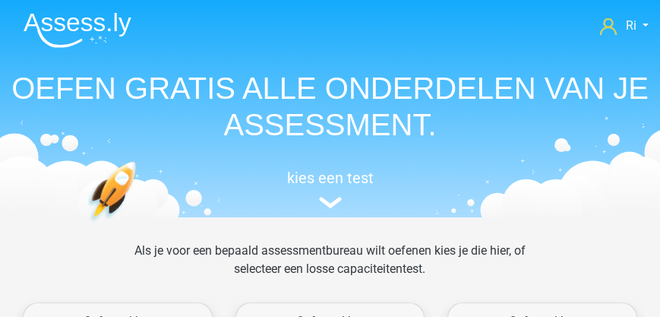
scroll to position [928, 0]
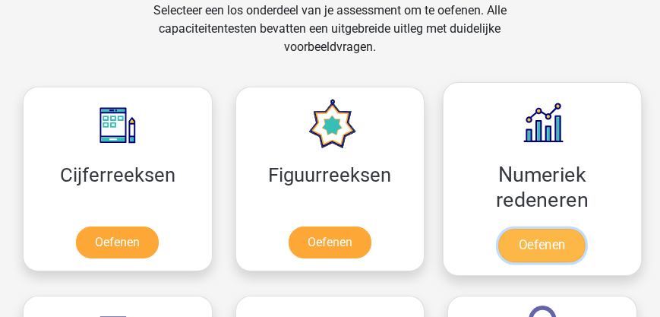
click at [550, 248] on link "Oefenen" at bounding box center [542, 245] width 87 height 33
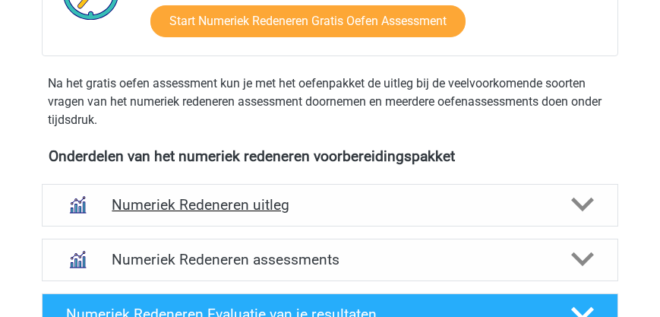
scroll to position [477, 0]
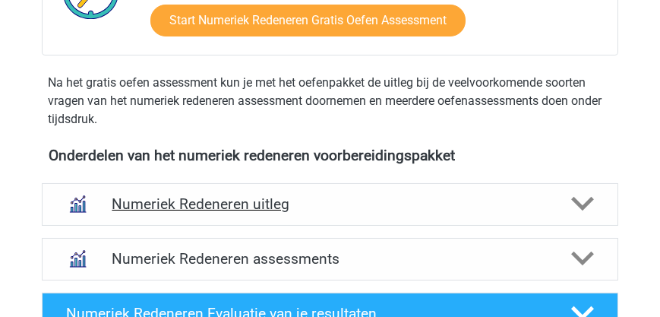
click at [255, 204] on h4 "Numeriek Redeneren uitleg" at bounding box center [330, 203] width 436 height 17
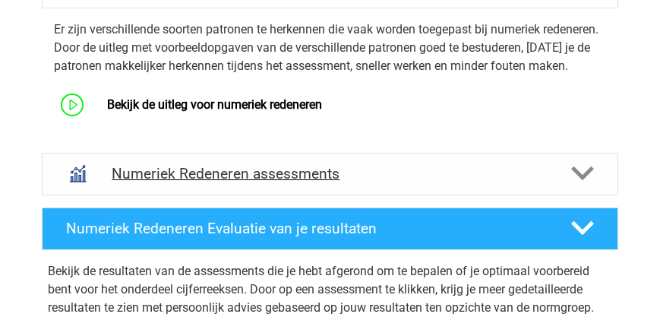
click at [261, 182] on h4 "Numeriek Redeneren assessments" at bounding box center [330, 173] width 436 height 17
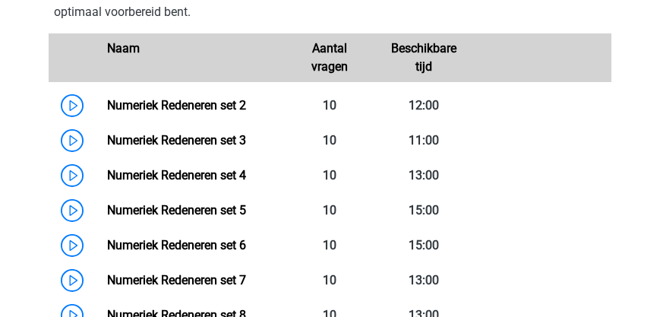
scroll to position [954, 0]
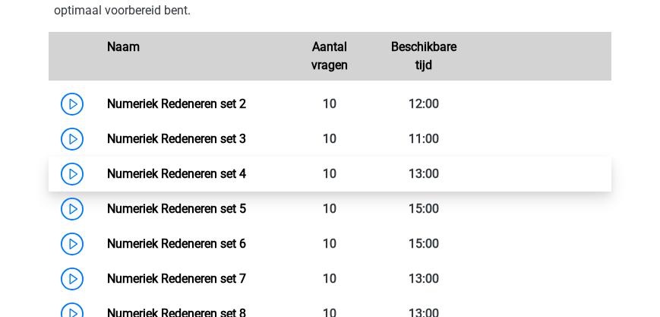
click at [216, 181] on link "Numeriek Redeneren set 4" at bounding box center [176, 173] width 139 height 14
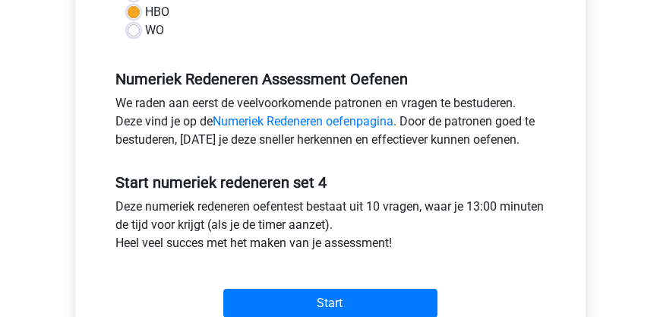
scroll to position [434, 0]
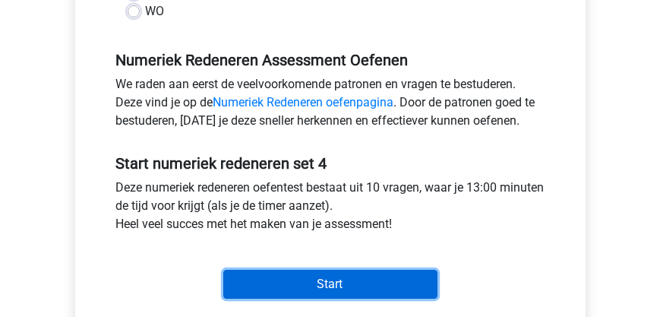
click at [307, 279] on input "Start" at bounding box center [330, 284] width 214 height 29
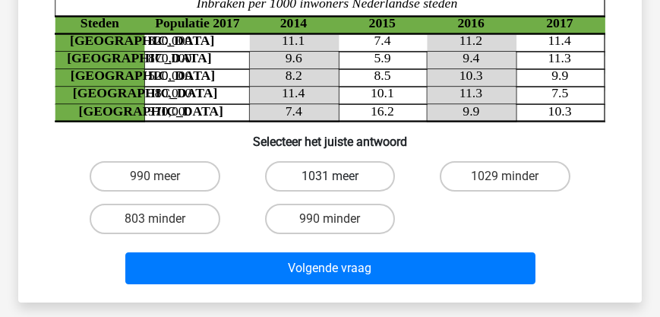
scroll to position [173, 0]
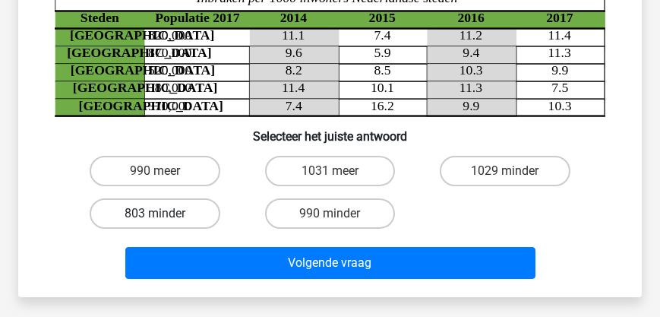
click at [159, 205] on label "803 minder" at bounding box center [155, 213] width 130 height 30
click at [159, 213] on input "803 minder" at bounding box center [160, 218] width 10 height 10
radio input "true"
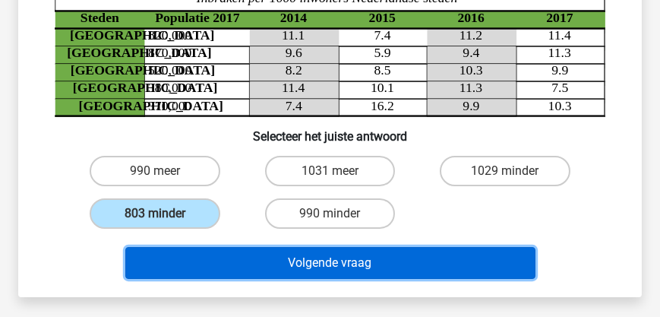
click at [269, 263] on button "Volgende vraag" at bounding box center [330, 263] width 410 height 32
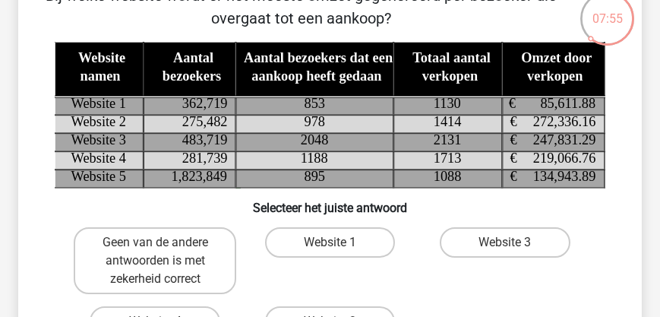
scroll to position [113, 0]
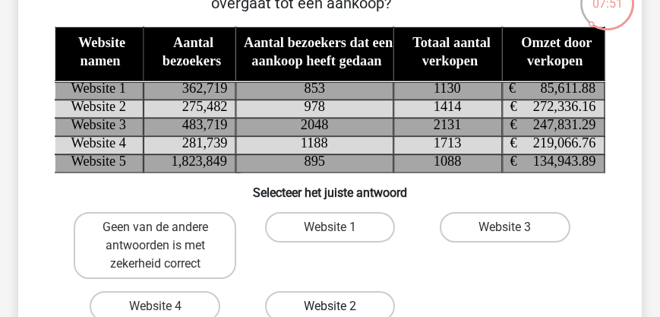
click at [333, 302] on label "Website 2" at bounding box center [330, 306] width 130 height 30
click at [333, 306] on input "Website 2" at bounding box center [335, 311] width 10 height 10
radio input "true"
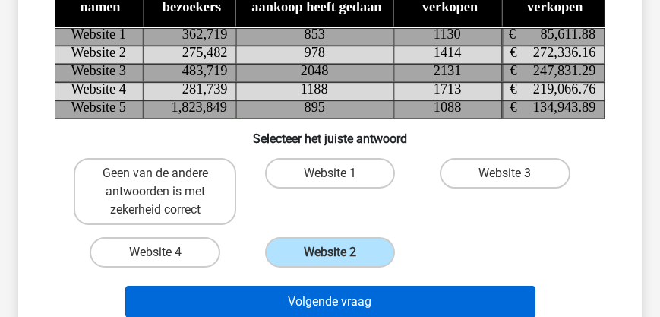
scroll to position [200, 0]
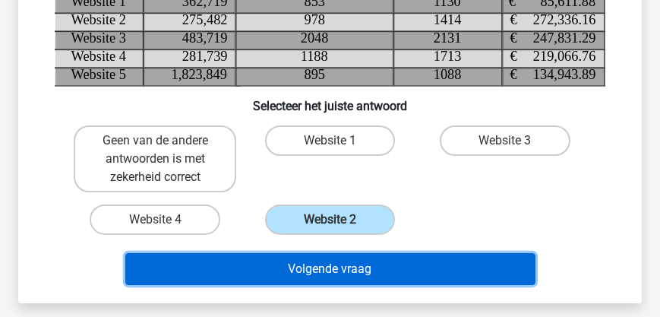
click at [358, 274] on button "Volgende vraag" at bounding box center [330, 269] width 410 height 32
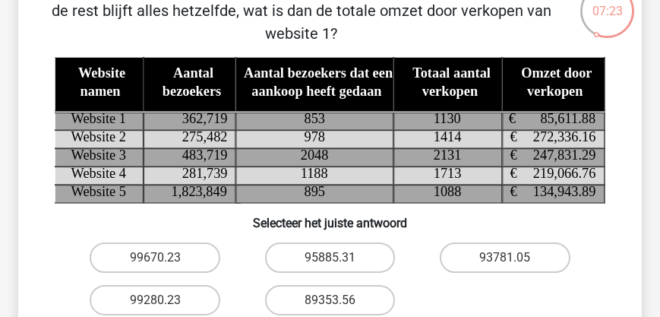
scroll to position [156, 0]
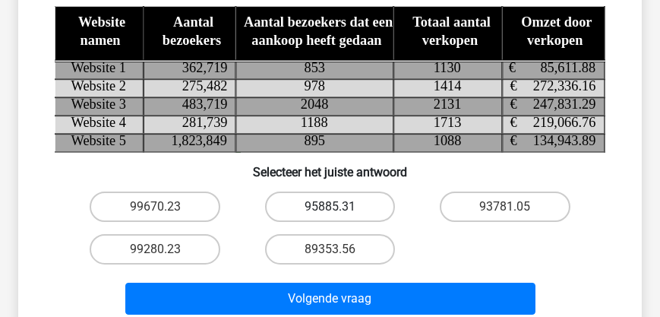
click at [362, 208] on label "95885.31" at bounding box center [330, 206] width 130 height 30
click at [339, 208] on input "95885.31" at bounding box center [335, 212] width 10 height 10
radio input "true"
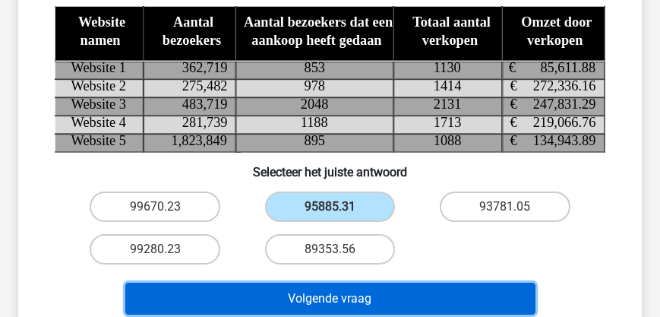
click at [356, 298] on button "Volgende vraag" at bounding box center [330, 298] width 410 height 32
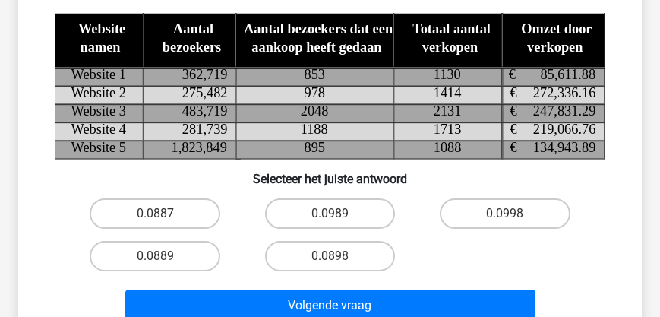
scroll to position [70, 0]
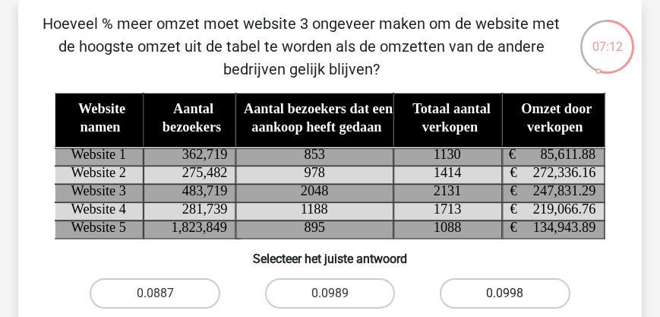
click at [472, 286] on label "0.0998" at bounding box center [505, 293] width 130 height 30
click at [505, 293] on input "0.0998" at bounding box center [510, 298] width 10 height 10
radio input "true"
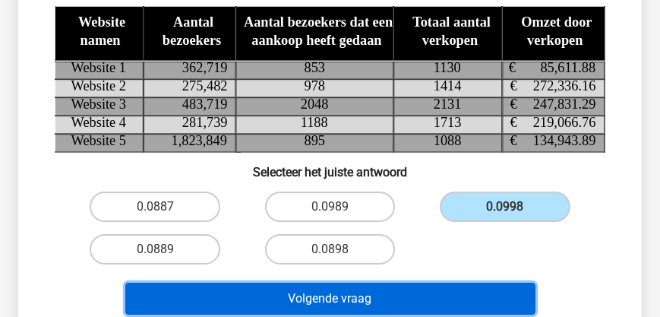
click at [368, 296] on button "Volgende vraag" at bounding box center [330, 298] width 410 height 32
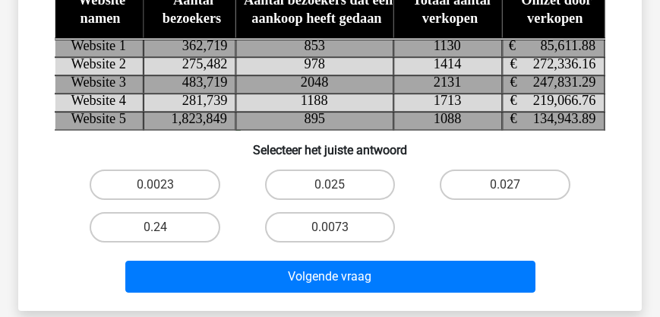
scroll to position [156, 0]
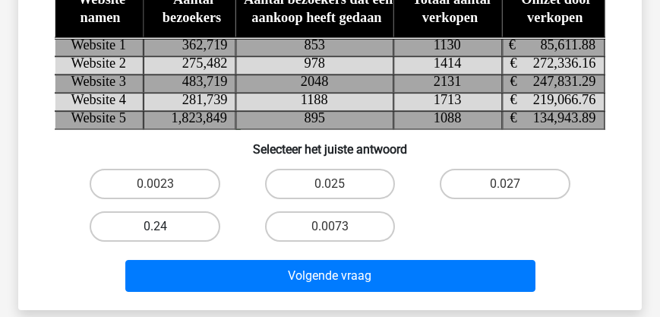
click at [140, 222] on label "0.24" at bounding box center [155, 226] width 130 height 30
click at [155, 226] on input "0.24" at bounding box center [160, 231] width 10 height 10
radio input "true"
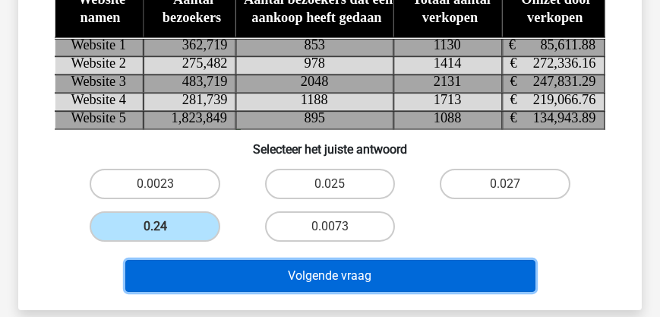
click at [236, 275] on button "Volgende vraag" at bounding box center [330, 276] width 410 height 32
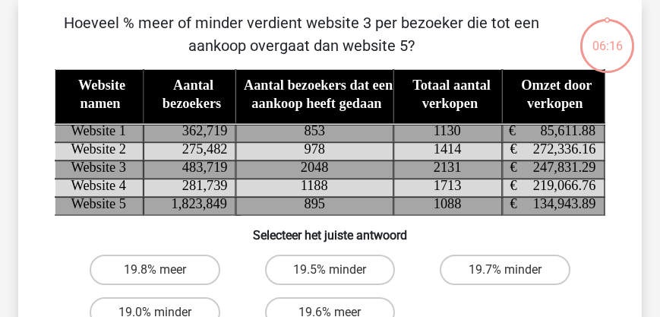
scroll to position [70, 0]
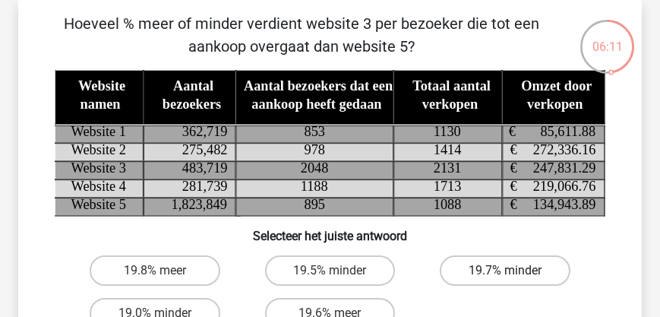
click at [468, 272] on label "19.7% minder" at bounding box center [505, 270] width 130 height 30
click at [505, 272] on input "19.7% minder" at bounding box center [510, 275] width 10 height 10
radio input "true"
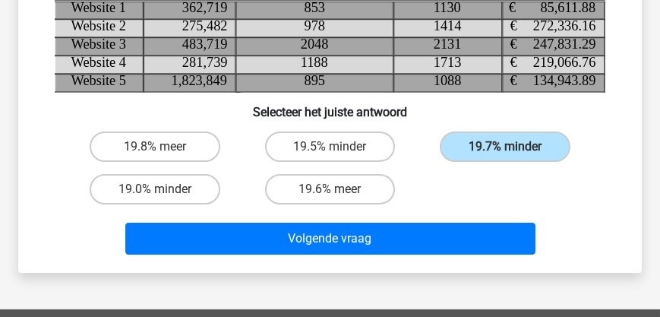
scroll to position [200, 0]
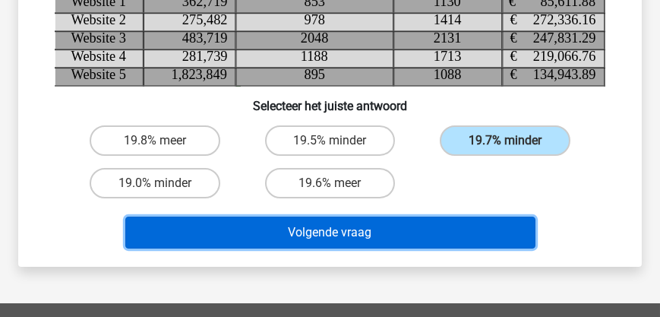
click at [320, 233] on button "Volgende vraag" at bounding box center [330, 232] width 410 height 32
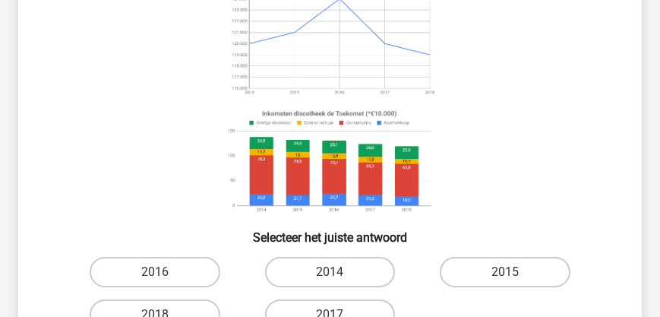
scroll to position [173, 0]
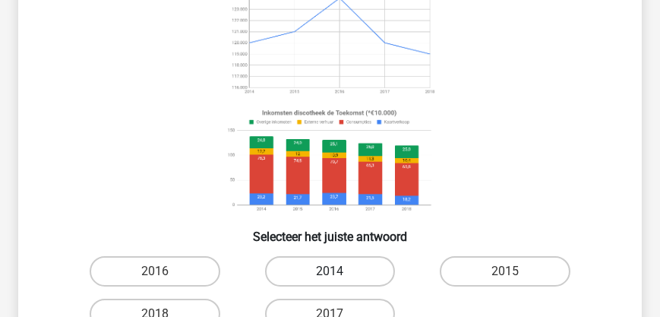
click at [333, 267] on label "2014" at bounding box center [330, 271] width 130 height 30
click at [333, 271] on input "2014" at bounding box center [335, 276] width 10 height 10
radio input "true"
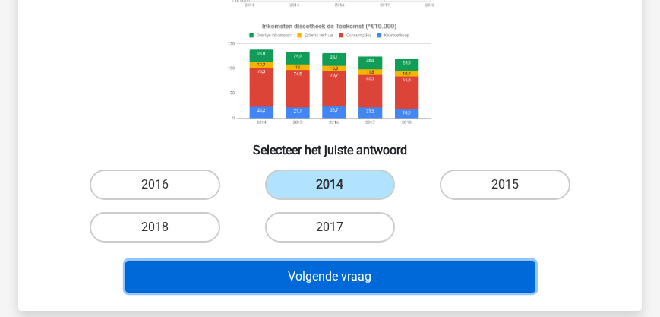
click at [346, 278] on button "Volgende vraag" at bounding box center [330, 276] width 410 height 32
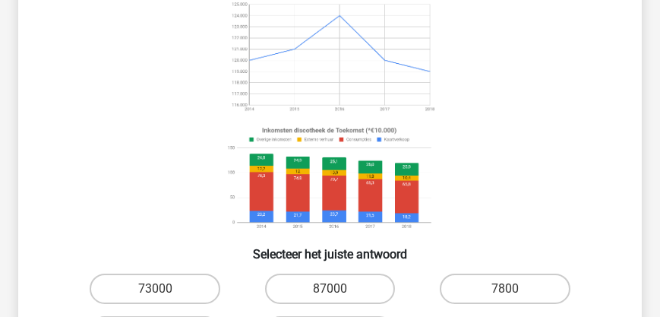
scroll to position [156, 0]
